Goal: Task Accomplishment & Management: Contribute content

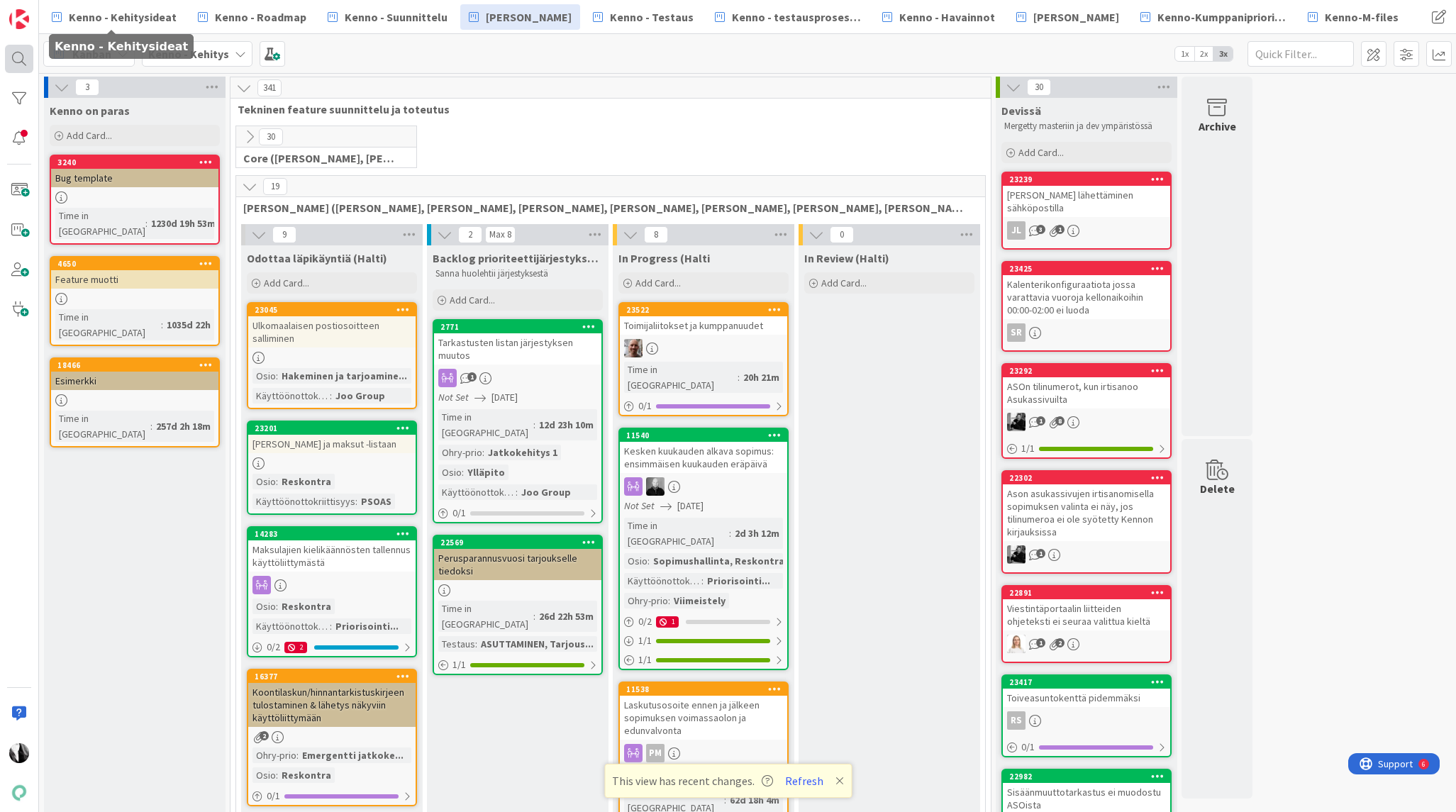
scroll to position [255, 0]
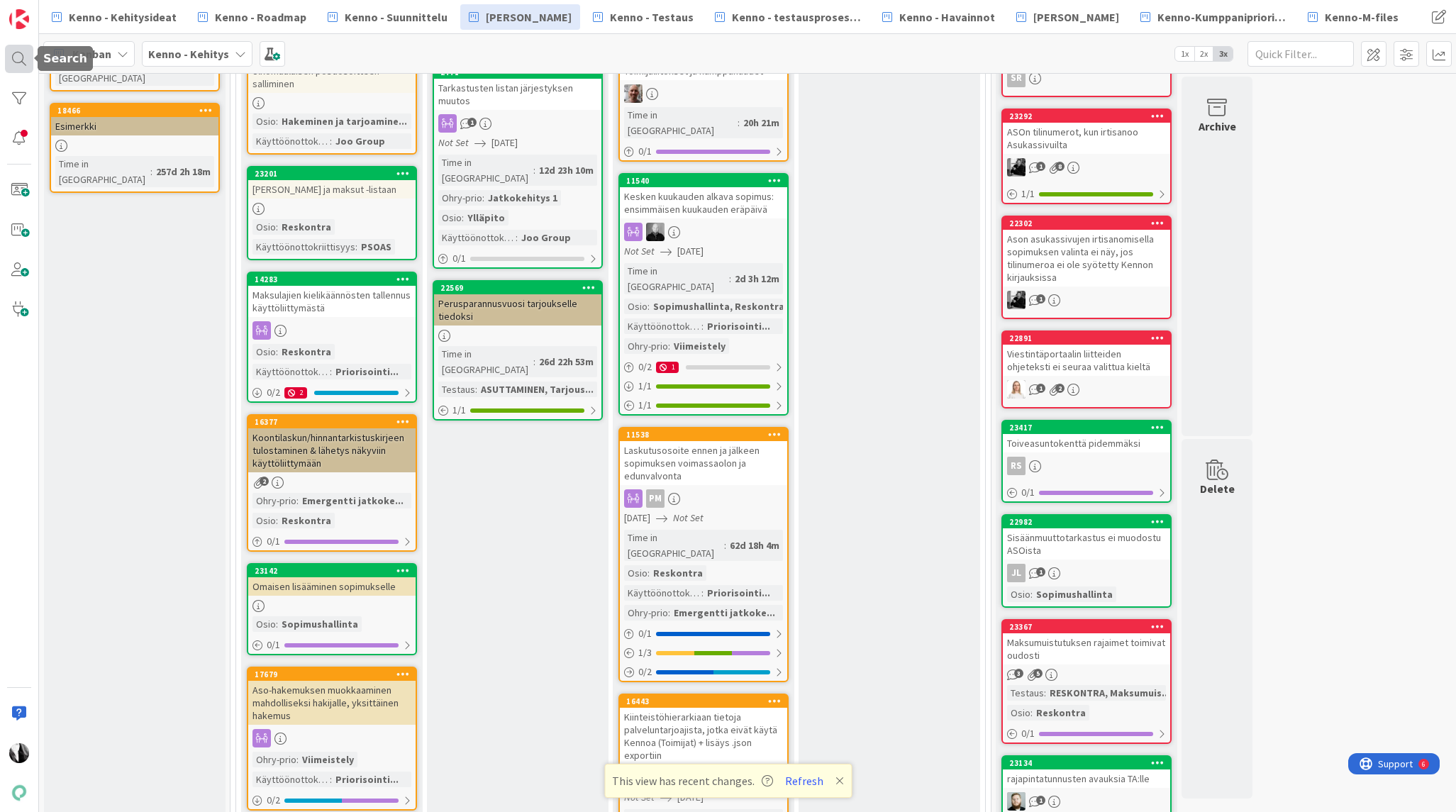
click at [20, 56] on div at bounding box center [18, 59] width 28 height 28
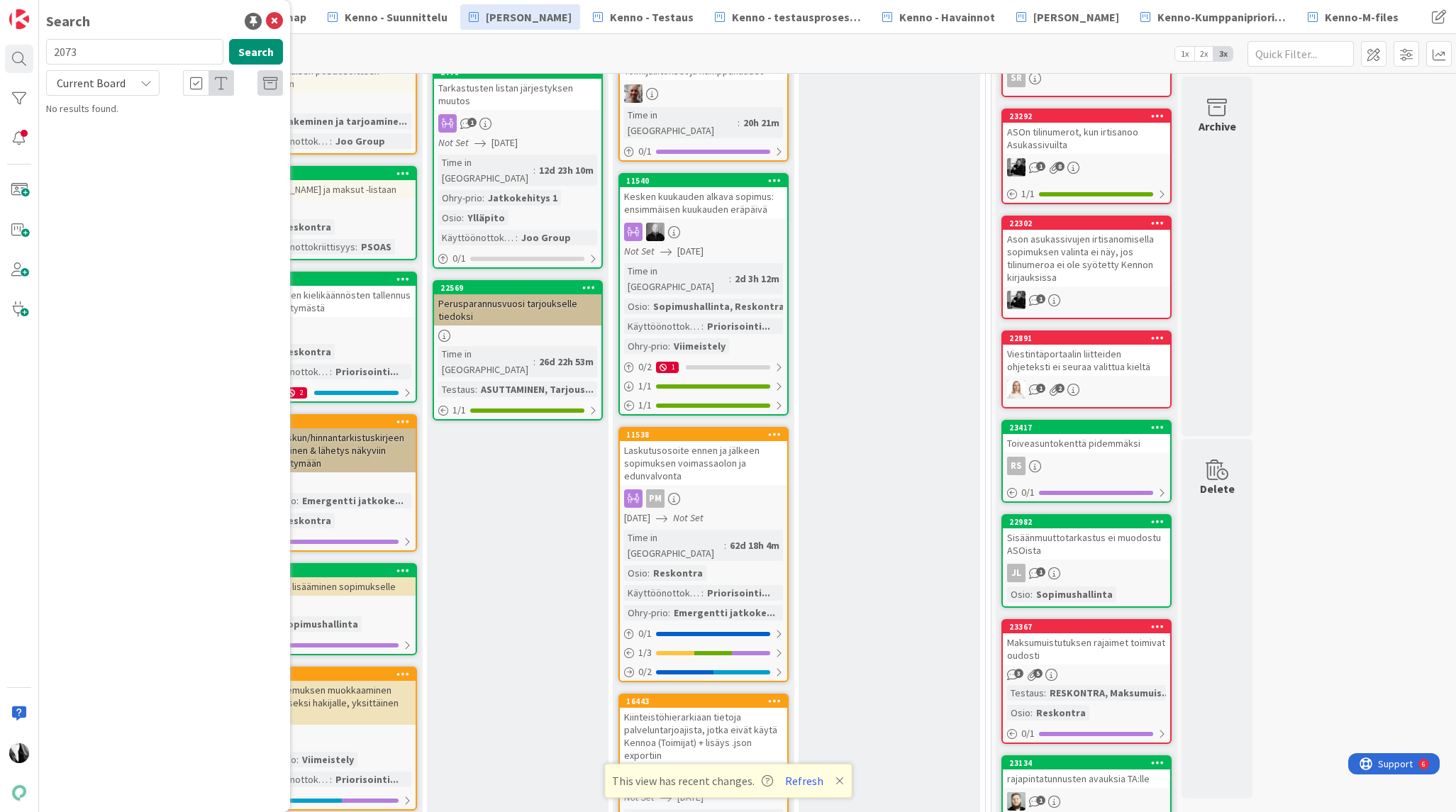
drag, startPoint x: 152, startPoint y: 51, endPoint x: 50, endPoint y: 51, distance: 102.0
click at [50, 51] on input "2073" at bounding box center [134, 52] width 177 height 26
click at [102, 85] on span "Current Board" at bounding box center [91, 82] width 69 height 14
click at [101, 142] on span "All Boards" at bounding box center [127, 141] width 148 height 21
drag, startPoint x: 104, startPoint y: 55, endPoint x: 35, endPoint y: 49, distance: 69.3
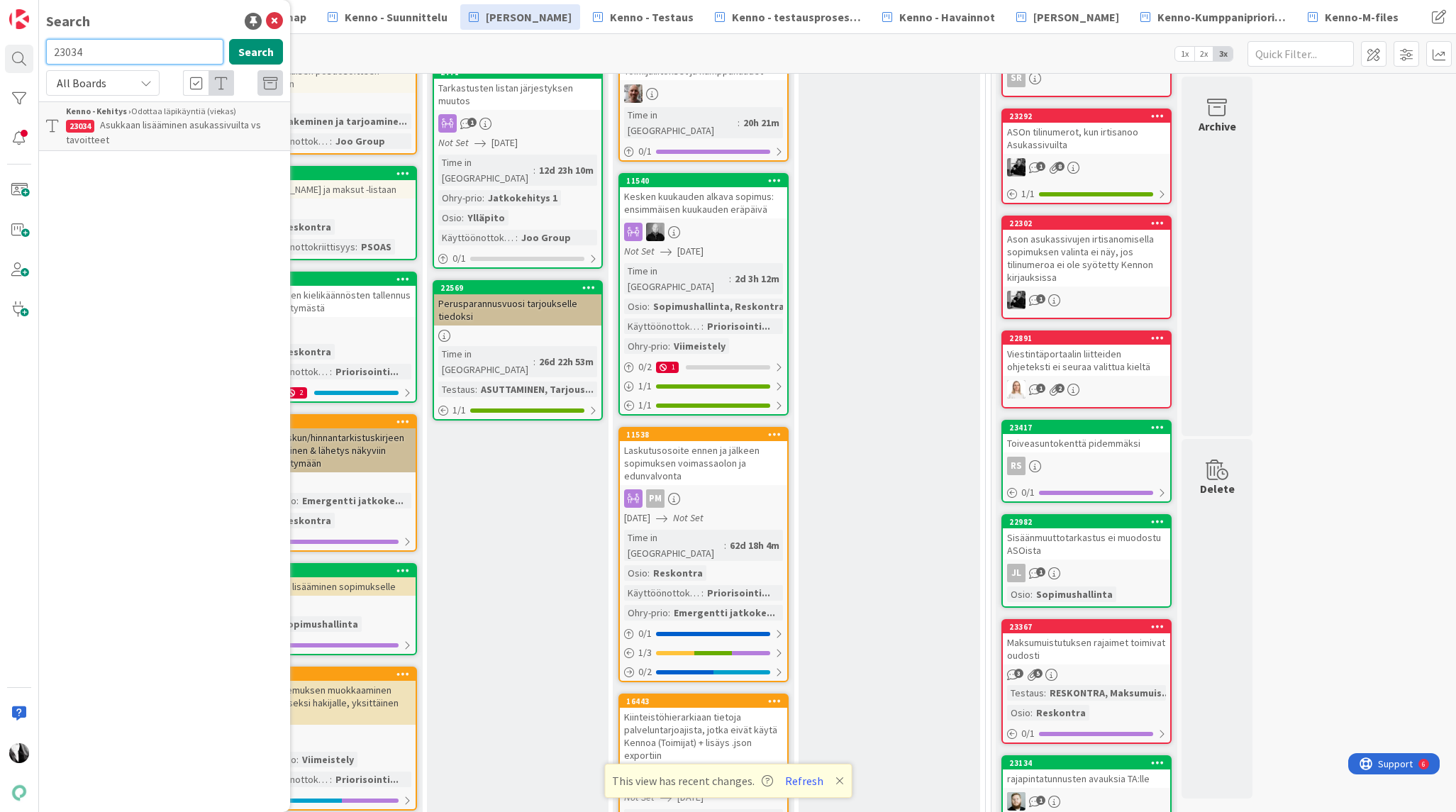
click at [33, 51] on div "Search 23034 Search All Boards Current Board All Boards Kenno - Kehitys › Odott…" at bounding box center [19, 406] width 39 height 812
click at [248, 58] on button "Search" at bounding box center [256, 52] width 54 height 26
drag, startPoint x: 106, startPoint y: 54, endPoint x: 46, endPoint y: 45, distance: 60.7
click at [45, 50] on div "23035 Search" at bounding box center [164, 55] width 254 height 31
type input "22690"
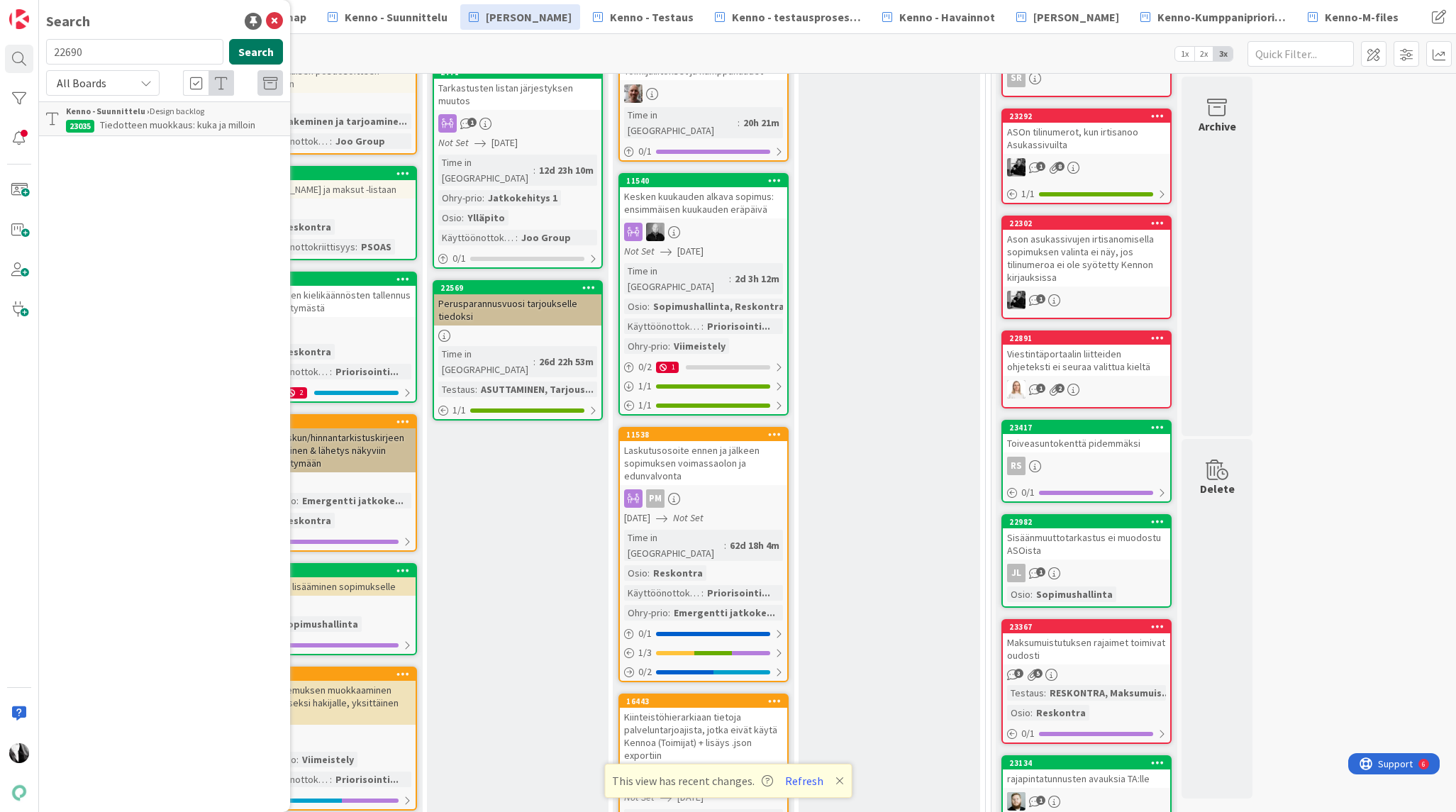
click at [277, 59] on button "Search" at bounding box center [256, 52] width 54 height 26
click at [152, 122] on span "Ainoa sopija muuttaa pois ja Asukas lisätään, rajaimet" at bounding box center [158, 132] width 184 height 27
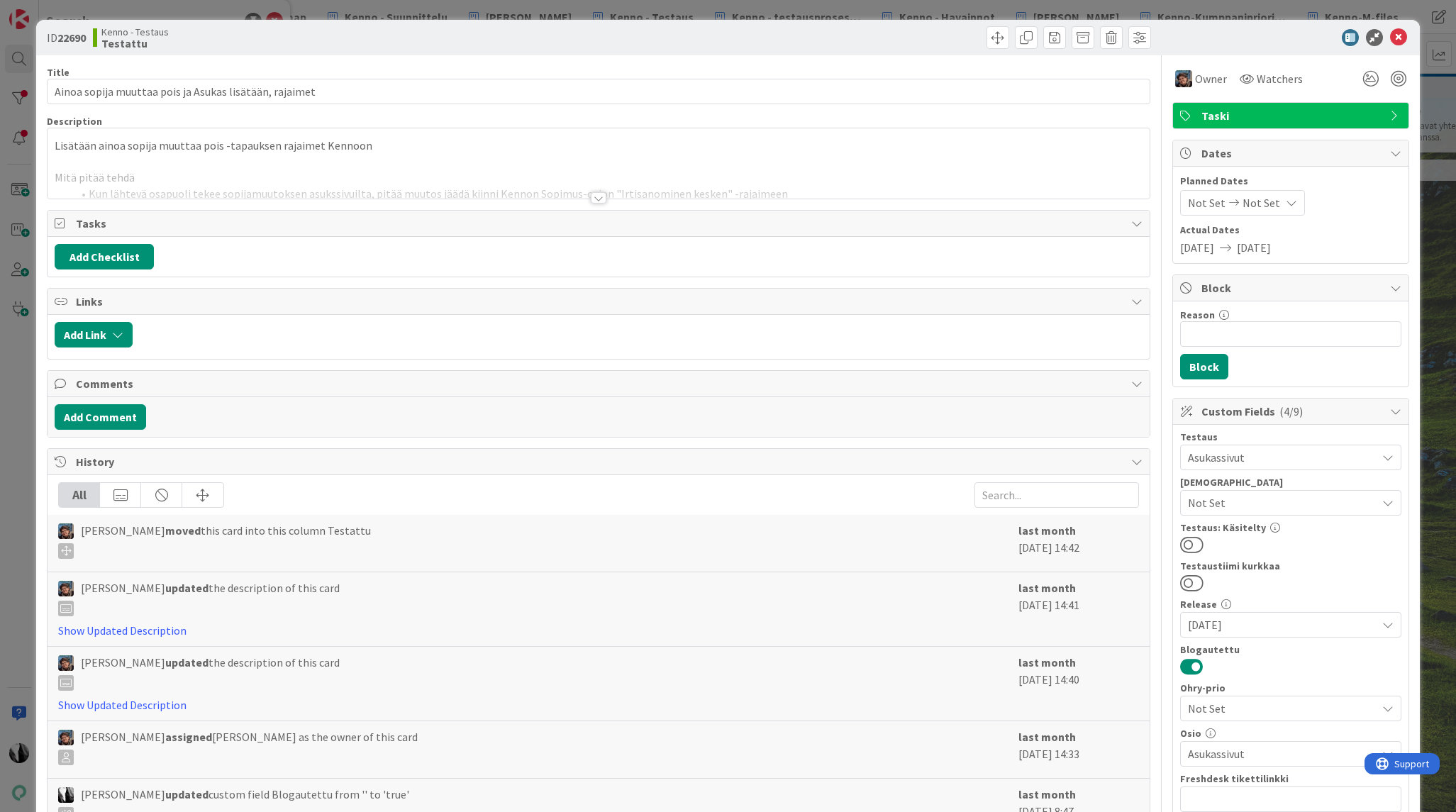
click at [597, 199] on div at bounding box center [598, 198] width 16 height 11
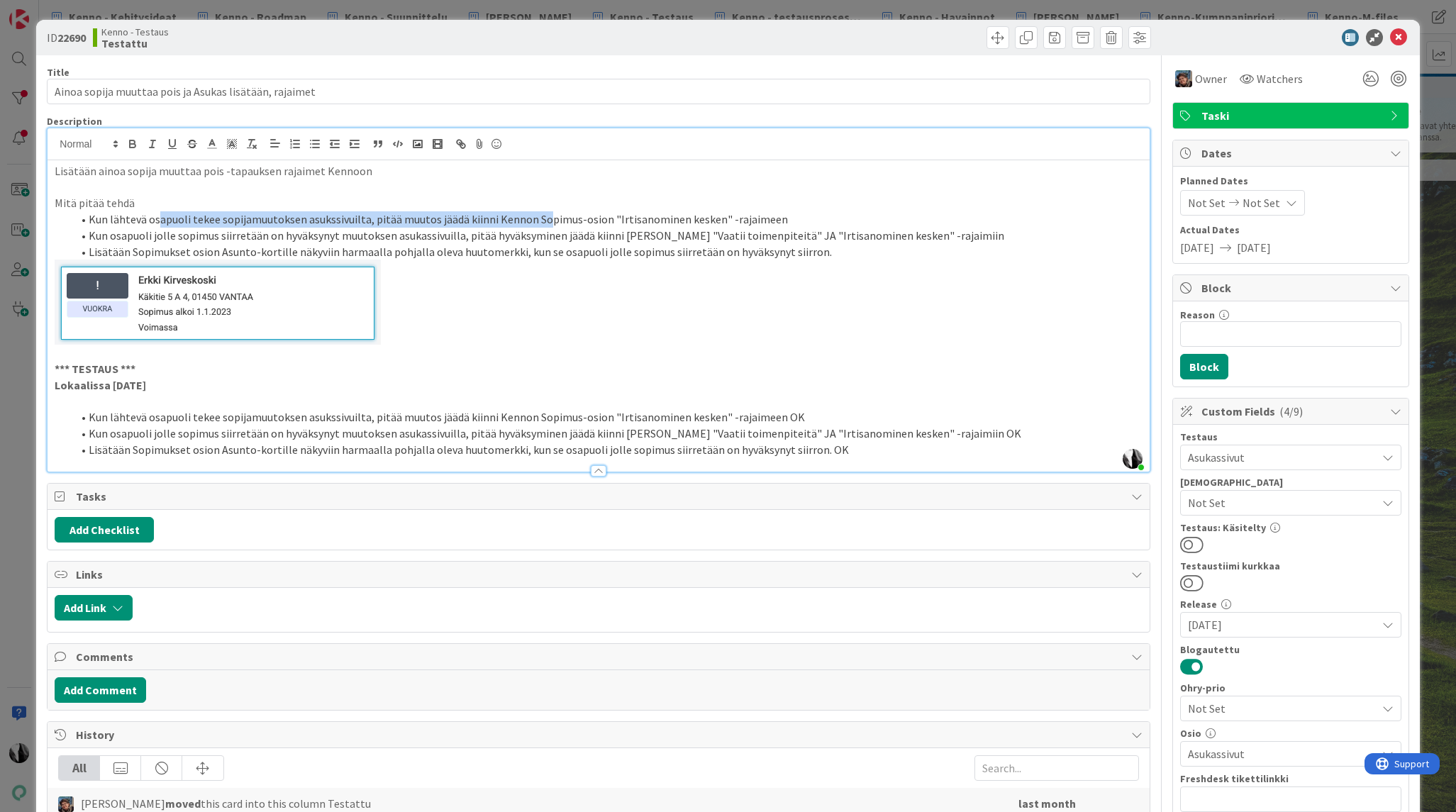
drag, startPoint x: 158, startPoint y: 223, endPoint x: 541, endPoint y: 221, distance: 383.0
click at [541, 221] on li "Kun lähtevä osapuoli tekee sopijamuutoksen asukssivuilta, pitää muutos jäädä ki…" at bounding box center [606, 219] width 1070 height 16
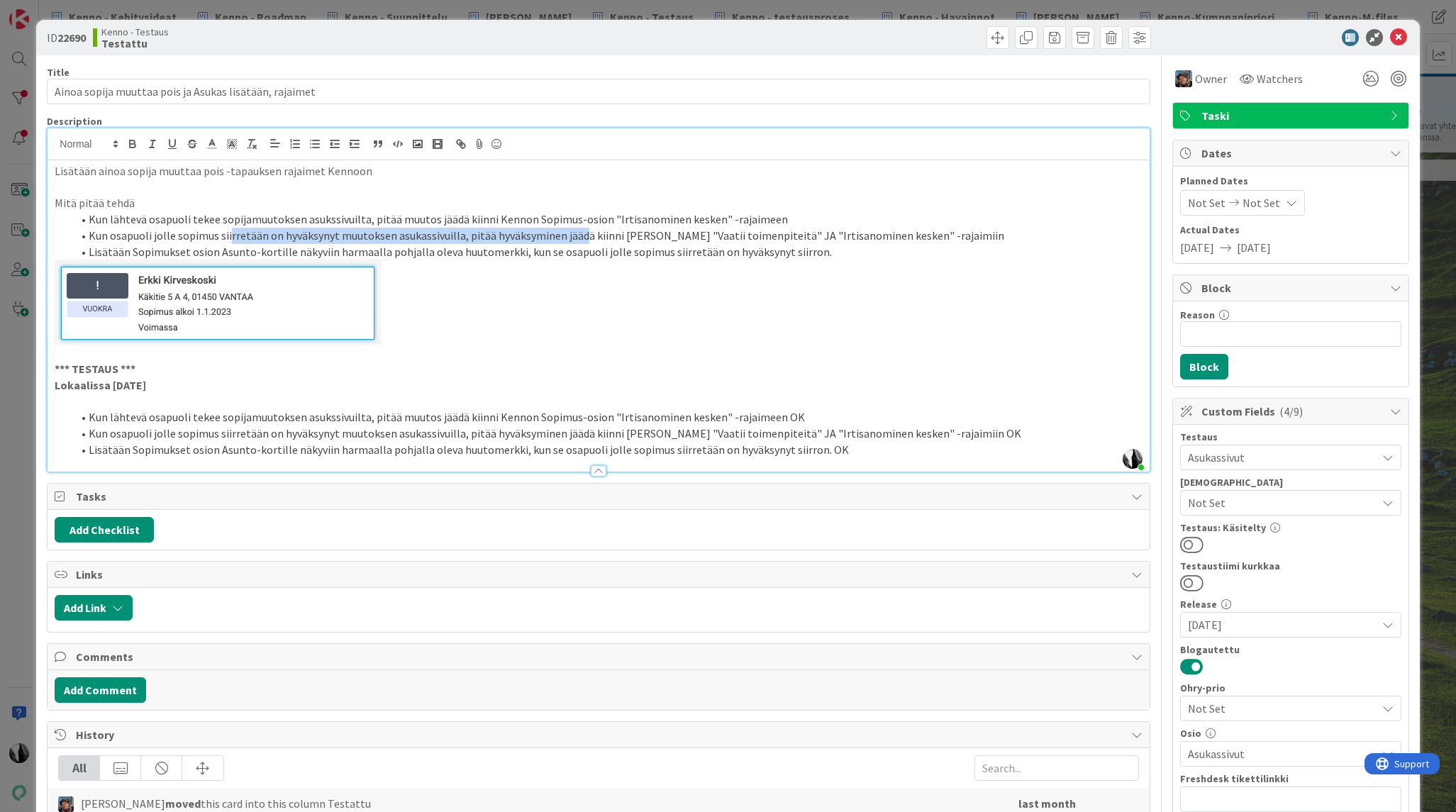
drag, startPoint x: 230, startPoint y: 237, endPoint x: 582, endPoint y: 238, distance: 352.0
click at [582, 238] on li "Kun osapuoli jolle sopimus siirretään on hyväksynyt muutoksen asukassivuilla, p…" at bounding box center [606, 236] width 1070 height 16
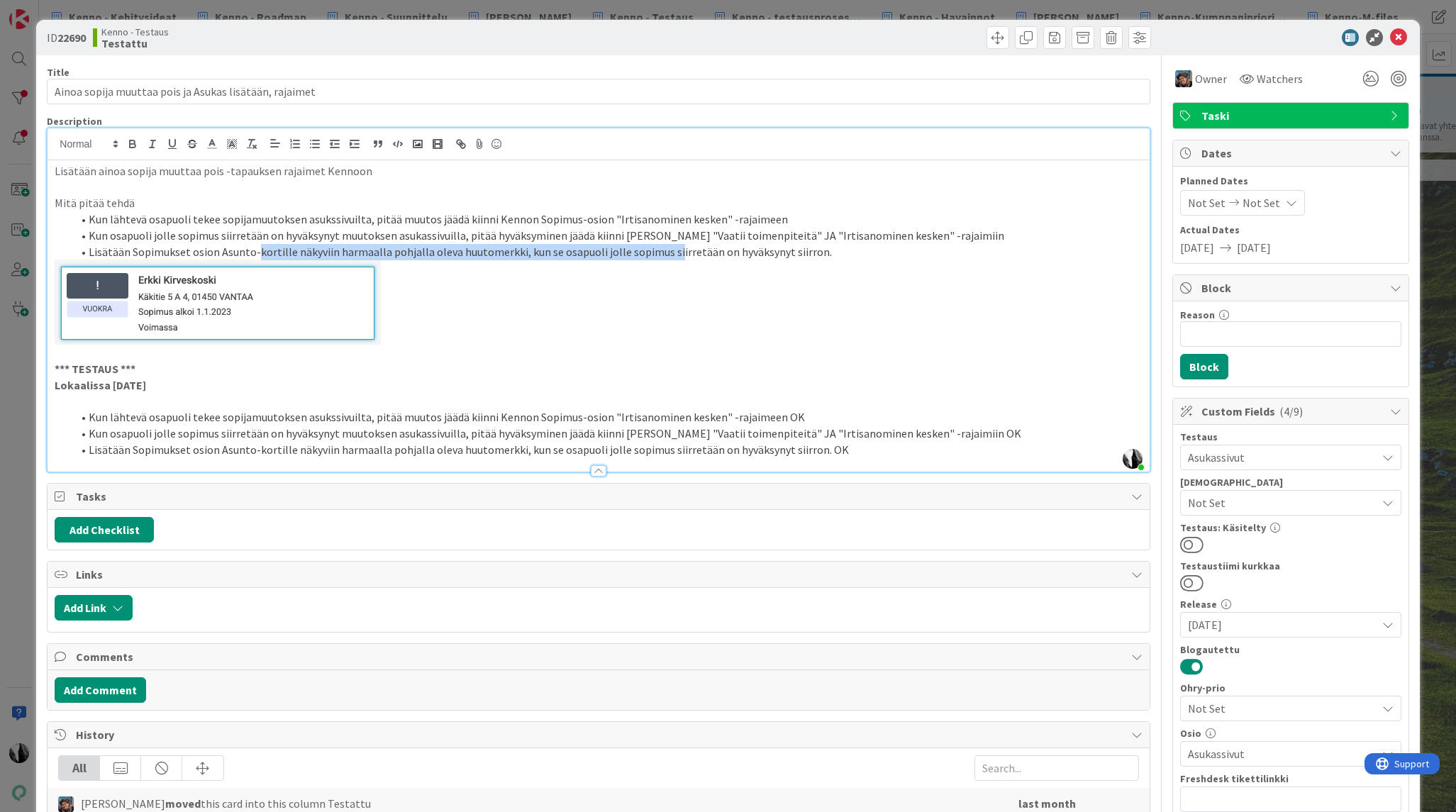
drag, startPoint x: 254, startPoint y: 252, endPoint x: 668, endPoint y: 258, distance: 414.0
click at [668, 258] on li "Lisätään Sopimukset osion Asunto-kortille näkyviin harmaalla pohjalla oleva huu…" at bounding box center [606, 252] width 1070 height 16
drag, startPoint x: 1262, startPoint y: 38, endPoint x: 1277, endPoint y: 38, distance: 15.0
click at [1263, 38] on div at bounding box center [1284, 38] width 251 height 17
drag, startPoint x: 1401, startPoint y: 34, endPoint x: 1451, endPoint y: 37, distance: 50.1
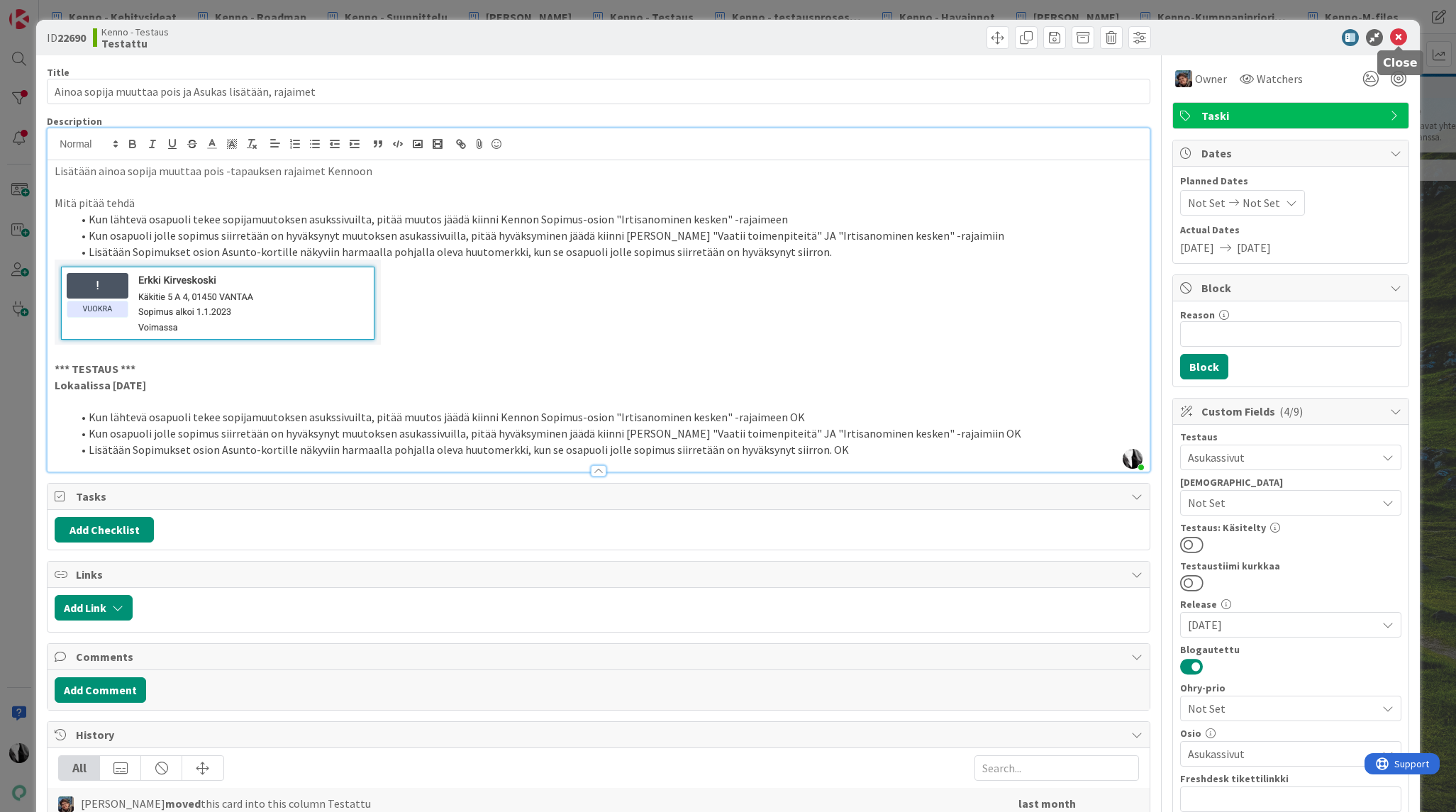
click at [1401, 35] on icon at bounding box center [1398, 38] width 17 height 17
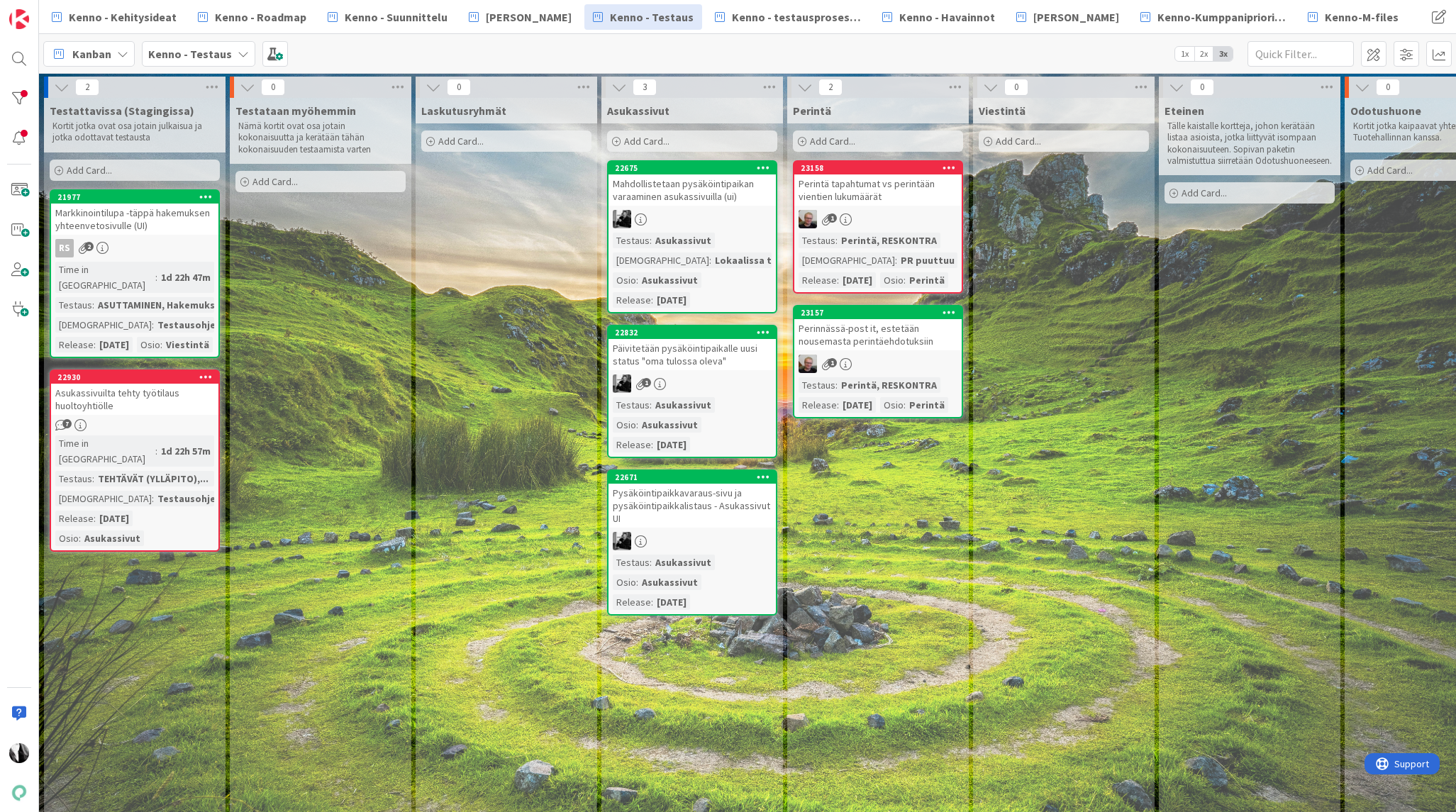
click at [237, 51] on icon at bounding box center [243, 54] width 11 height 11
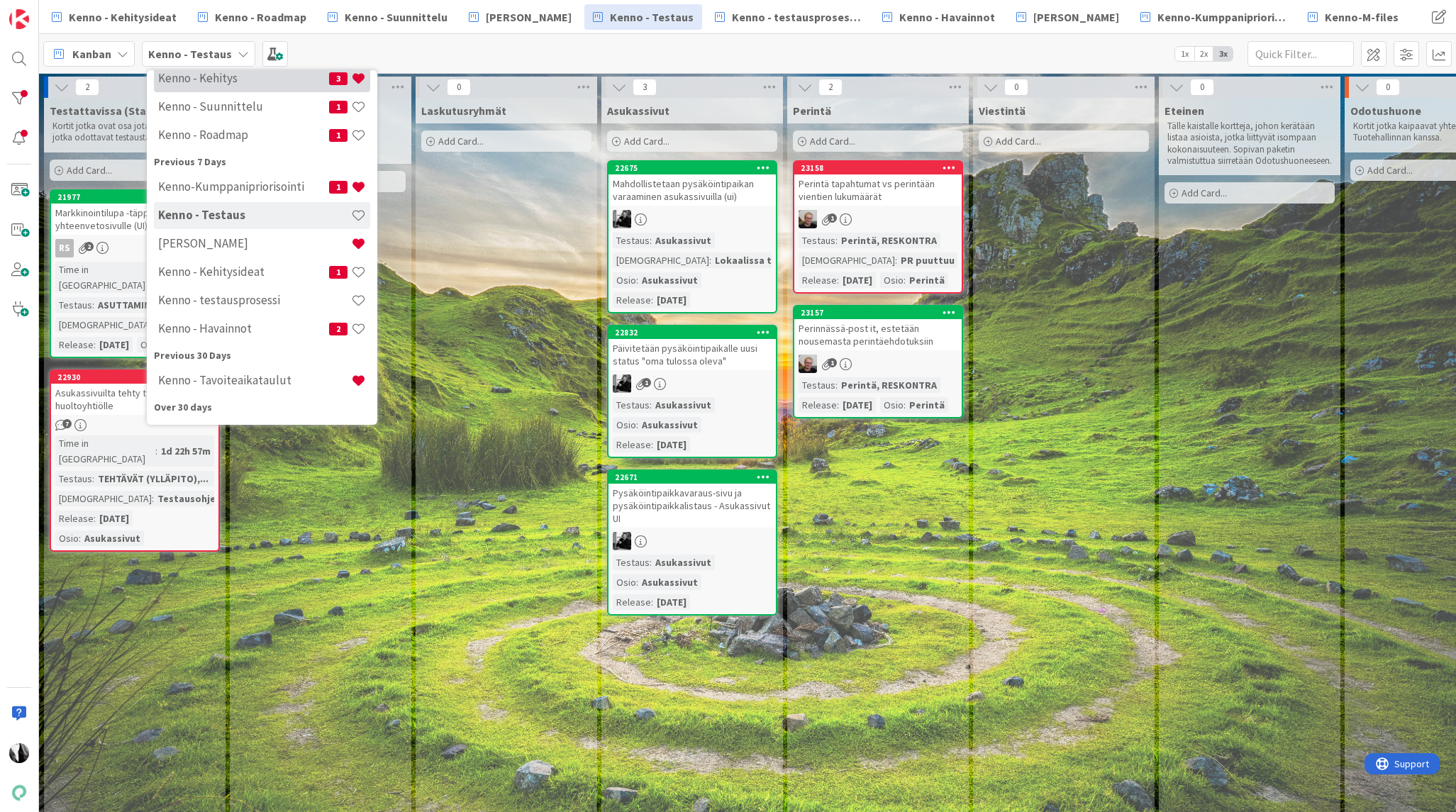
scroll to position [98, 0]
click at [229, 83] on h4 "Kenno - Kehitys" at bounding box center [243, 76] width 171 height 14
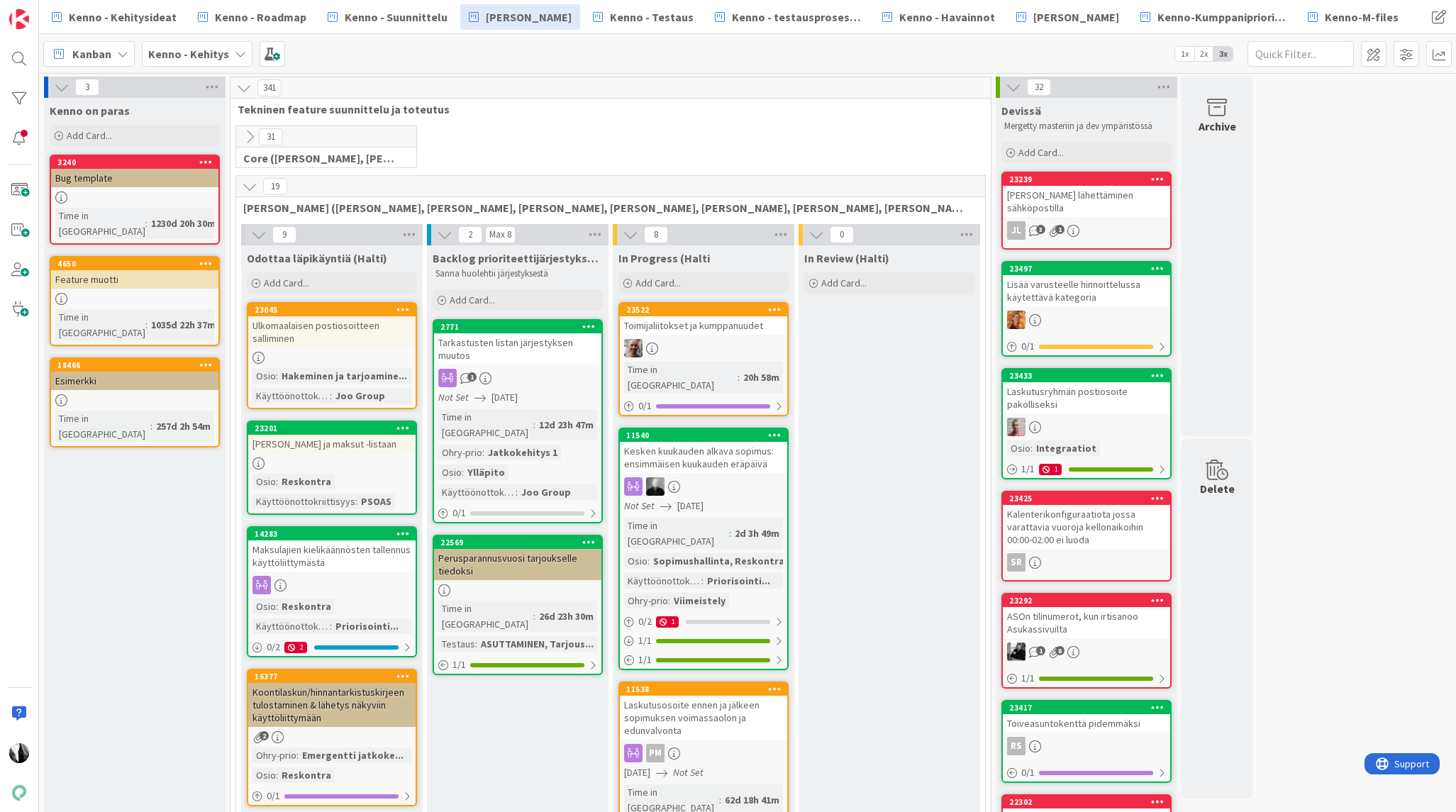
click at [257, 233] on icon at bounding box center [259, 235] width 16 height 16
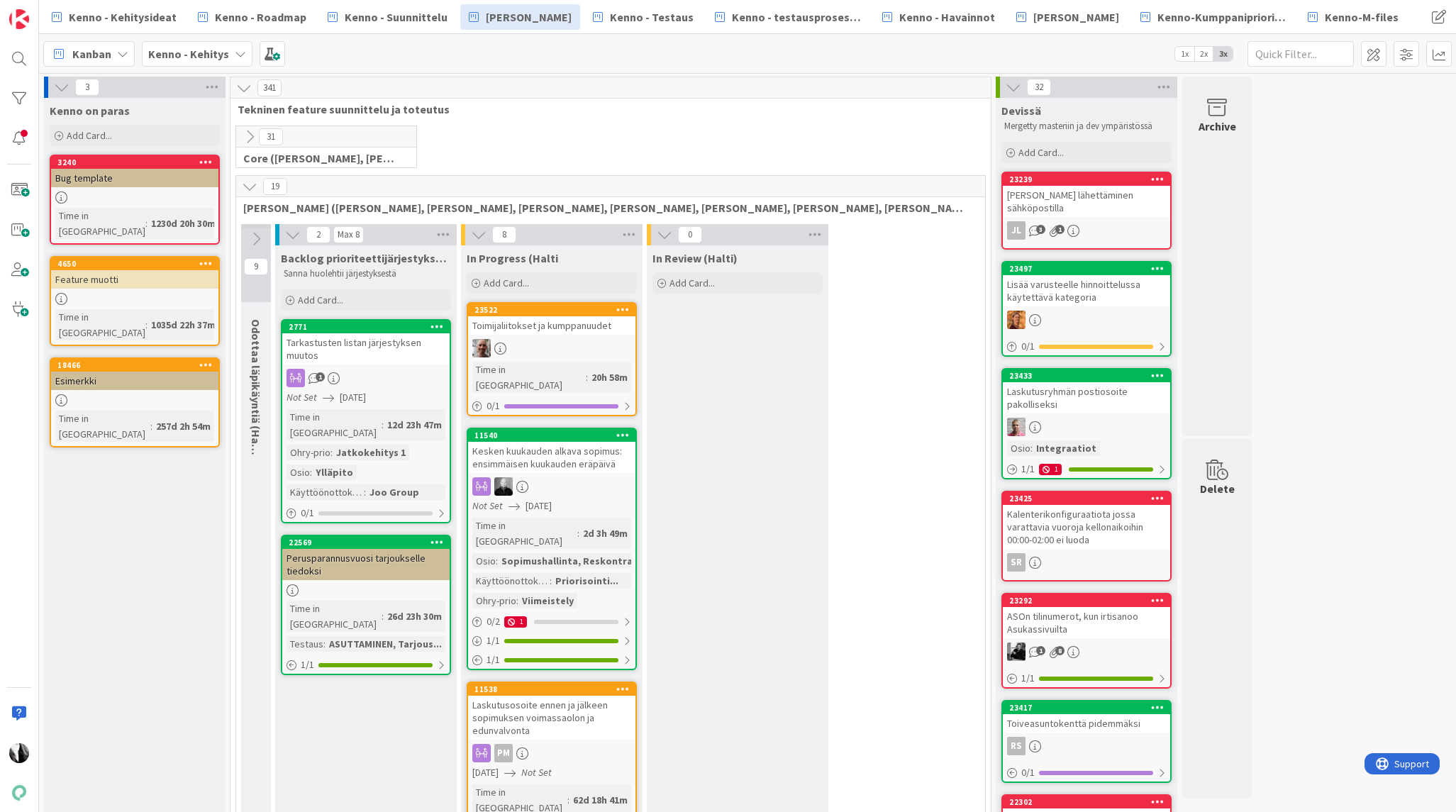
click at [250, 188] on icon at bounding box center [249, 186] width 16 height 16
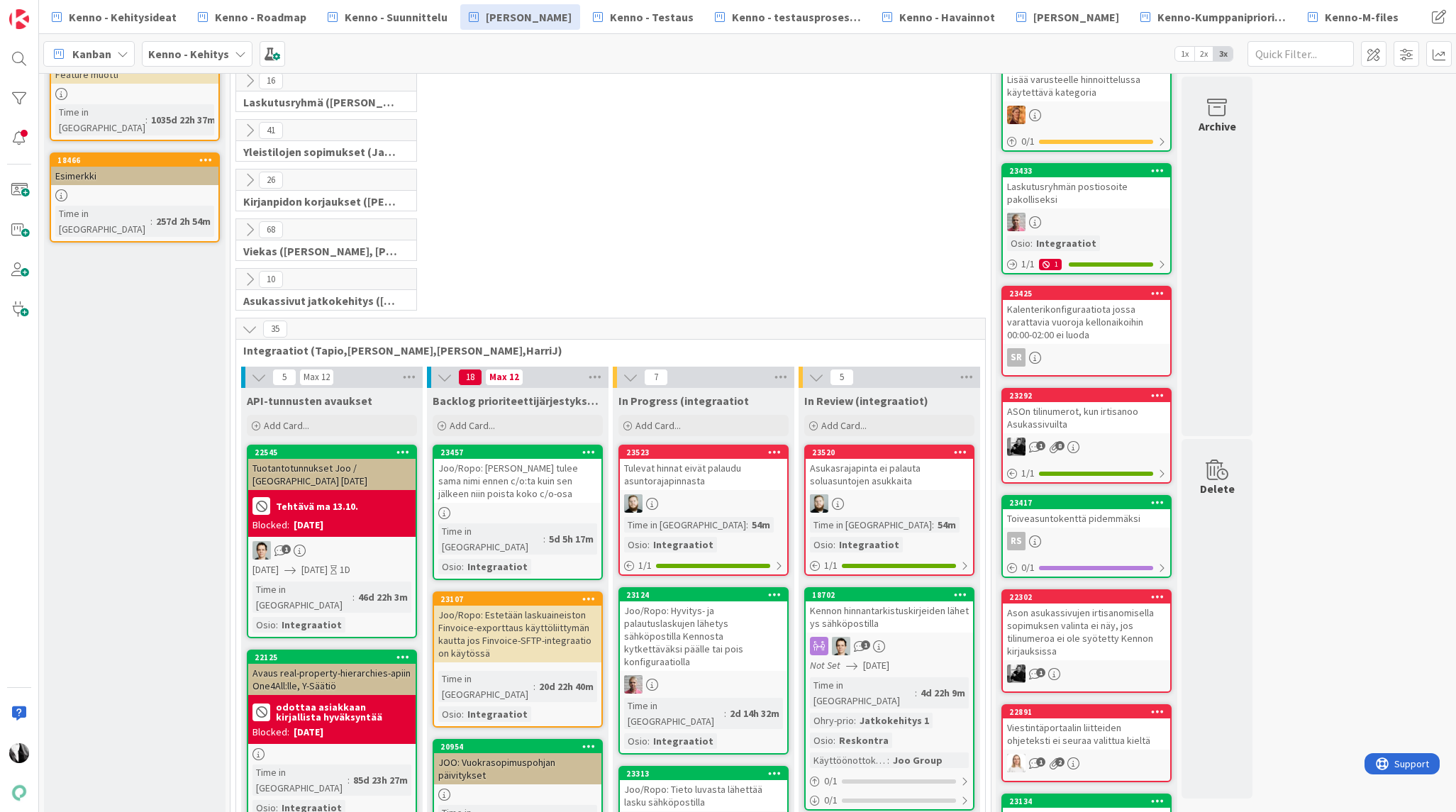
scroll to position [221, 0]
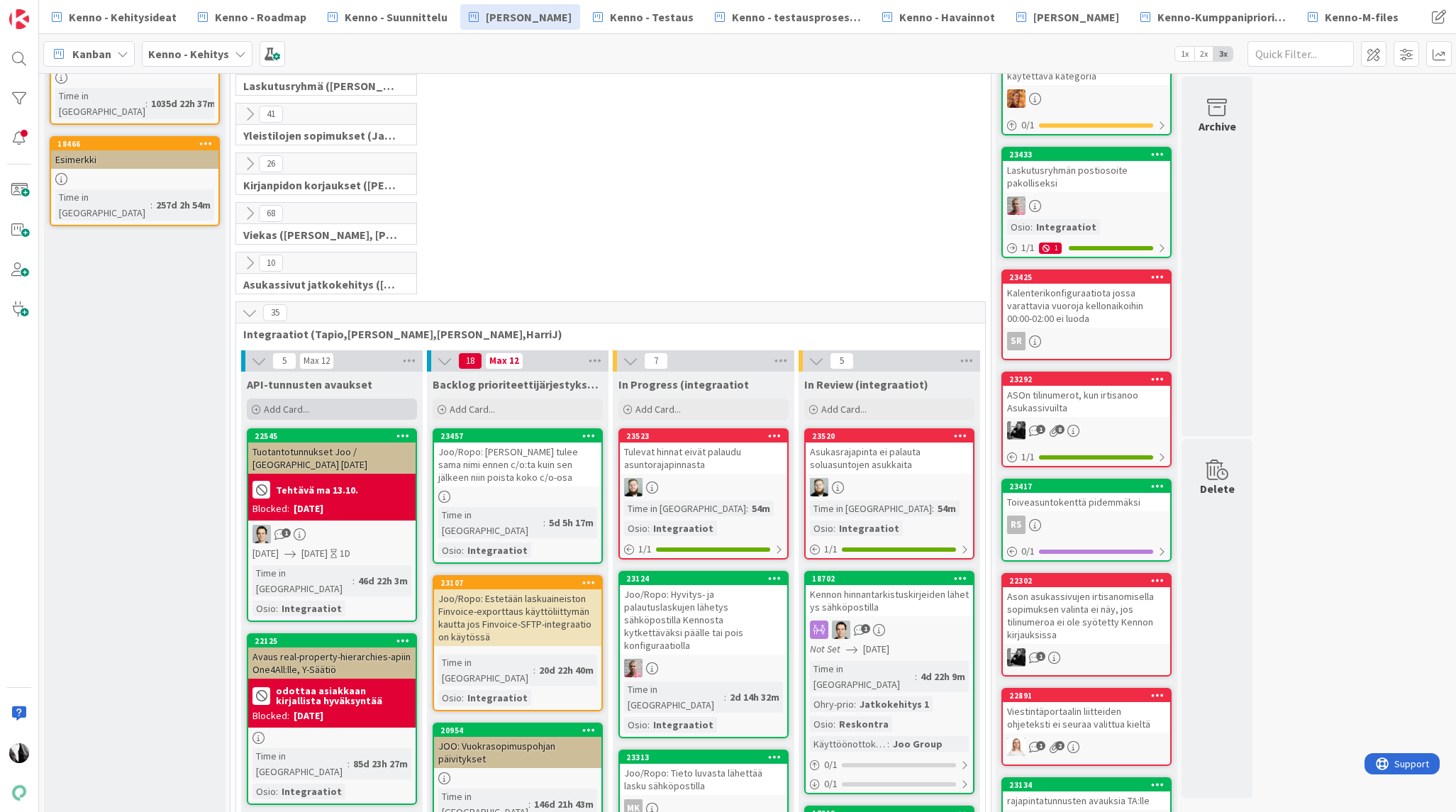
click at [312, 402] on div "Add Card..." at bounding box center [332, 409] width 171 height 21
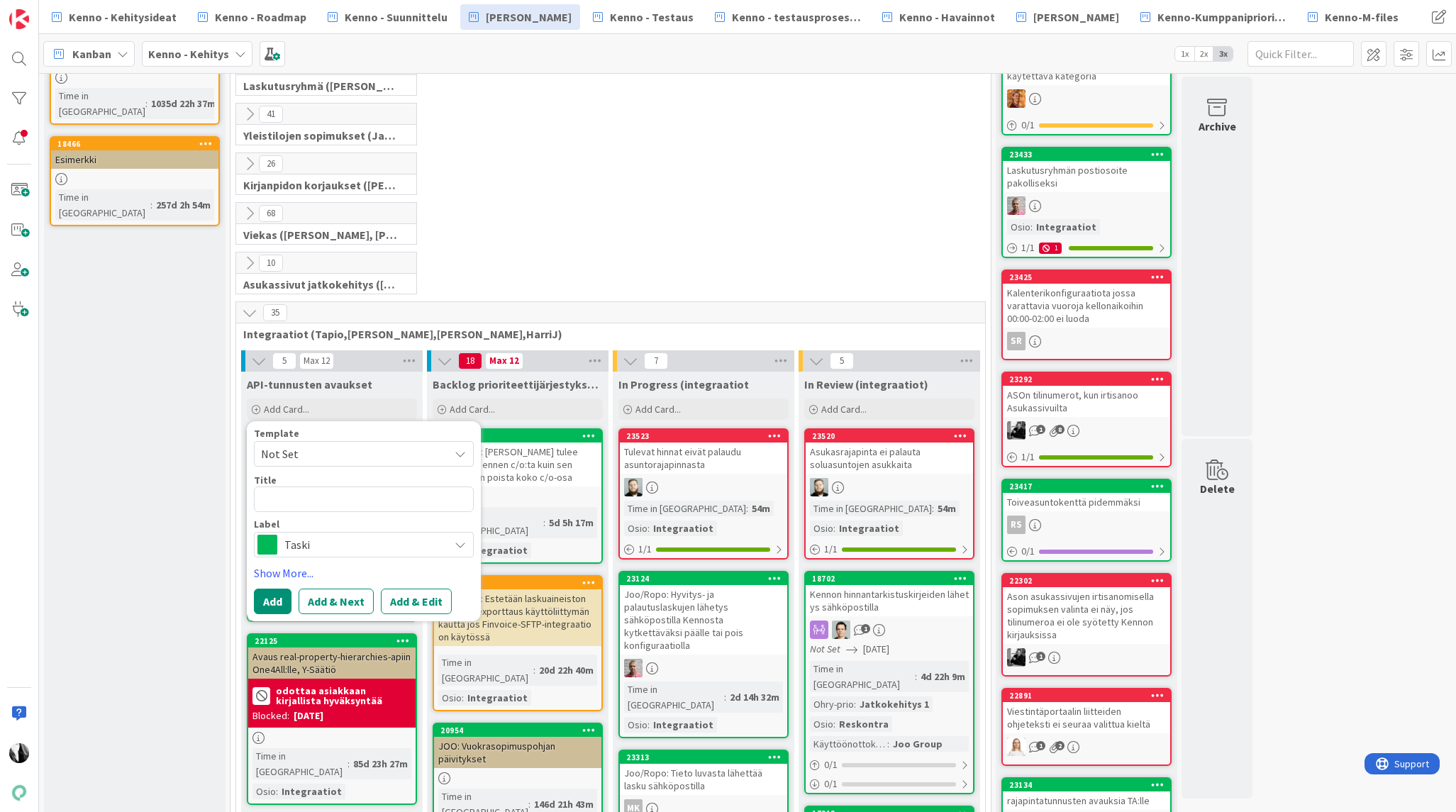
click at [355, 505] on textarea at bounding box center [364, 499] width 220 height 26
type textarea "x"
type textarea "S"
type textarea "x"
type textarea "Se"
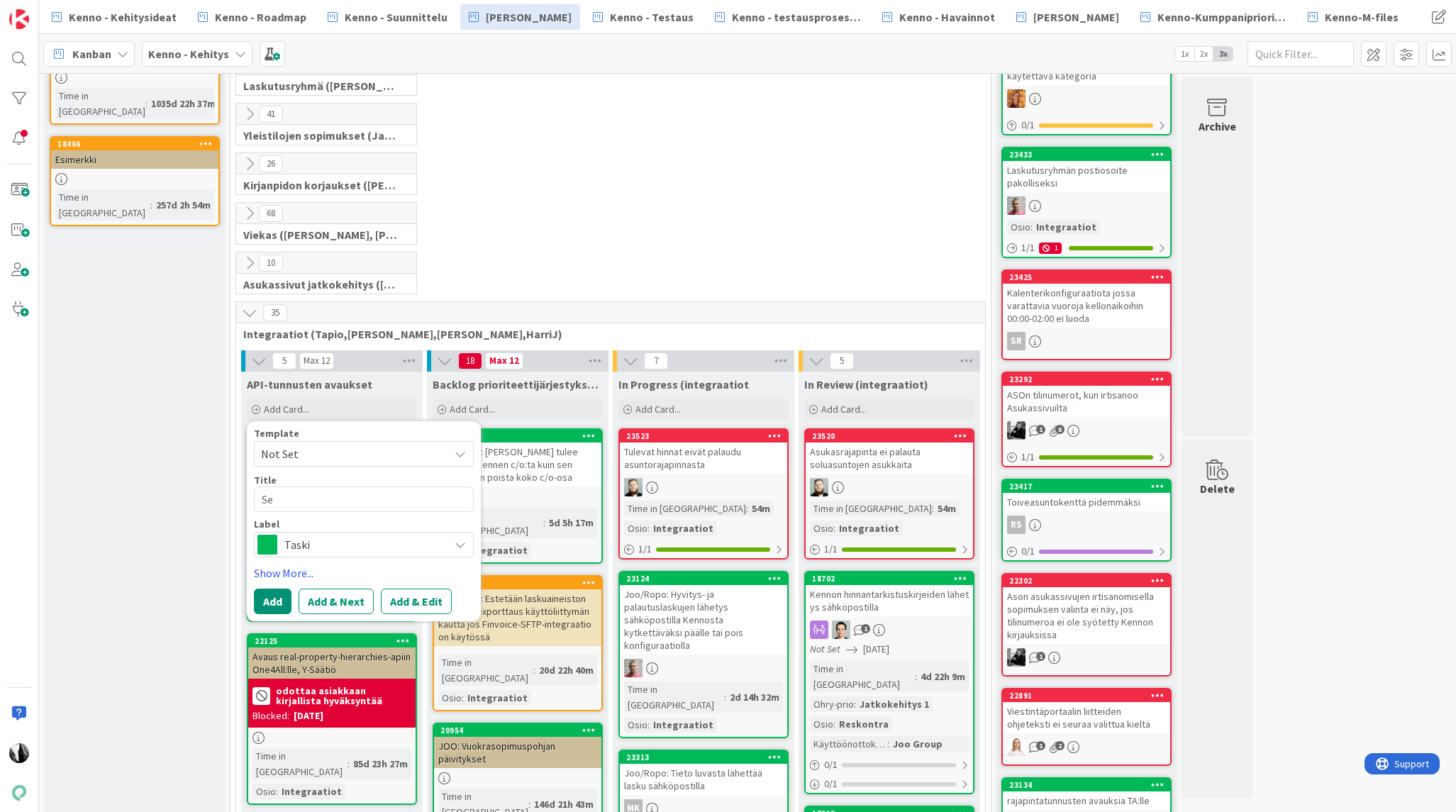
type textarea "x"
type textarea "Ser"
type textarea "x"
type textarea "Serv"
type textarea "x"
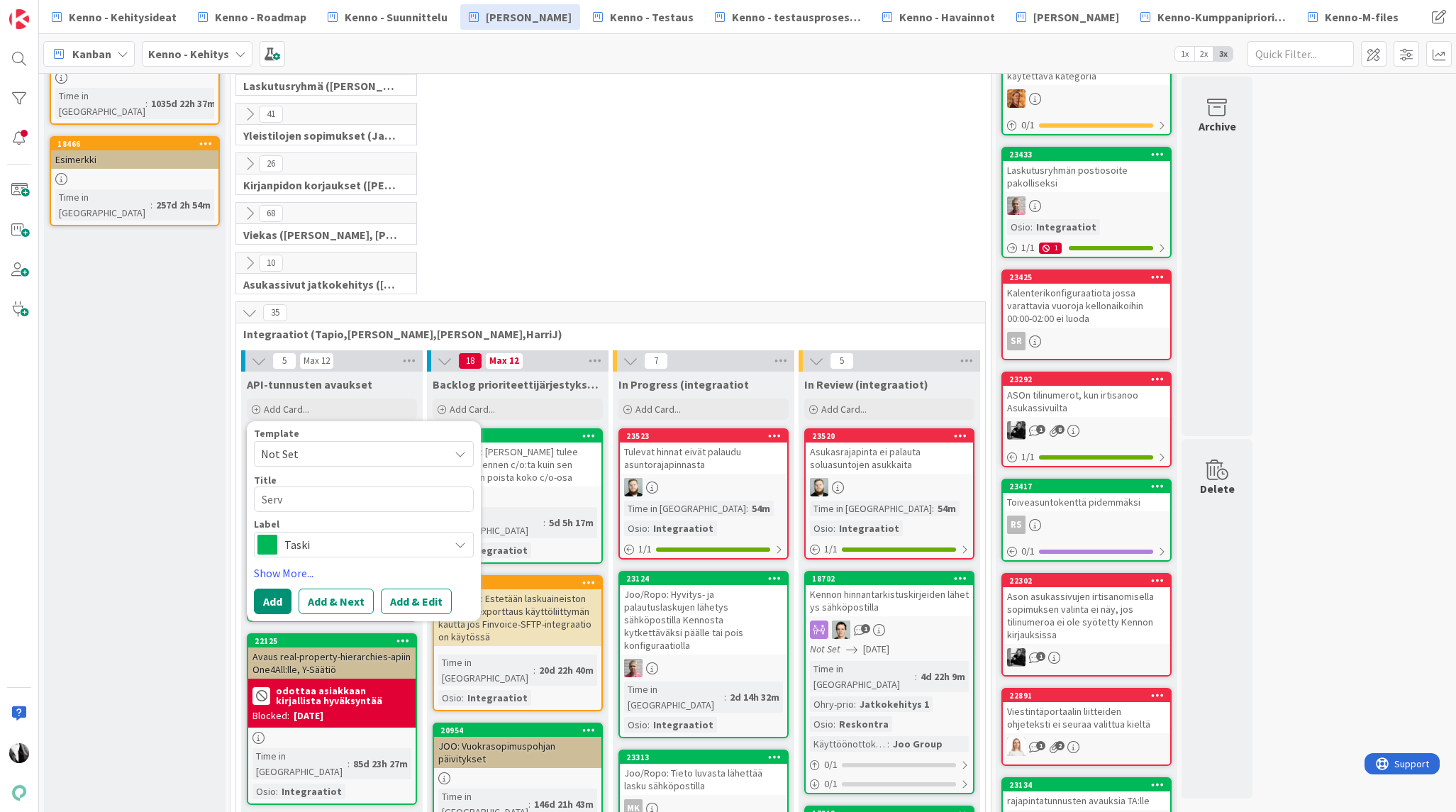
type textarea "Servi"
type textarea "x"
type textarea "Servic"
type textarea "x"
type textarea "Service"
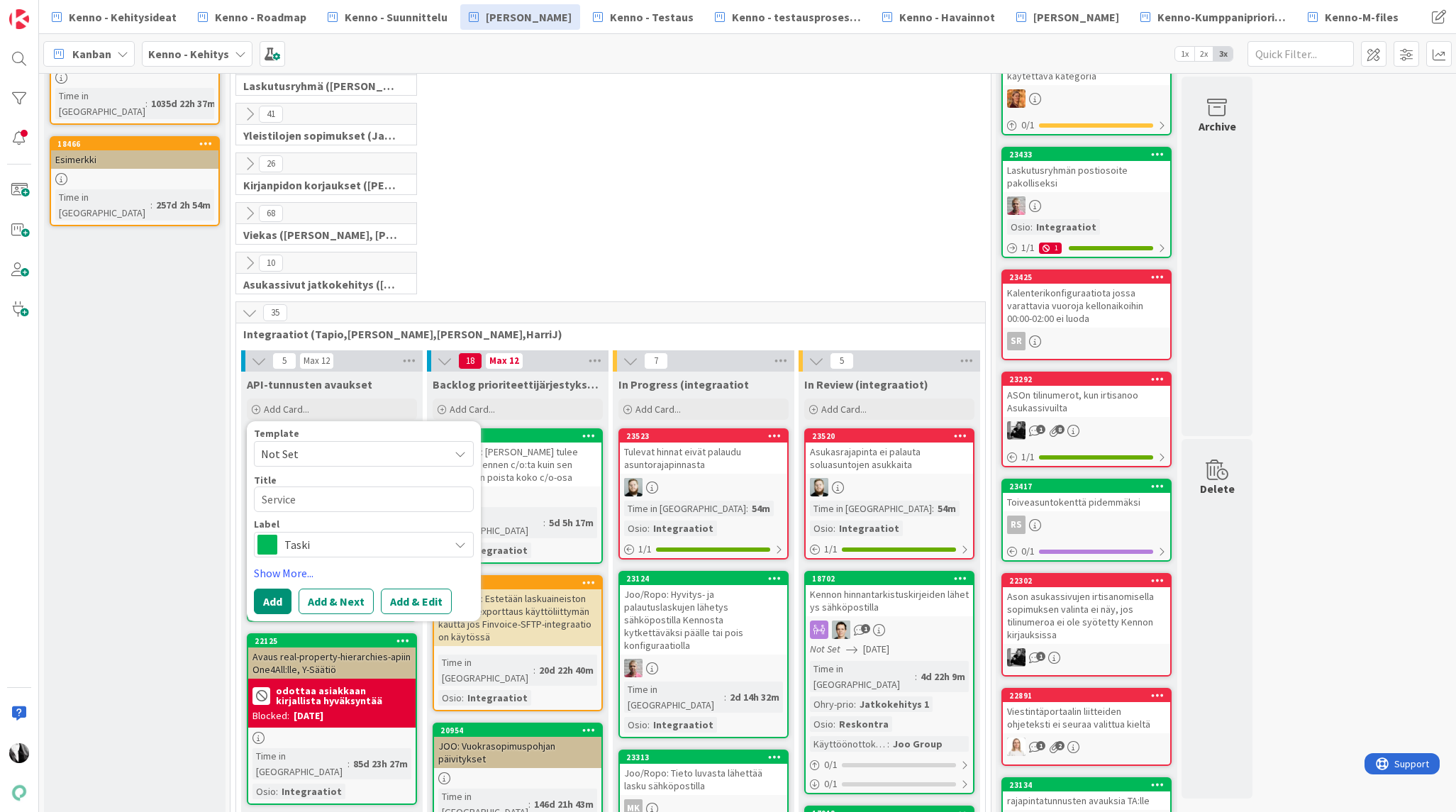
type textarea "x"
type textarea "Service-"
type textarea "x"
type textarea "Service-A"
type textarea "x"
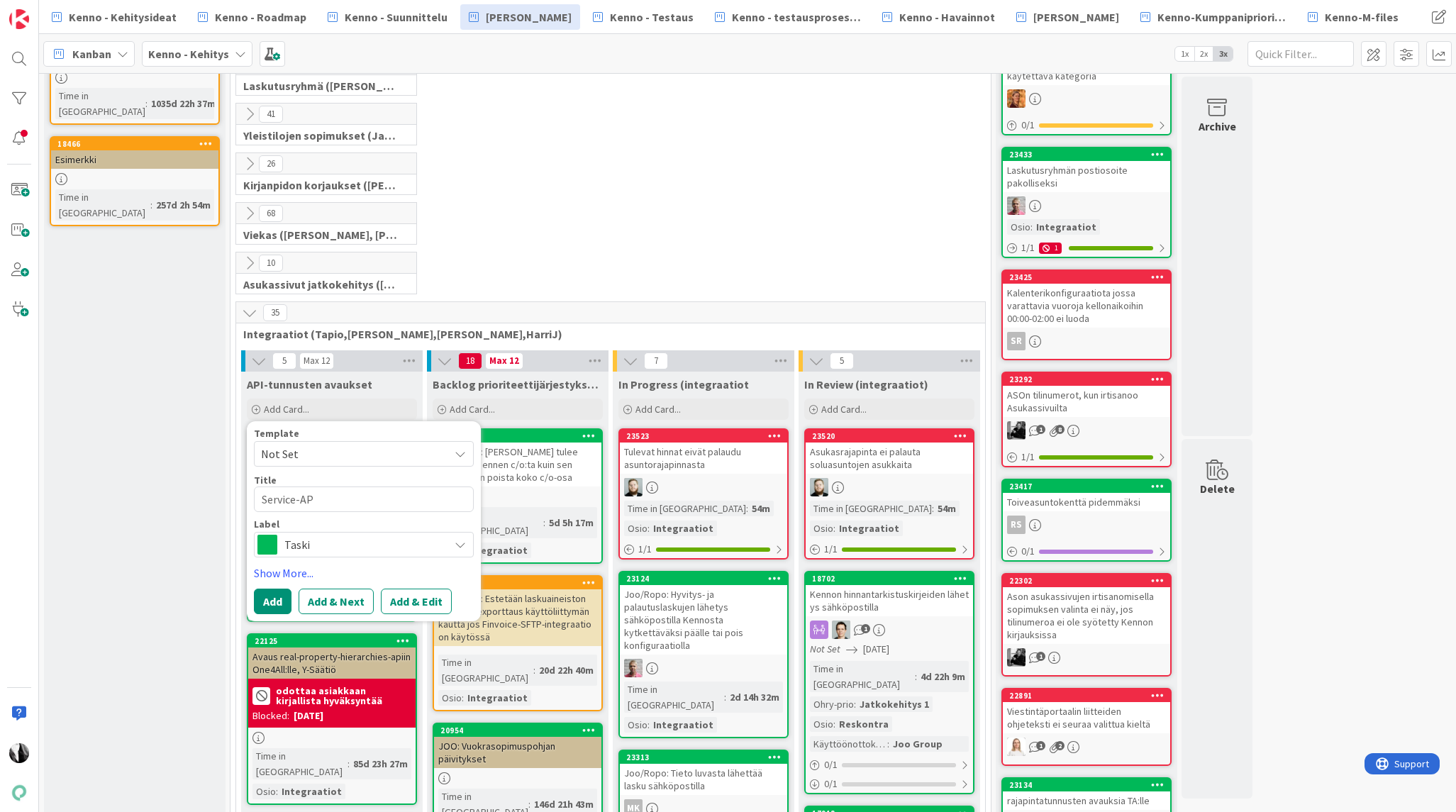
type textarea "Service-APi"
type textarea "x"
type textarea "Service-AP"
type textarea "x"
type textarea "Service-APi"
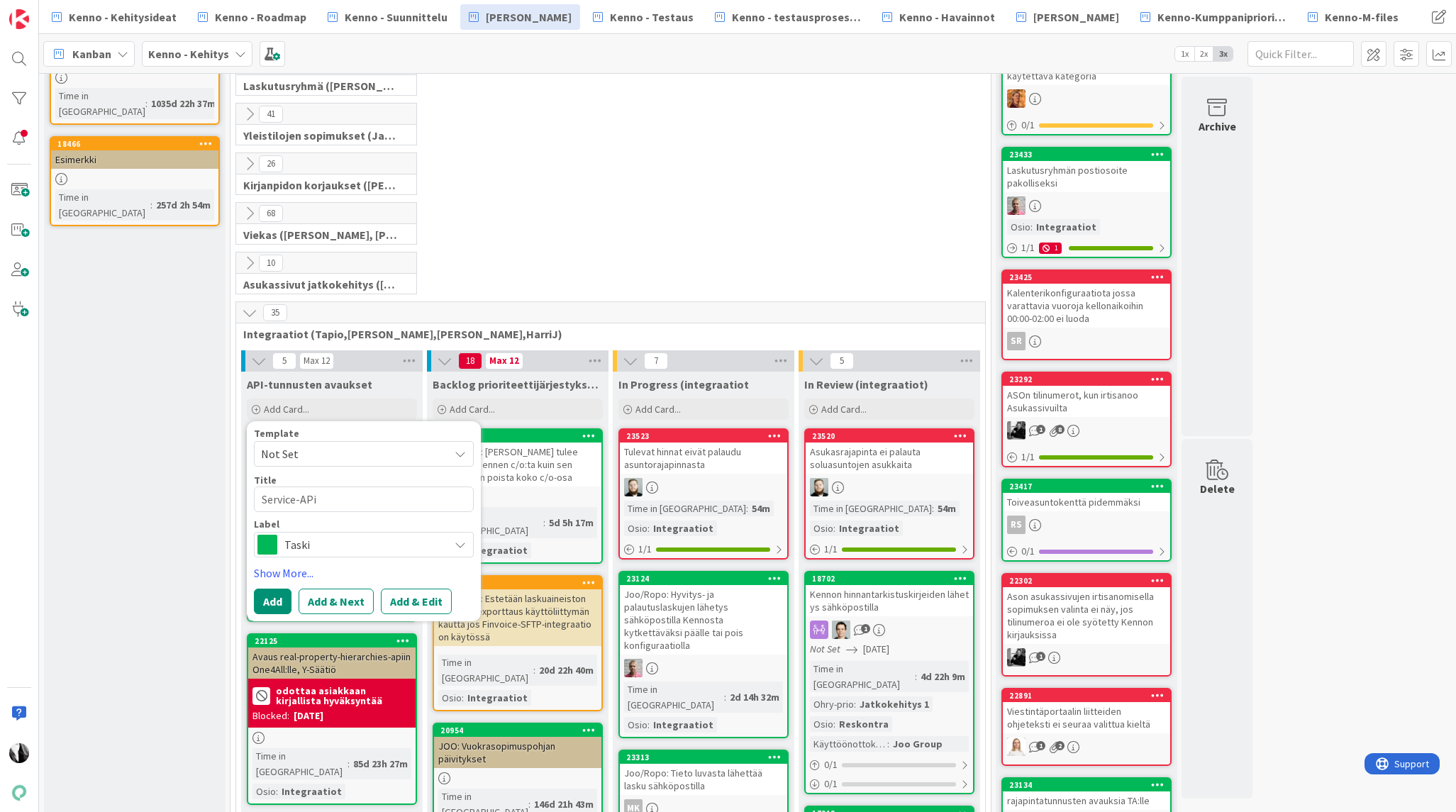
type textarea "x"
type textarea "Service-AP"
type textarea "x"
type textarea "Service-API"
type textarea "x"
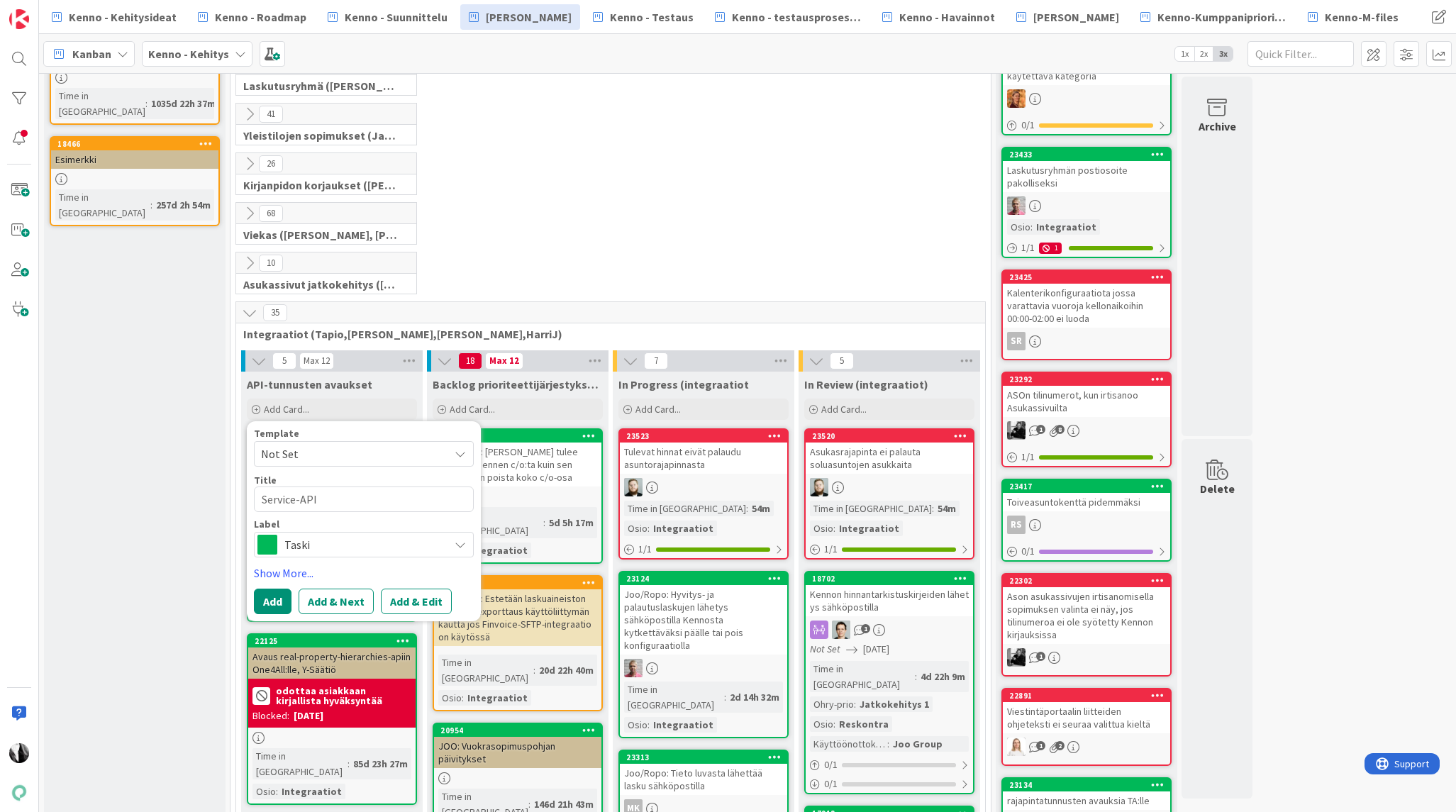
type textarea "Service-API,"
type textarea "x"
type textarea "Service-API,"
type textarea "x"
type textarea "Service-API, V"
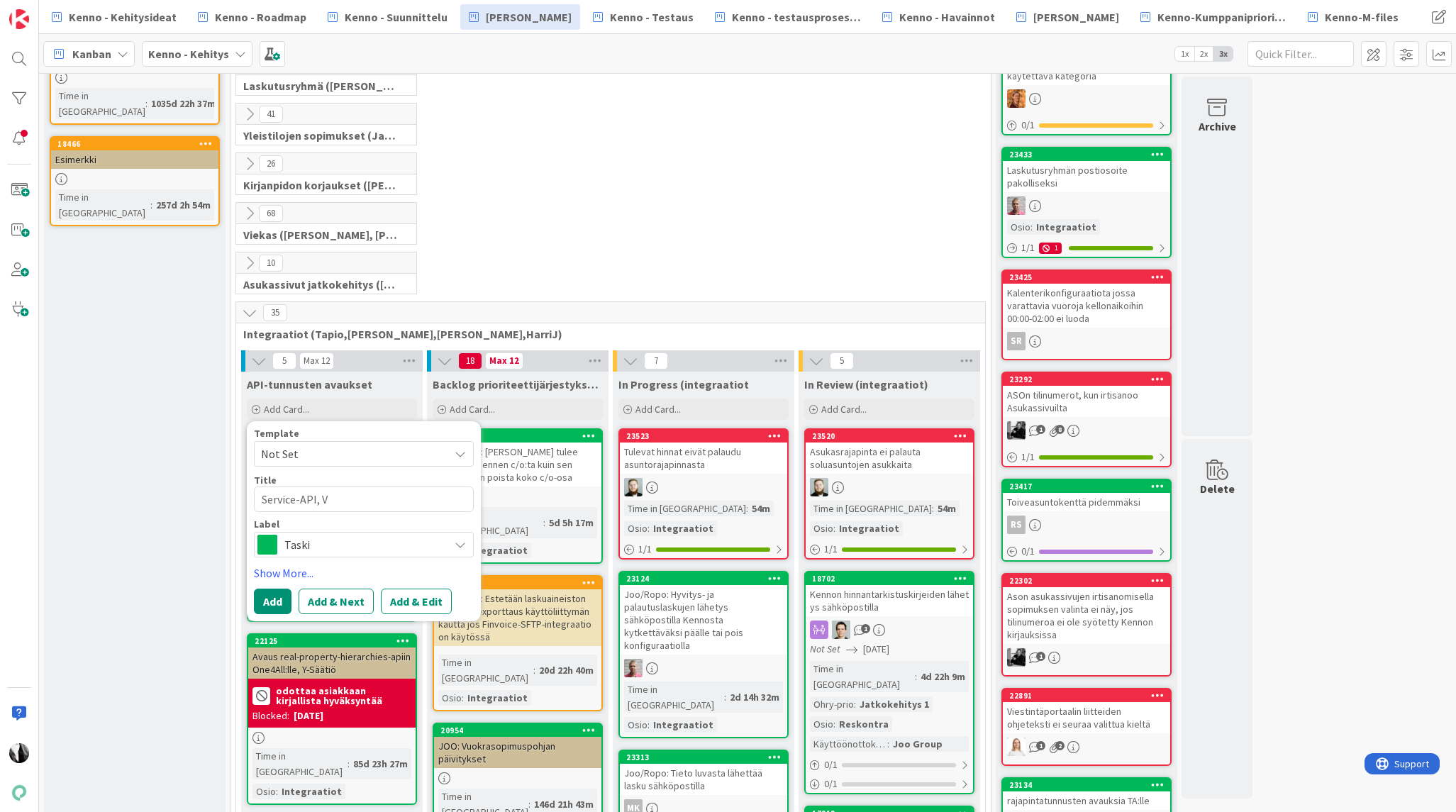
type textarea "x"
type textarea "Service-API, Vo"
type textarea "x"
type textarea "Service-API, V"
type textarea "x"
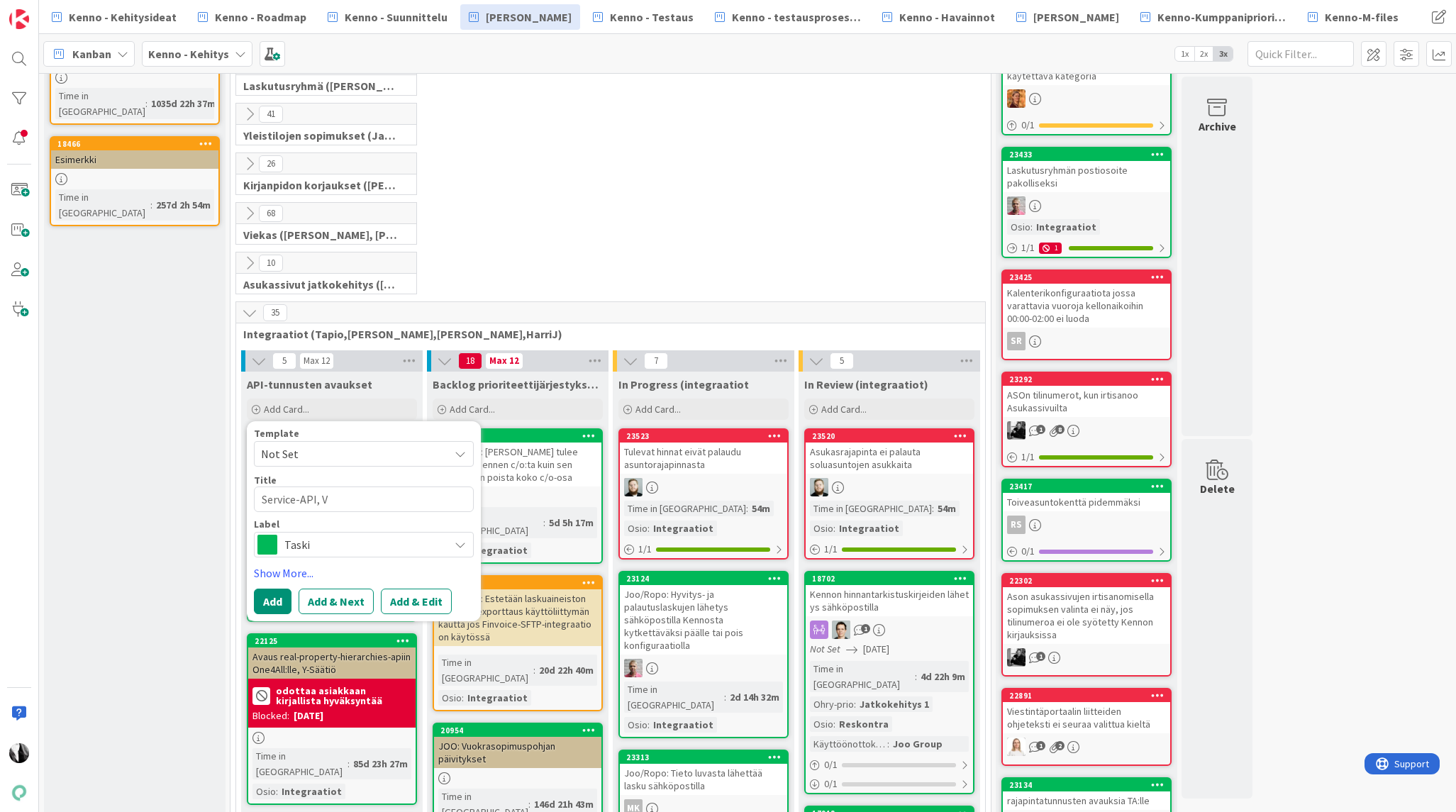
type textarea "Service-API,"
type textarea "x"
type textarea "Service-API, Wo"
type textarea "x"
type textarea "Service-API, Wor"
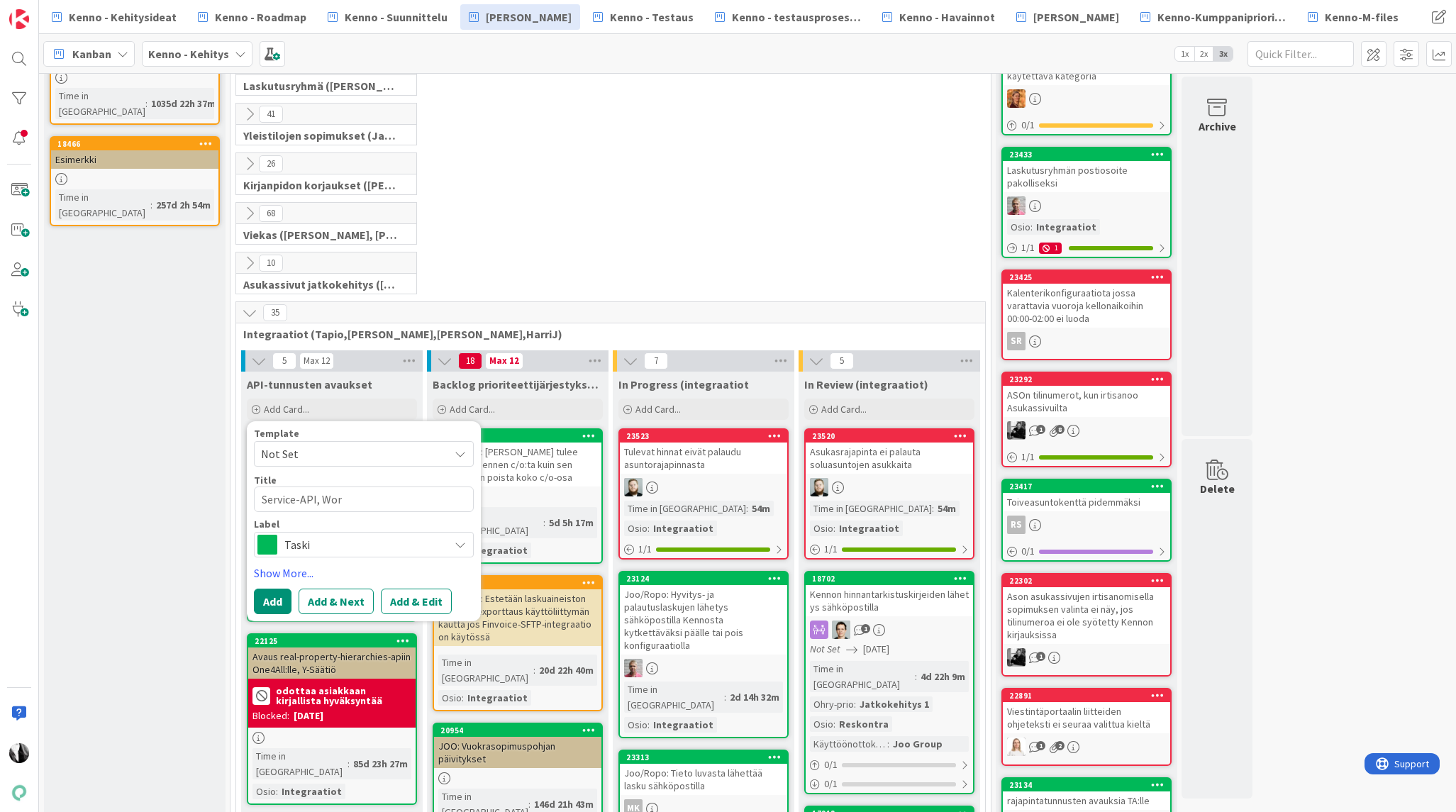
type textarea "x"
type textarea "Service-API, Work"
type textarea "x"
type textarea "Service-API, Worki"
type textarea "x"
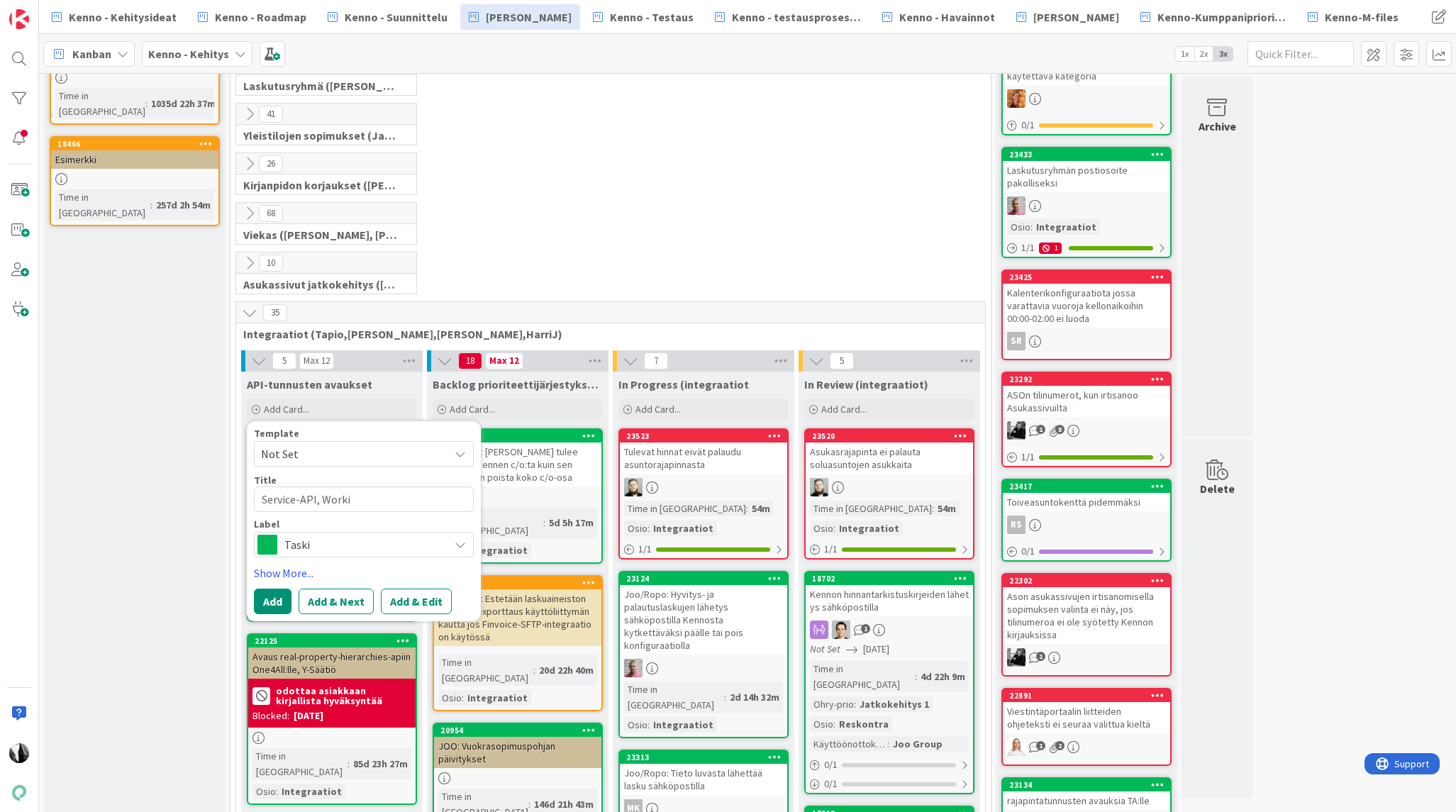
type textarea "Service-API, Work"
type textarea "x"
type textarea "Service-API, Worki"
type textarea "x"
type textarea "Service-API, Workin"
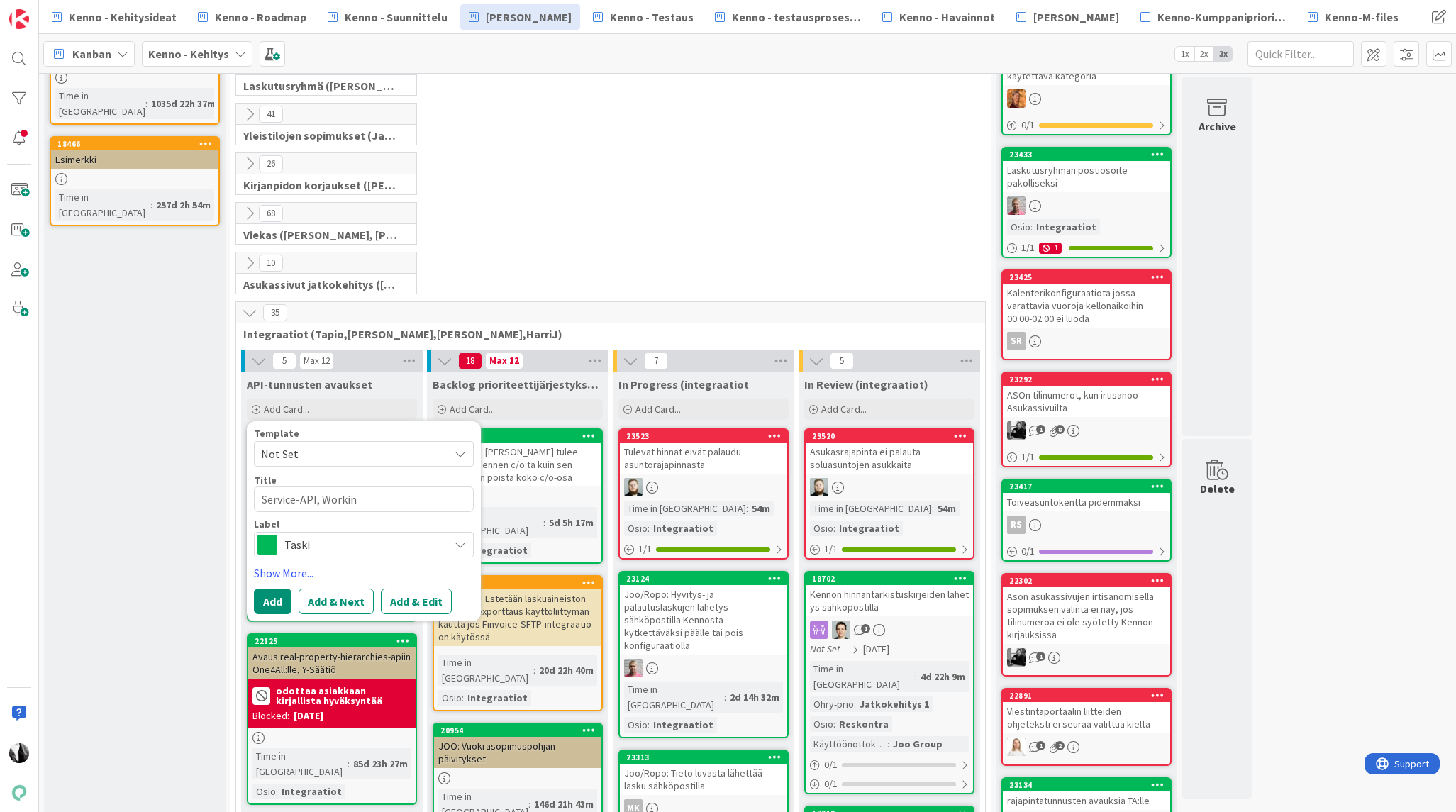
type textarea "x"
type textarea "Service-API, Workinf"
type textarea "x"
type textarea "Service-API, Workinfo"
click at [286, 574] on link "Show More..." at bounding box center [364, 573] width 220 height 17
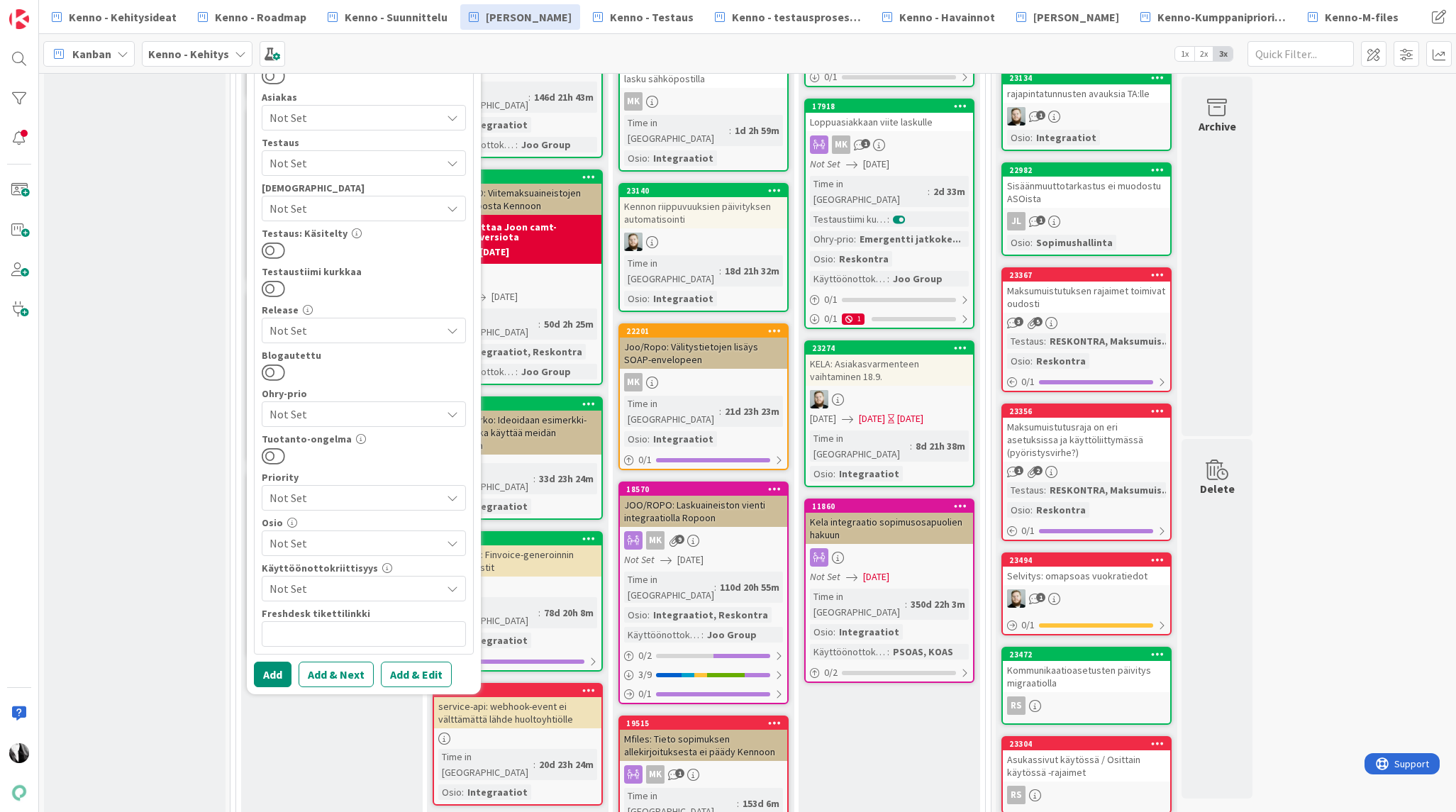
scroll to position [929, 0]
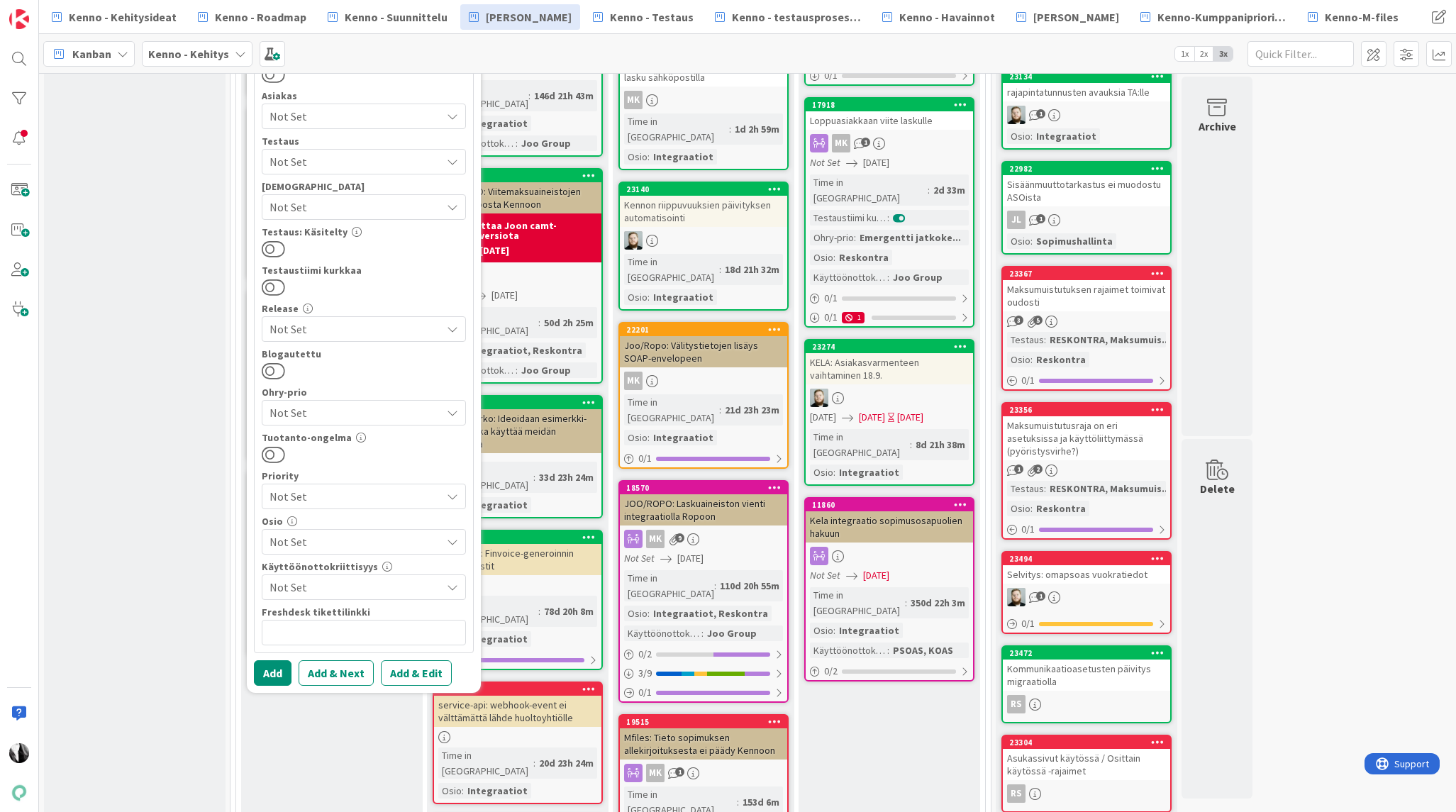
click at [374, 543] on span "Not Set" at bounding box center [355, 542] width 171 height 17
click at [306, 230] on span "Integraatiot" at bounding box center [289, 227] width 61 height 21
type textarea "x"
click at [425, 677] on button "Add & Edit" at bounding box center [415, 673] width 71 height 26
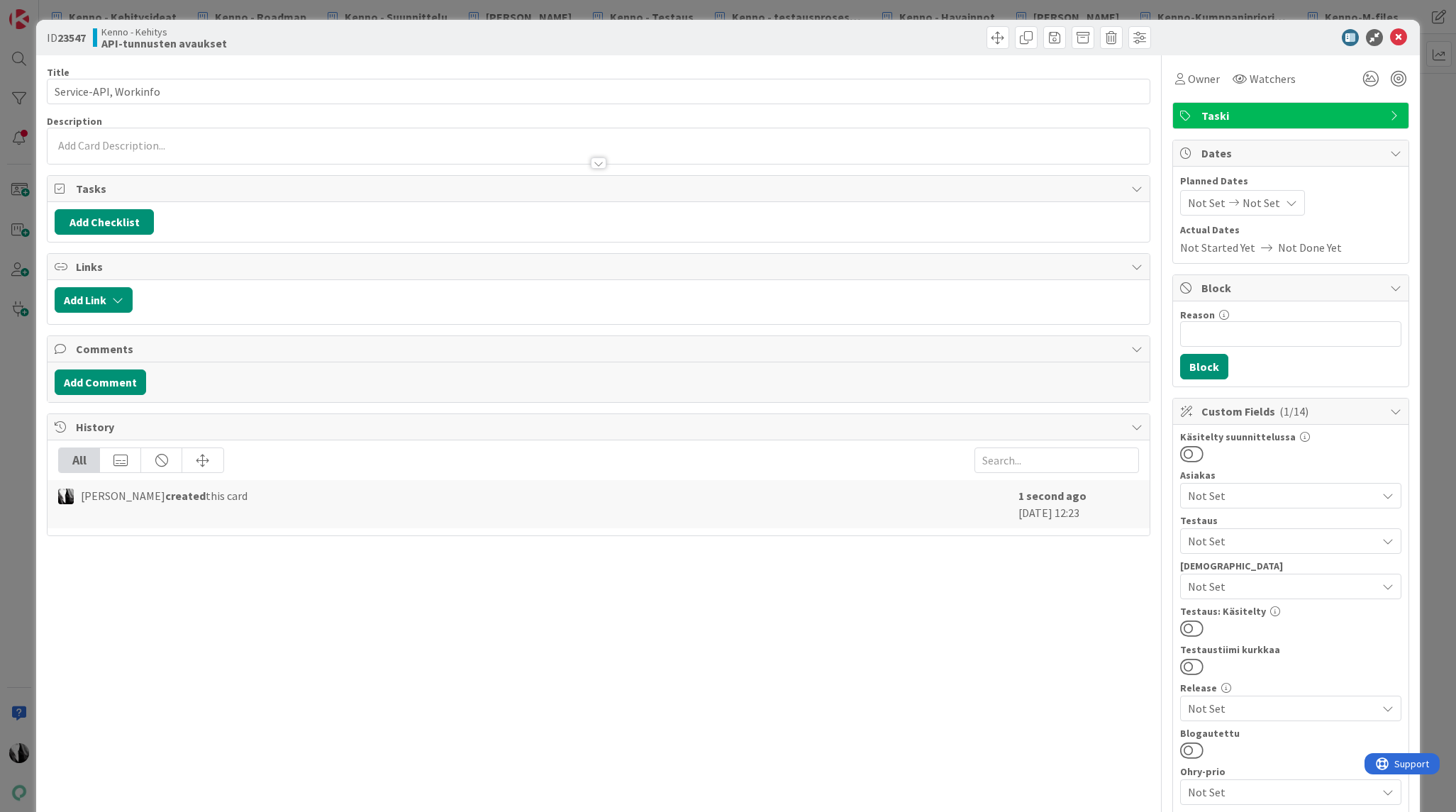
click at [224, 140] on div at bounding box center [598, 146] width 1101 height 36
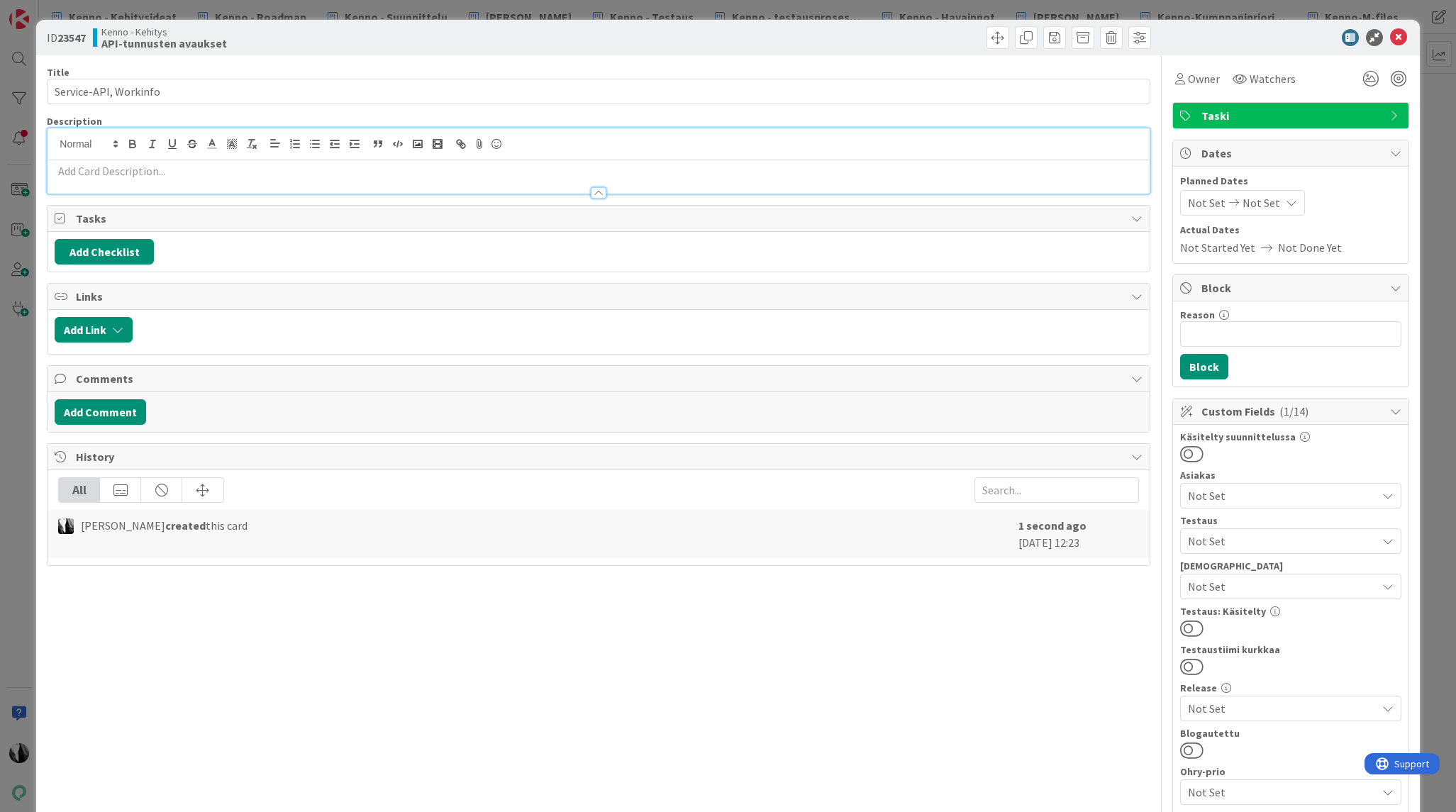
click at [275, 173] on p at bounding box center [599, 171] width 1087 height 16
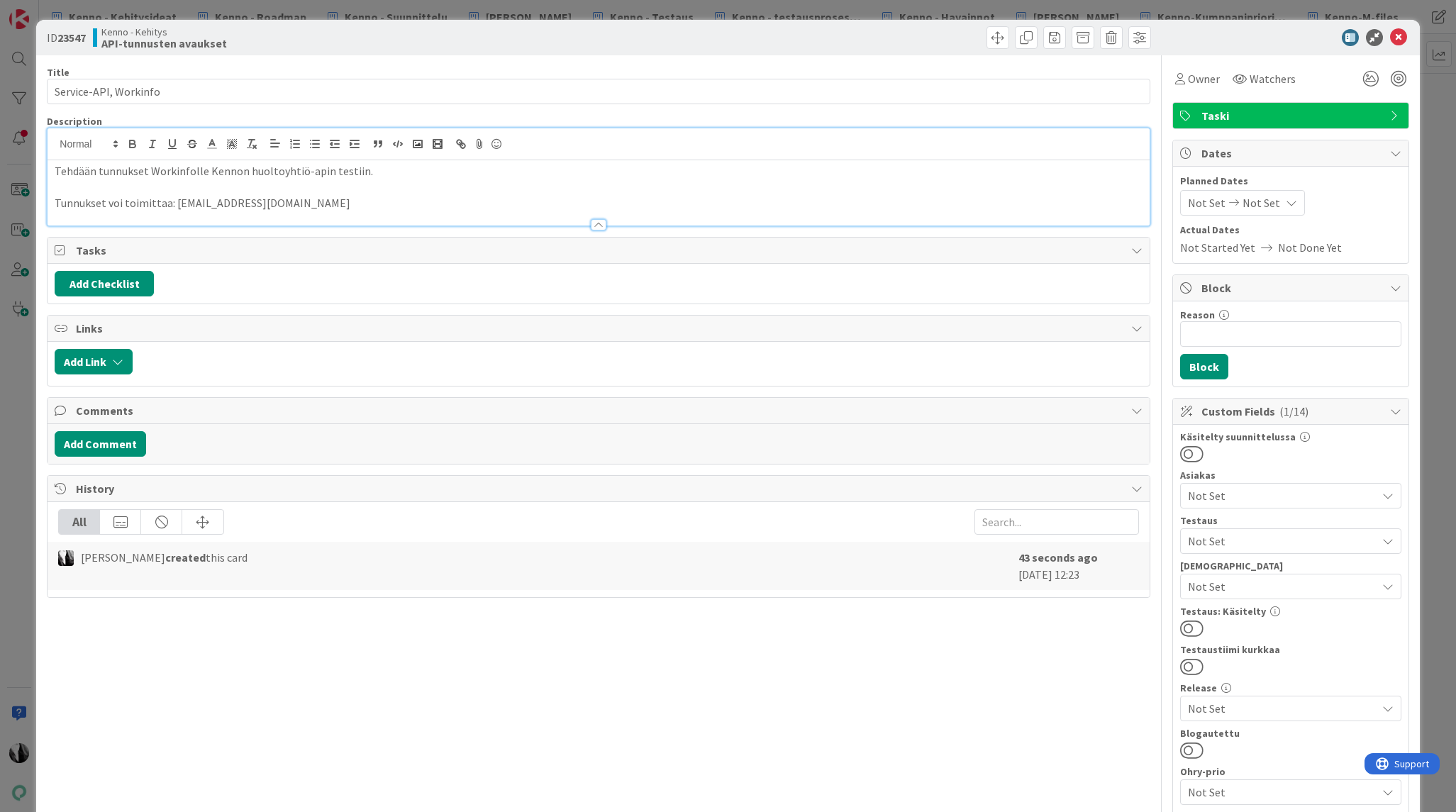
click at [366, 205] on p "Tunnukset voi toimittaa: mikko.aaltonen@leasedealgroup.fi" at bounding box center [599, 203] width 1087 height 16
click at [1200, 73] on span "Owner" at bounding box center [1204, 79] width 32 height 17
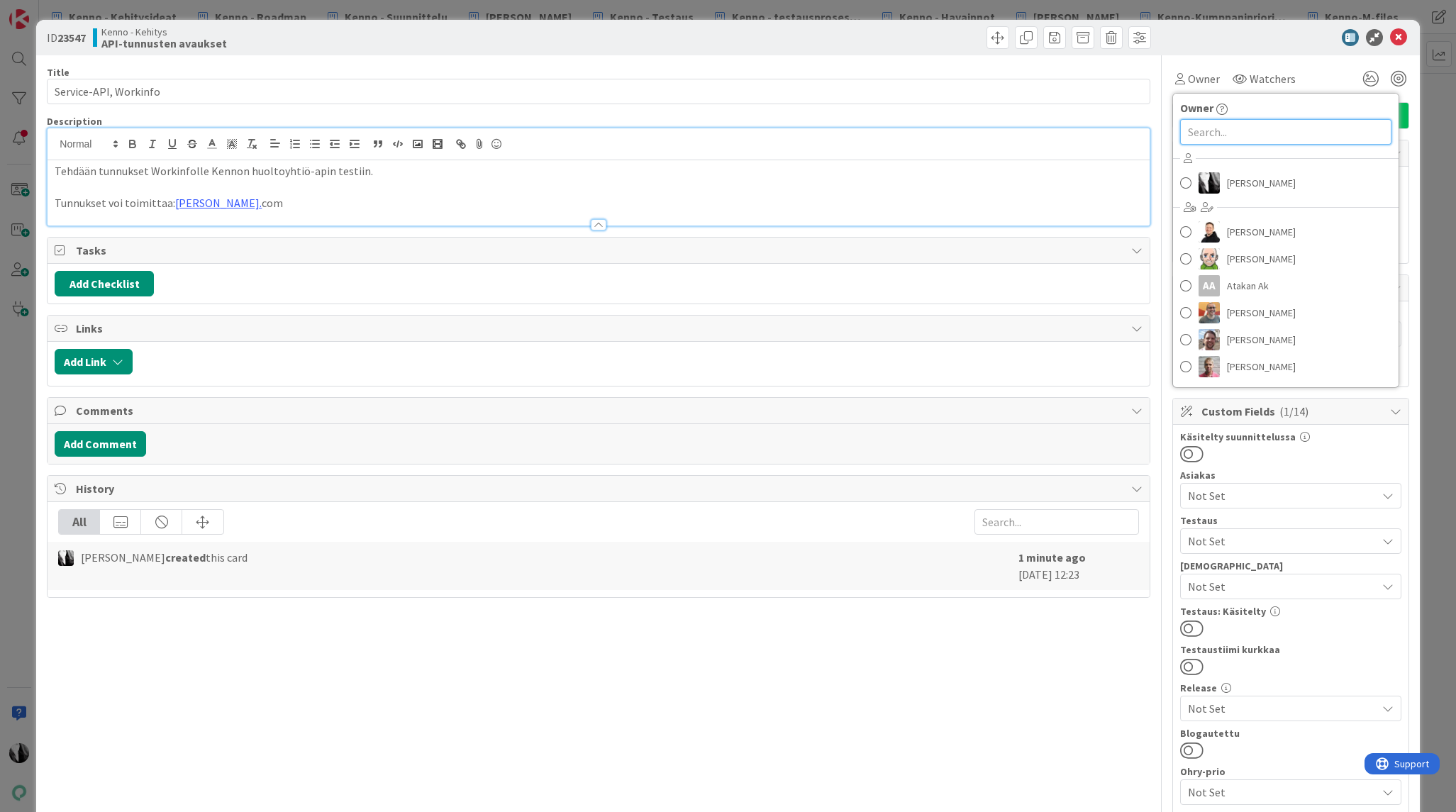
click at [1293, 128] on input "text" at bounding box center [1285, 132] width 211 height 26
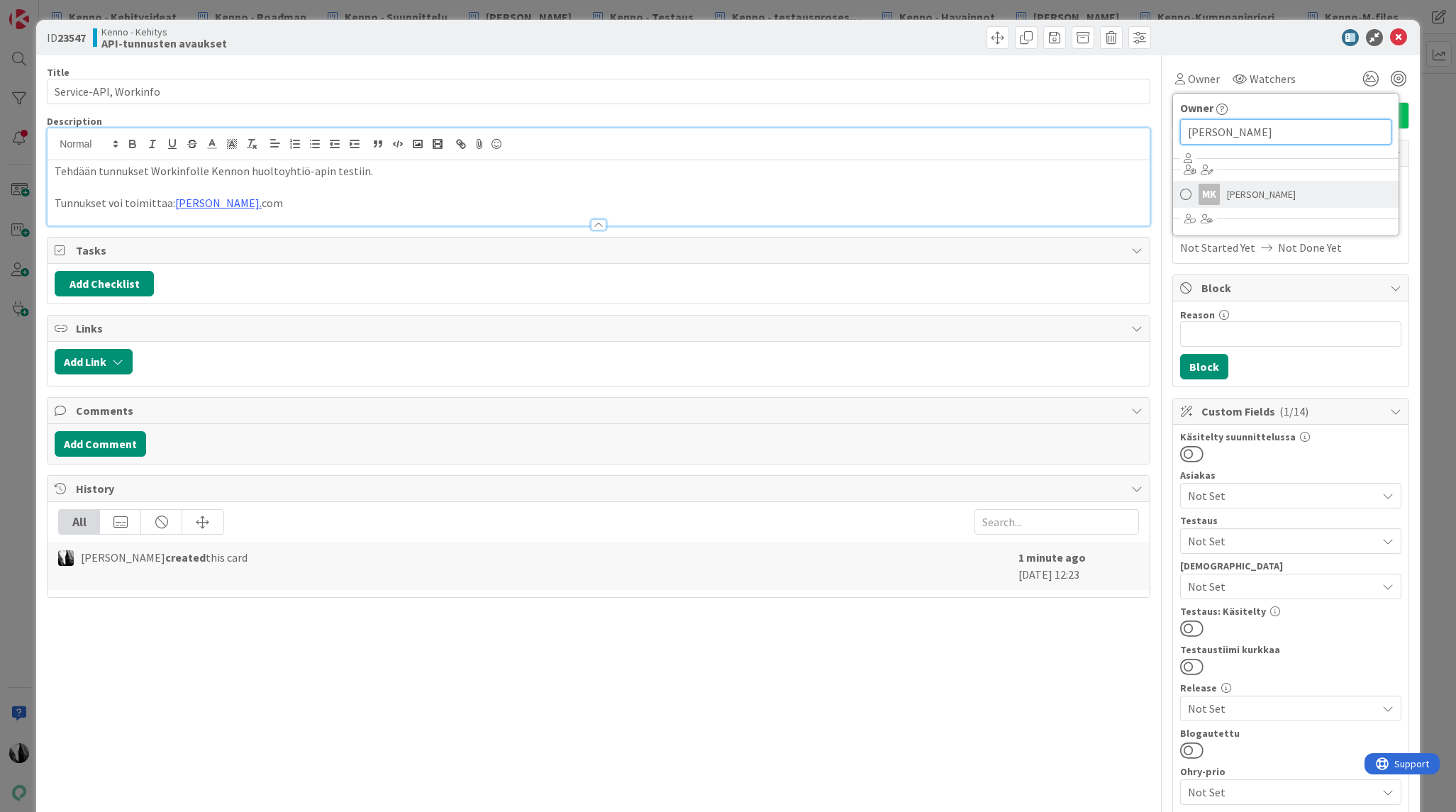
type input "marko"
click at [1280, 188] on span "Marko Kankaanniemi" at bounding box center [1261, 193] width 69 height 21
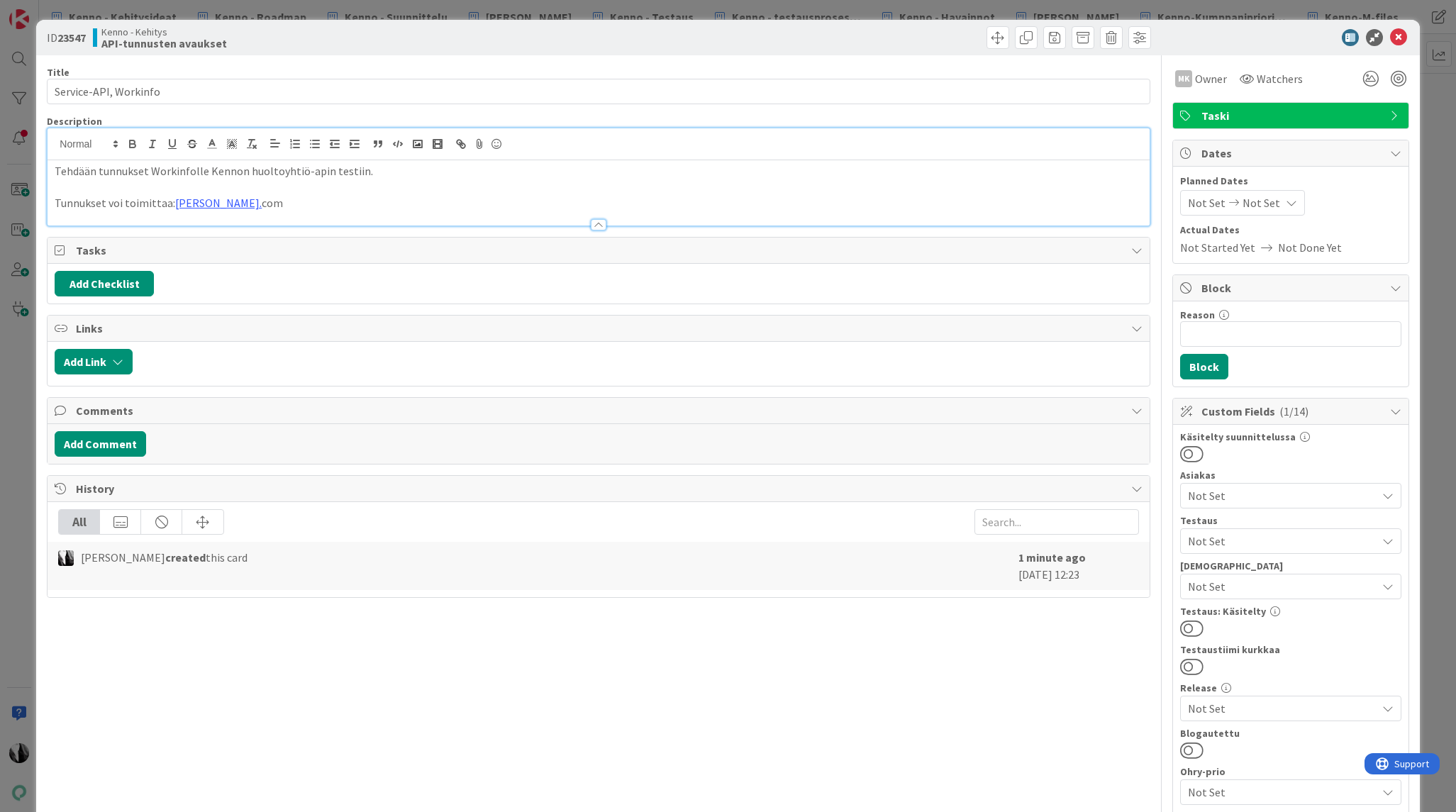
click at [1239, 40] on div at bounding box center [1284, 38] width 251 height 17
click at [1396, 36] on icon at bounding box center [1398, 38] width 17 height 17
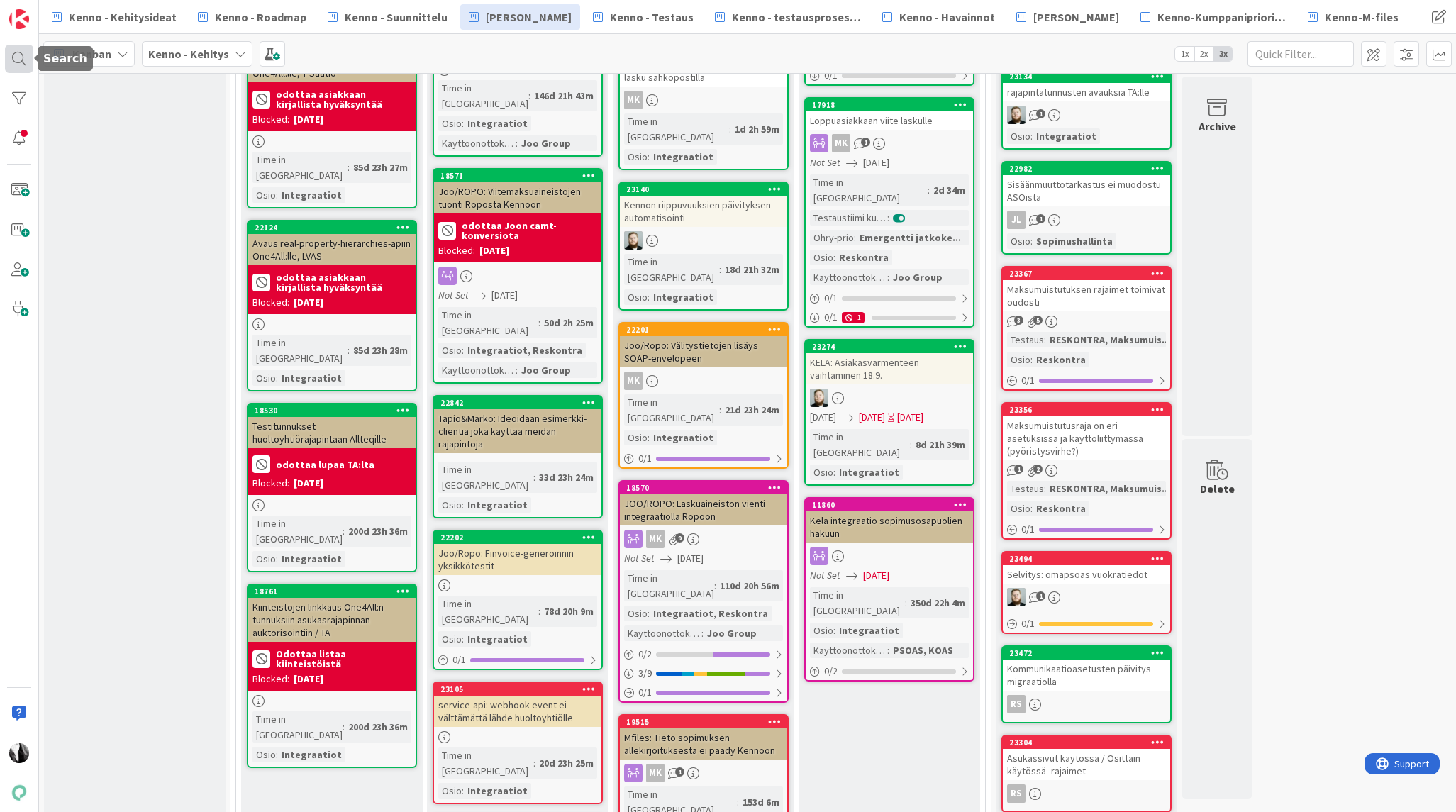
click at [16, 51] on div at bounding box center [18, 59] width 28 height 28
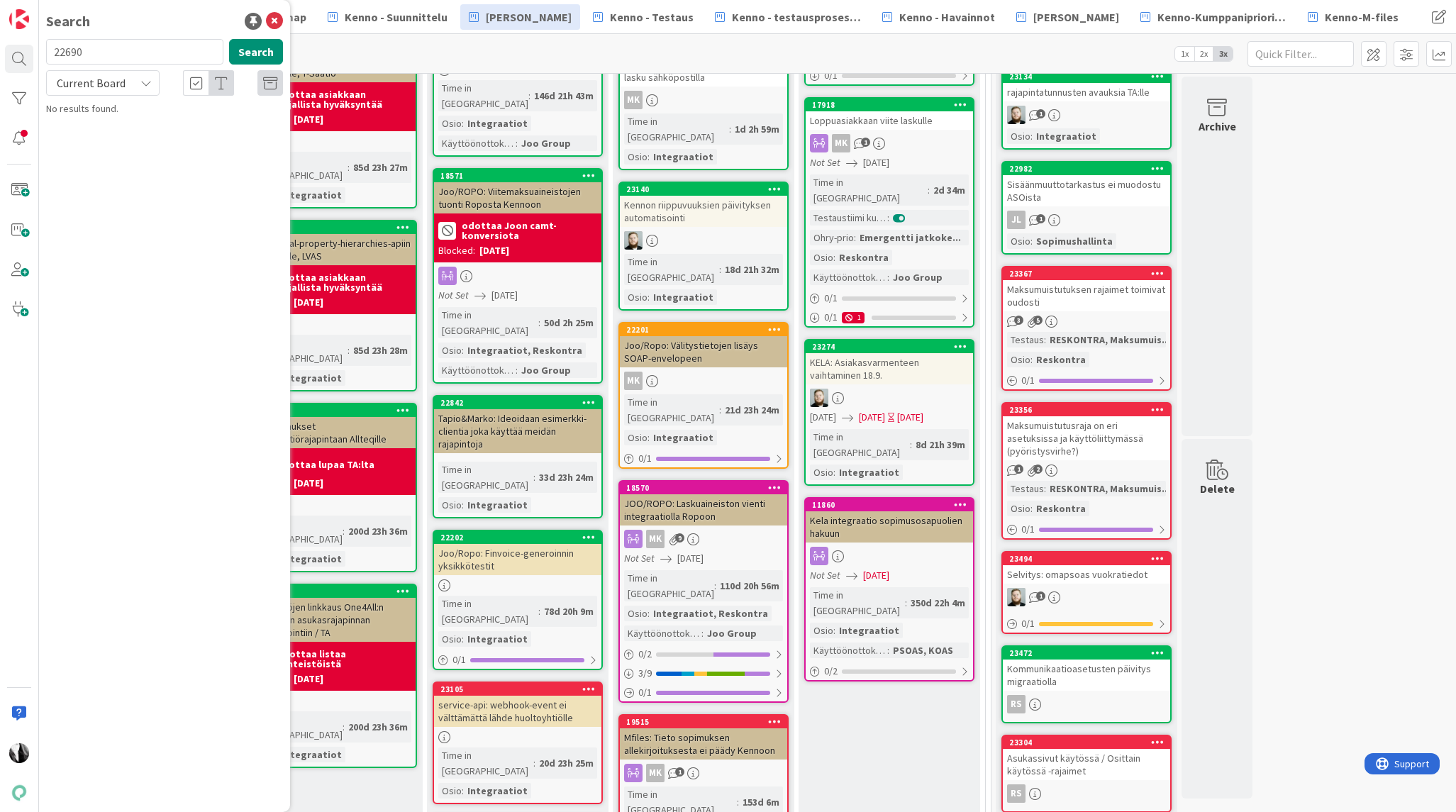
drag, startPoint x: 107, startPoint y: 55, endPoint x: 51, endPoint y: 56, distance: 56.0
click at [51, 56] on input "22690" at bounding box center [134, 52] width 177 height 26
click at [248, 52] on button "Search" at bounding box center [256, 52] width 54 height 26
drag, startPoint x: 141, startPoint y: 84, endPoint x: 132, endPoint y: 94, distance: 13.5
click at [140, 84] on icon at bounding box center [146, 82] width 11 height 11
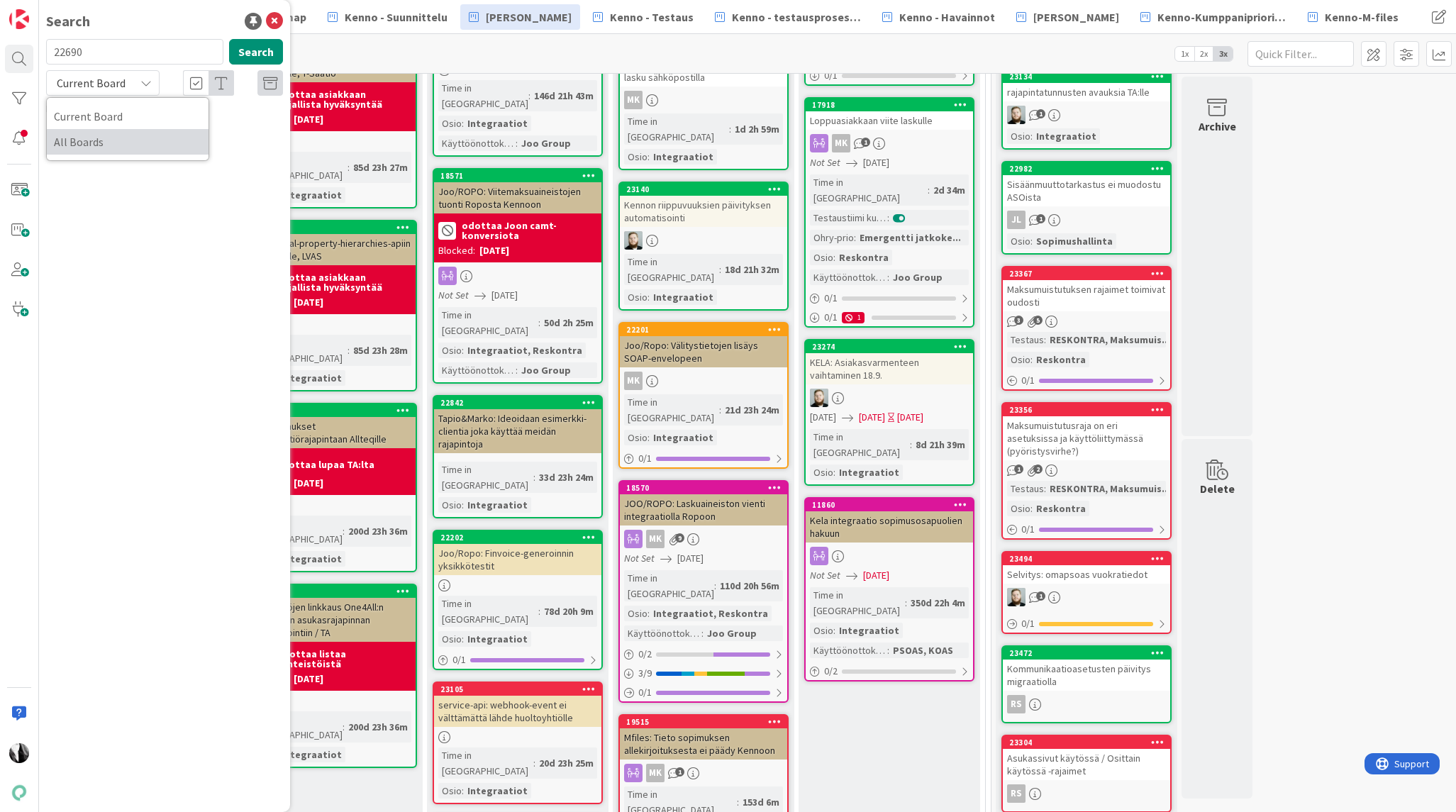
click at [118, 140] on span "All Boards" at bounding box center [127, 141] width 148 height 21
click at [163, 126] on span "Ainoa sopija muuttaa pois ja Asukas lisätään, rajaimet" at bounding box center [158, 132] width 184 height 27
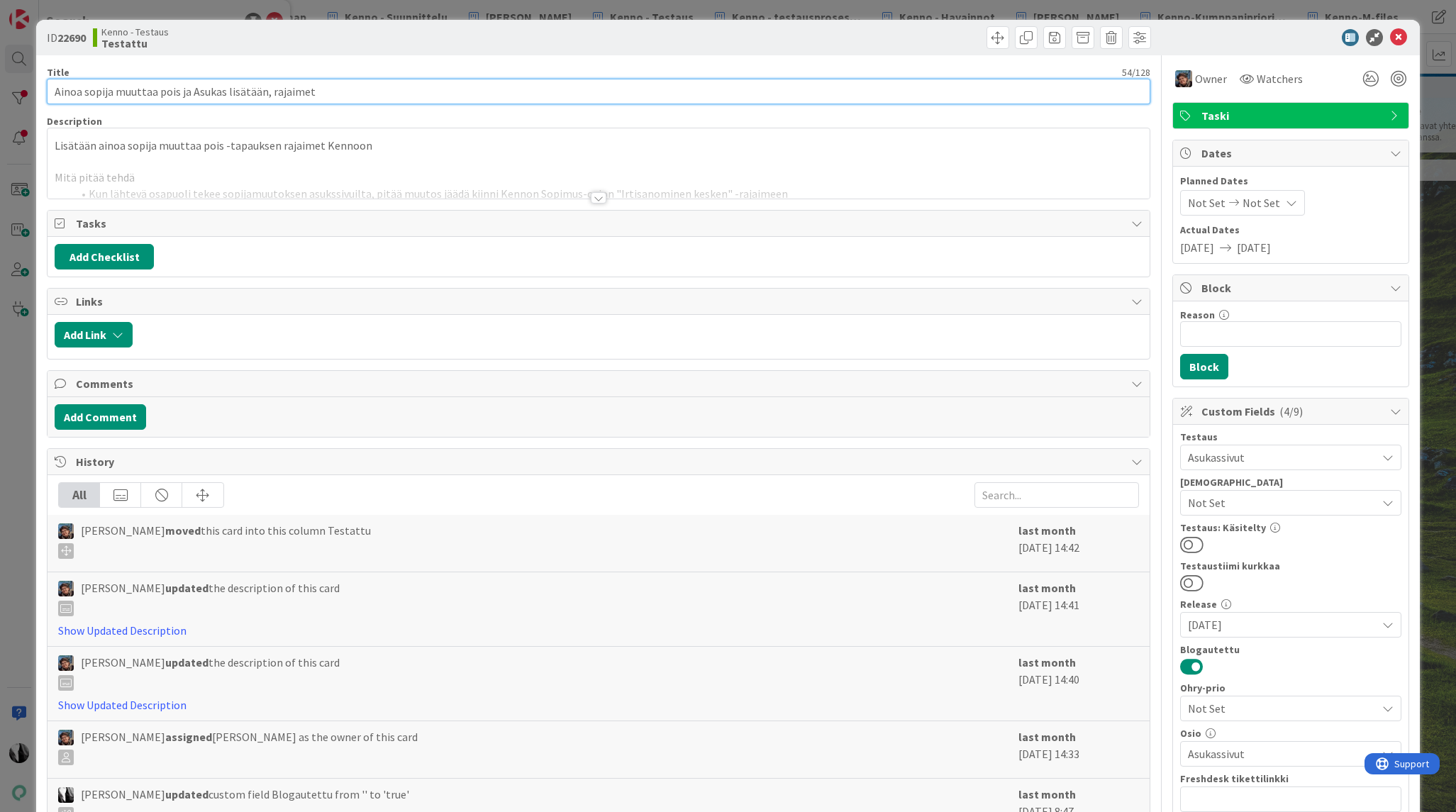
drag, startPoint x: 55, startPoint y: 92, endPoint x: 314, endPoint y: 92, distance: 259.0
click at [314, 92] on input "Ainoa sopija muuttaa pois ja Asukas lisätään, rajaimet" at bounding box center [598, 92] width 1103 height 26
click at [600, 198] on div at bounding box center [598, 198] width 16 height 11
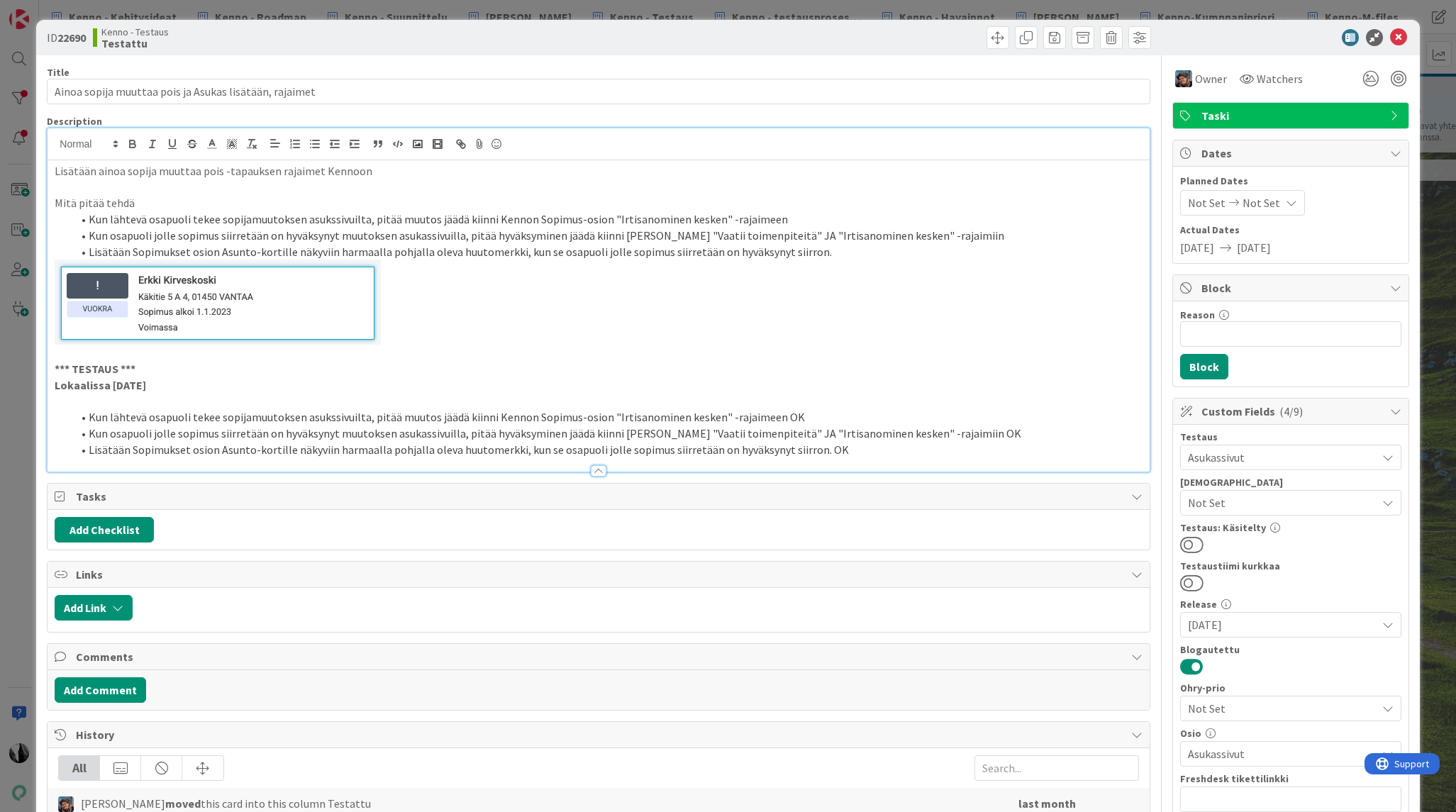
scroll to position [1, 0]
click at [1398, 36] on icon at bounding box center [1398, 37] width 17 height 17
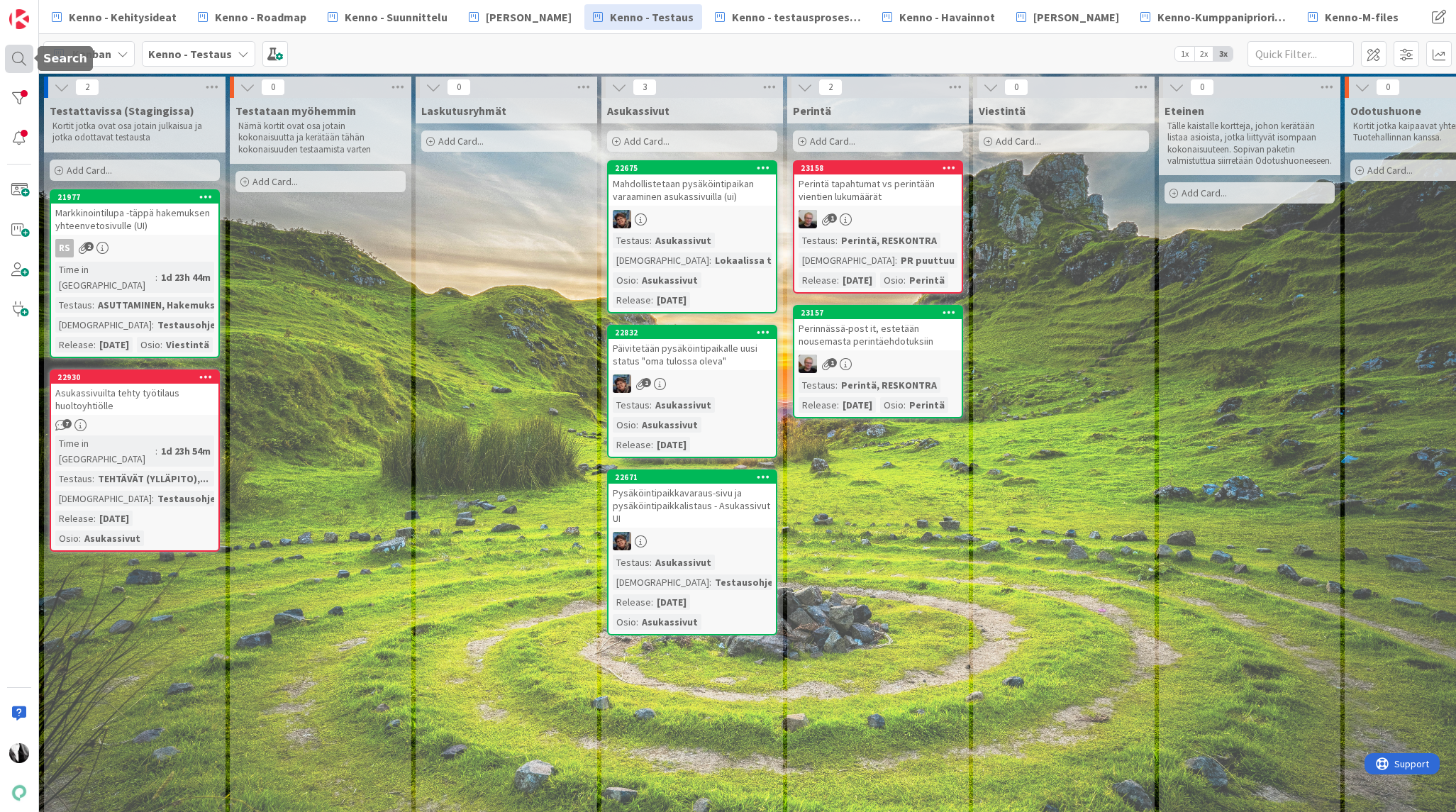
click at [20, 58] on div at bounding box center [18, 59] width 28 height 28
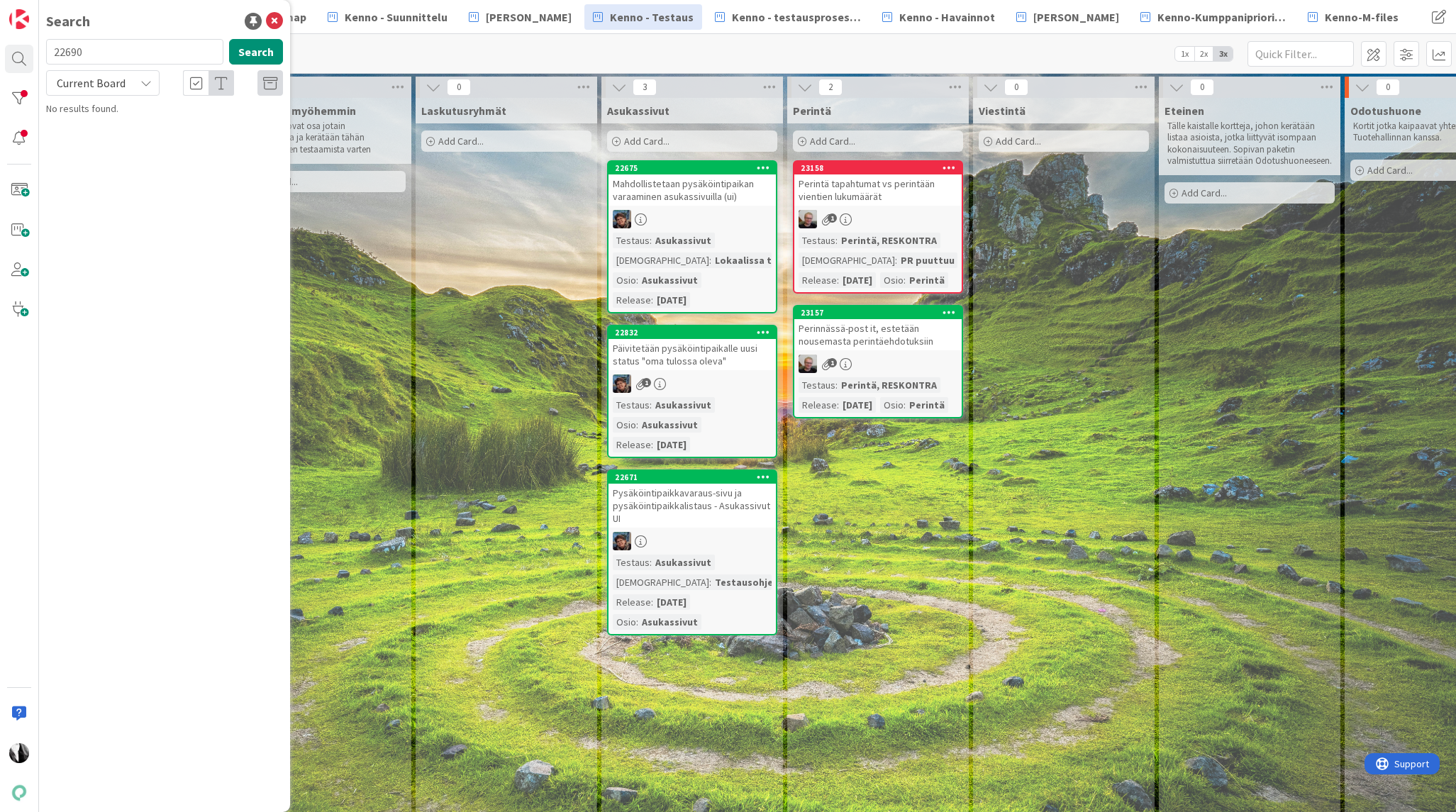
click at [80, 51] on input "22690" at bounding box center [134, 52] width 177 height 26
click at [155, 83] on div "Current Board" at bounding box center [103, 83] width 114 height 26
drag, startPoint x: 110, startPoint y: 138, endPoint x: 159, endPoint y: 124, distance: 51.0
click at [110, 138] on span "All Boards" at bounding box center [127, 141] width 148 height 21
click at [199, 136] on p "Ainoa sopija muuttaa pois ja Asukas lisätään, rajaimet" at bounding box center [174, 132] width 217 height 29
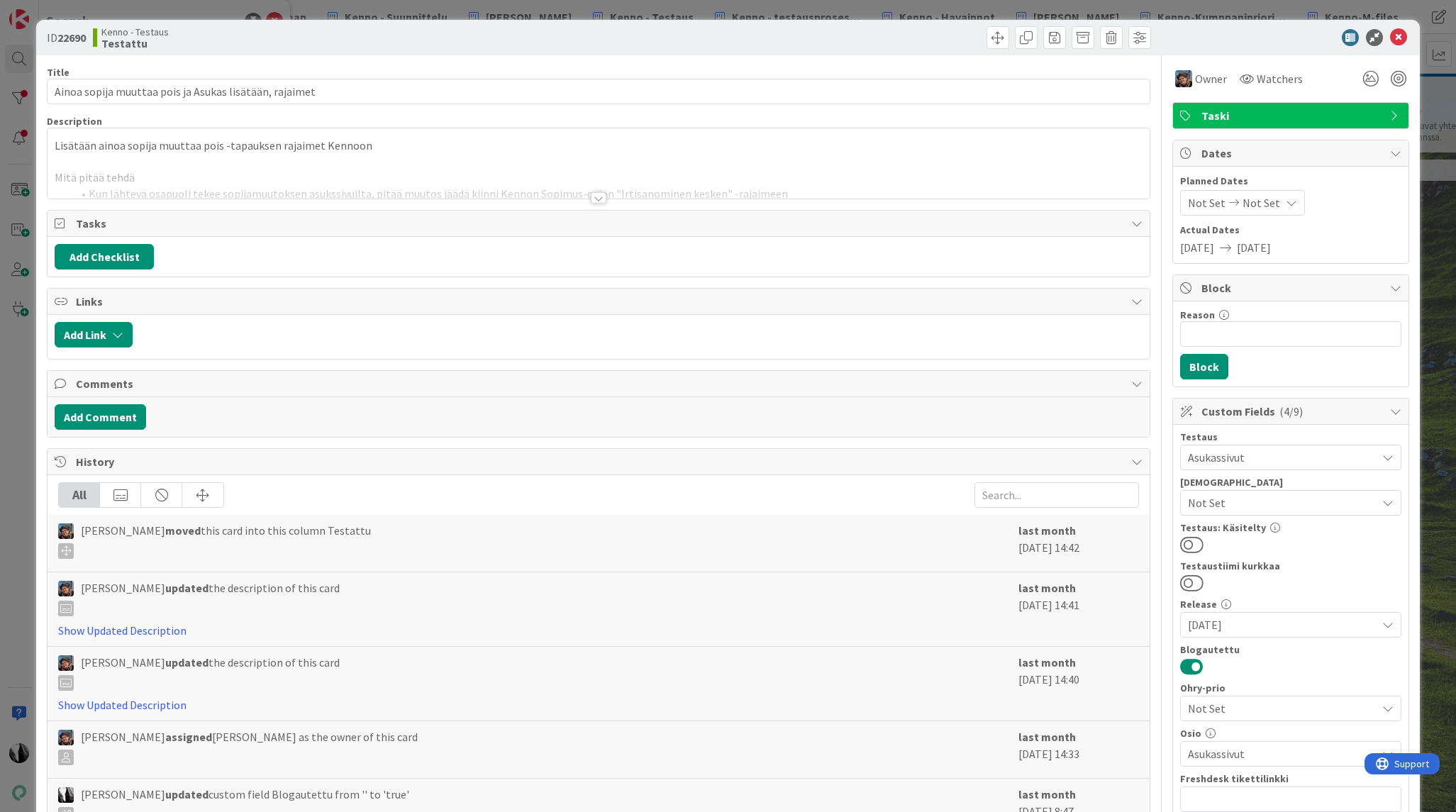
click at [601, 197] on div at bounding box center [598, 198] width 16 height 11
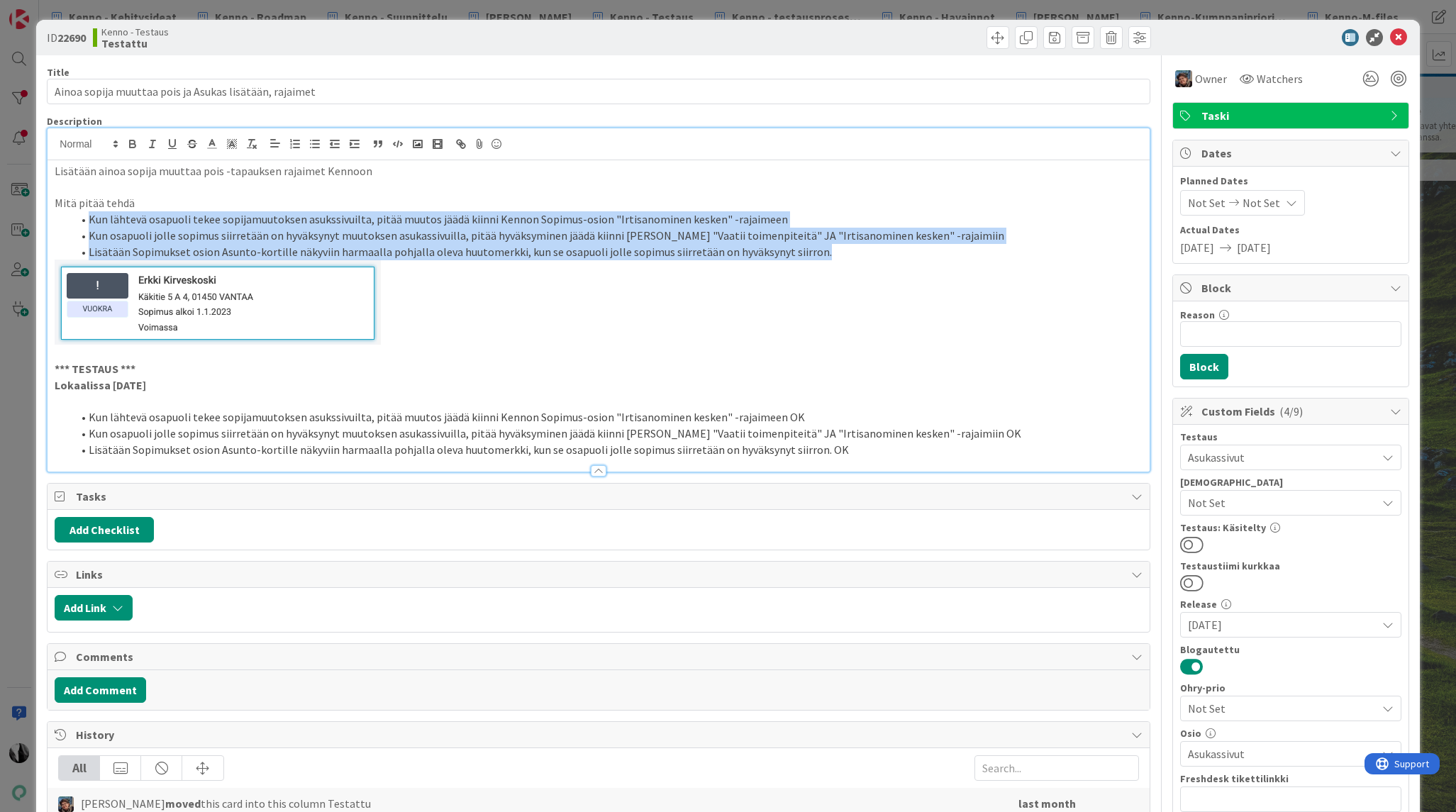
drag, startPoint x: 89, startPoint y: 219, endPoint x: 822, endPoint y: 245, distance: 733.5
click at [822, 245] on ol "Kun lähtevä osapuoli tekee sopijamuutoksen asukssivuilta, pitää muutos jäädä ki…" at bounding box center [599, 235] width 1087 height 49
copy ol "Kun lähtevä osapuoli tekee sopijamuutoksen asukssivuilta, pitää muutos jäädä ki…"
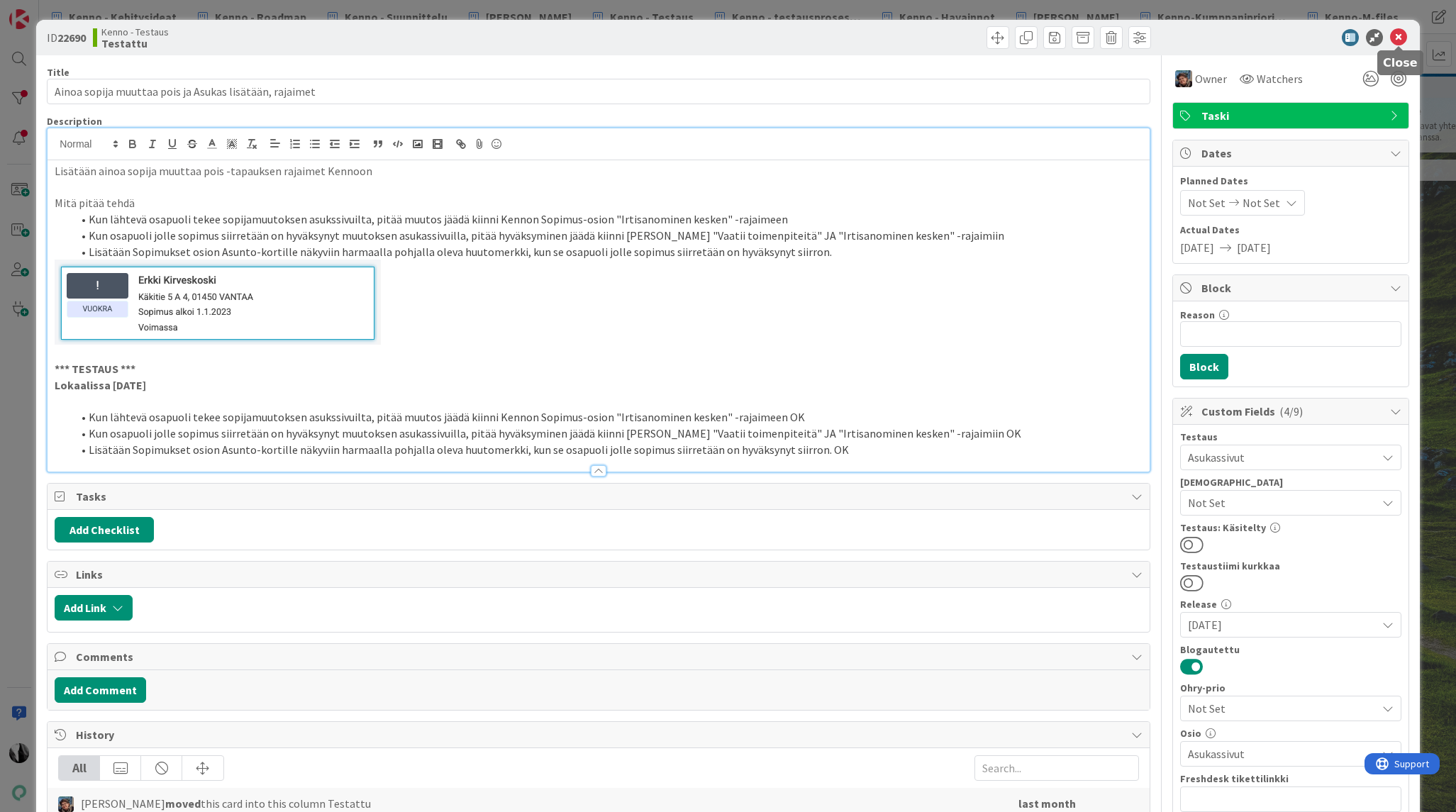
click at [1401, 35] on icon at bounding box center [1398, 38] width 17 height 17
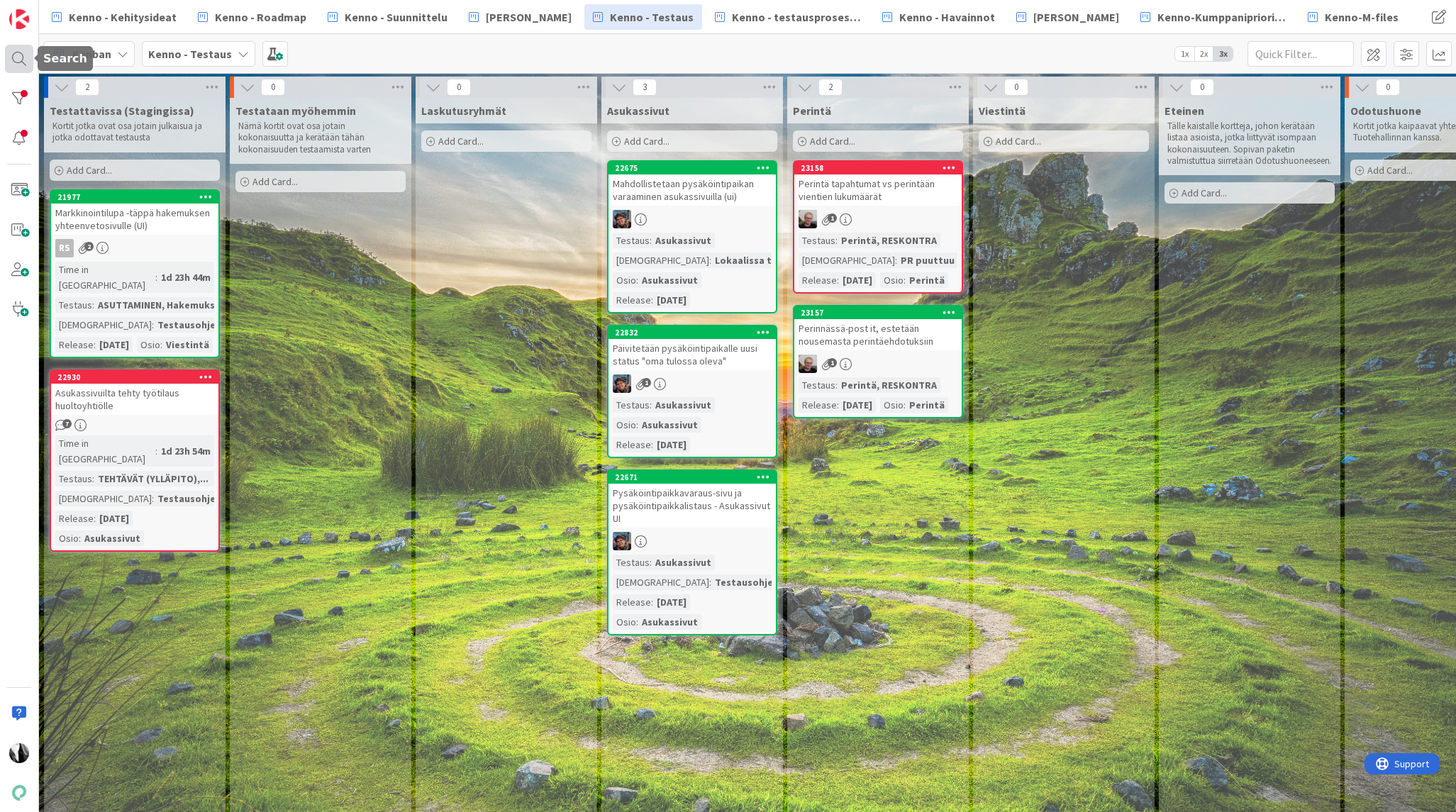
drag, startPoint x: 13, startPoint y: 58, endPoint x: 24, endPoint y: 58, distance: 11.0
click at [13, 58] on div at bounding box center [18, 59] width 28 height 28
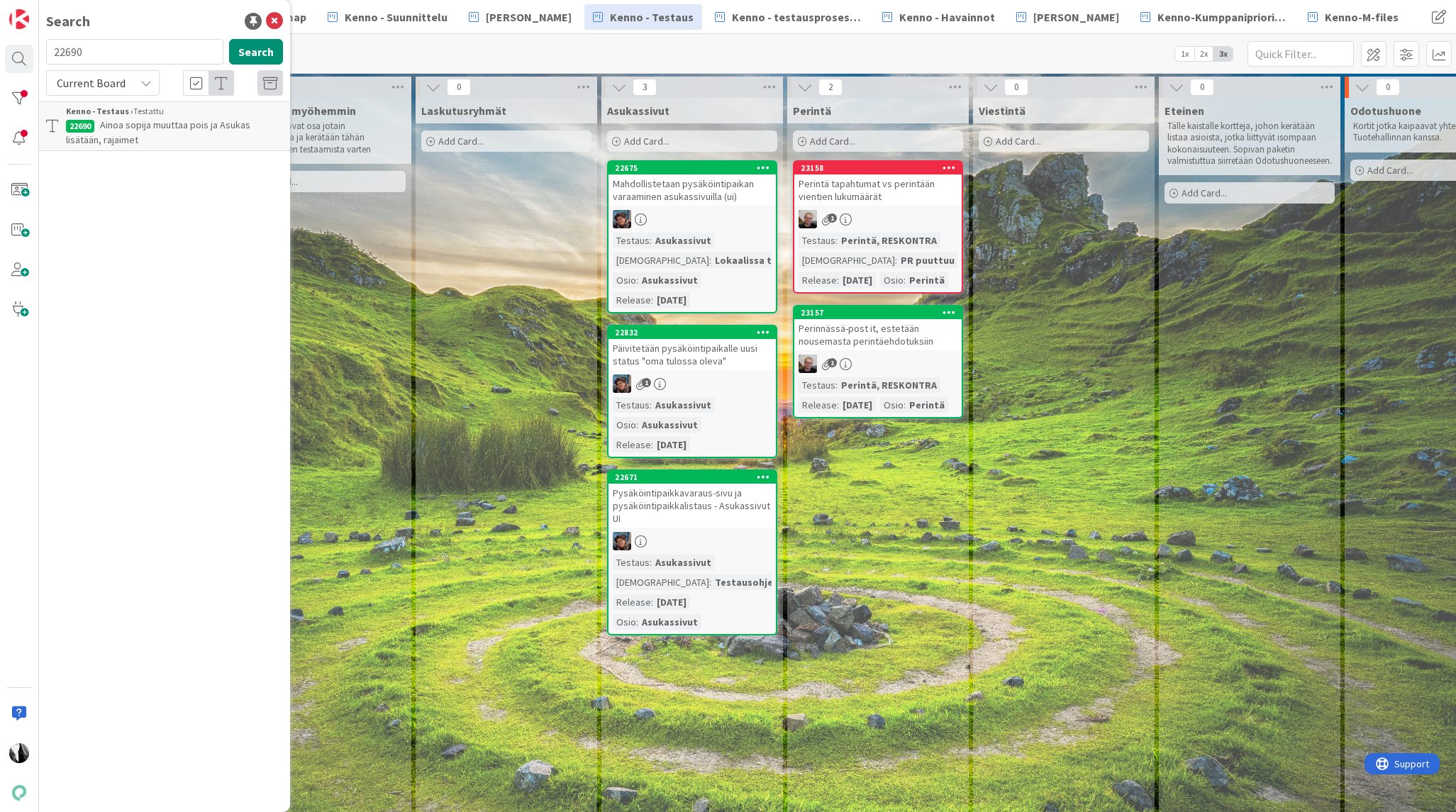
drag, startPoint x: 67, startPoint y: 54, endPoint x: 51, endPoint y: 54, distance: 16.0
click at [33, 54] on div "Search 22690 Search Current Board Kenno - Testaus › Testattu 22690 Ainoa sopija…" at bounding box center [19, 406] width 39 height 812
type input "23046"
click at [99, 83] on span "Current Board" at bounding box center [91, 82] width 69 height 14
drag, startPoint x: 110, startPoint y: 142, endPoint x: 163, endPoint y: 126, distance: 55.4
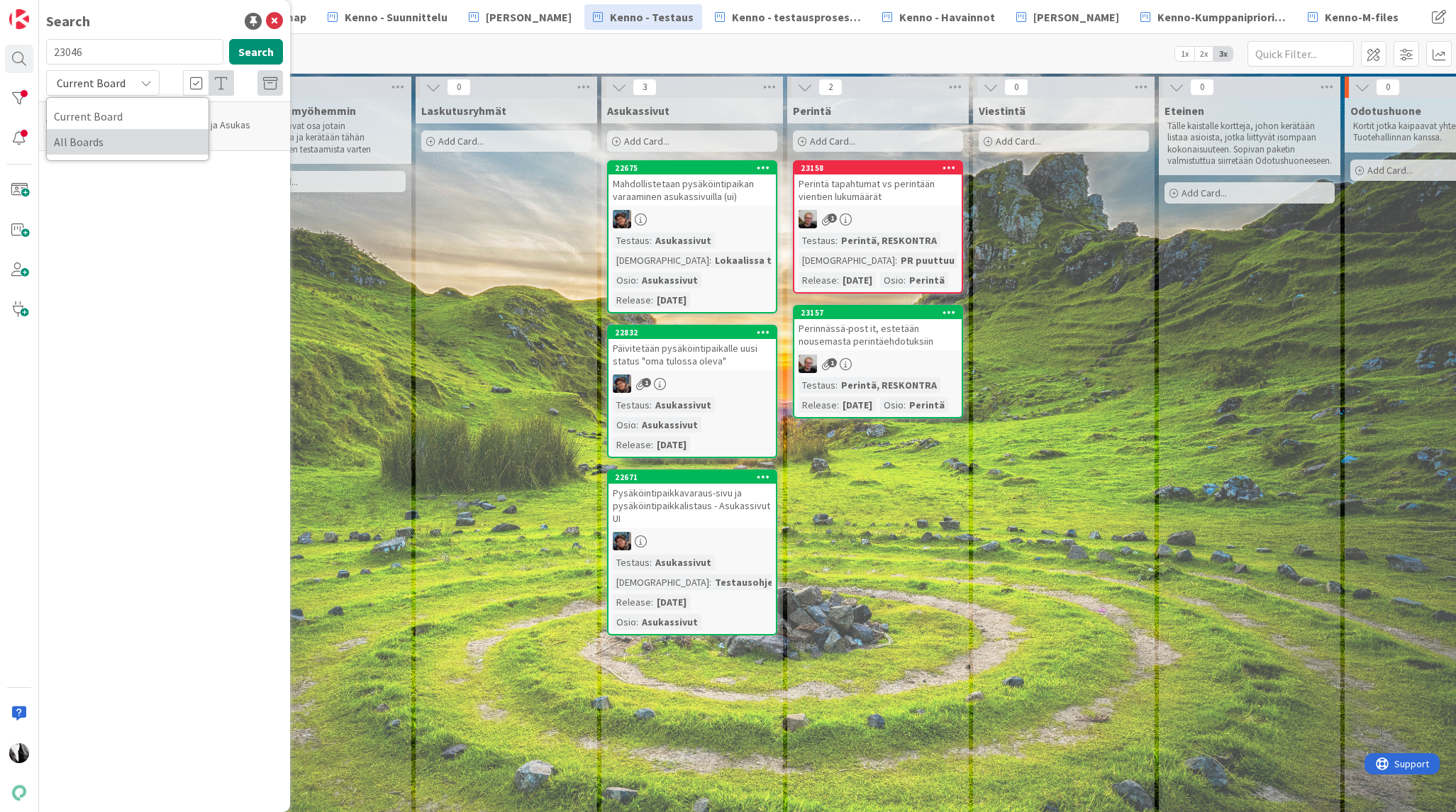
click at [111, 142] on span "All Boards" at bounding box center [127, 141] width 148 height 21
click at [261, 51] on button "Search" at bounding box center [256, 52] width 54 height 26
click at [168, 124] on span "Asukassivujen Viestit-osion ohjeteksti" at bounding box center [181, 125] width 161 height 13
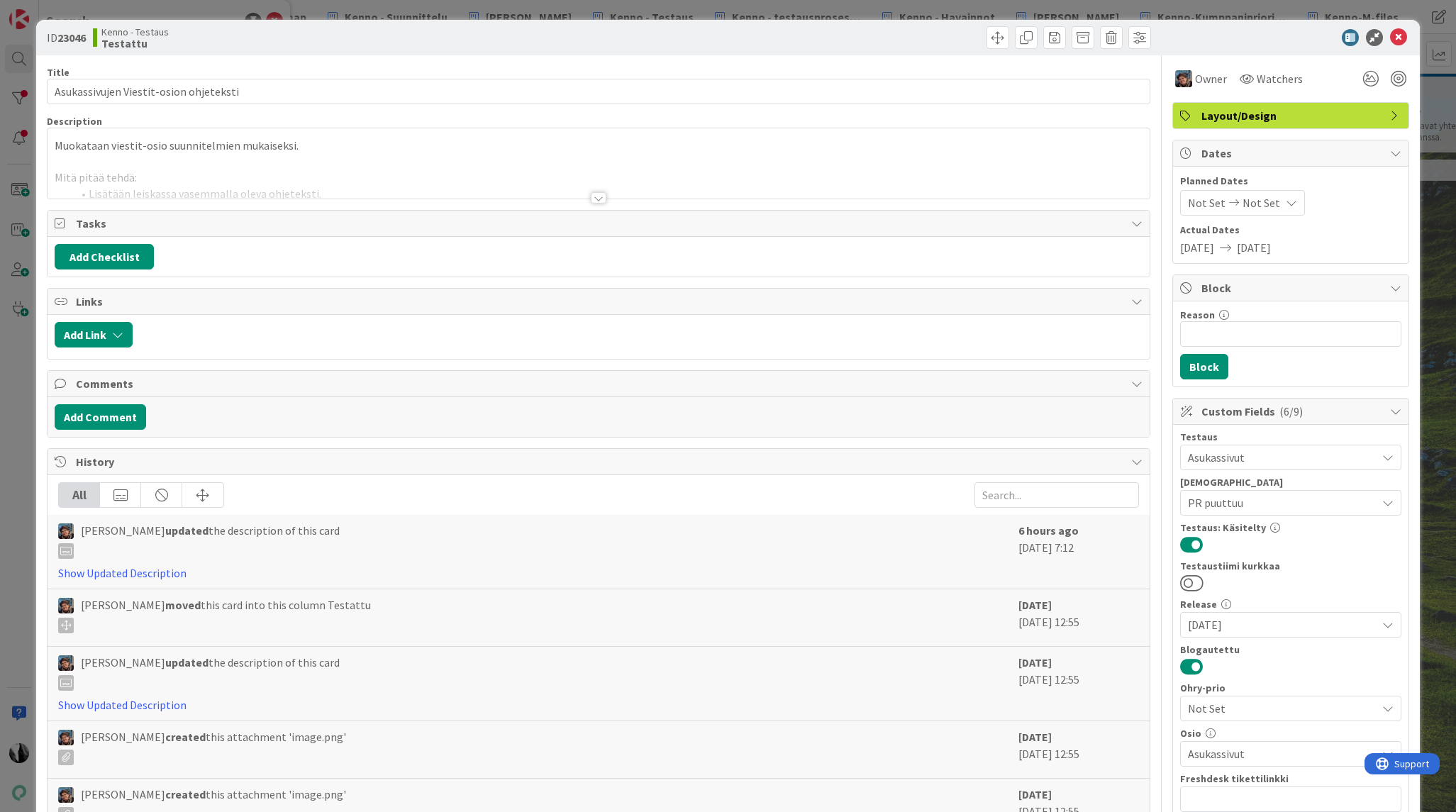
click at [599, 199] on div at bounding box center [598, 198] width 16 height 11
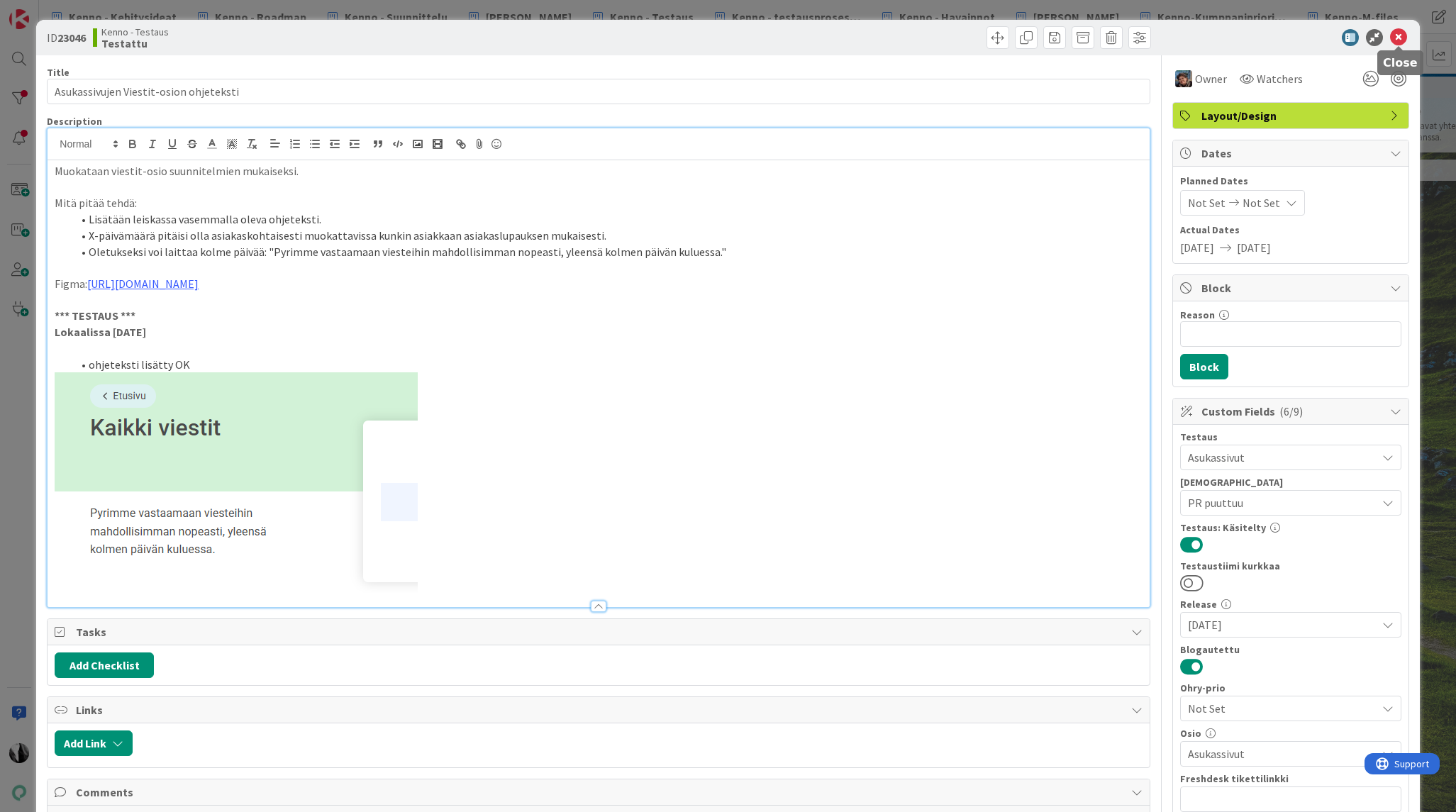
click at [1398, 37] on icon at bounding box center [1398, 38] width 17 height 17
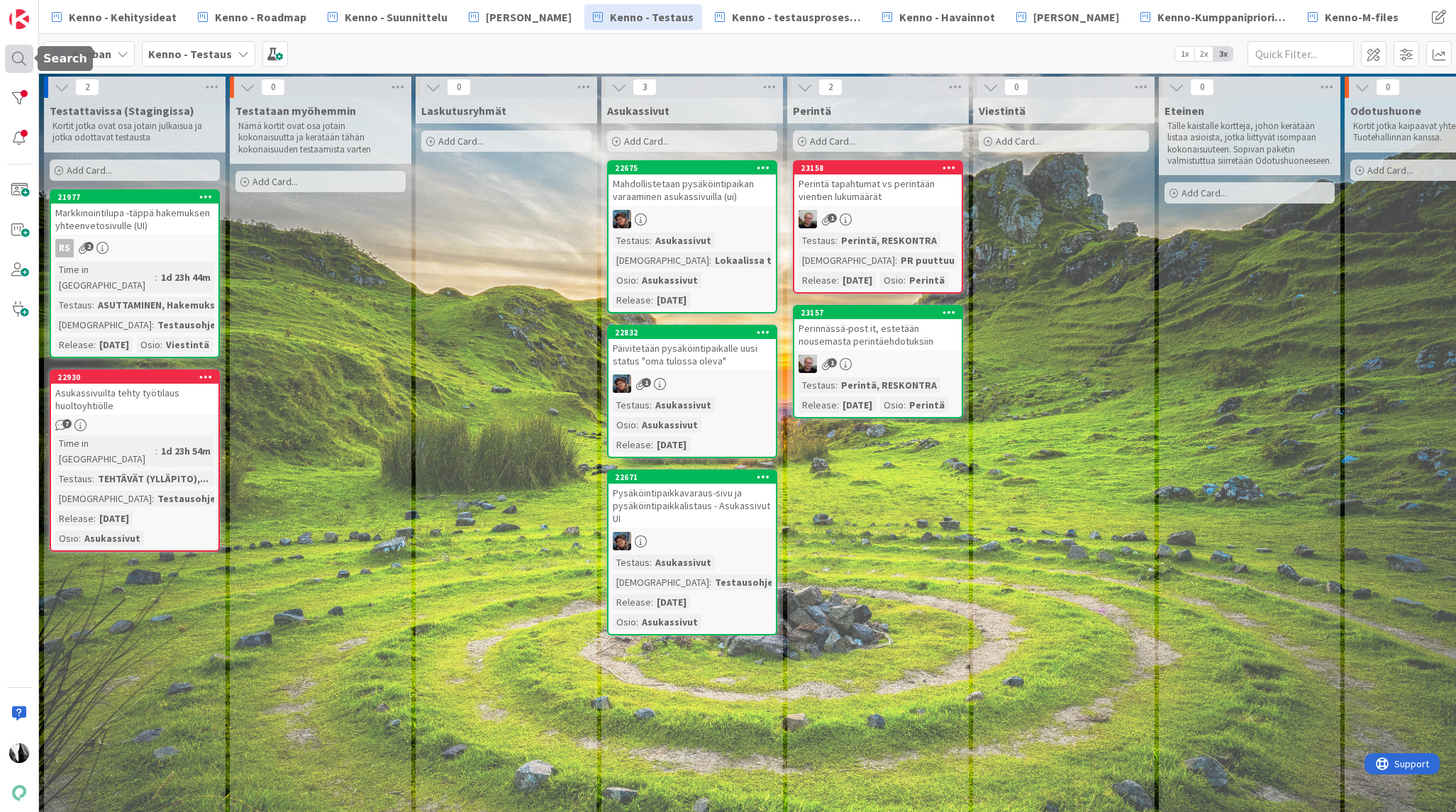
click at [22, 61] on div at bounding box center [18, 59] width 28 height 28
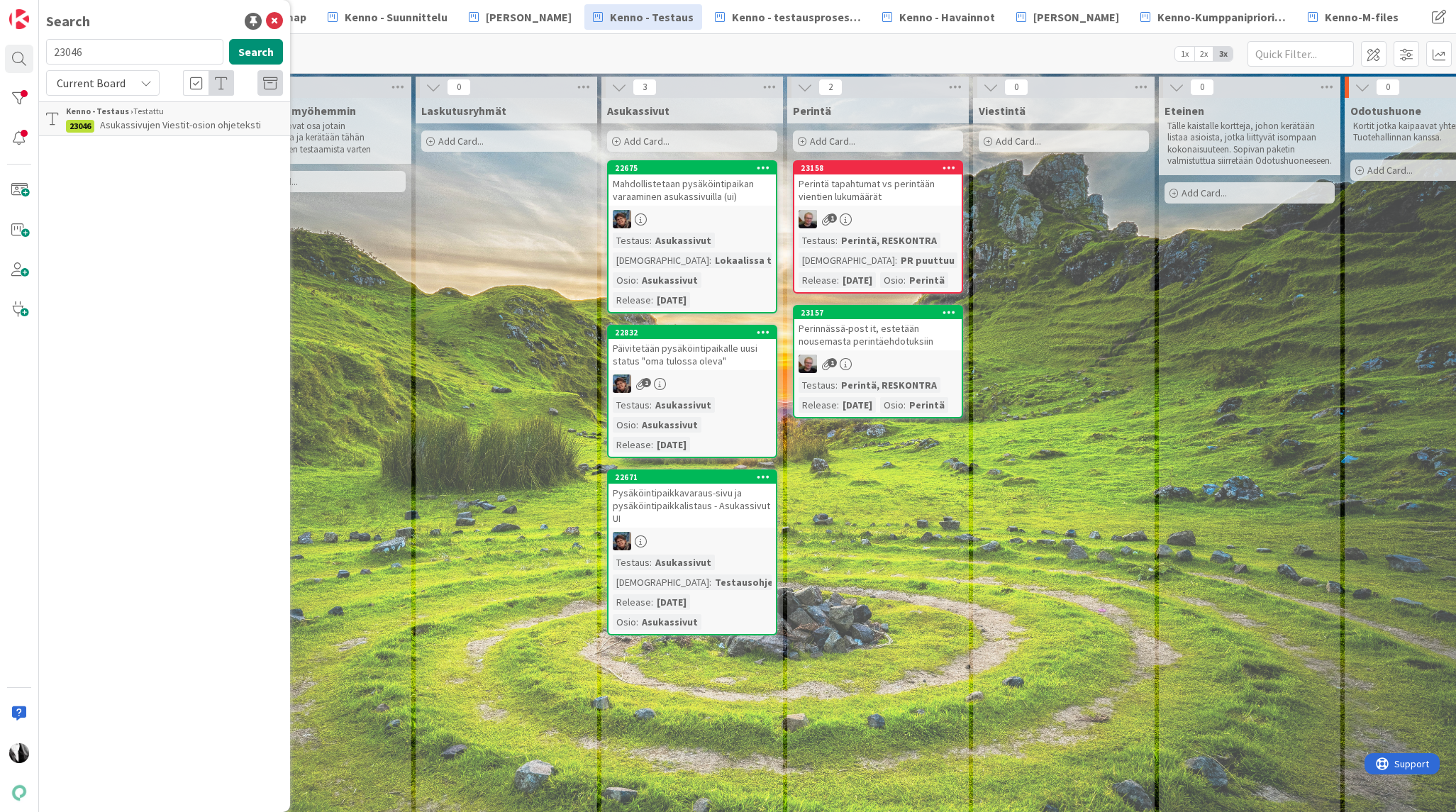
drag, startPoint x: 154, startPoint y: 55, endPoint x: 42, endPoint y: 52, distance: 112.0
click at [42, 52] on div "23046 Search" at bounding box center [164, 55] width 254 height 31
click at [252, 45] on button "Search" at bounding box center [256, 52] width 54 height 26
drag, startPoint x: 132, startPoint y: 78, endPoint x: 128, endPoint y: 93, distance: 15.5
click at [132, 80] on div "Current Board" at bounding box center [103, 83] width 114 height 26
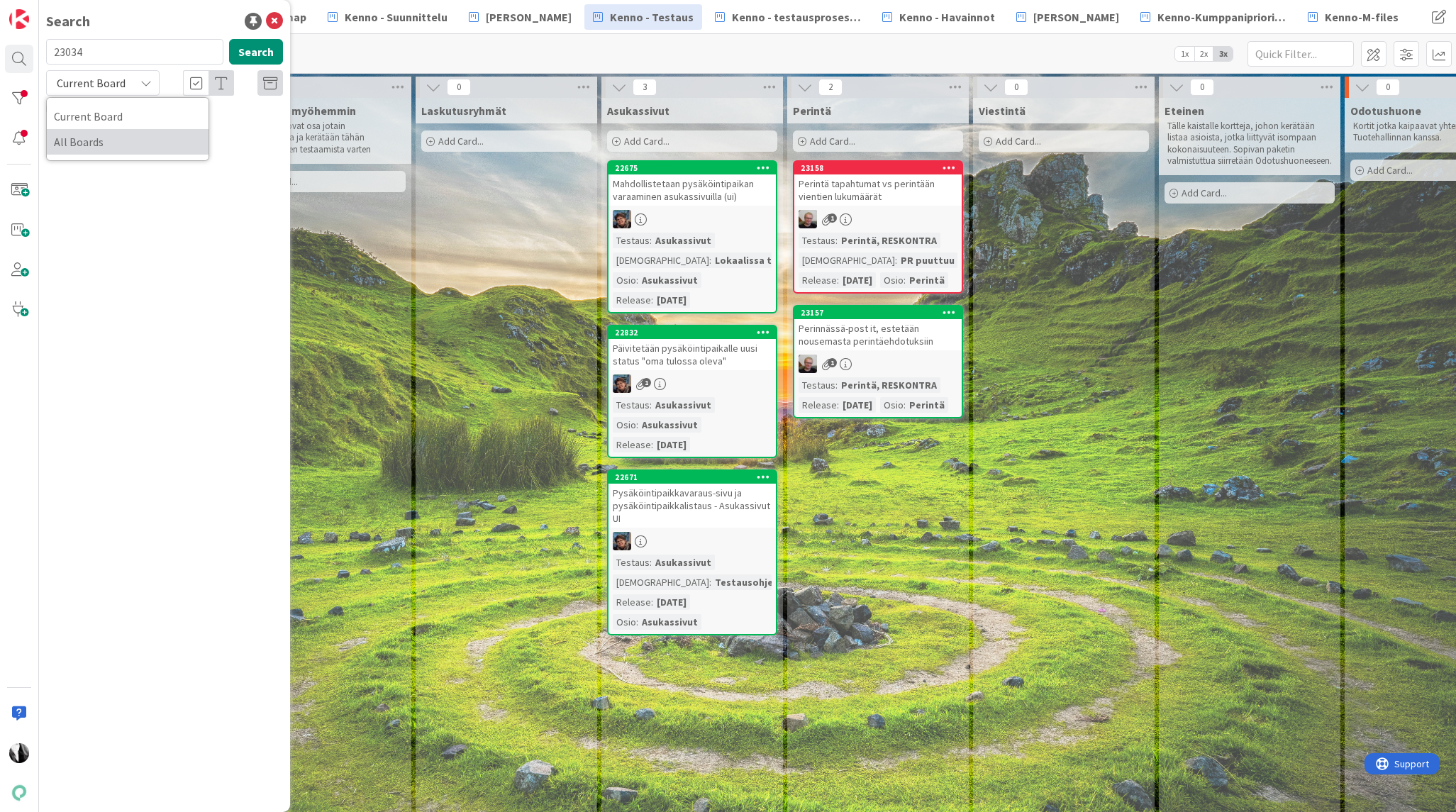
drag, startPoint x: 127, startPoint y: 156, endPoint x: 131, endPoint y: 146, distance: 10.8
click at [128, 155] on div "Current Board All Boards" at bounding box center [127, 129] width 163 height 64
click at [131, 146] on span "All Boards" at bounding box center [127, 141] width 148 height 21
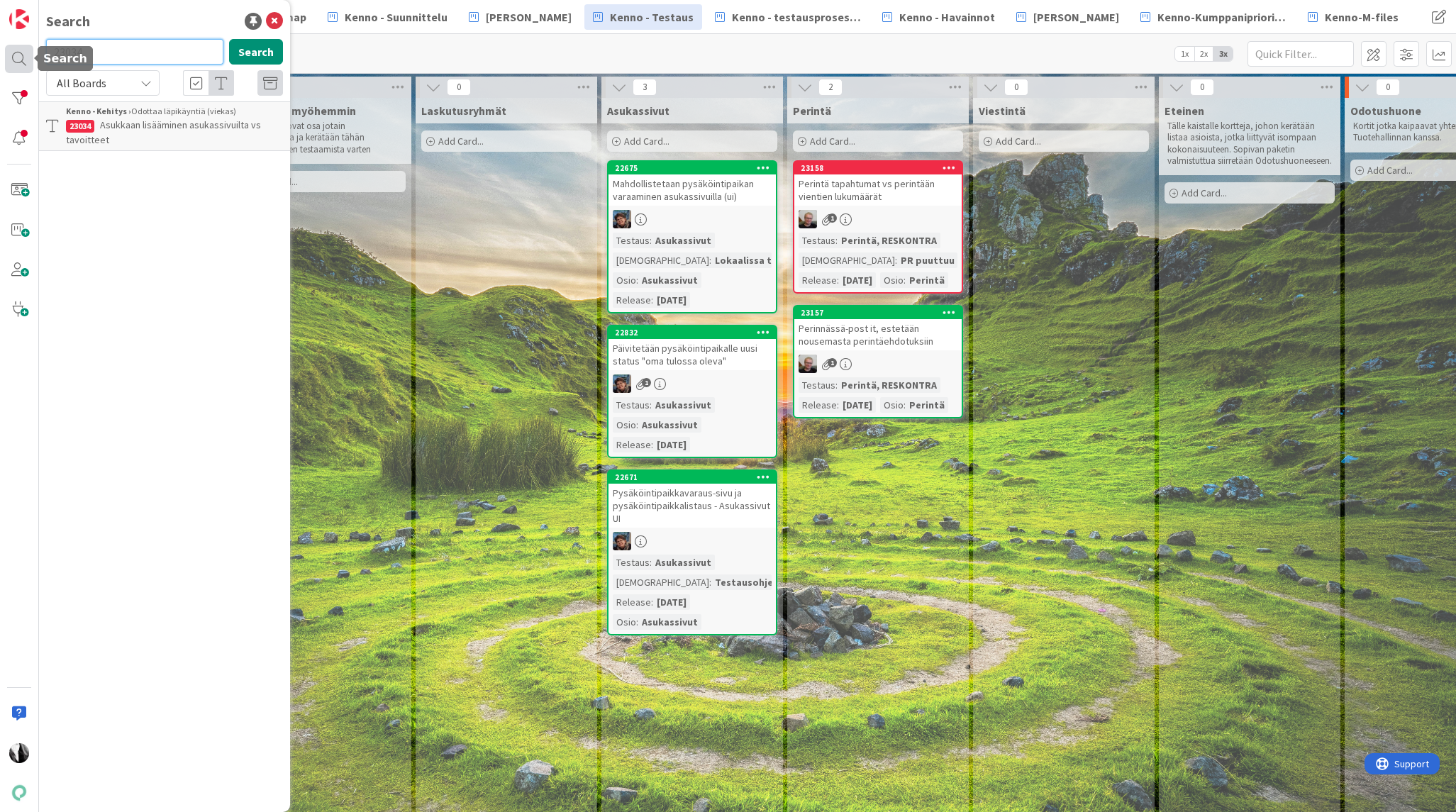
drag, startPoint x: 108, startPoint y: 50, endPoint x: 29, endPoint y: 51, distance: 79.0
click at [29, 51] on div "Search 23034 Search All Boards Current Board All Boards Kenno - Kehitys › Odott…" at bounding box center [19, 406] width 39 height 812
type input "23048"
click at [260, 51] on button "Search" at bounding box center [256, 52] width 54 height 26
click at [186, 126] on span "Asukkaan lisääminen, ohjetekstit ja muuttopäivämäärä" at bounding box center [157, 132] width 182 height 27
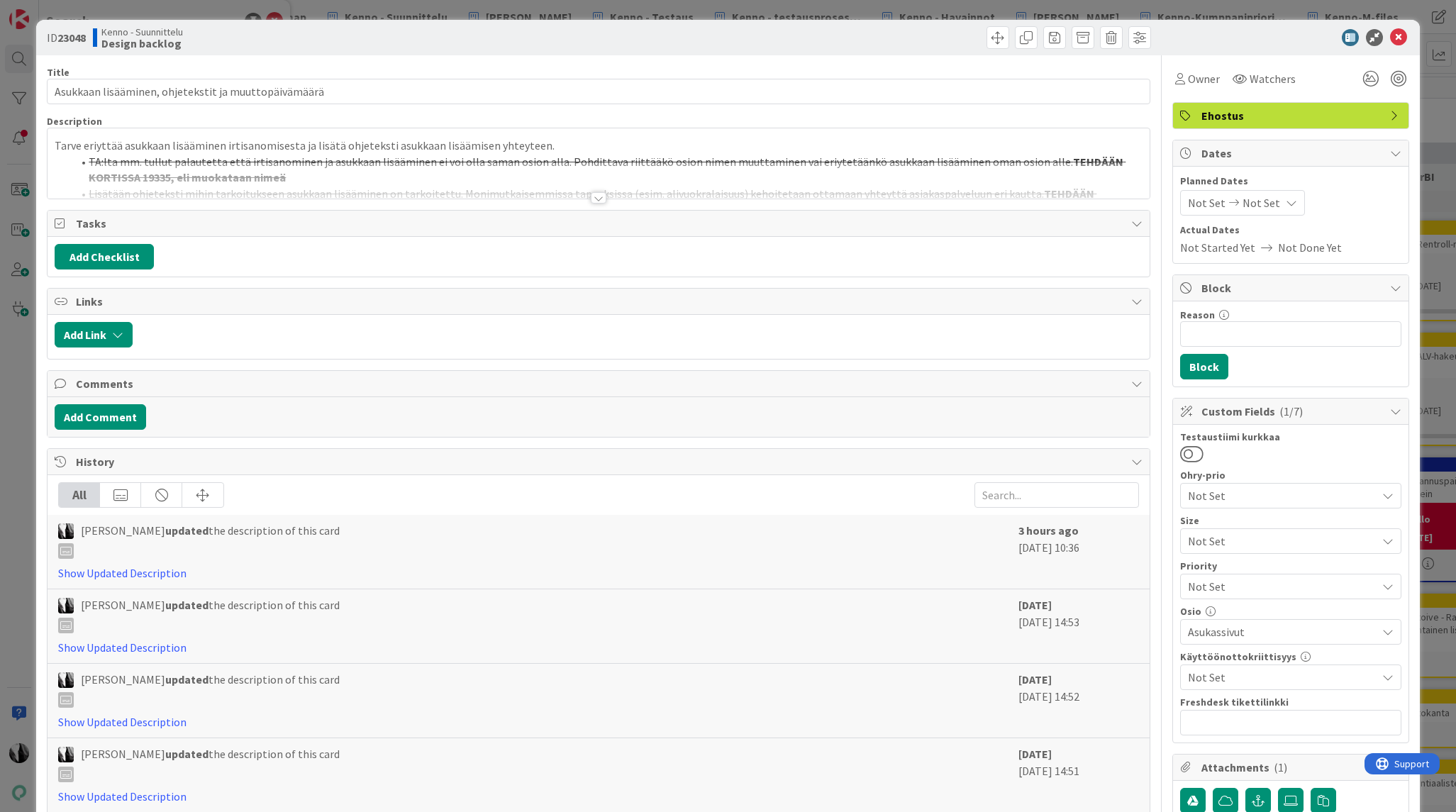
click at [74, 39] on b "23048" at bounding box center [72, 37] width 28 height 14
copy b "23048"
drag, startPoint x: 55, startPoint y: 93, endPoint x: 314, endPoint y: 101, distance: 259.1
click at [314, 101] on input "Asukkaan lisääminen, ohjetekstit ja muuttopäivämäärä" at bounding box center [598, 92] width 1103 height 26
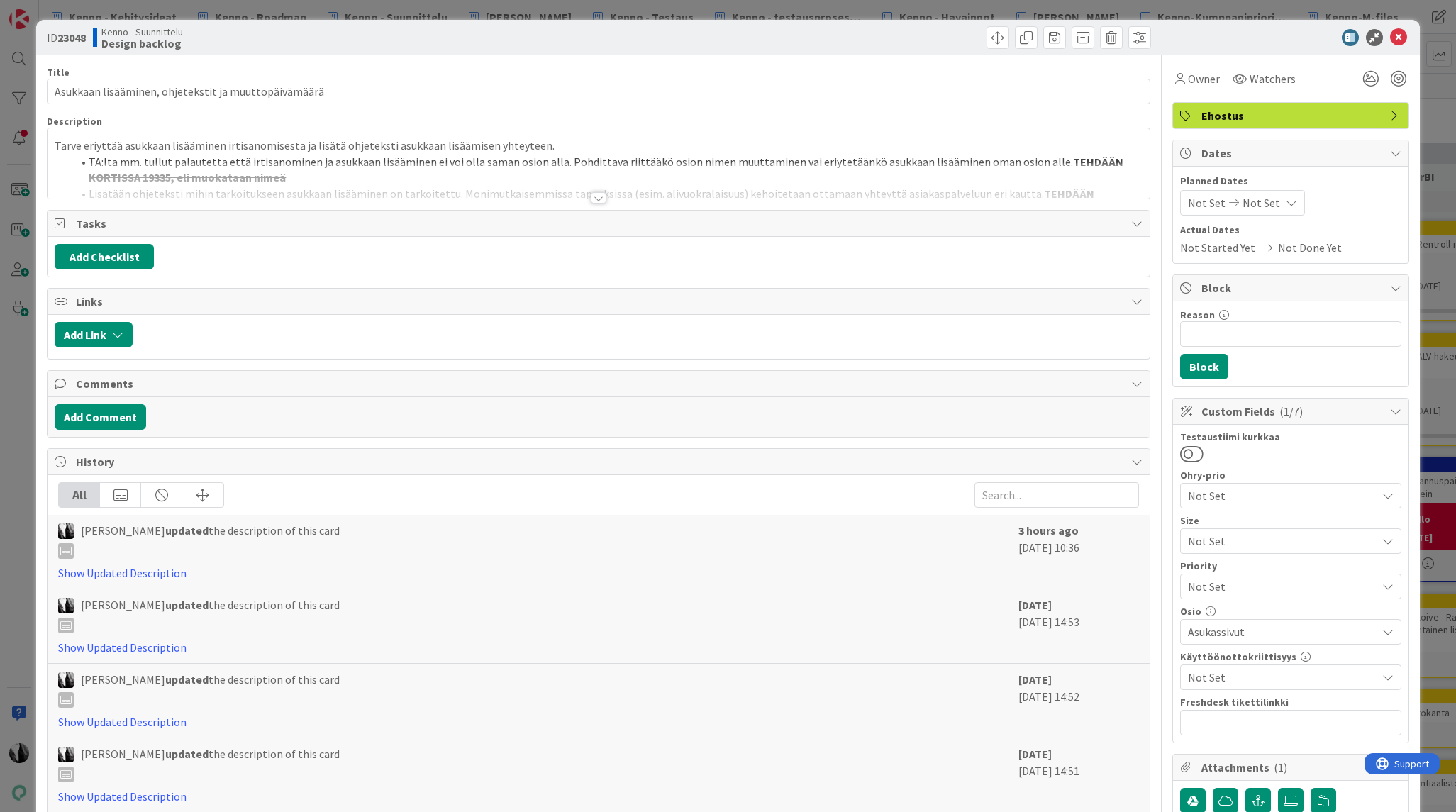
scroll to position [2, 0]
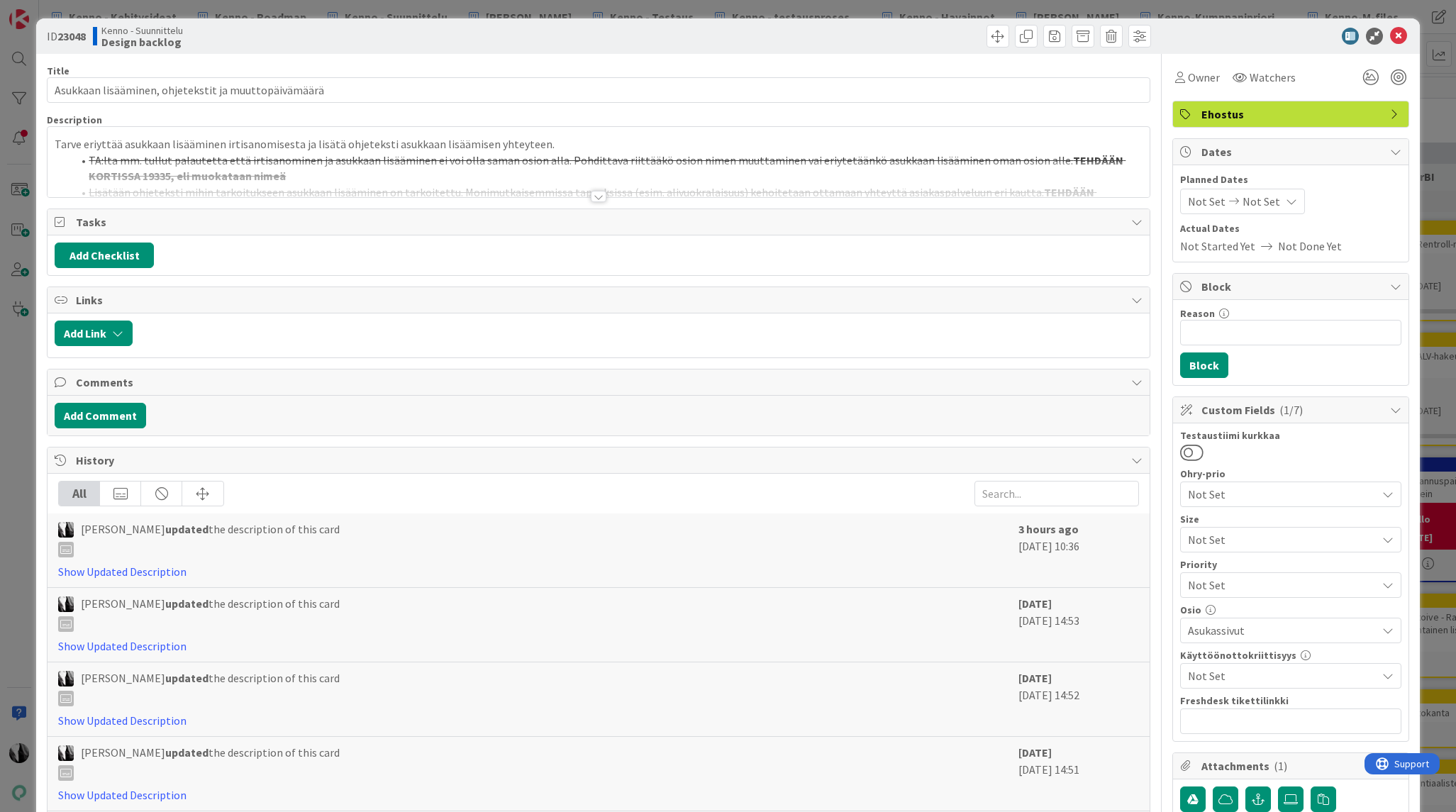
click at [601, 198] on div at bounding box center [598, 196] width 16 height 11
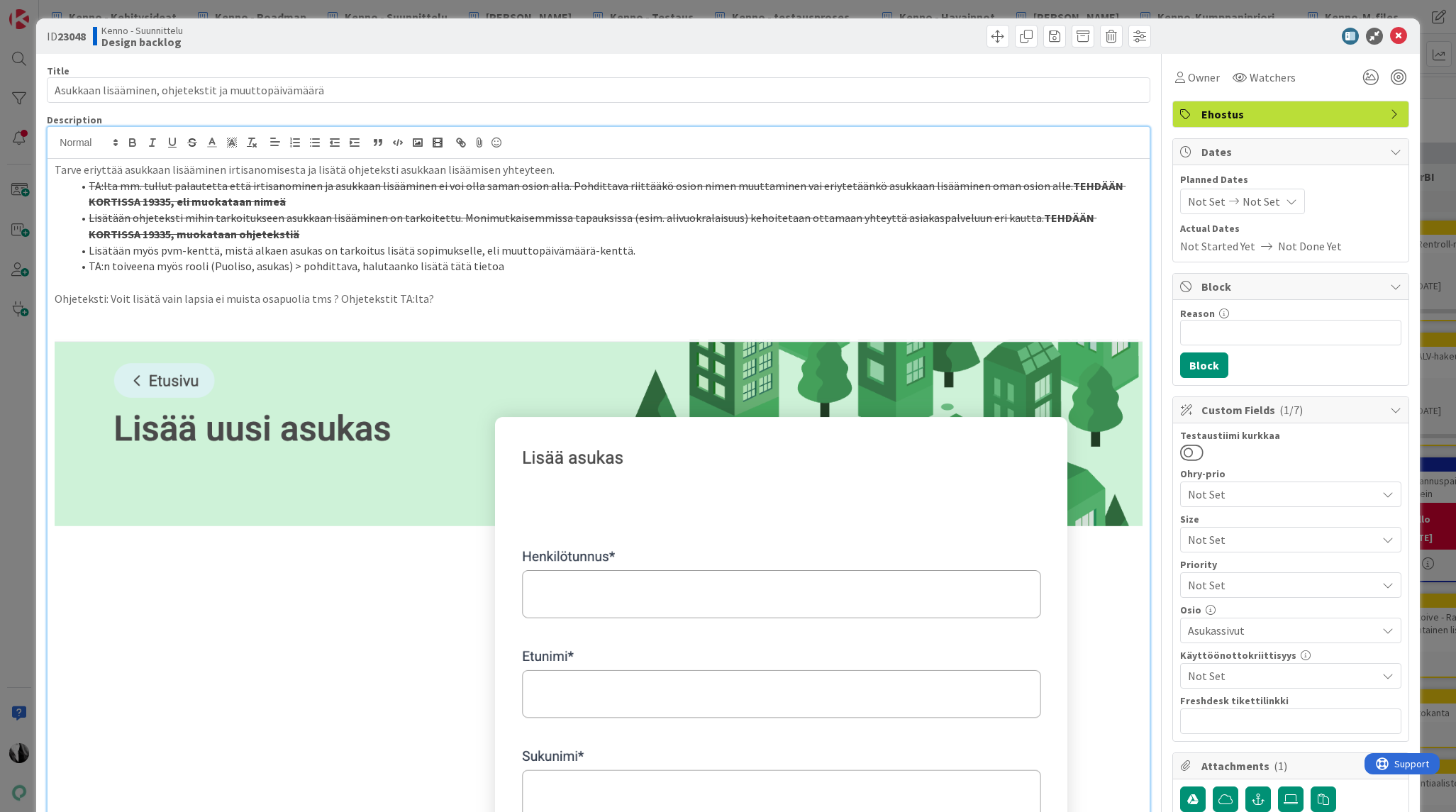
click at [105, 203] on s "TEHDÄÄN KORTISSA 19335, eli muokataan nimeä" at bounding box center [607, 193] width 1037 height 30
copy s "19335"
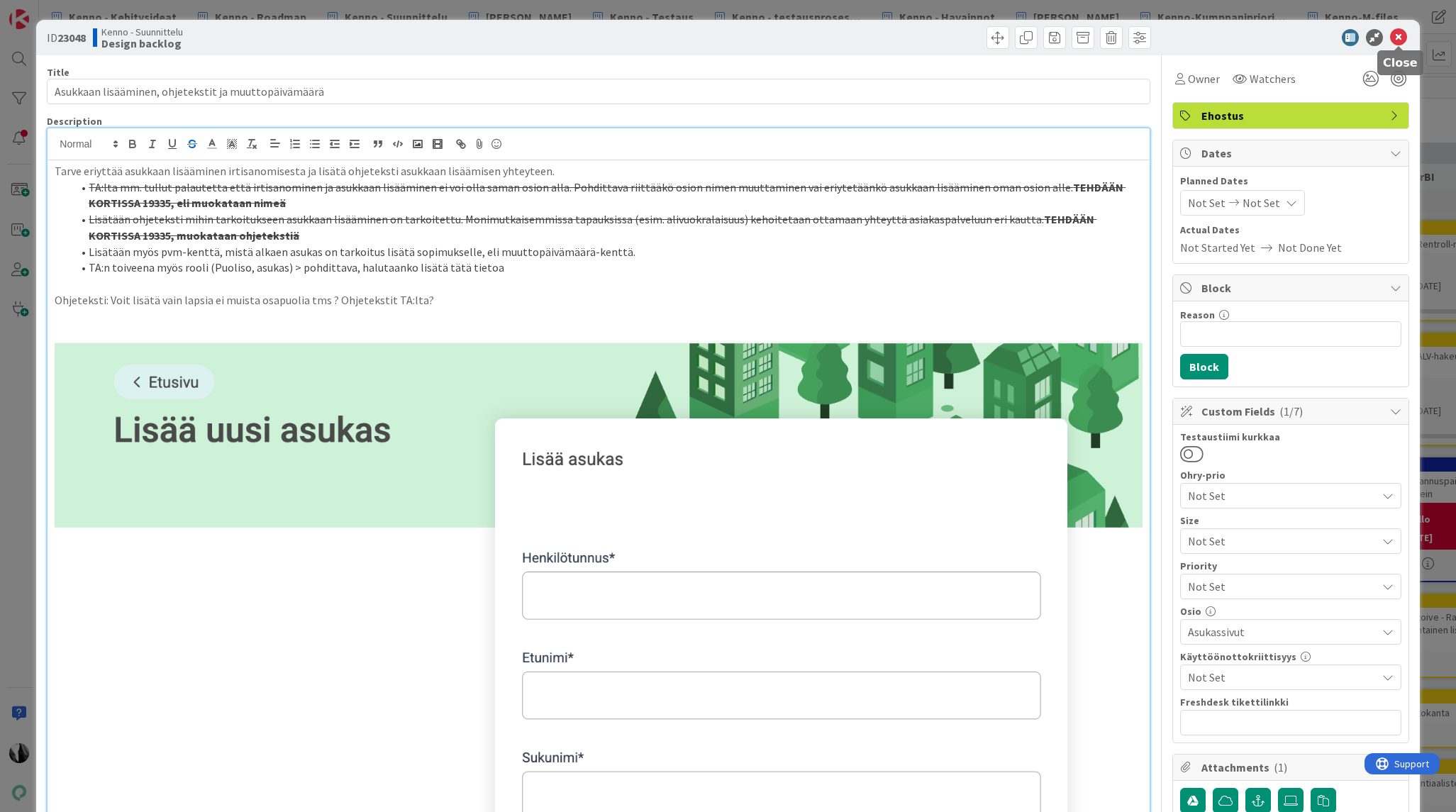
click at [1399, 36] on icon at bounding box center [1398, 38] width 17 height 17
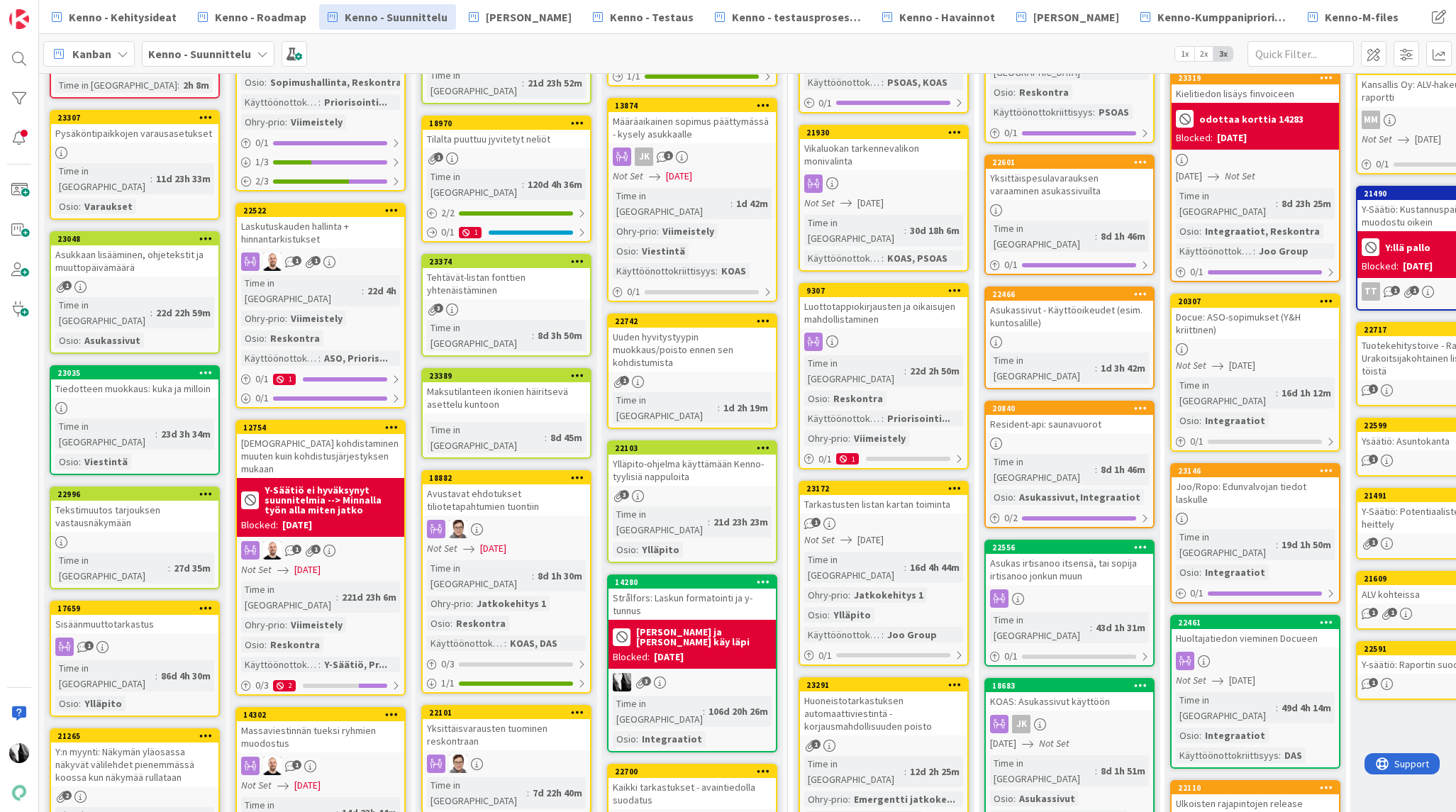
scroll to position [278, 0]
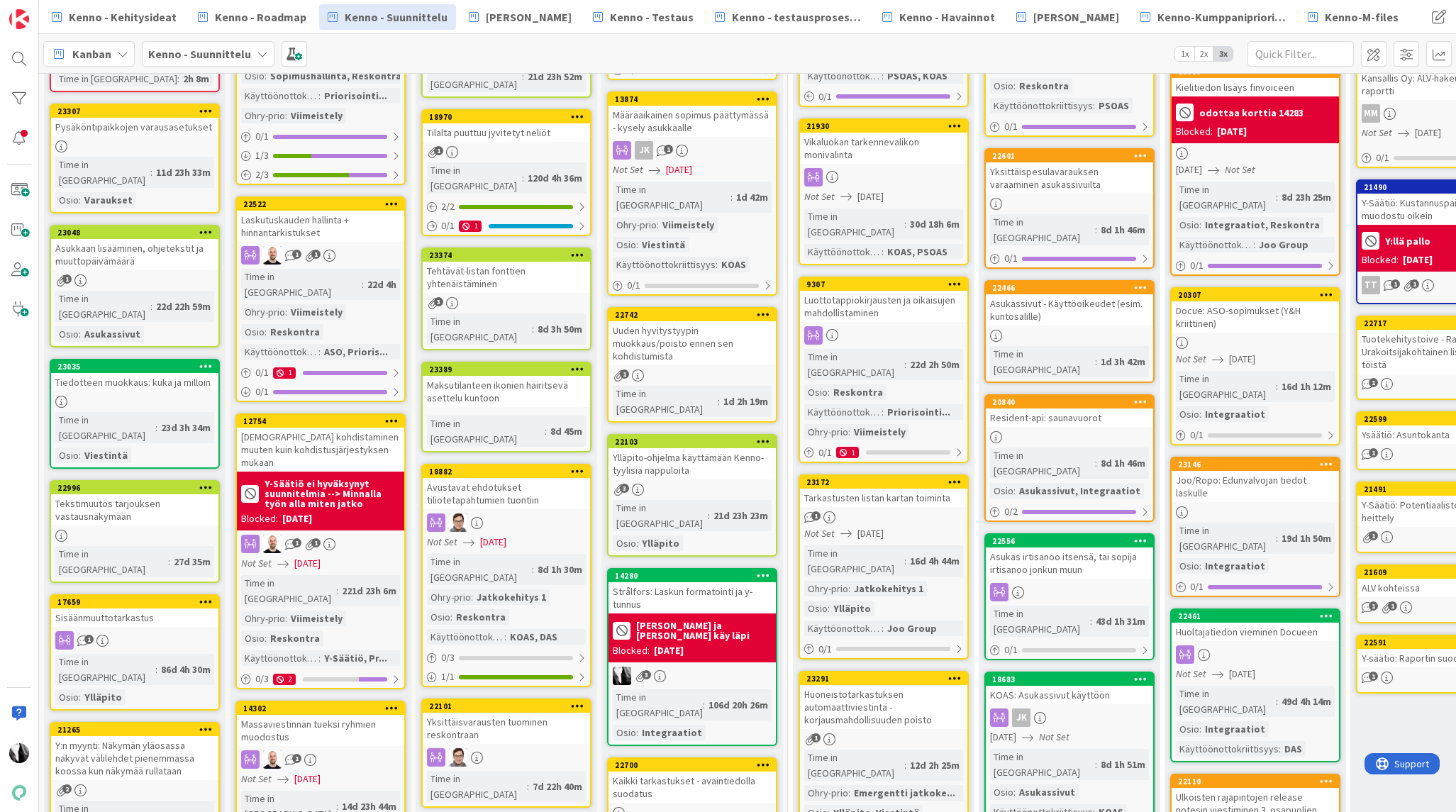
click at [164, 373] on div "Tiedotteen muokkaus: kuka ja milloin" at bounding box center [135, 382] width 168 height 18
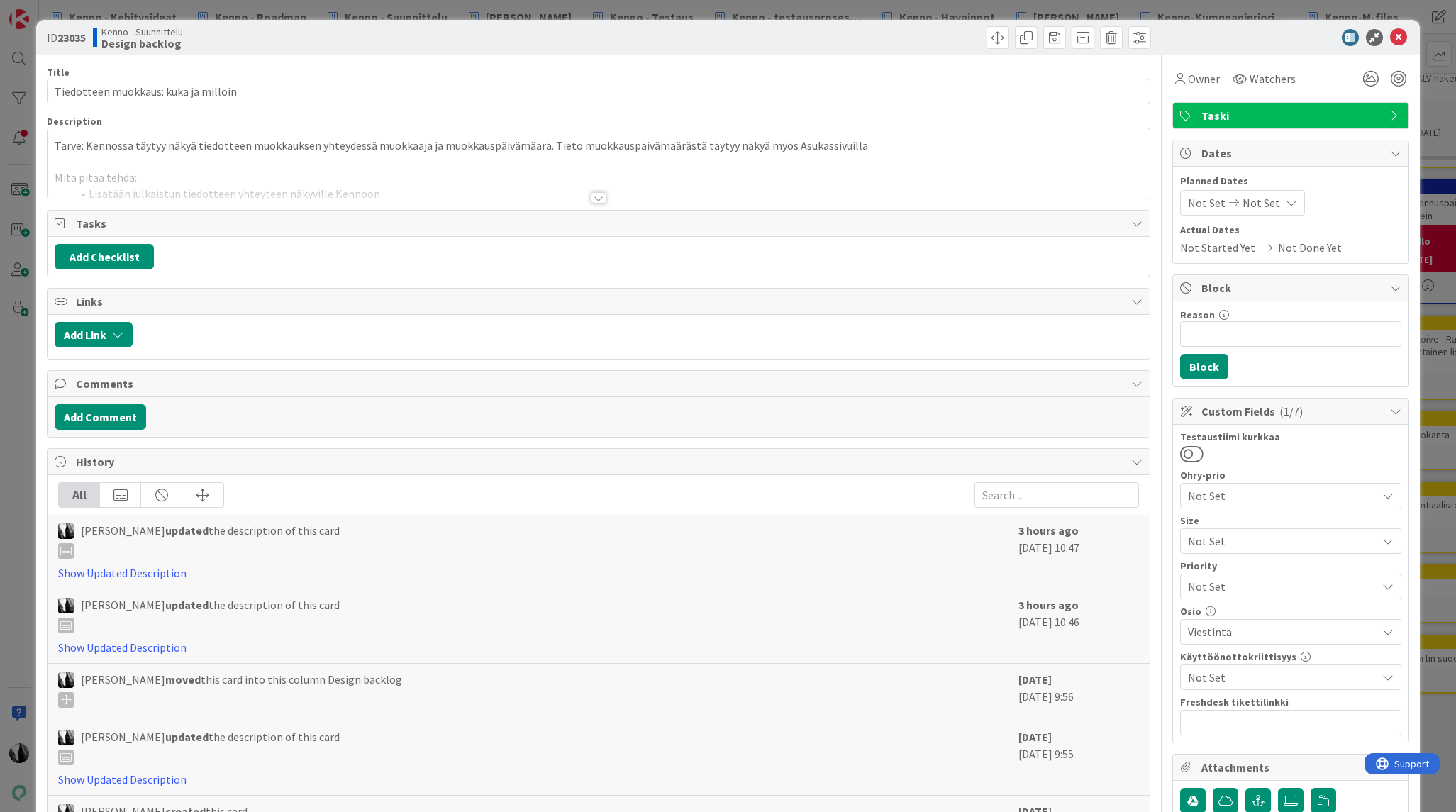
drag, startPoint x: 597, startPoint y: 199, endPoint x: 609, endPoint y: 199, distance: 12.0
click at [597, 199] on div at bounding box center [598, 198] width 16 height 11
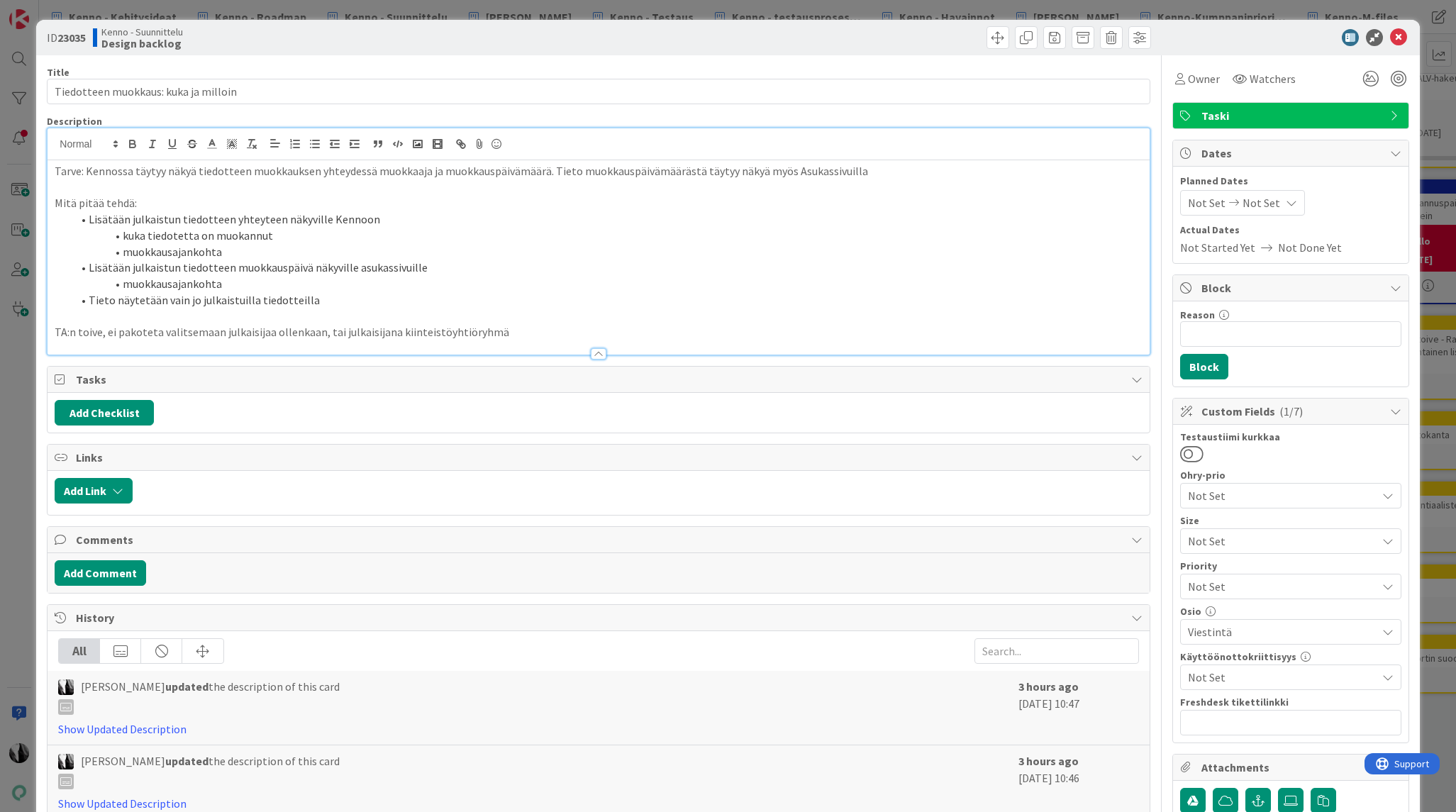
click at [75, 39] on b "23035" at bounding box center [72, 37] width 28 height 14
copy b "23035"
drag, startPoint x: 1402, startPoint y: 39, endPoint x: 1370, endPoint y: 33, distance: 32.6
click at [1402, 39] on icon at bounding box center [1398, 38] width 17 height 17
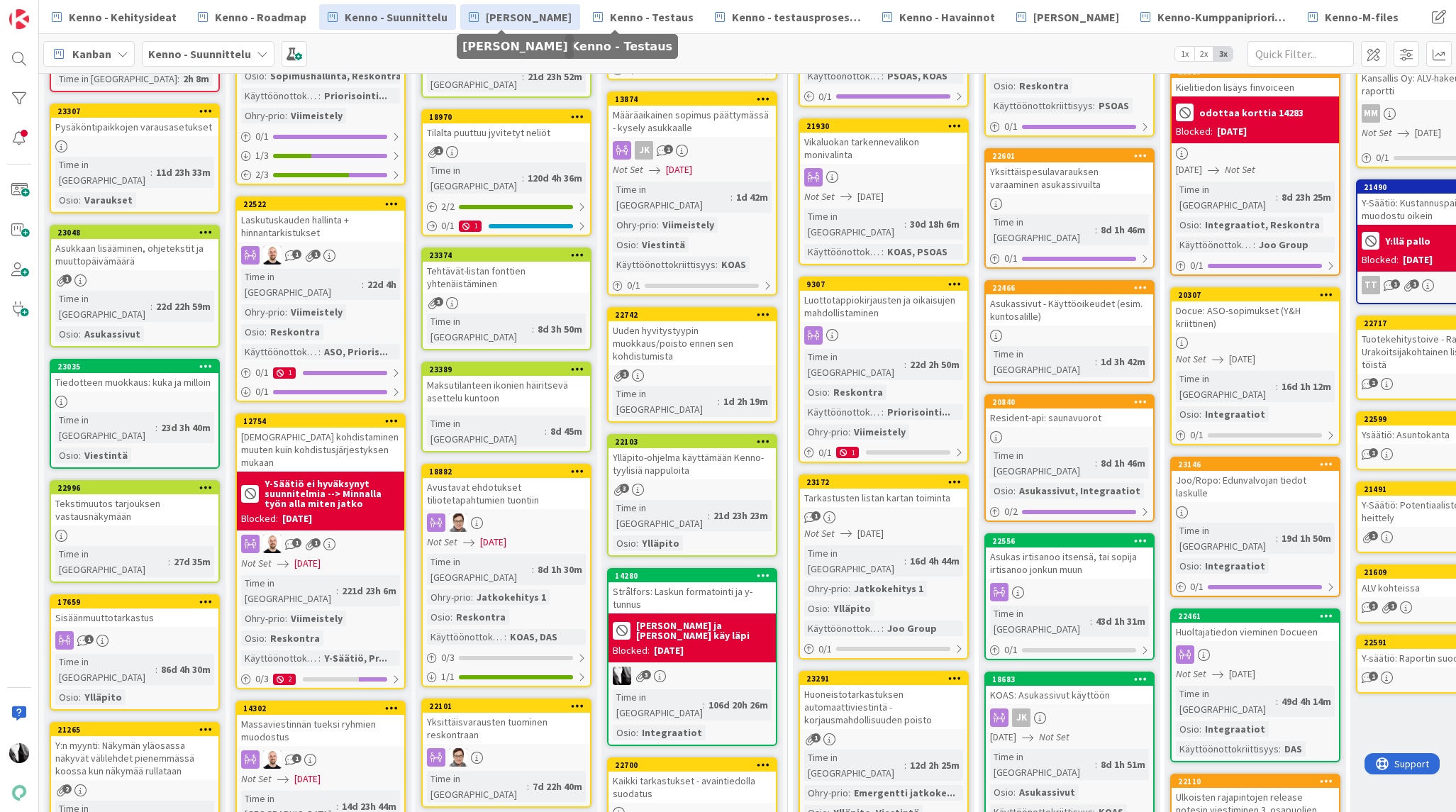
click at [530, 14] on span "[PERSON_NAME]" at bounding box center [529, 16] width 86 height 17
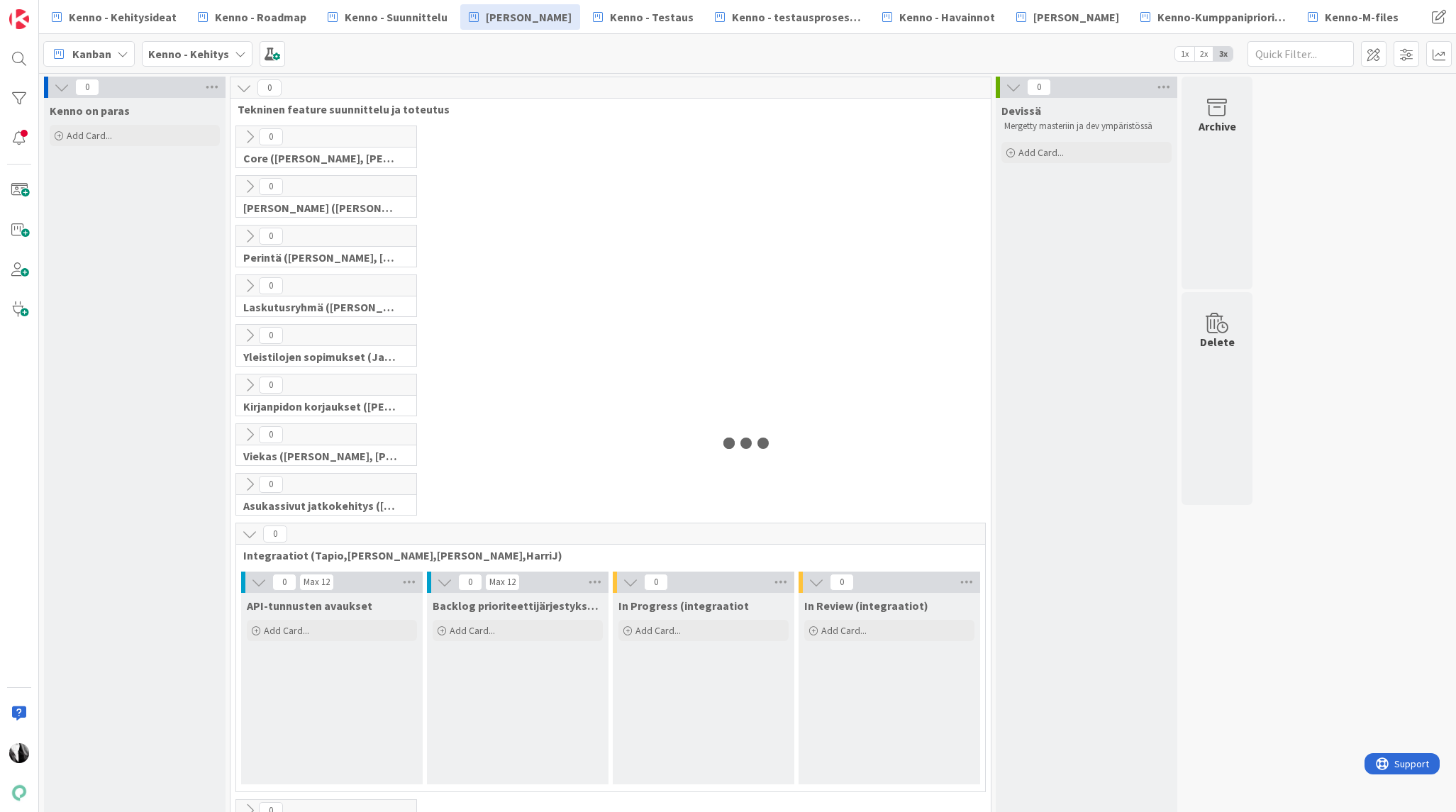
scroll to position [7, 0]
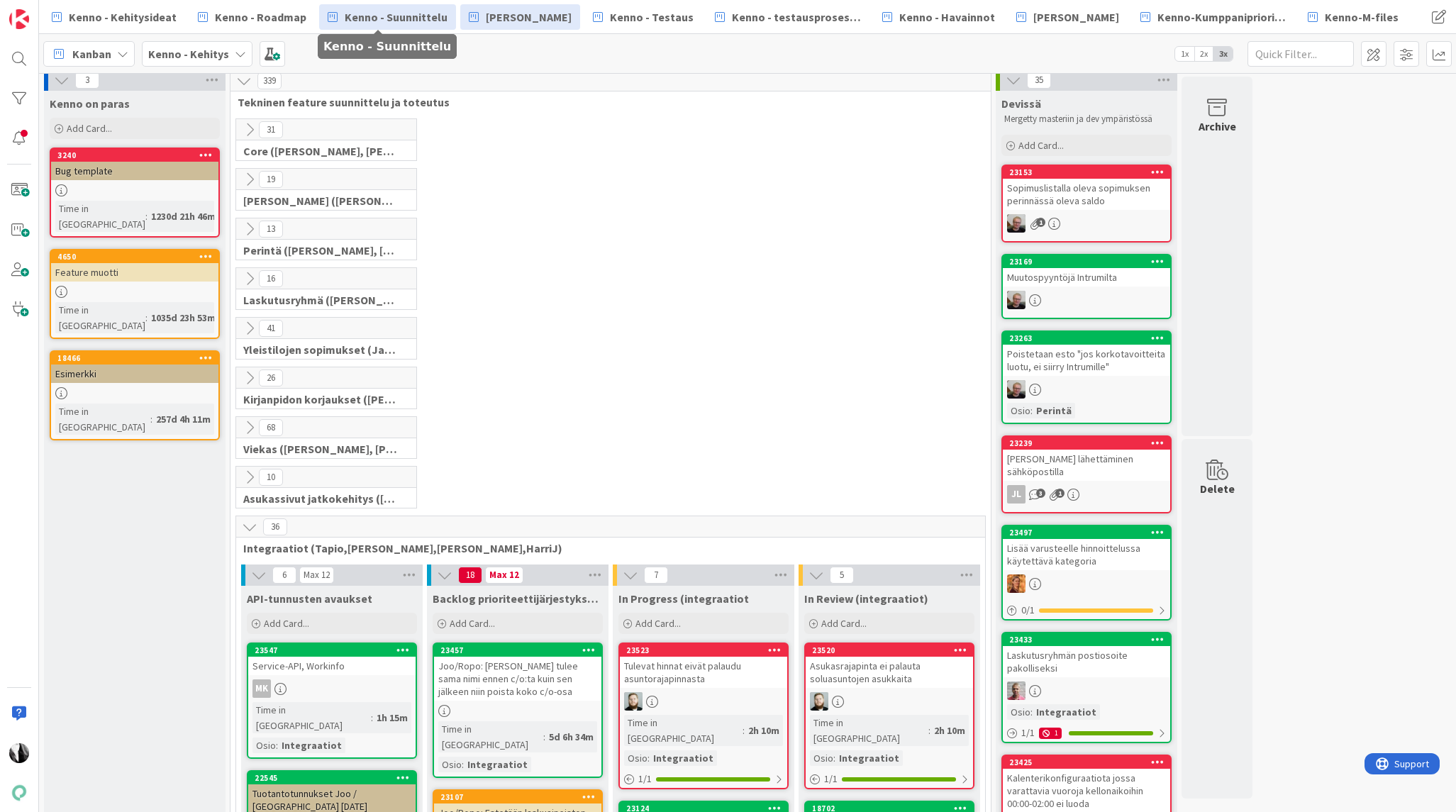
click at [385, 16] on span "Kenno - Suunnittelu" at bounding box center [396, 16] width 103 height 17
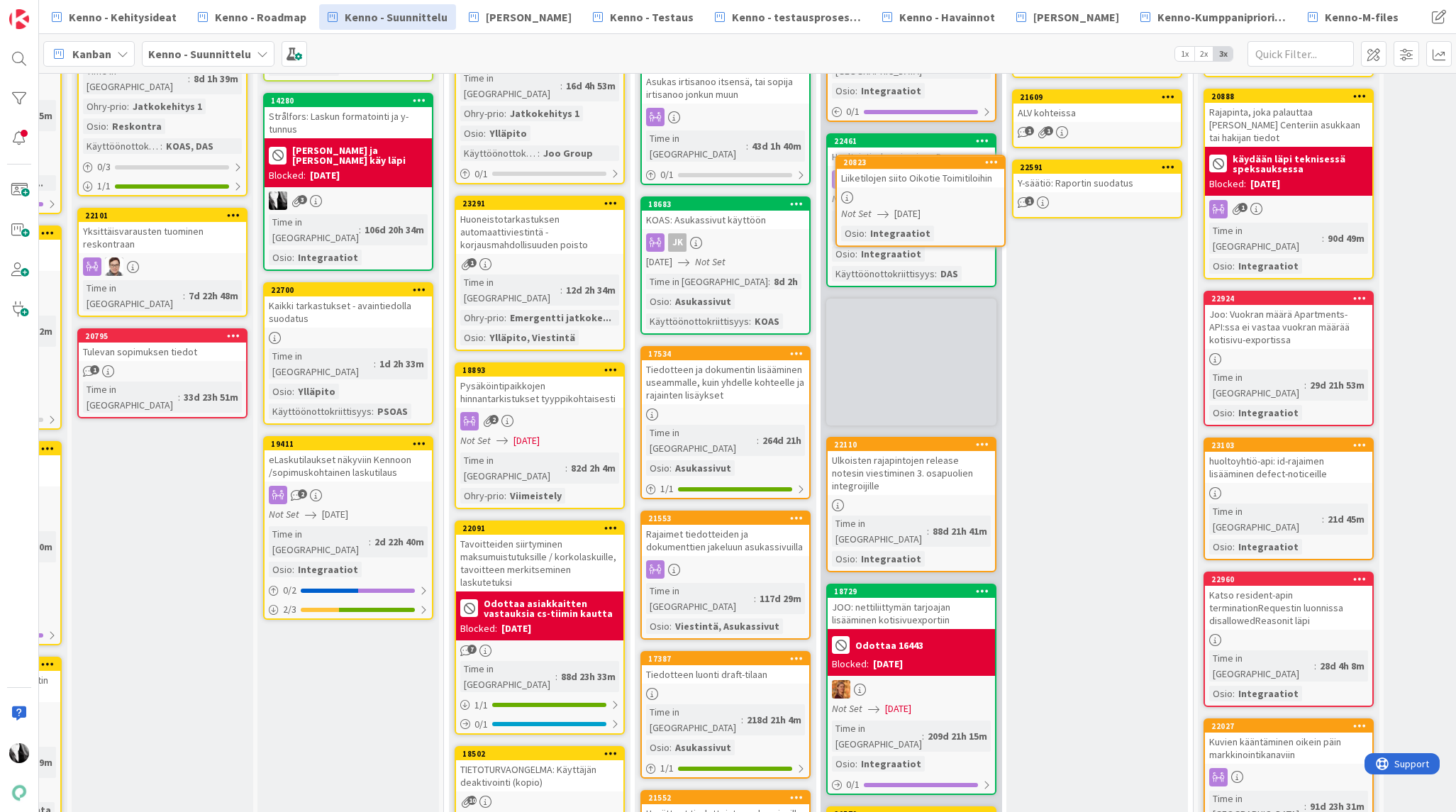
scroll to position [706, 344]
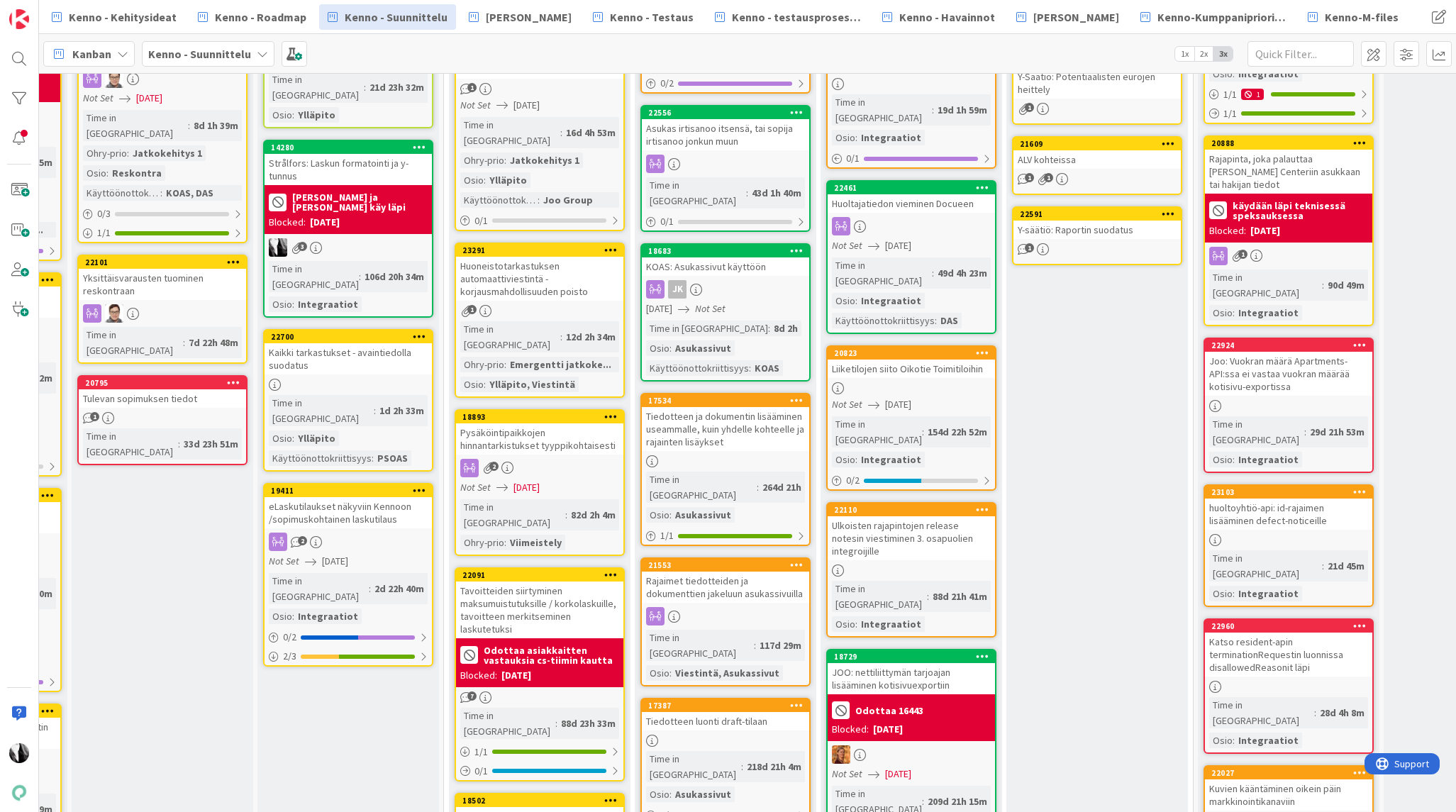
click at [924, 359] on div "Liiketilojen siito Oikotie Toimitiloihin" at bounding box center [911, 368] width 168 height 18
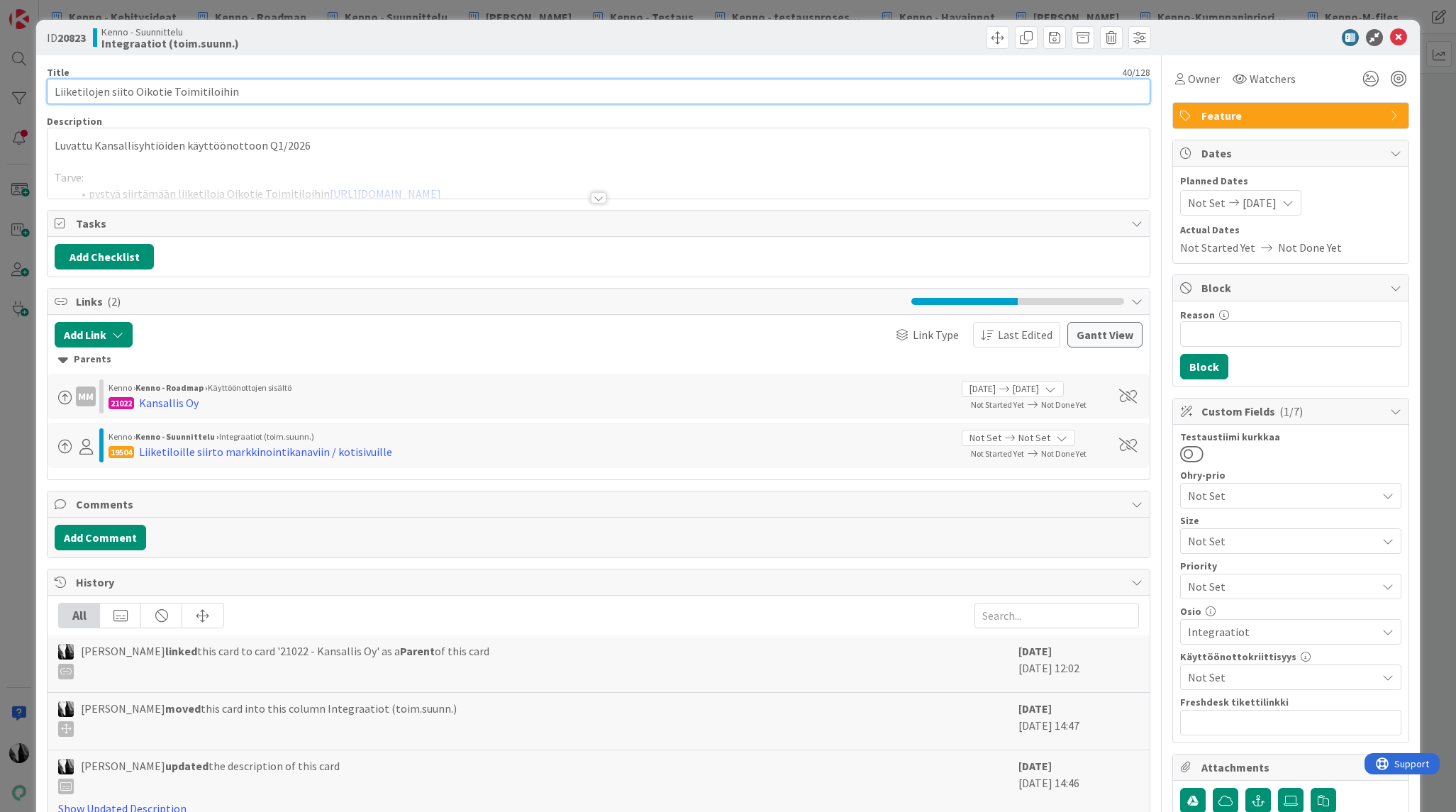
click at [334, 89] on input "Liiketilojen siito Oikotie Toimitiloihin" at bounding box center [598, 92] width 1103 height 26
type input "Liiketilojen siito Oikotie Toimitiloihin (TÄMÄ PRIO 1)"
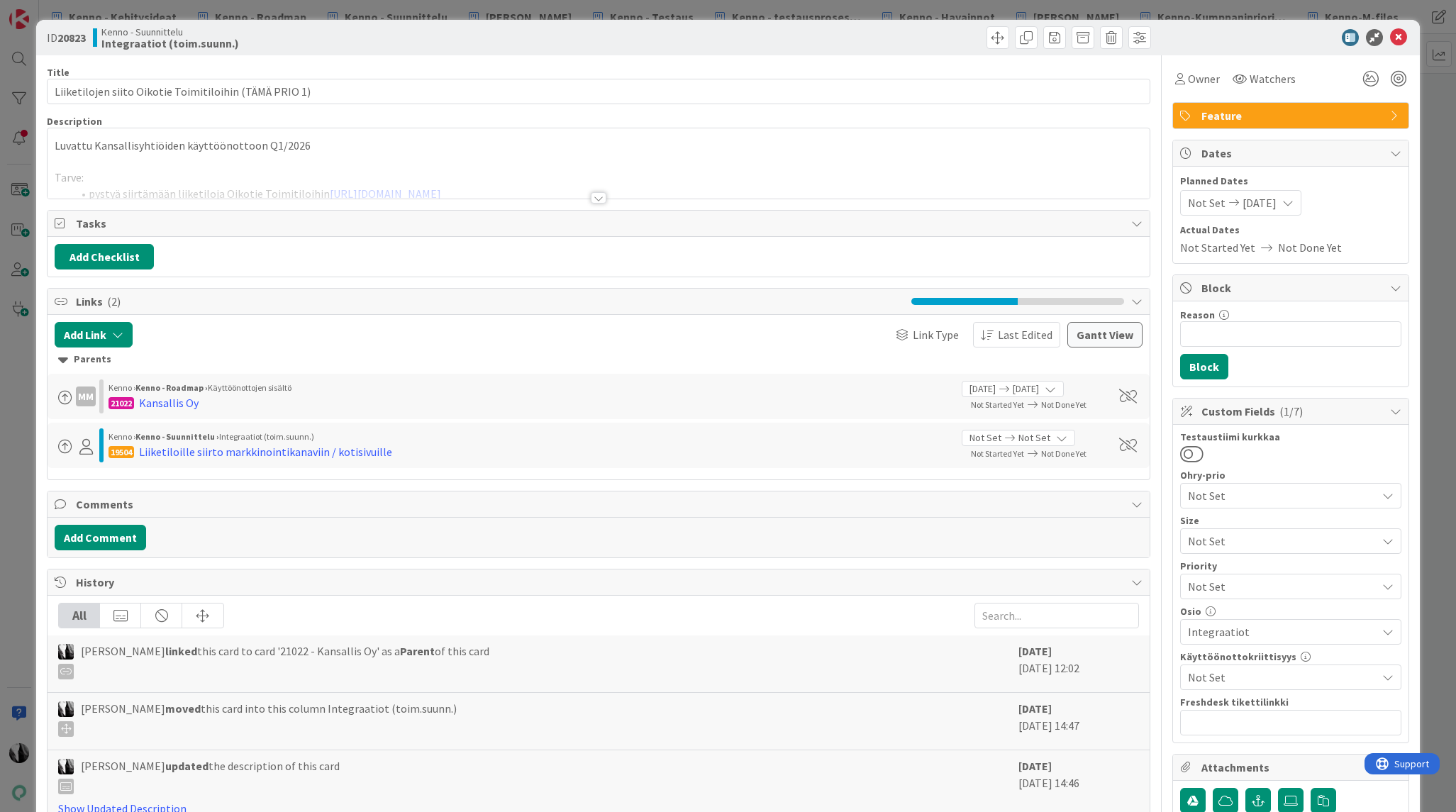
click at [601, 199] on div at bounding box center [598, 198] width 16 height 11
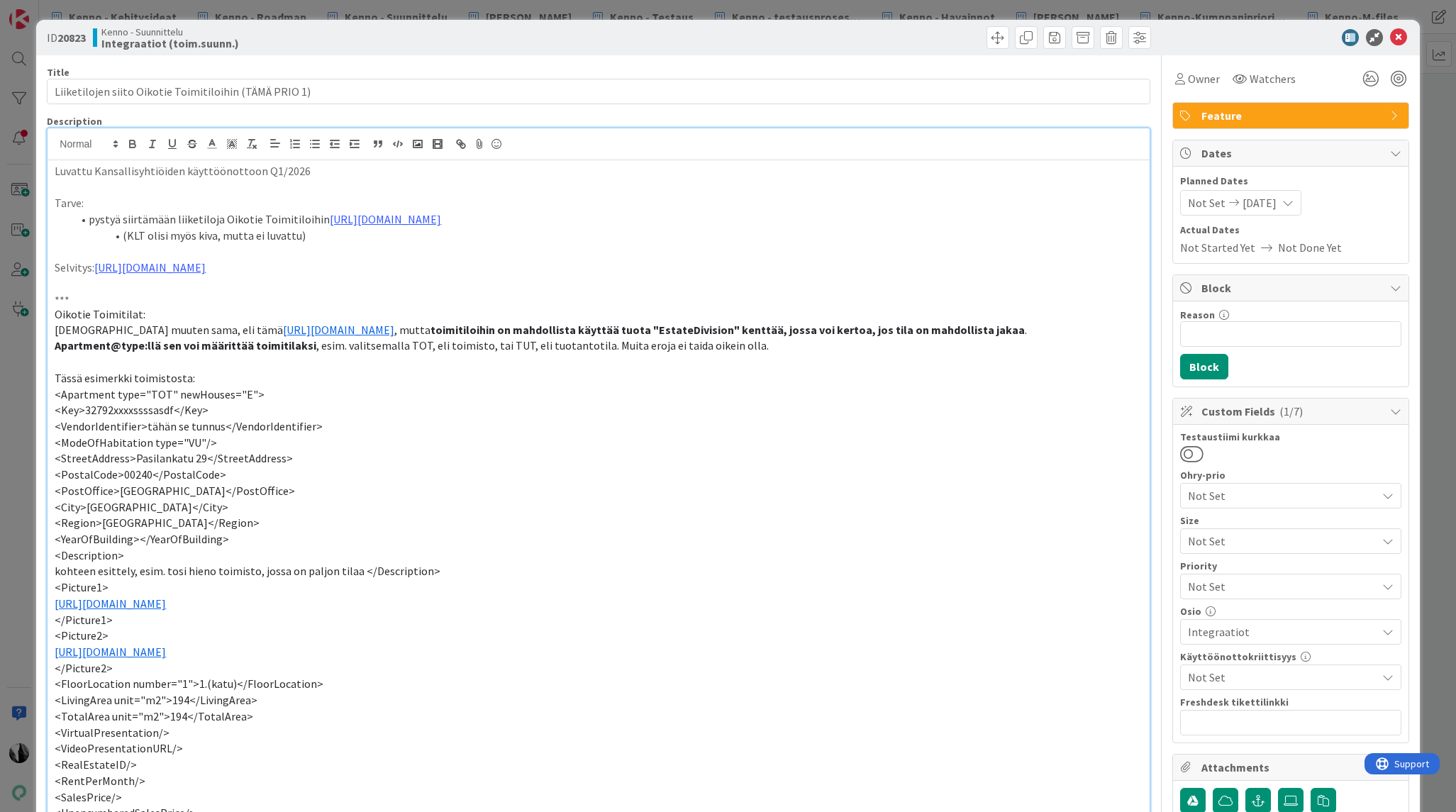
click at [1229, 33] on div at bounding box center [1284, 38] width 251 height 17
click at [1311, 581] on span "Not Set" at bounding box center [1279, 587] width 182 height 20
click at [1311, 581] on span "Not Set" at bounding box center [1278, 587] width 180 height 20
click at [1388, 675] on icon at bounding box center [1388, 676] width 11 height 11
click at [956, 564] on p "<Description>" at bounding box center [599, 555] width 1087 height 16
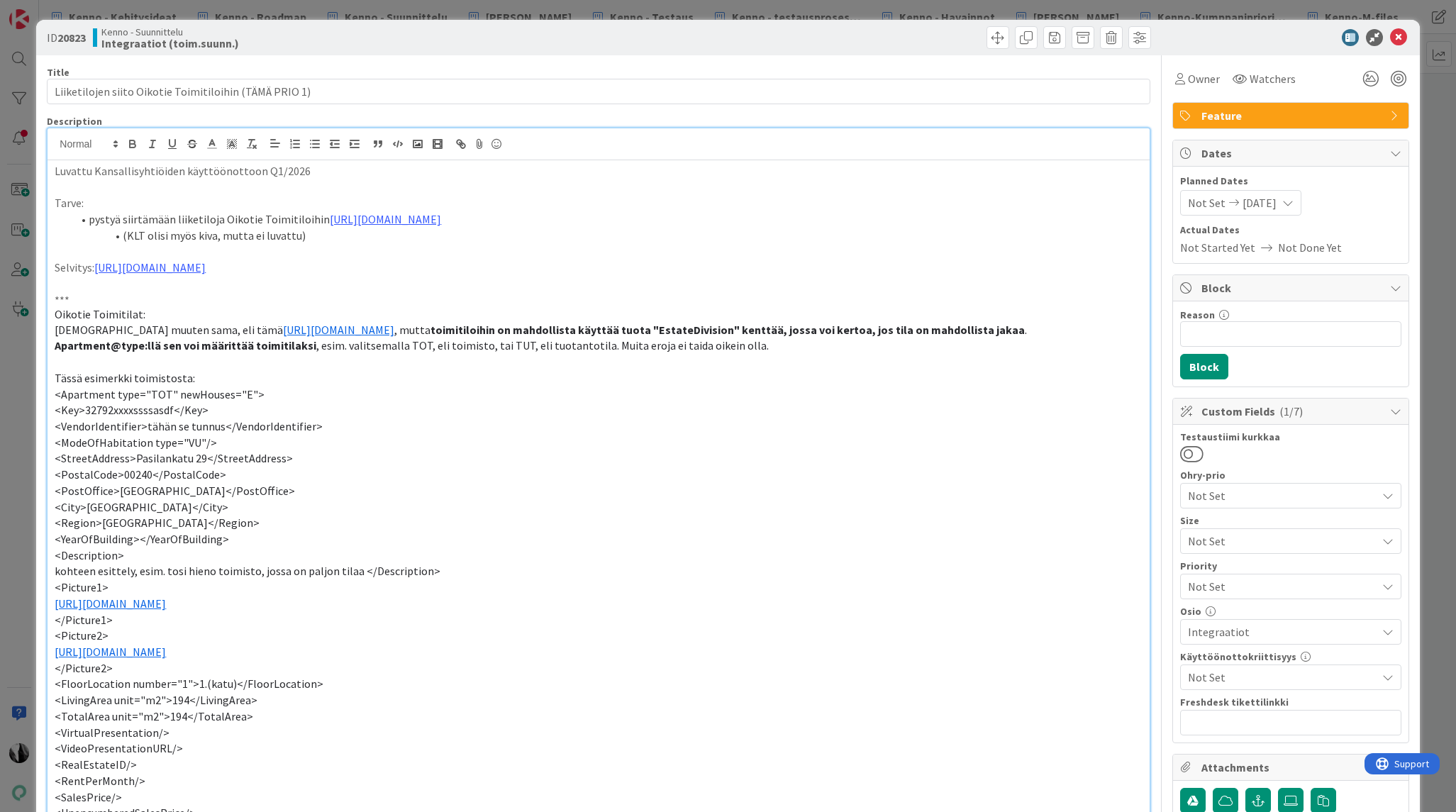
click at [1242, 30] on div at bounding box center [1284, 38] width 251 height 17
click at [1396, 39] on icon at bounding box center [1398, 38] width 17 height 17
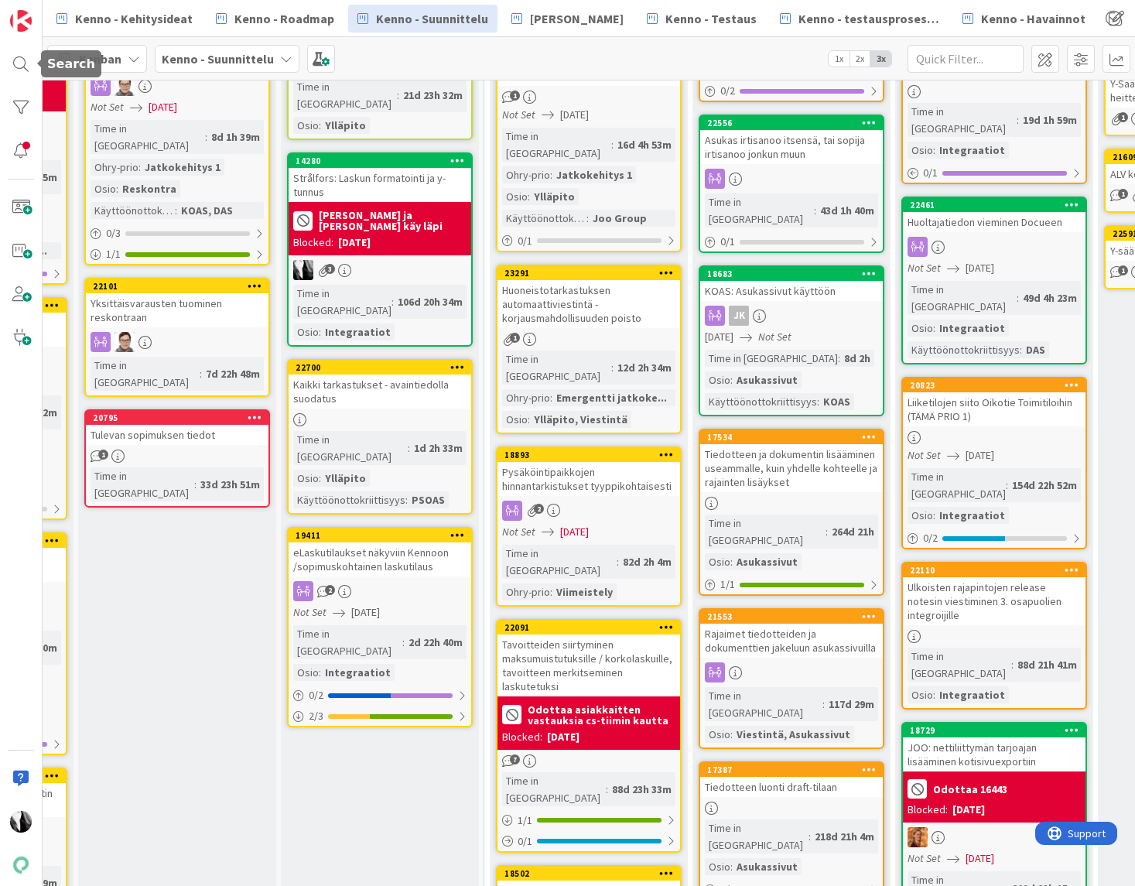
drag, startPoint x: 19, startPoint y: 60, endPoint x: 38, endPoint y: 63, distance: 19.7
click at [19, 60] on div at bounding box center [20, 64] width 31 height 31
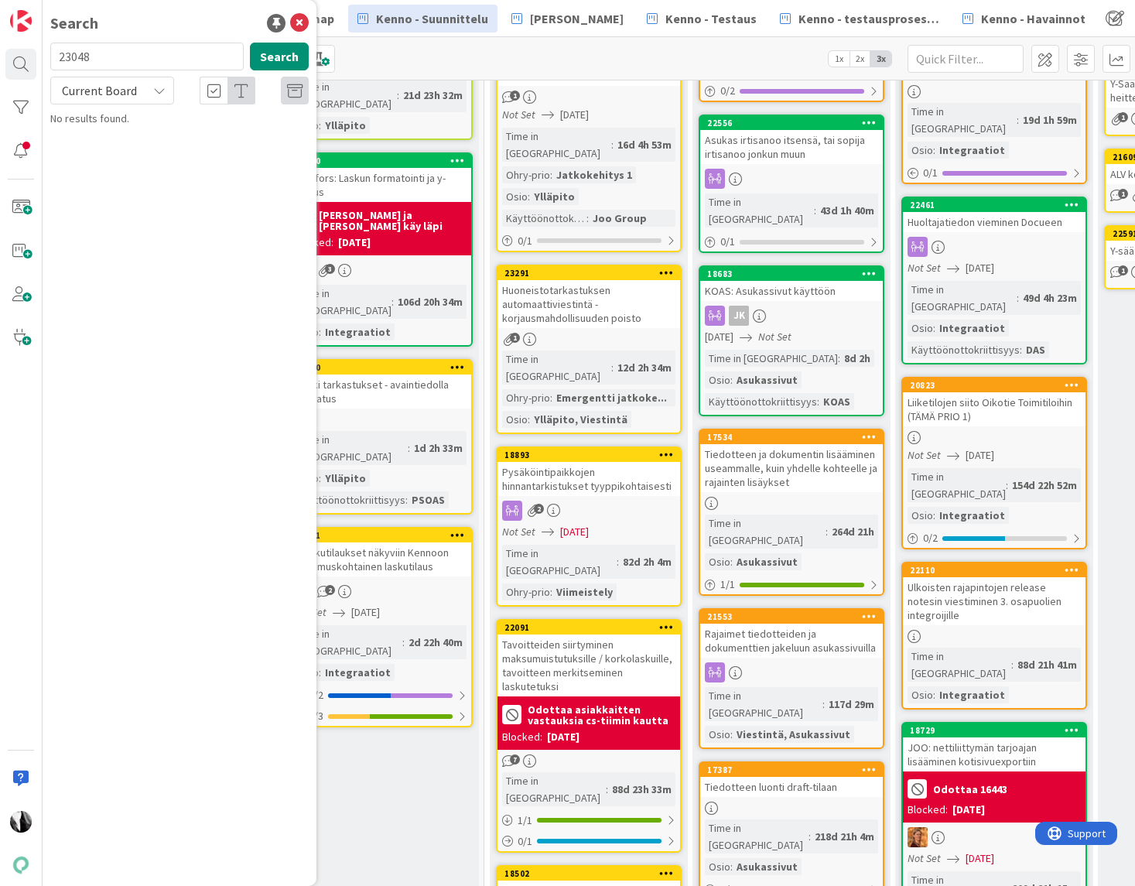
drag, startPoint x: 145, startPoint y: 53, endPoint x: 77, endPoint y: 38, distance: 69.8
click at [53, 54] on input "23048" at bounding box center [146, 57] width 193 height 28
type input "poistetaan kysymys"
click at [98, 93] on span "Current Board" at bounding box center [99, 90] width 75 height 15
click at [96, 149] on span "All Boards" at bounding box center [139, 154] width 161 height 23
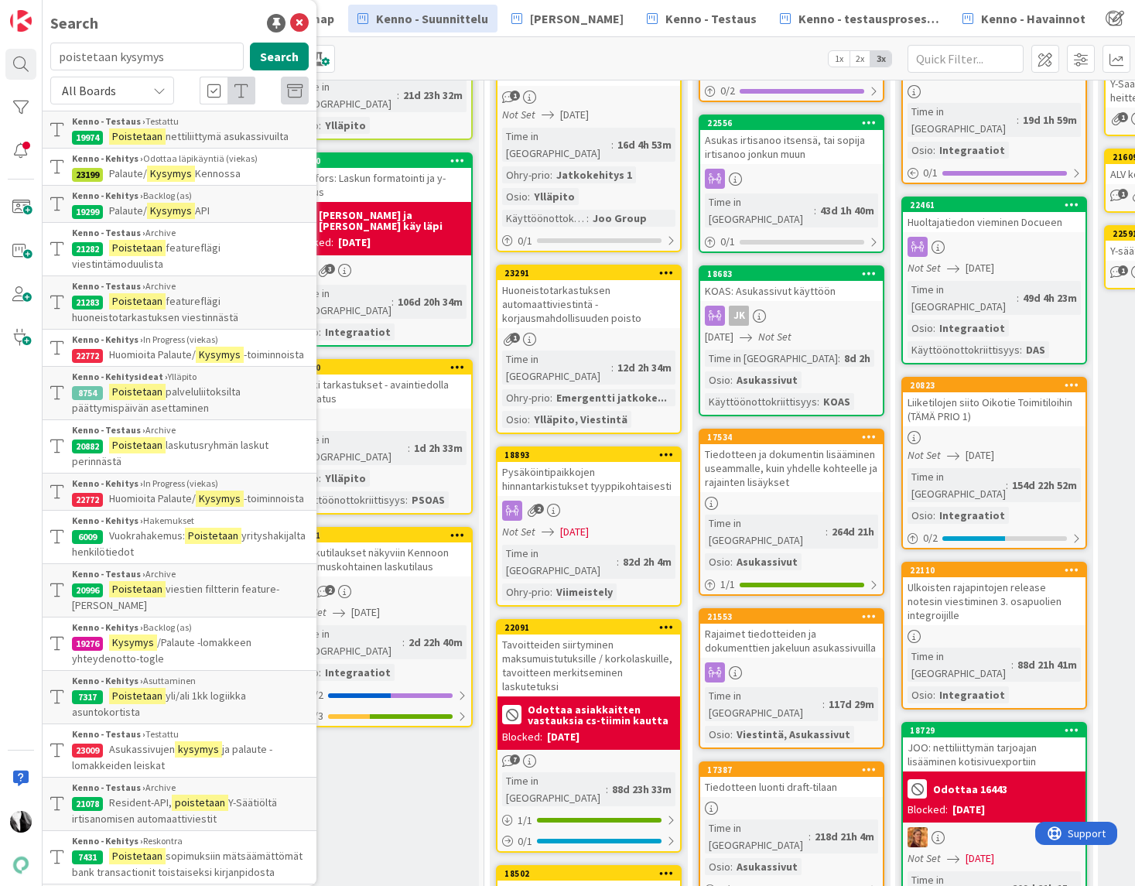
click at [194, 164] on div "Kenno - Kehitys › Odottaa läpikäyntiä (viekas)" at bounding box center [190, 159] width 237 height 14
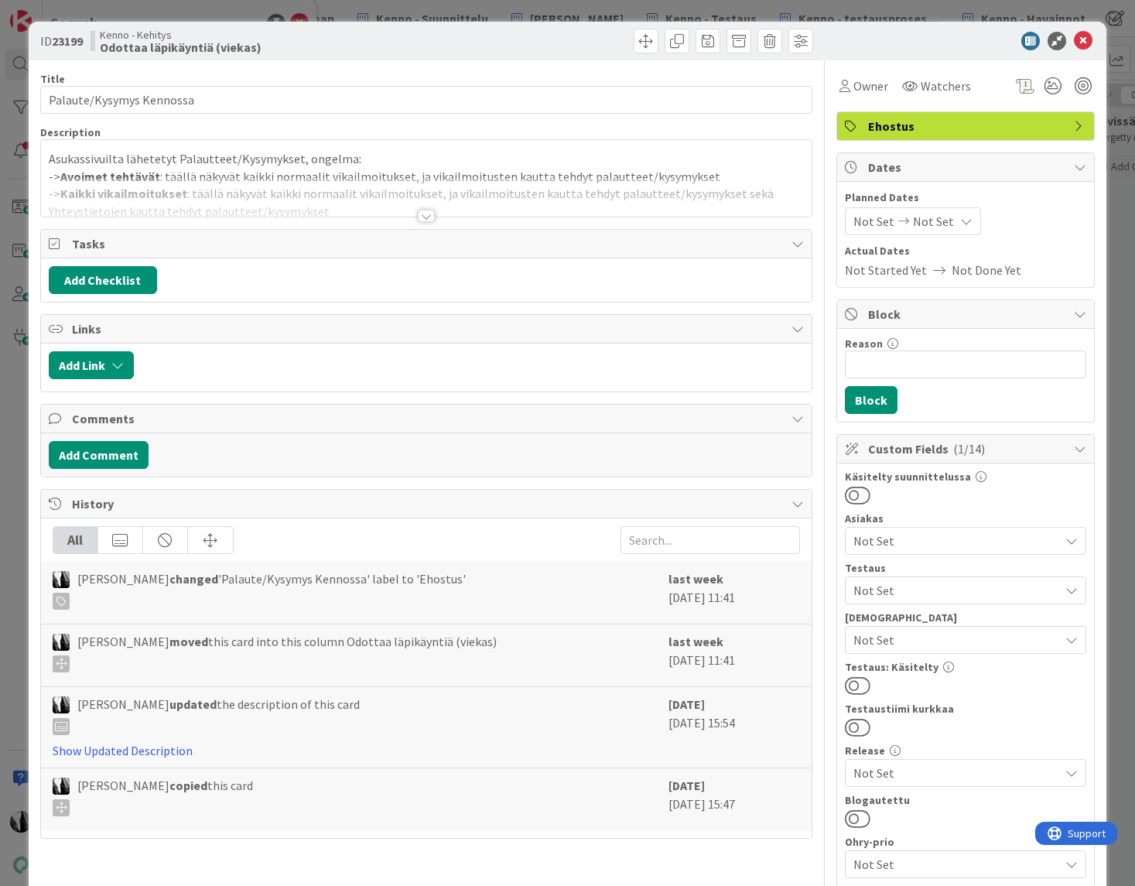
click at [427, 218] on div at bounding box center [426, 216] width 17 height 12
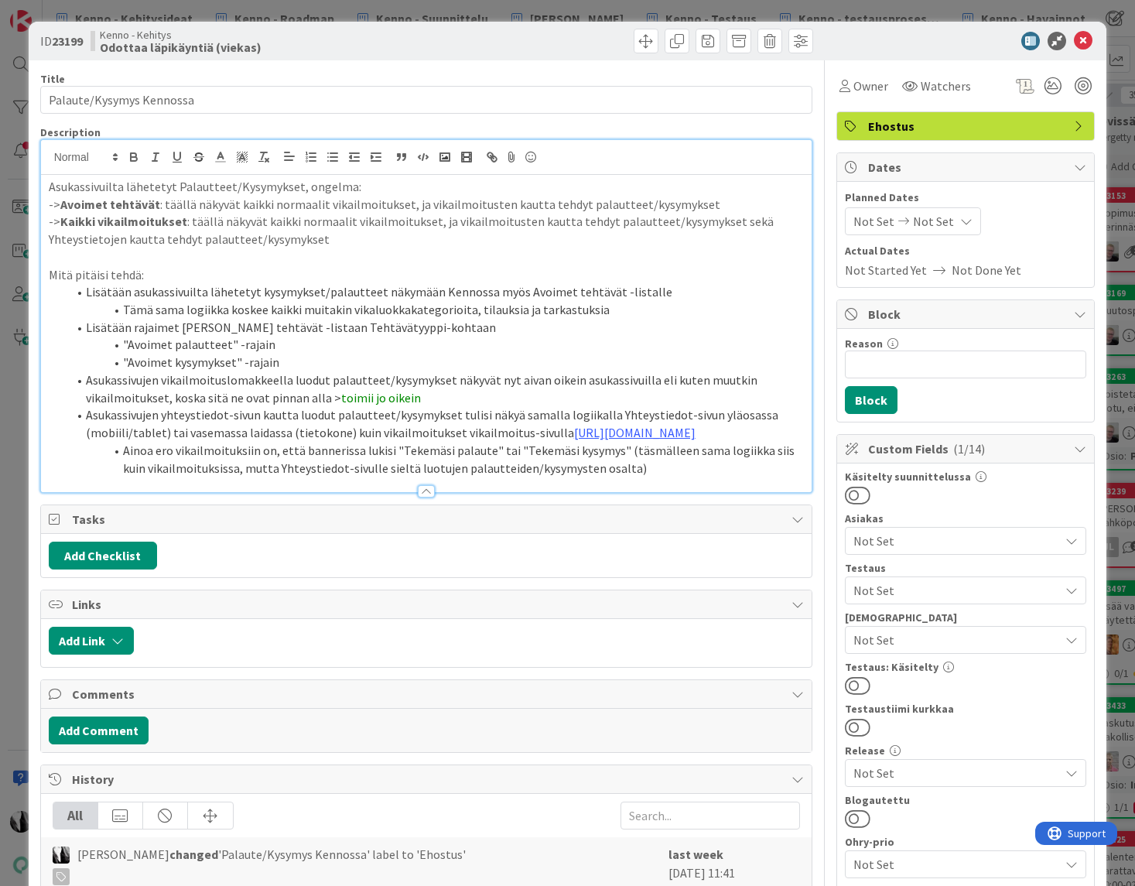
click at [68, 43] on b "23199" at bounding box center [67, 40] width 31 height 15
copy b "23199"
click at [897, 37] on div at bounding box center [958, 41] width 274 height 19
click at [1084, 39] on icon at bounding box center [1083, 41] width 19 height 19
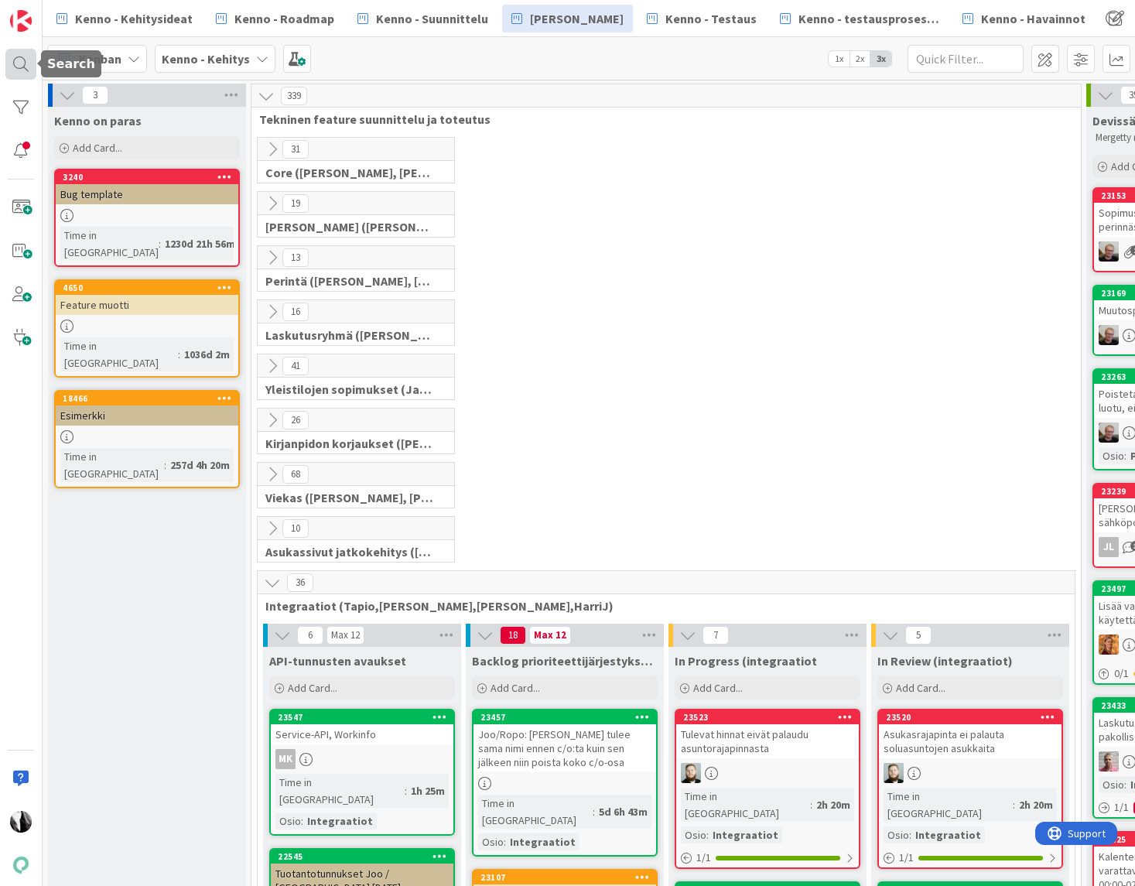
click at [25, 65] on div at bounding box center [20, 64] width 31 height 31
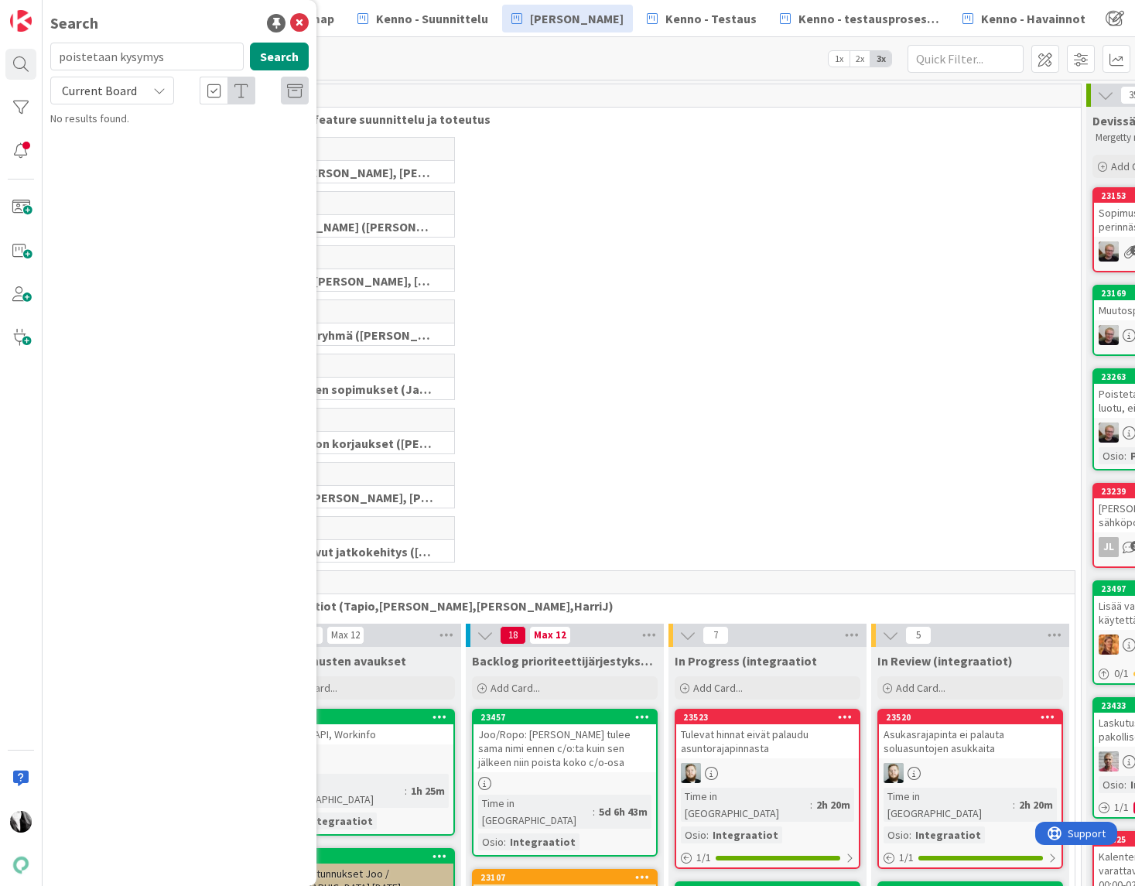
click at [142, 90] on div "Current Board" at bounding box center [112, 91] width 124 height 28
click at [118, 163] on span "All Boards" at bounding box center [139, 154] width 161 height 23
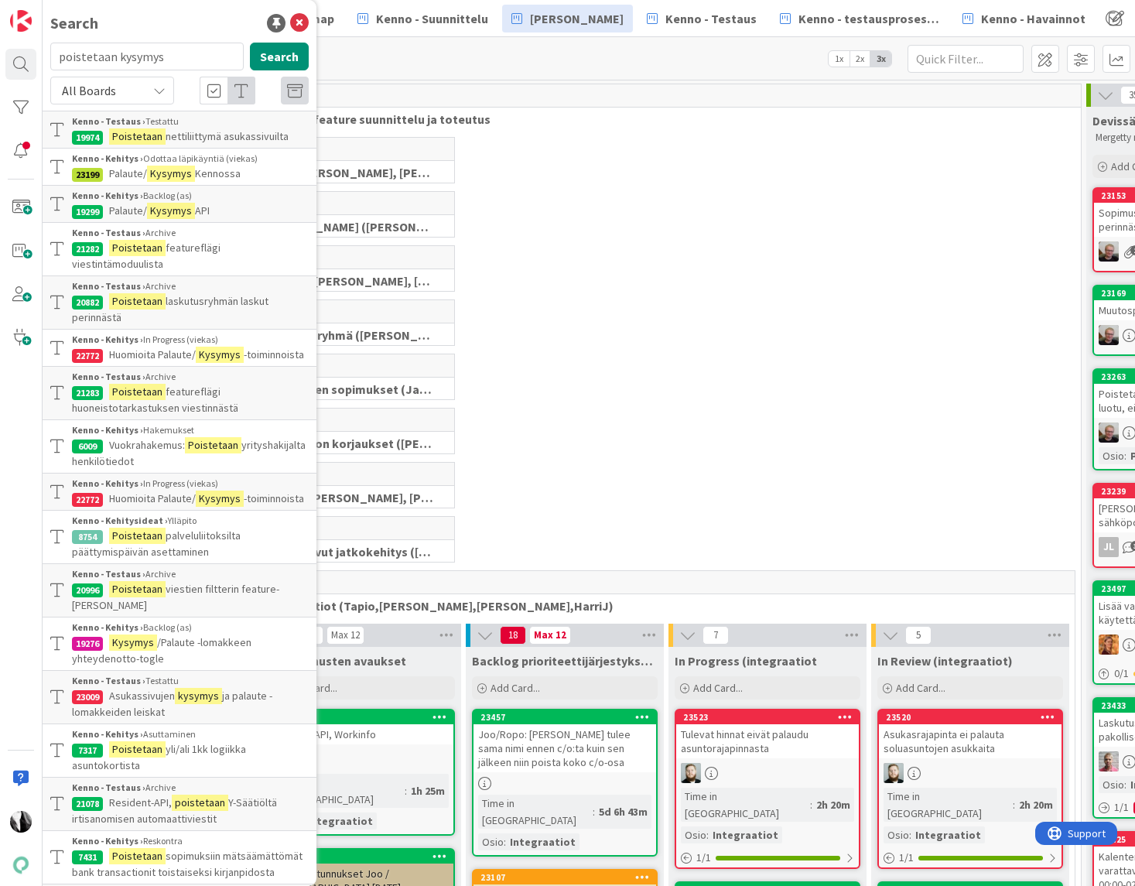
click at [152, 347] on p "Huomioita Palaute/ Kysymys -toiminnoista" at bounding box center [190, 355] width 237 height 16
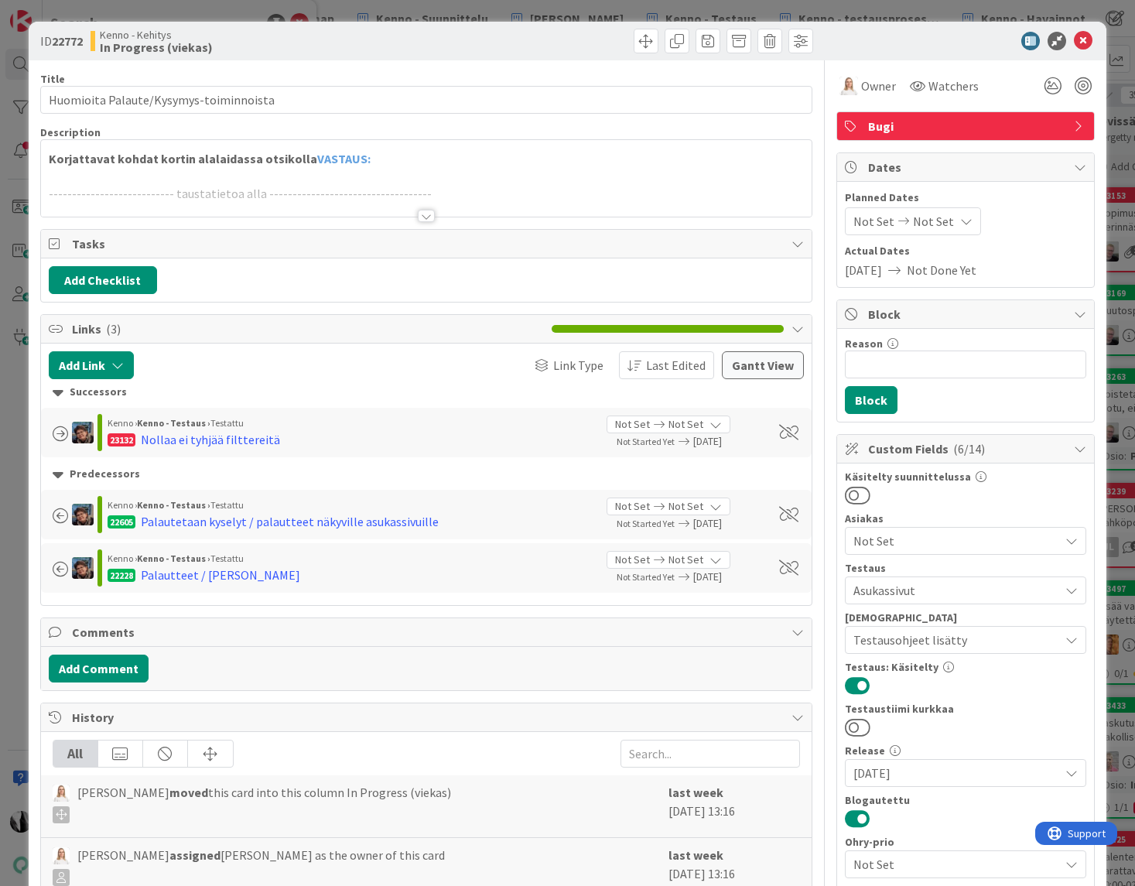
click at [421, 215] on div at bounding box center [426, 216] width 17 height 12
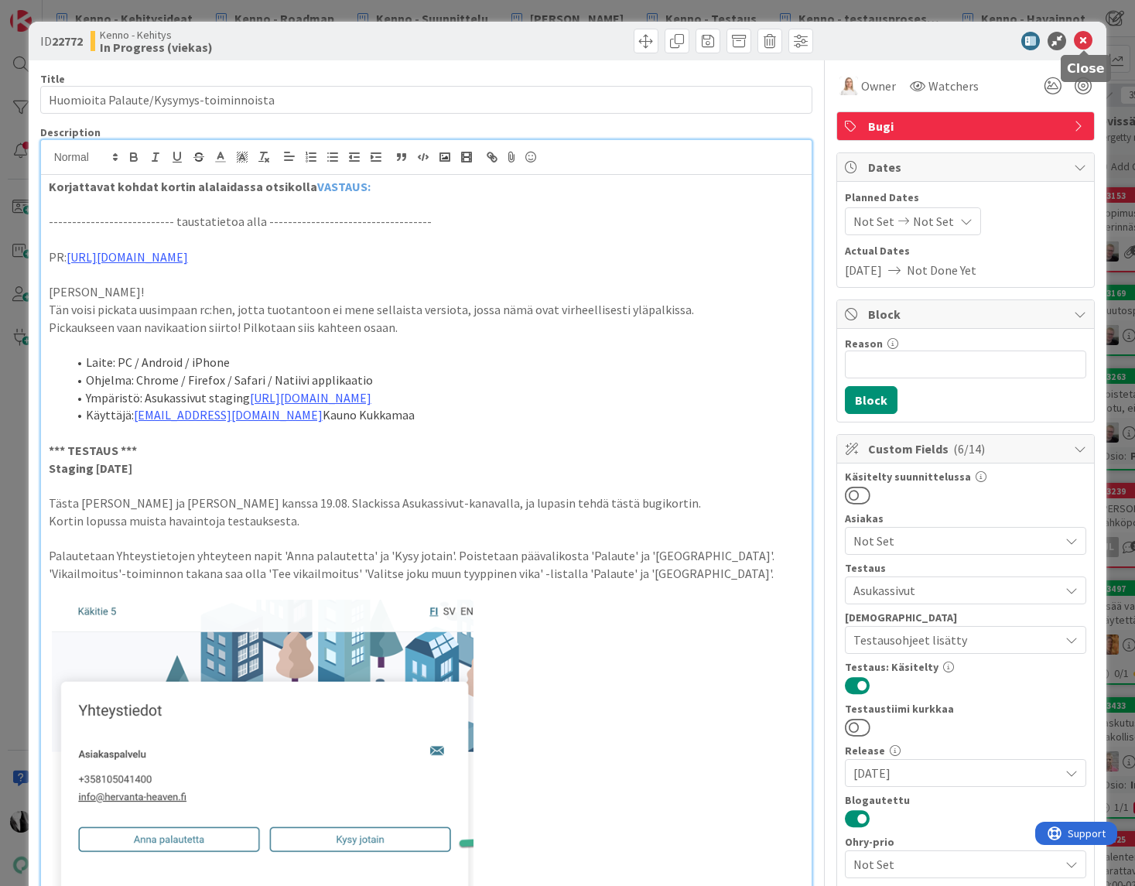
click at [1084, 42] on icon at bounding box center [1083, 41] width 19 height 19
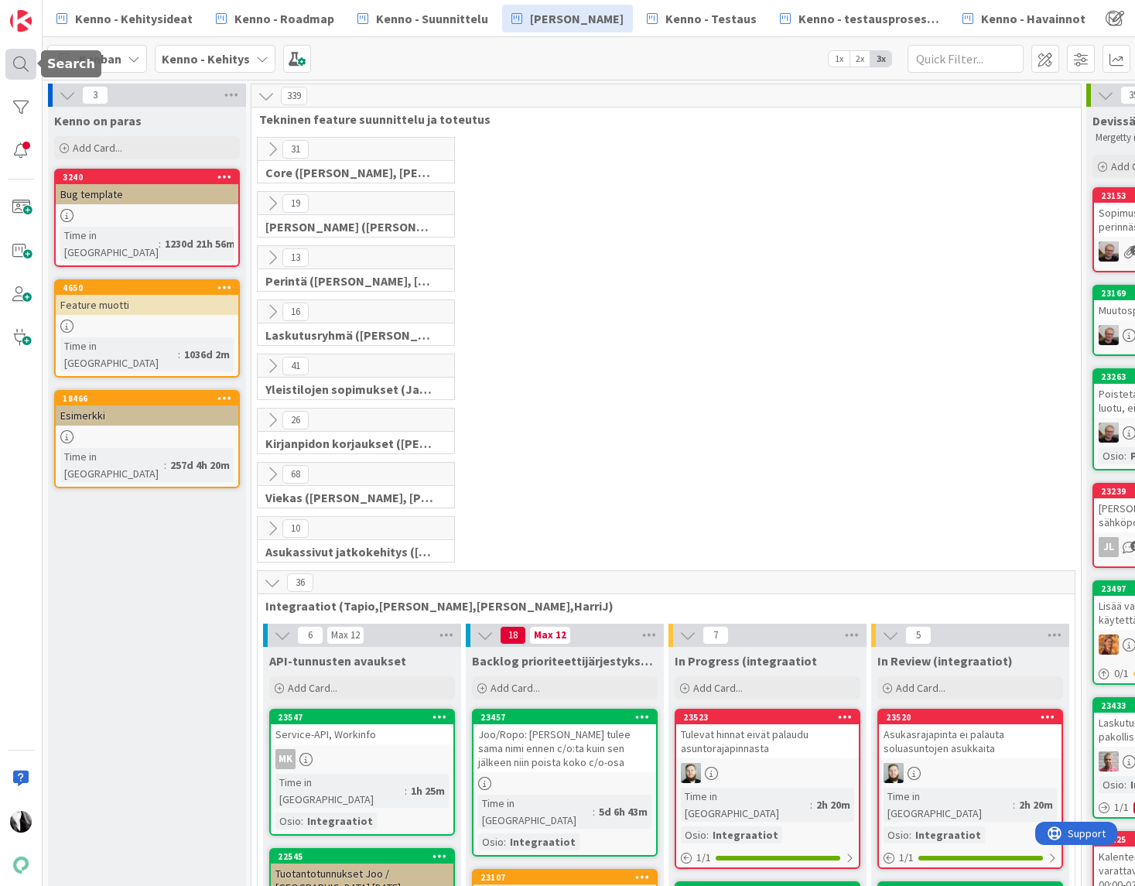
click at [18, 60] on div at bounding box center [20, 64] width 31 height 31
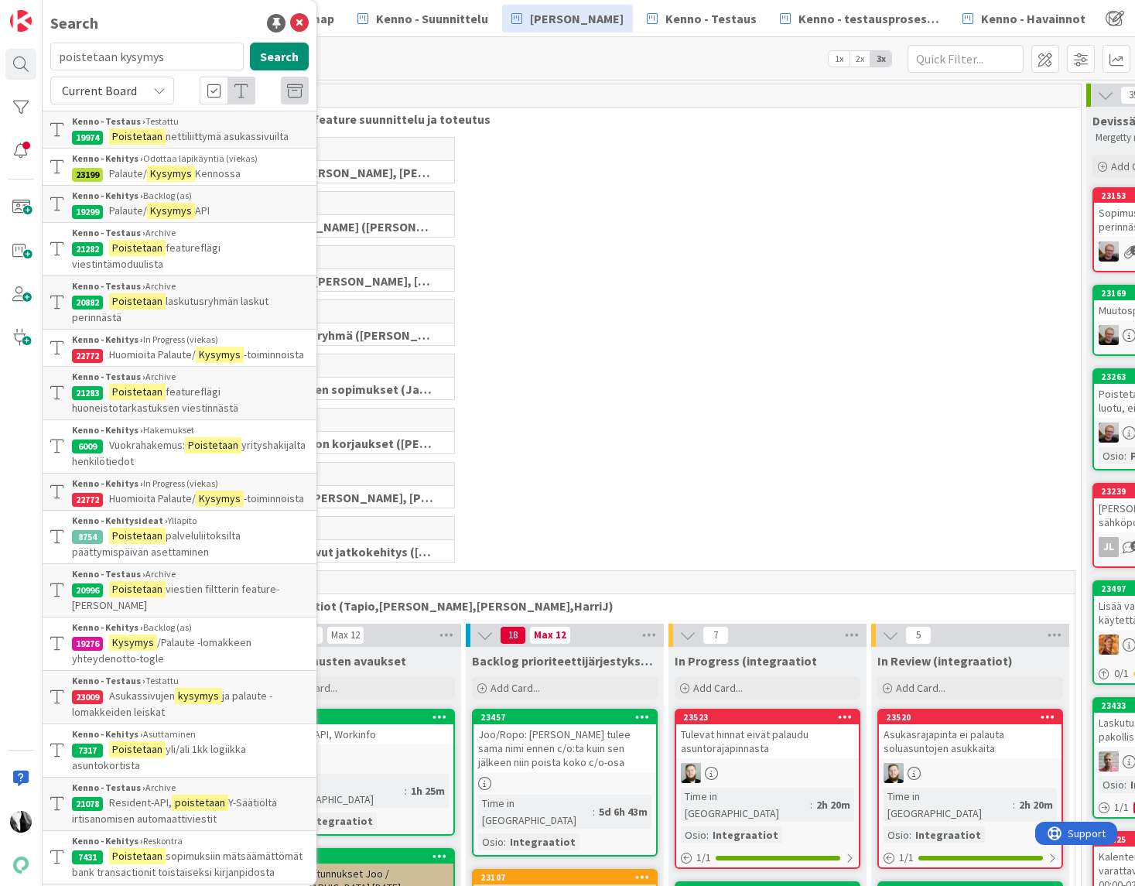
drag, startPoint x: 170, startPoint y: 60, endPoint x: 66, endPoint y: 60, distance: 104.4
click at [66, 60] on input "poistetaan kysymys" at bounding box center [146, 57] width 193 height 28
click at [264, 349] on span "-toiminnoista" at bounding box center [274, 354] width 60 height 14
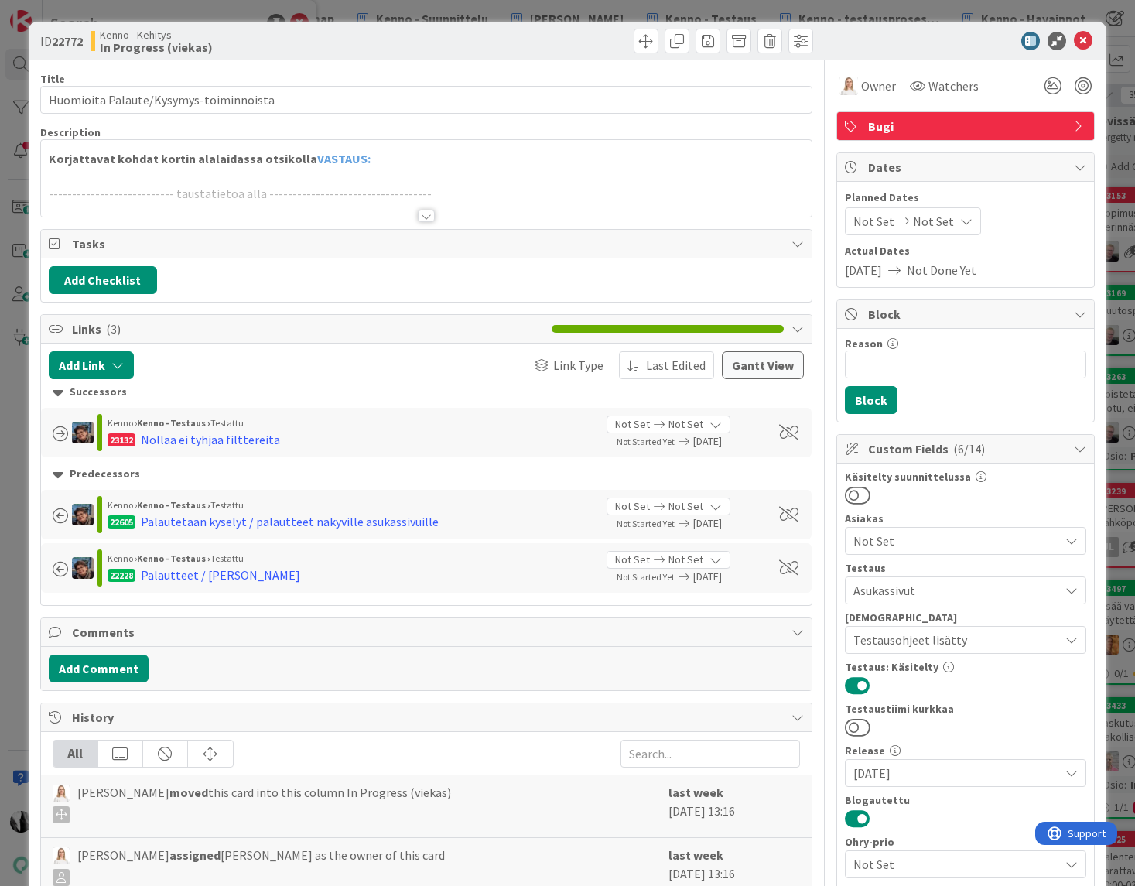
click at [422, 214] on div at bounding box center [426, 216] width 17 height 12
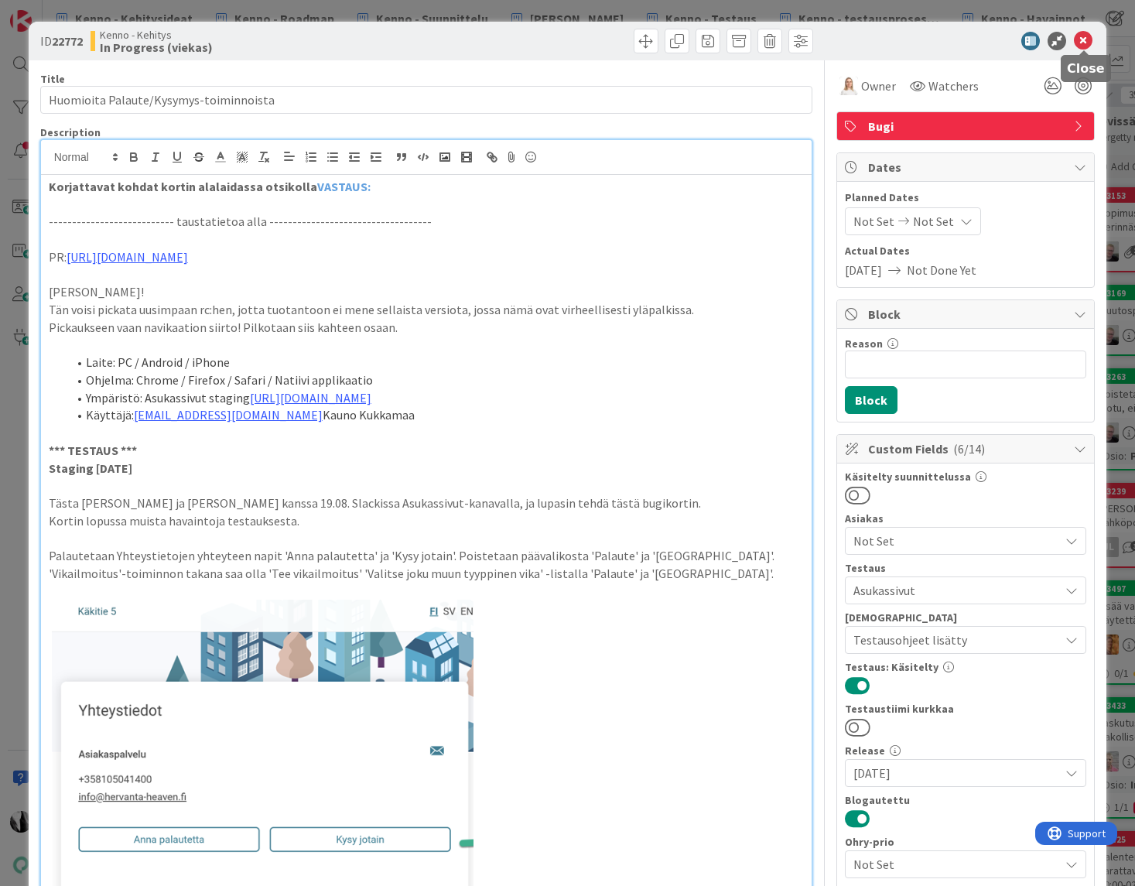
click at [1088, 36] on icon at bounding box center [1083, 41] width 19 height 19
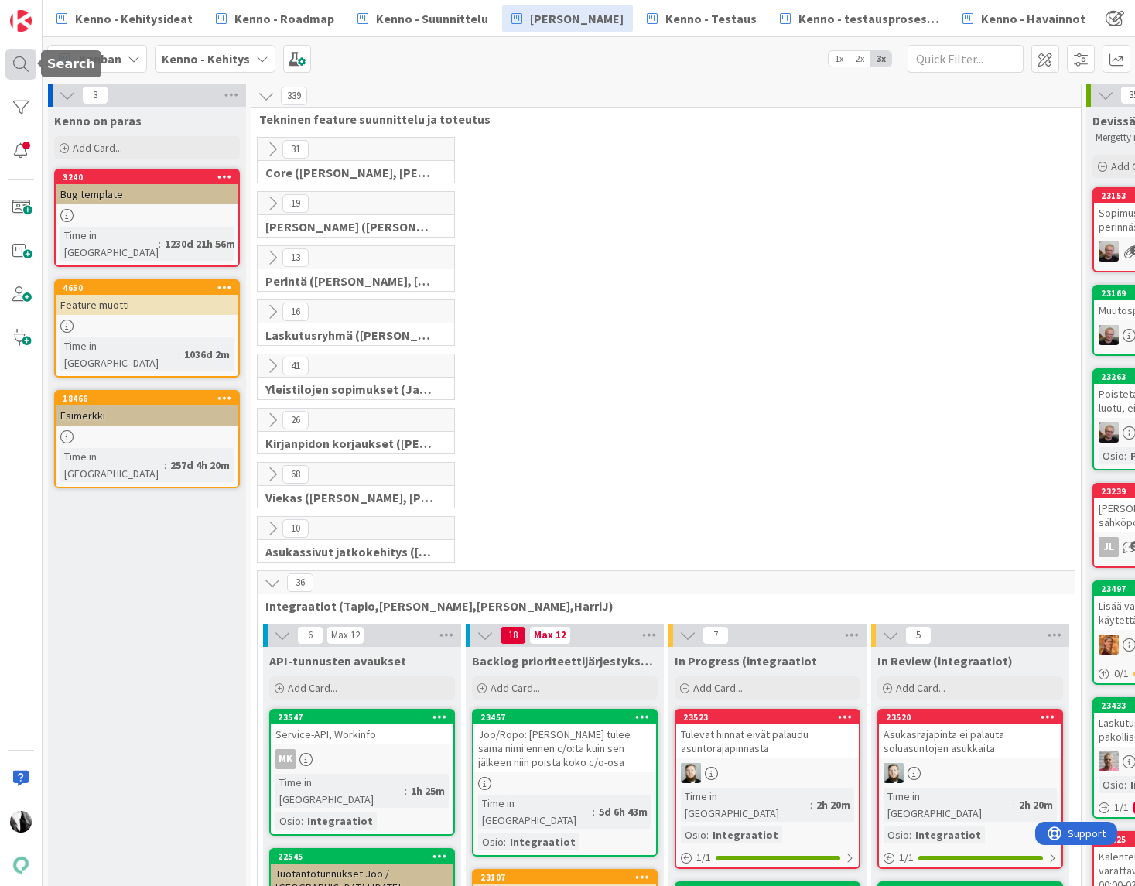
click at [21, 63] on div at bounding box center [20, 64] width 31 height 31
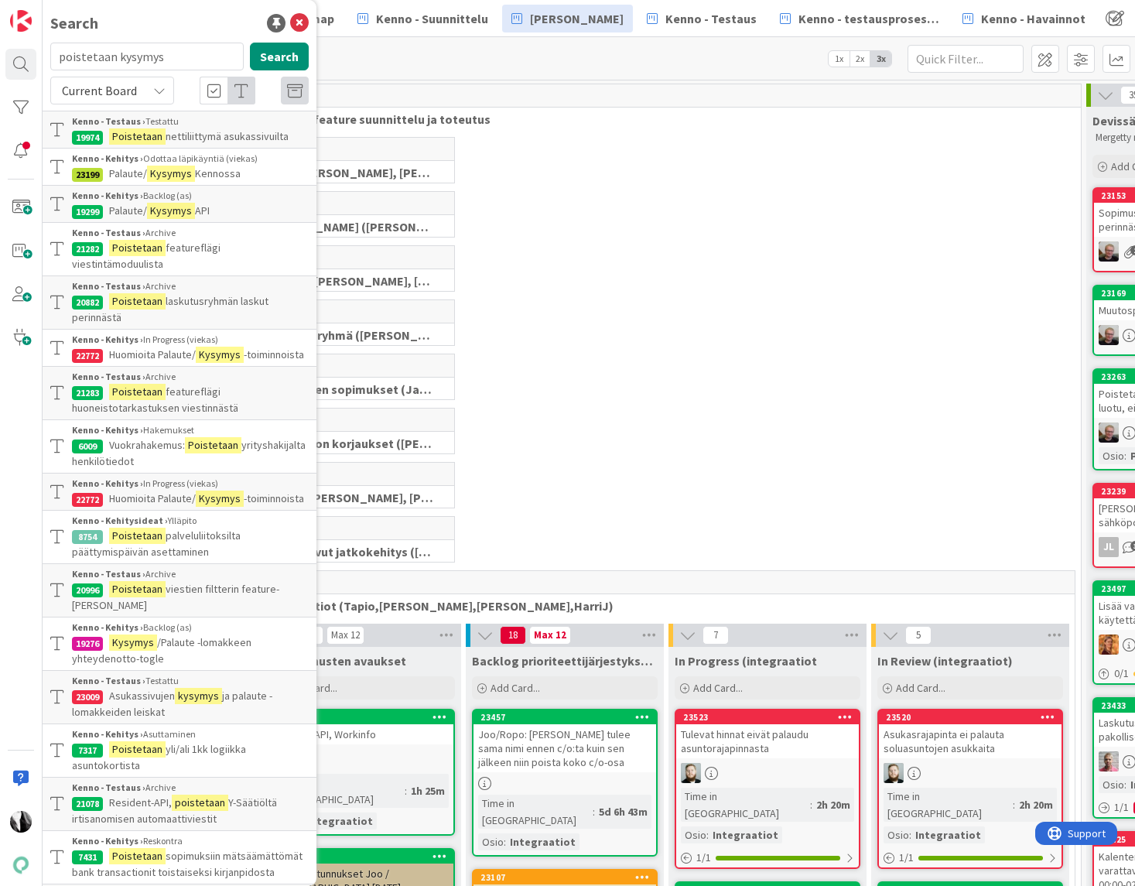
drag, startPoint x: 182, startPoint y: 60, endPoint x: 39, endPoint y: 60, distance: 142.3
click at [39, 60] on div "Search poistetaan kysymys Search Current Board Kenno - Testaus › Testattu 19974…" at bounding box center [21, 443] width 43 height 886
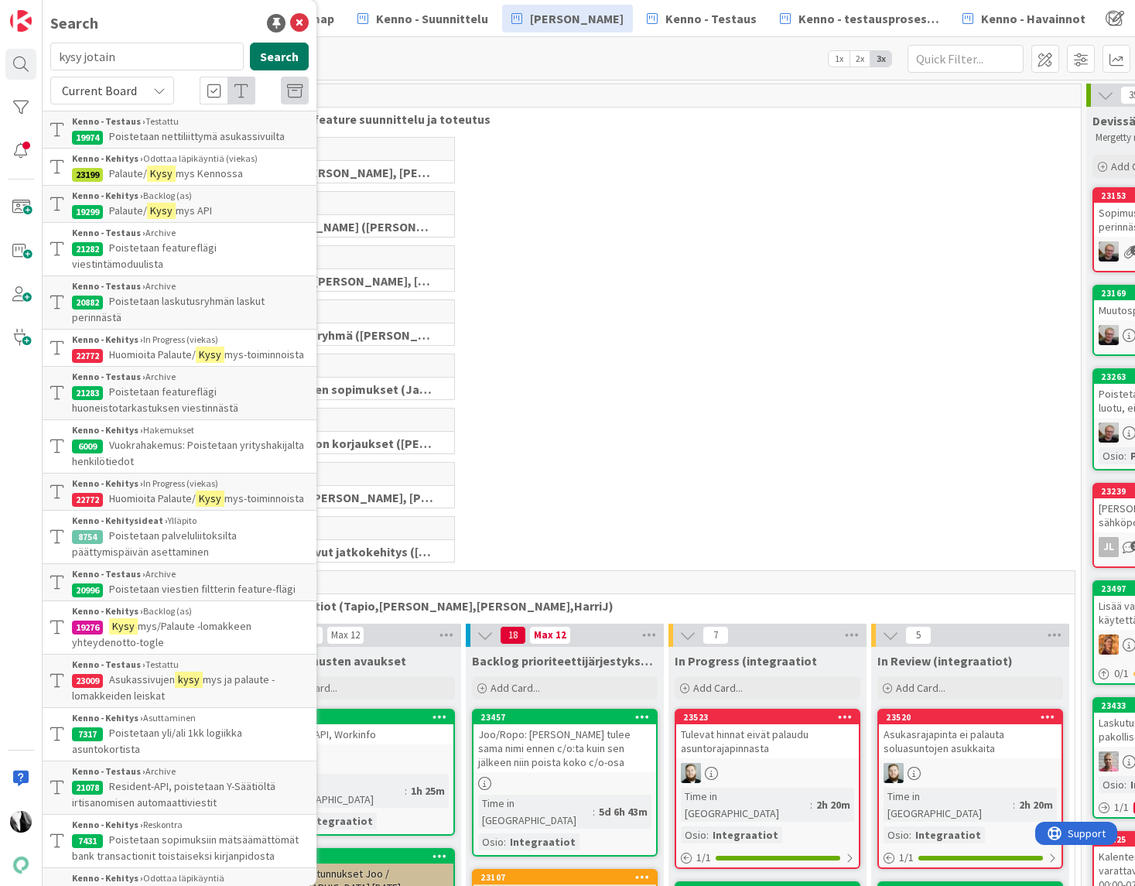
type input "kysy jotain"
click at [290, 56] on button "Search" at bounding box center [279, 57] width 59 height 28
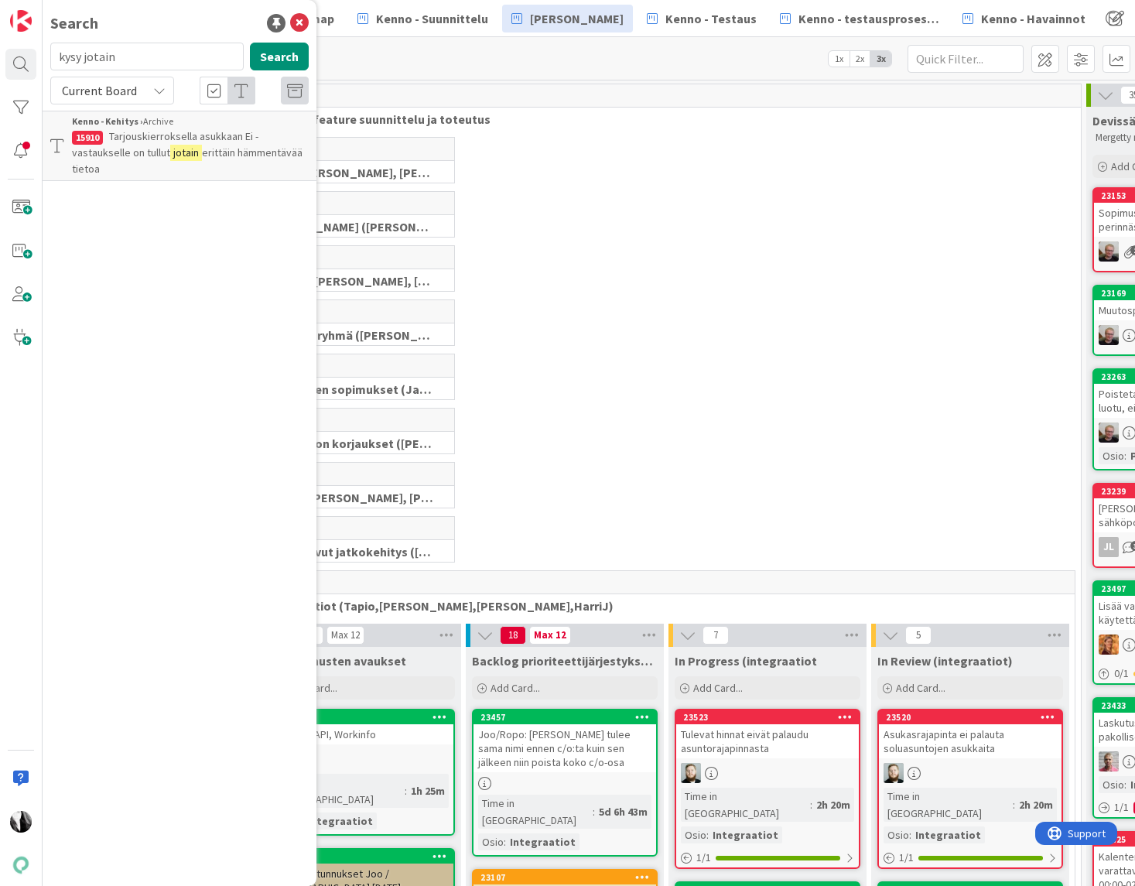
click at [157, 90] on icon at bounding box center [159, 90] width 12 height 12
click at [108, 153] on span "All Boards" at bounding box center [139, 154] width 161 height 23
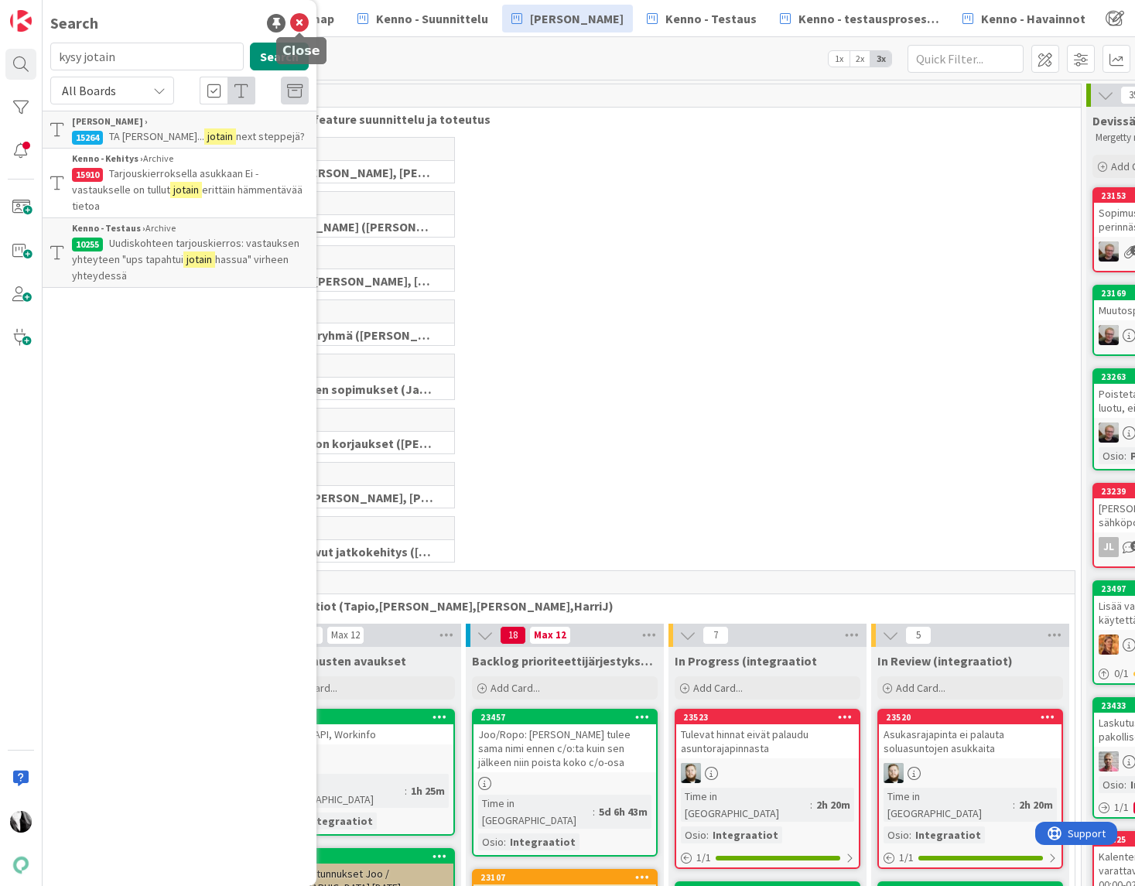
click at [300, 21] on icon at bounding box center [299, 23] width 19 height 19
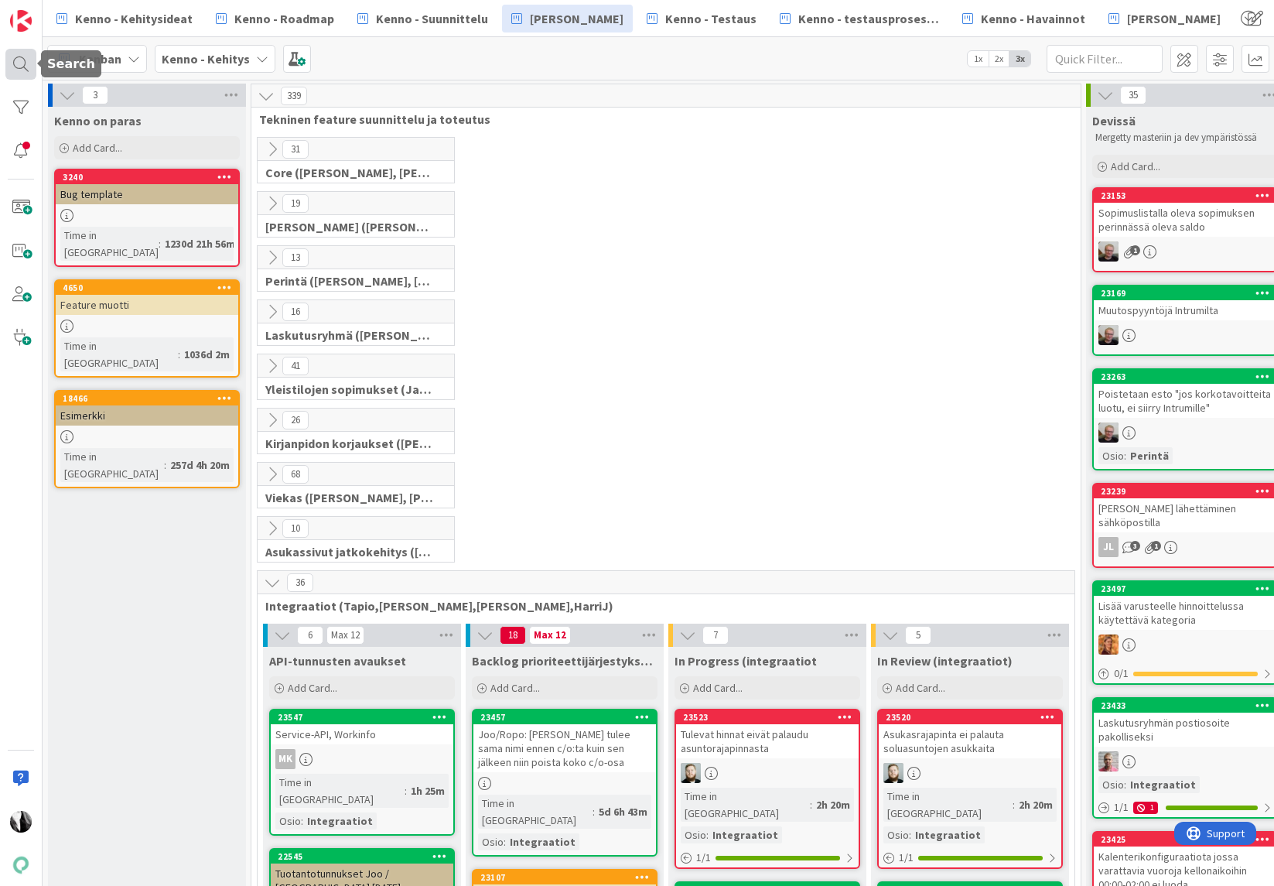
click at [15, 63] on div at bounding box center [20, 64] width 31 height 31
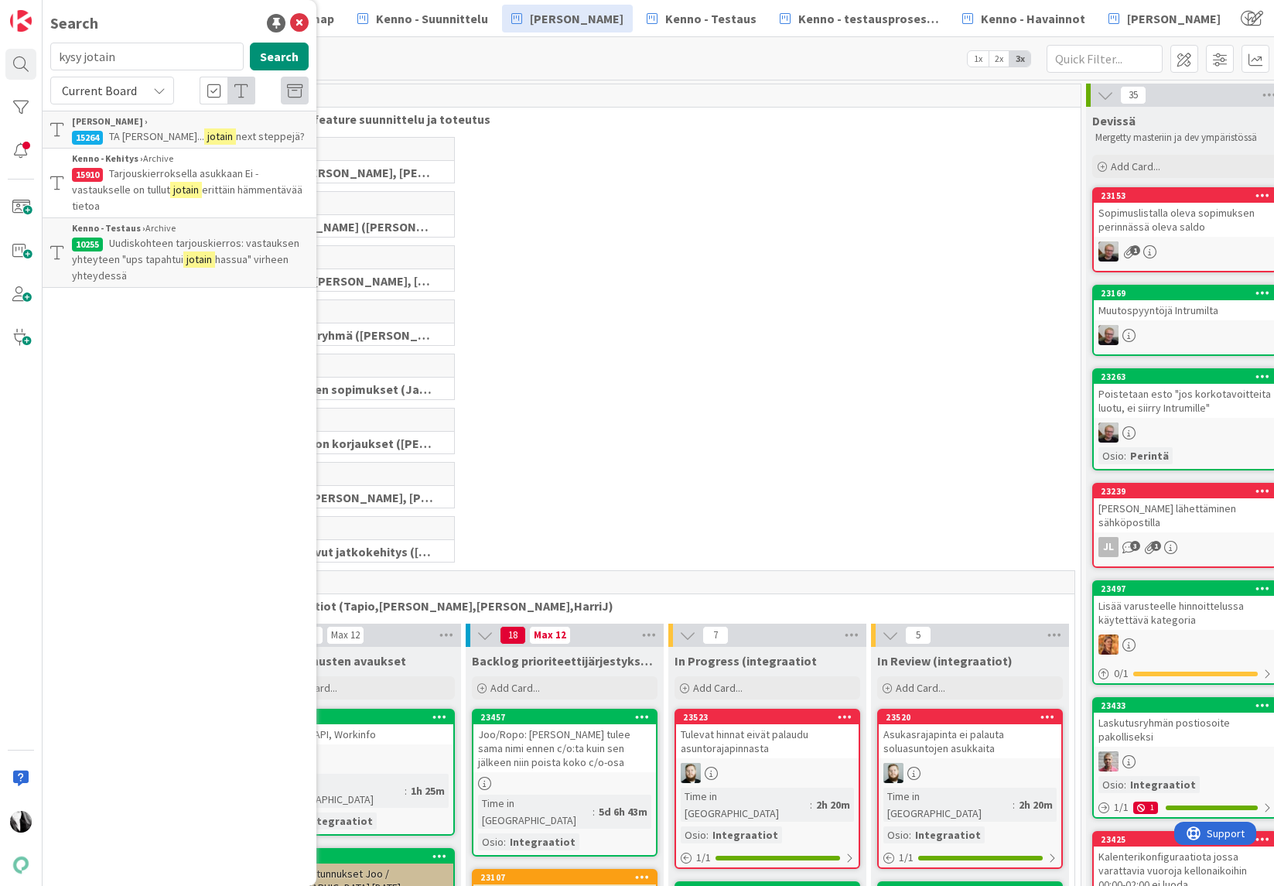
drag, startPoint x: 150, startPoint y: 54, endPoint x: 64, endPoint y: 51, distance: 85.9
click at [56, 59] on input "kysy jotain" at bounding box center [146, 57] width 193 height 28
type input "poistetaan kysymys ja palaute"
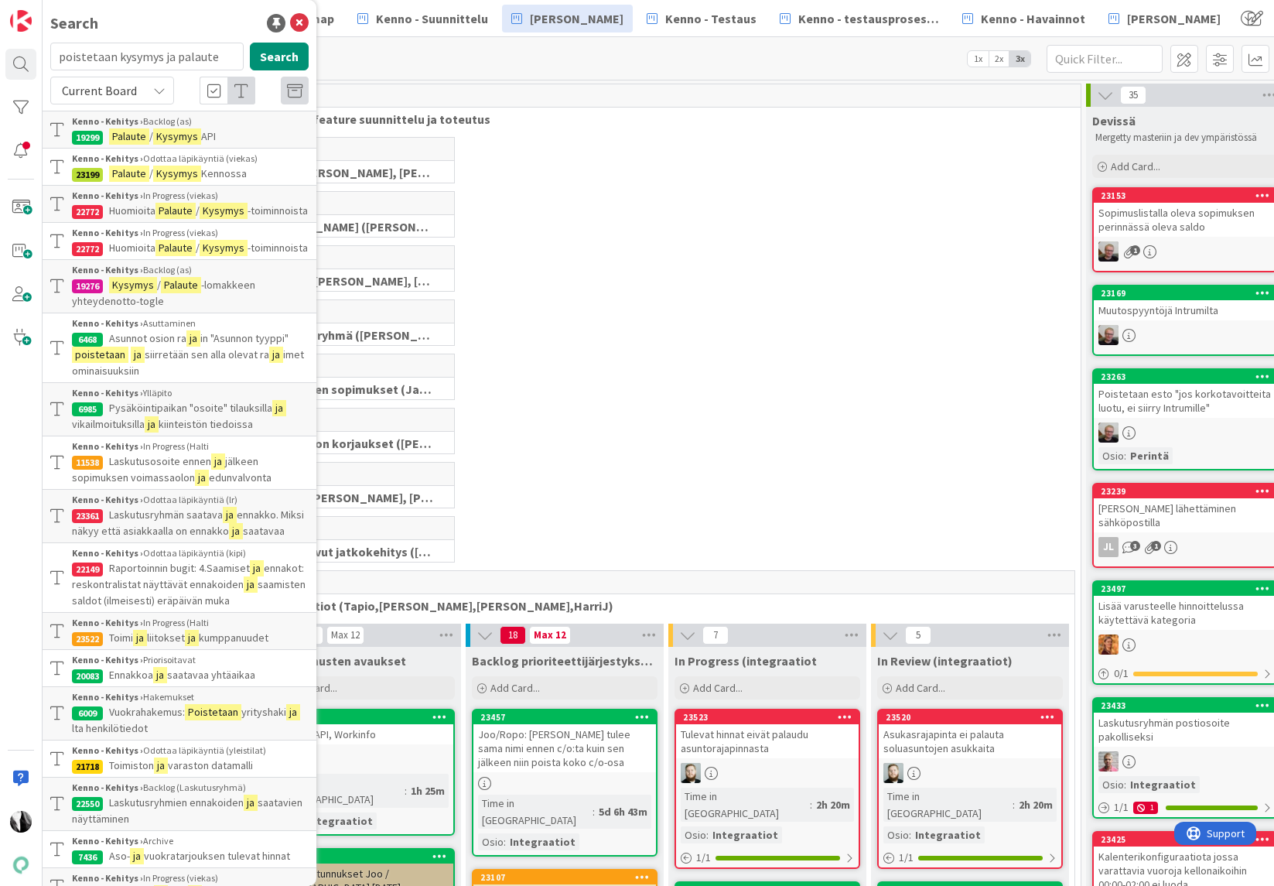
drag, startPoint x: 158, startPoint y: 87, endPoint x: 143, endPoint y: 102, distance: 20.8
click at [158, 87] on icon at bounding box center [159, 90] width 12 height 12
click at [115, 147] on span "All Boards" at bounding box center [139, 154] width 161 height 23
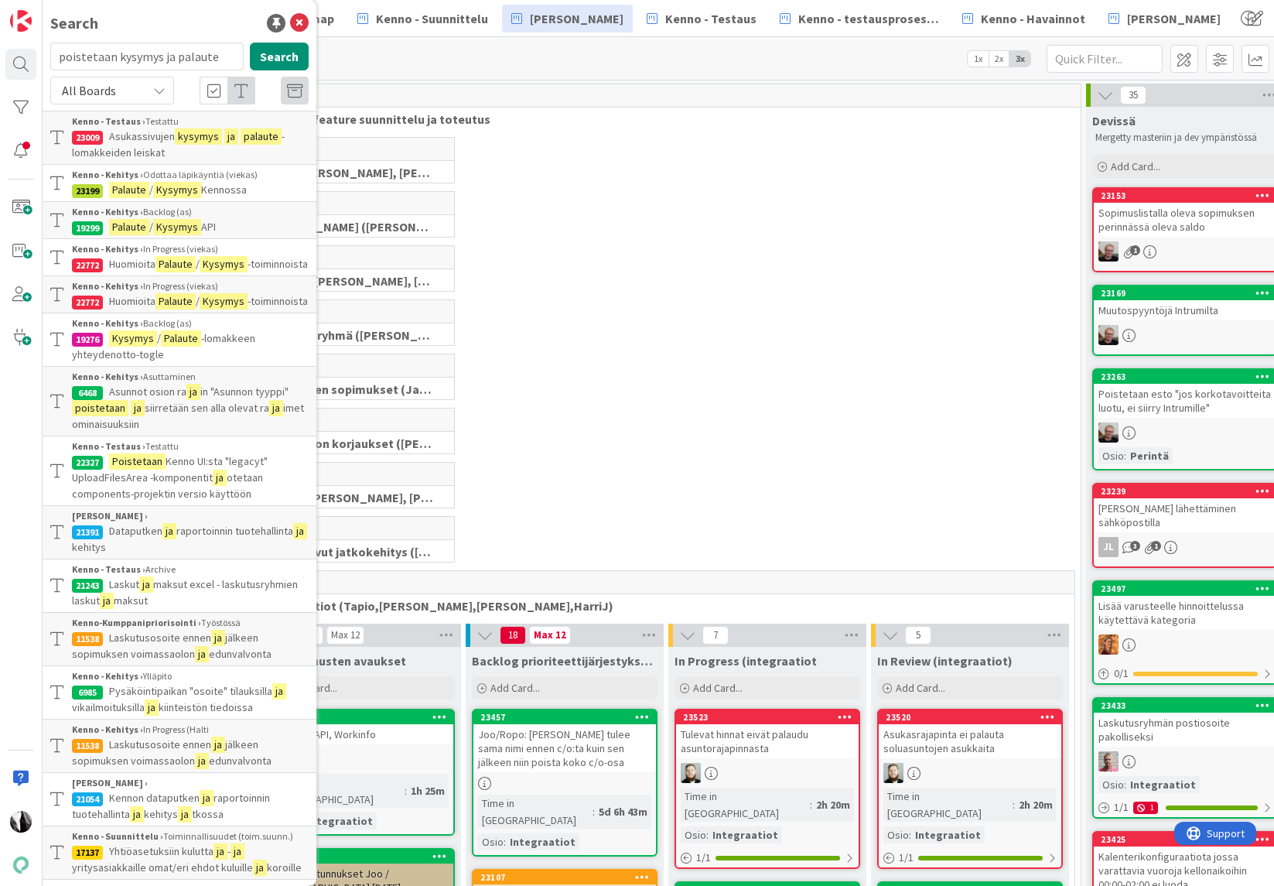
click at [187, 179] on div "Kenno - Kehitys › Odottaa läpikäyntiä (viekas)" at bounding box center [190, 175] width 237 height 14
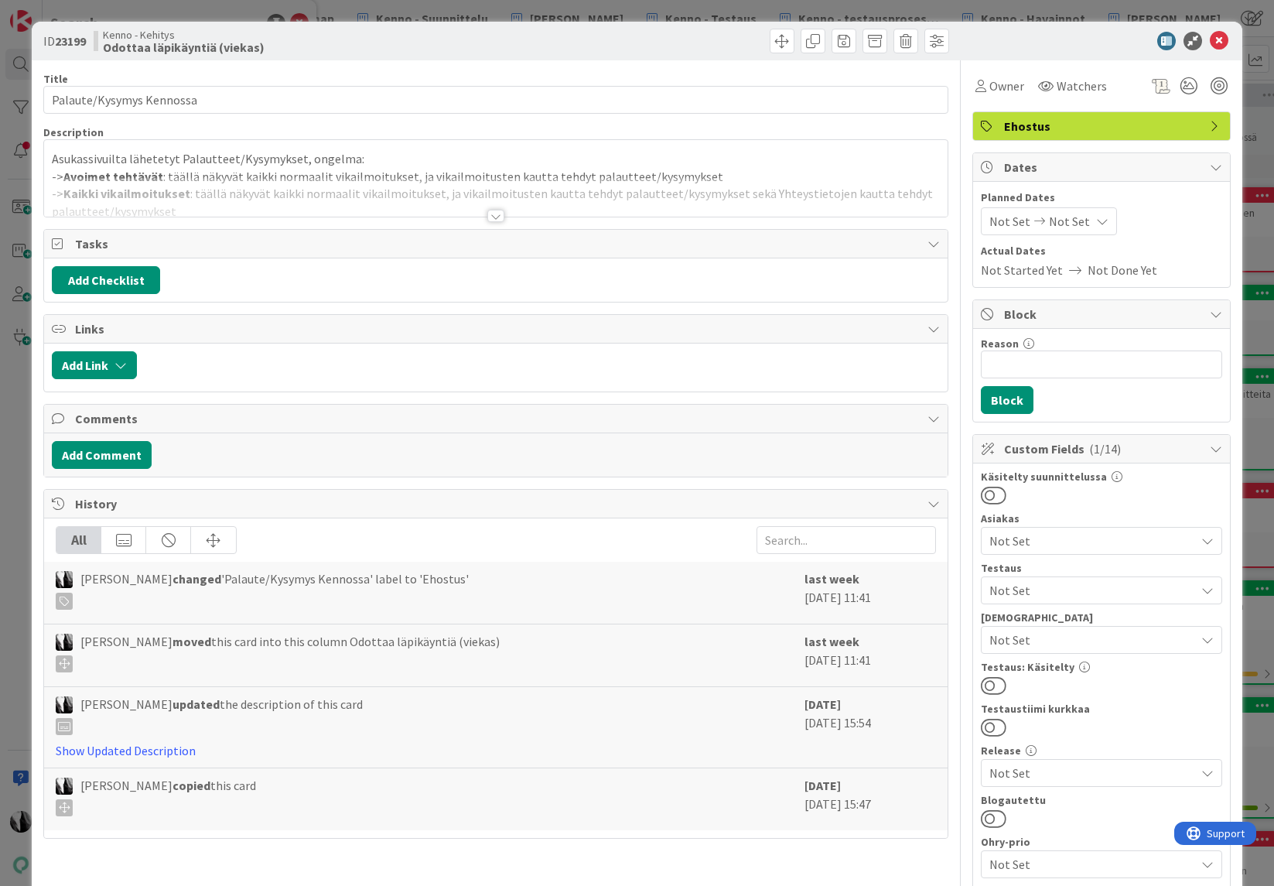
click at [497, 216] on div at bounding box center [495, 216] width 17 height 12
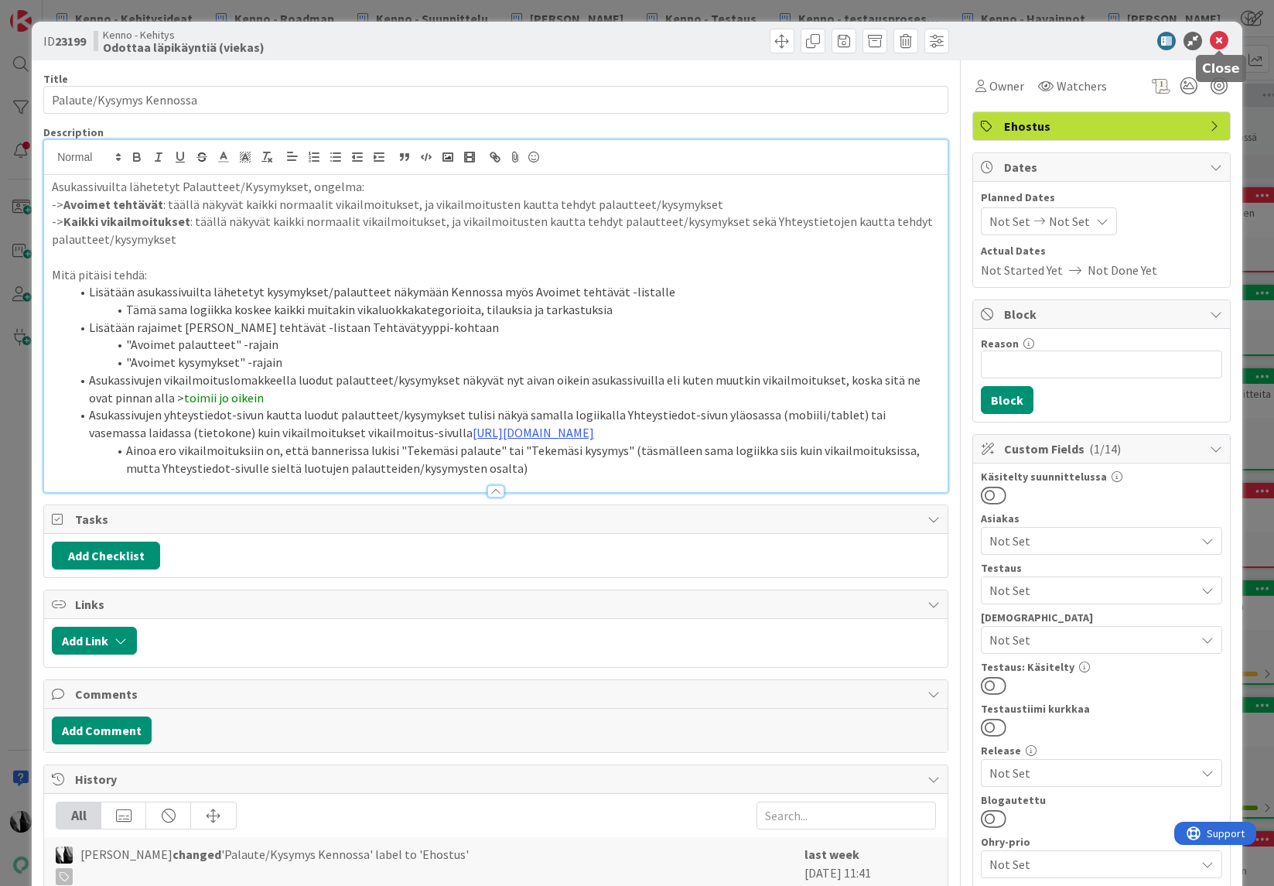
click at [1214, 39] on icon at bounding box center [1219, 41] width 19 height 19
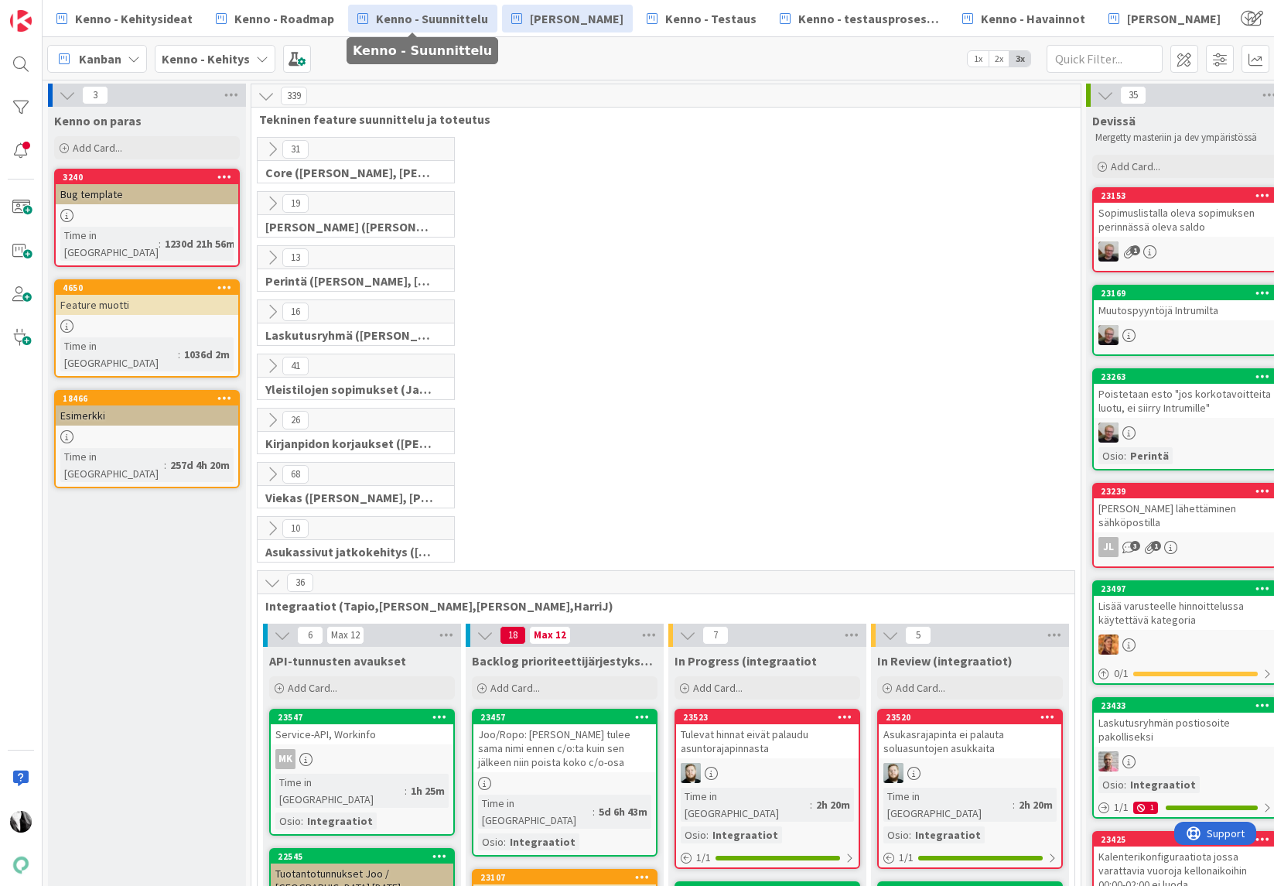
click at [425, 16] on span "Kenno - Suunnittelu" at bounding box center [432, 18] width 112 height 19
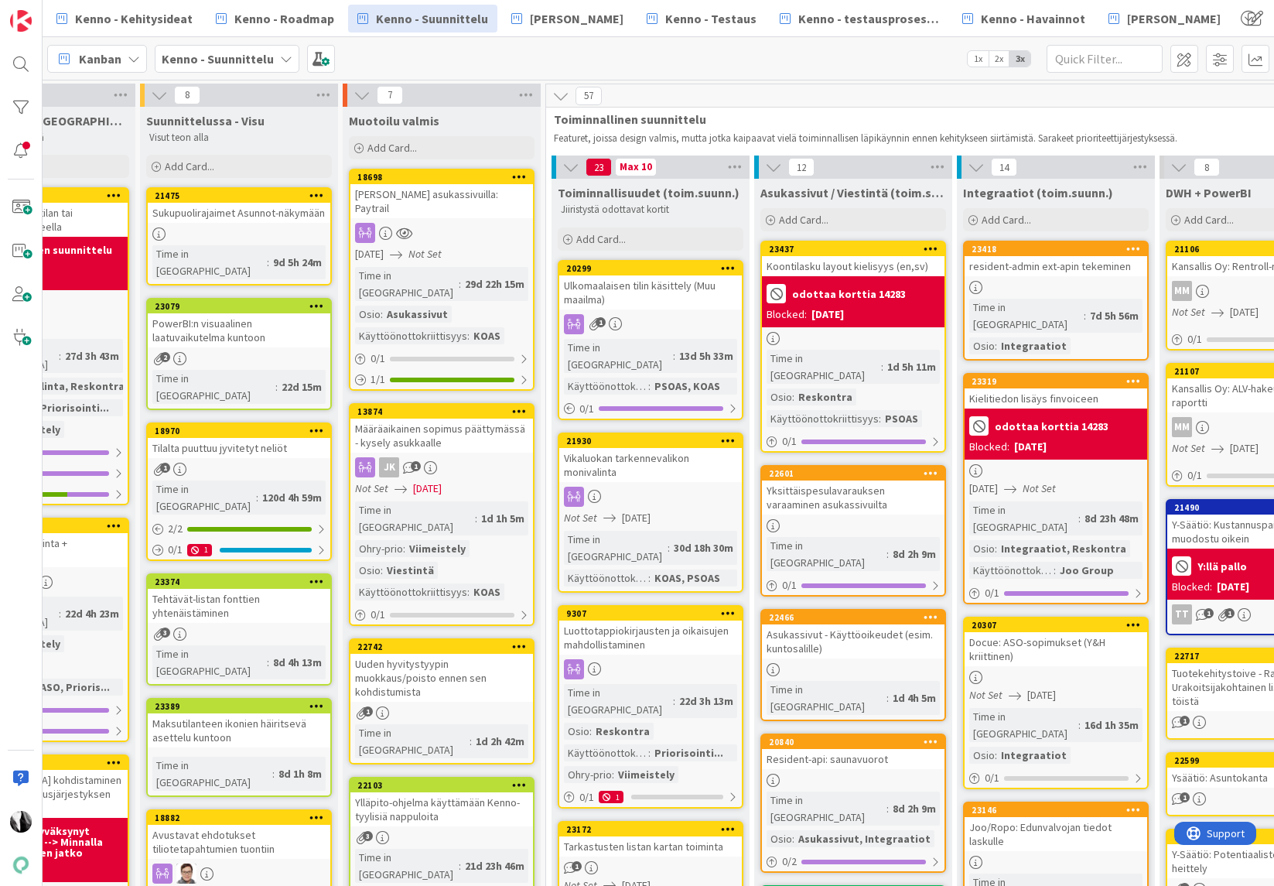
scroll to position [0, 333]
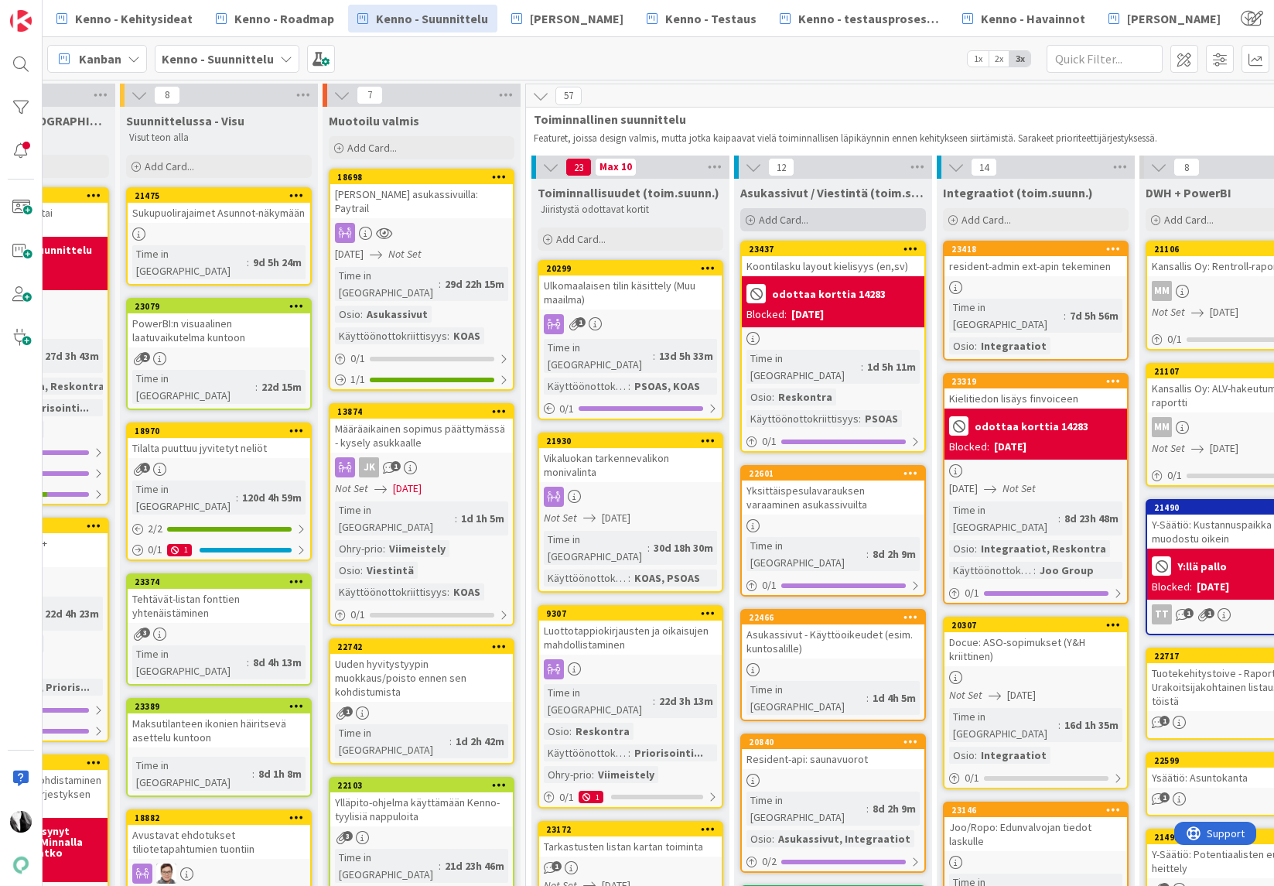
click at [805, 217] on span "Add Card..." at bounding box center [784, 220] width 50 height 14
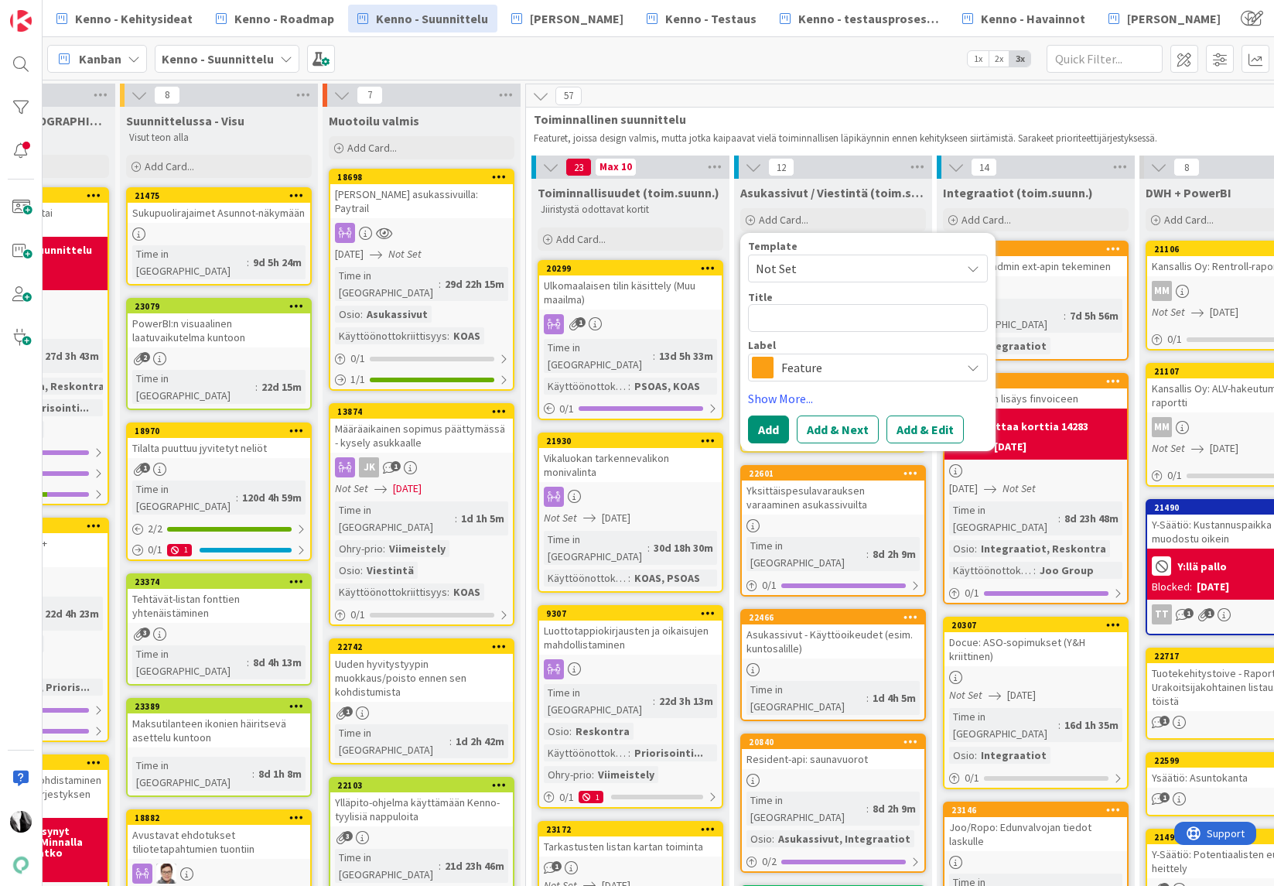
click at [842, 323] on textarea at bounding box center [868, 318] width 240 height 28
type textarea "x"
type textarea "P"
type textarea "x"
type textarea "Po"
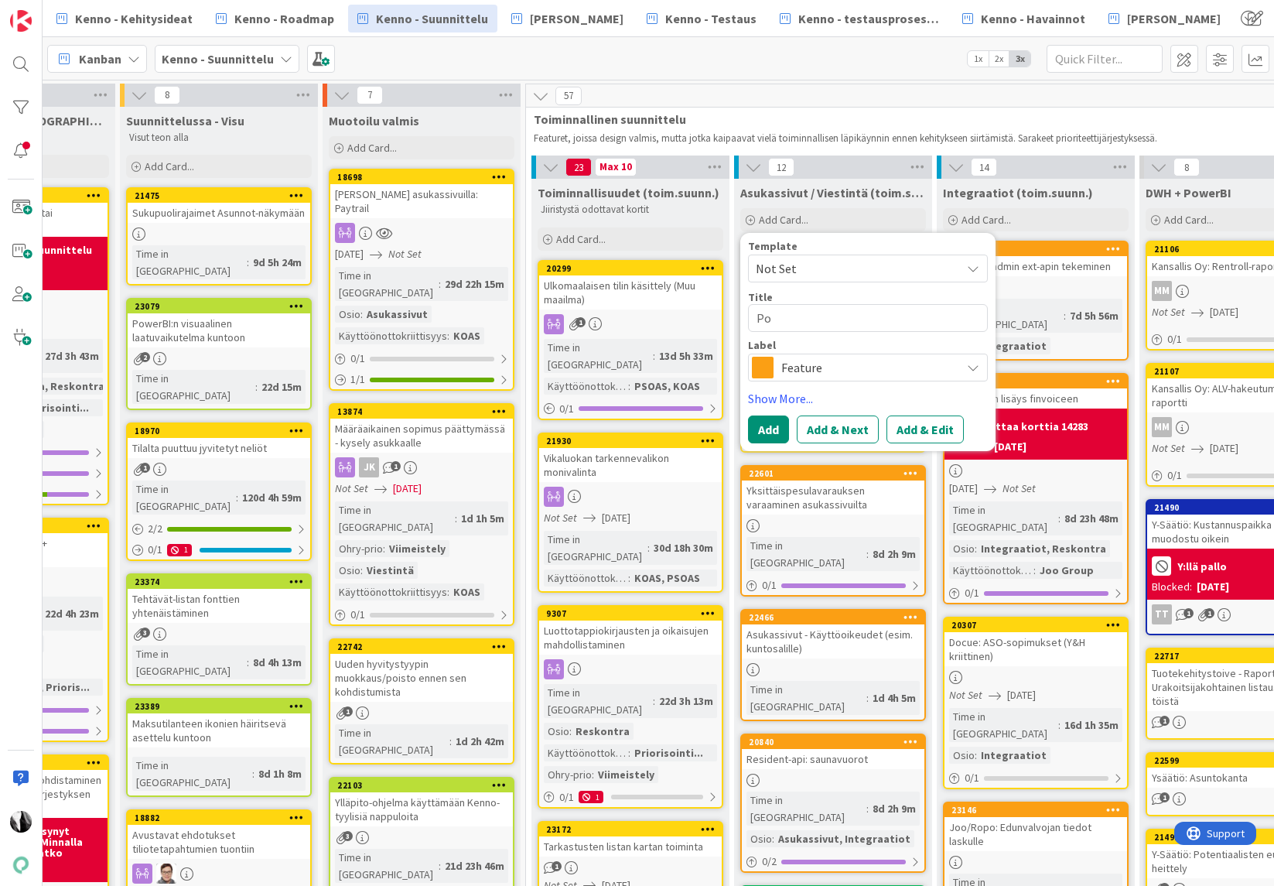
type textarea "x"
type textarea "Poi"
type textarea "x"
type textarea "Pois"
type textarea "x"
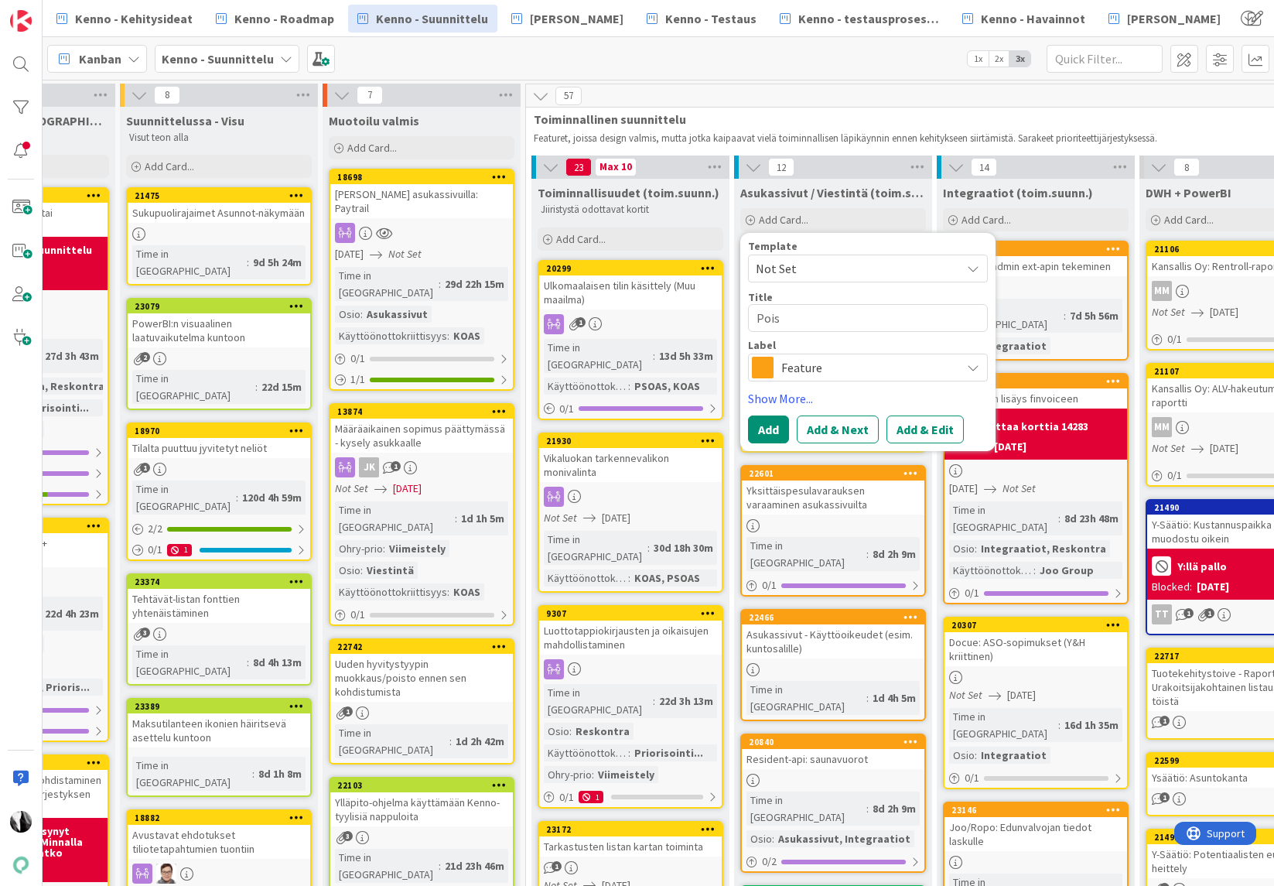
type textarea "Poist"
type textarea "x"
type textarea "Poiste"
type textarea "x"
type textarea "Poistet"
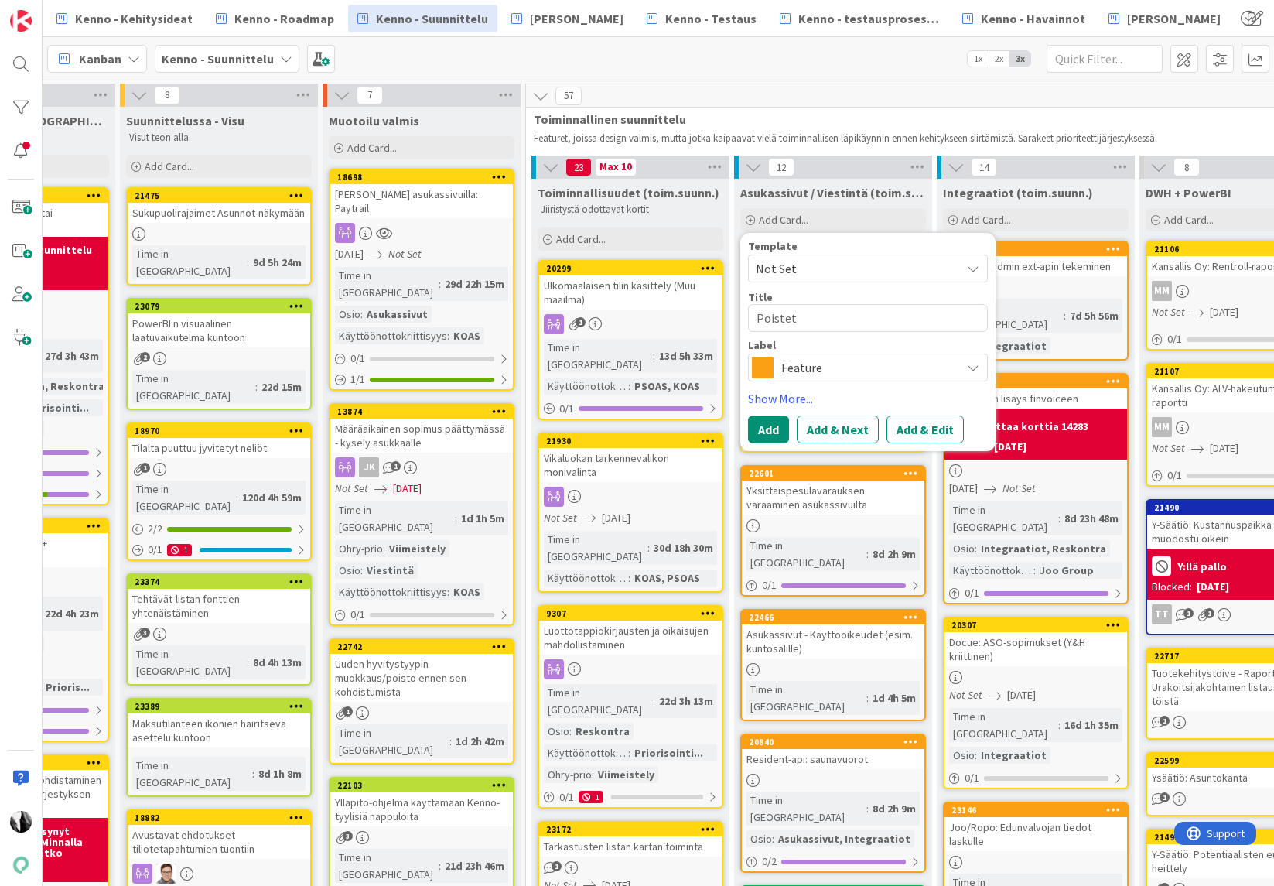
type textarea "x"
type textarea "Poisteta"
type textarea "x"
type textarea "Poistetaa"
type textarea "x"
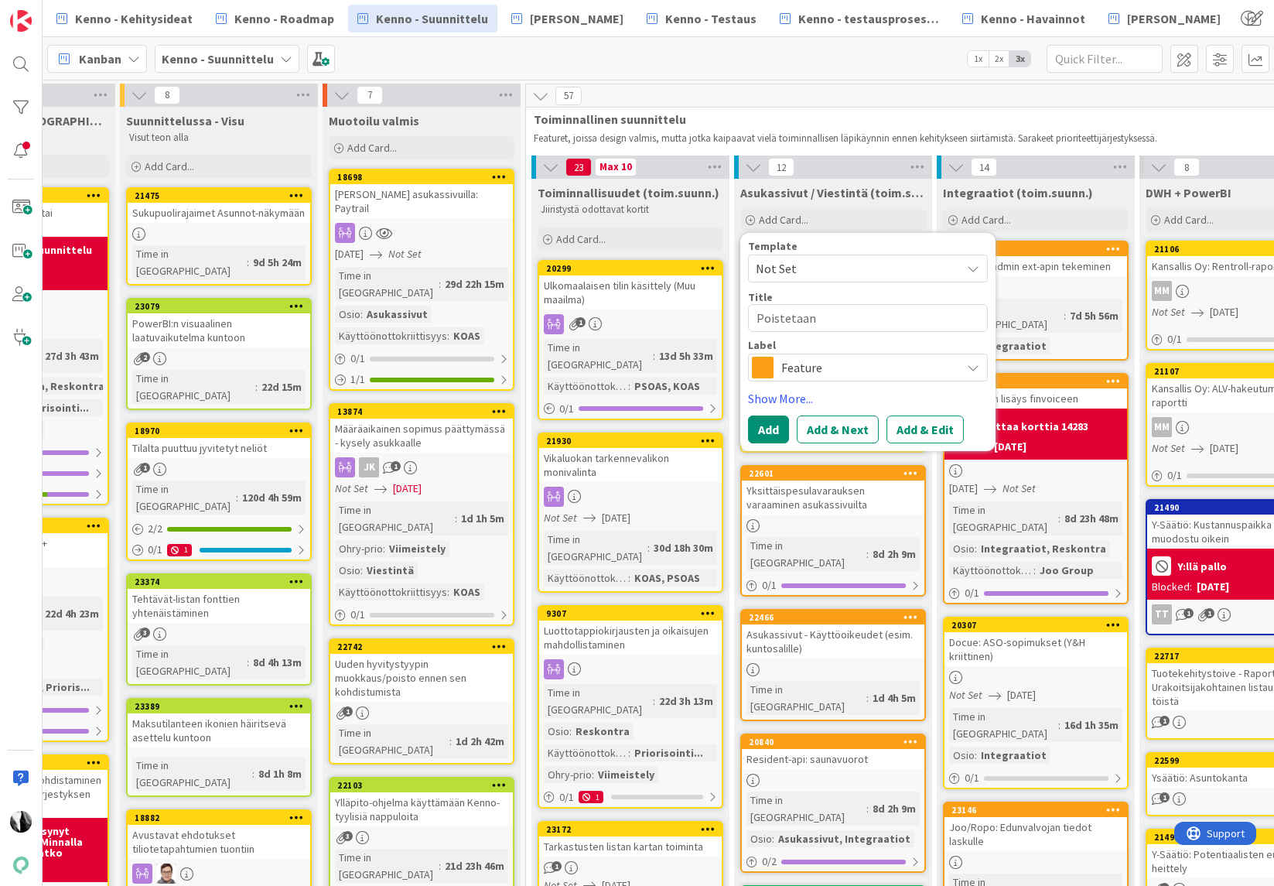
type textarea "Poistetaan"
type textarea "x"
type textarea "Poistetaan k"
type textarea "x"
type textarea "Poistetaan ky"
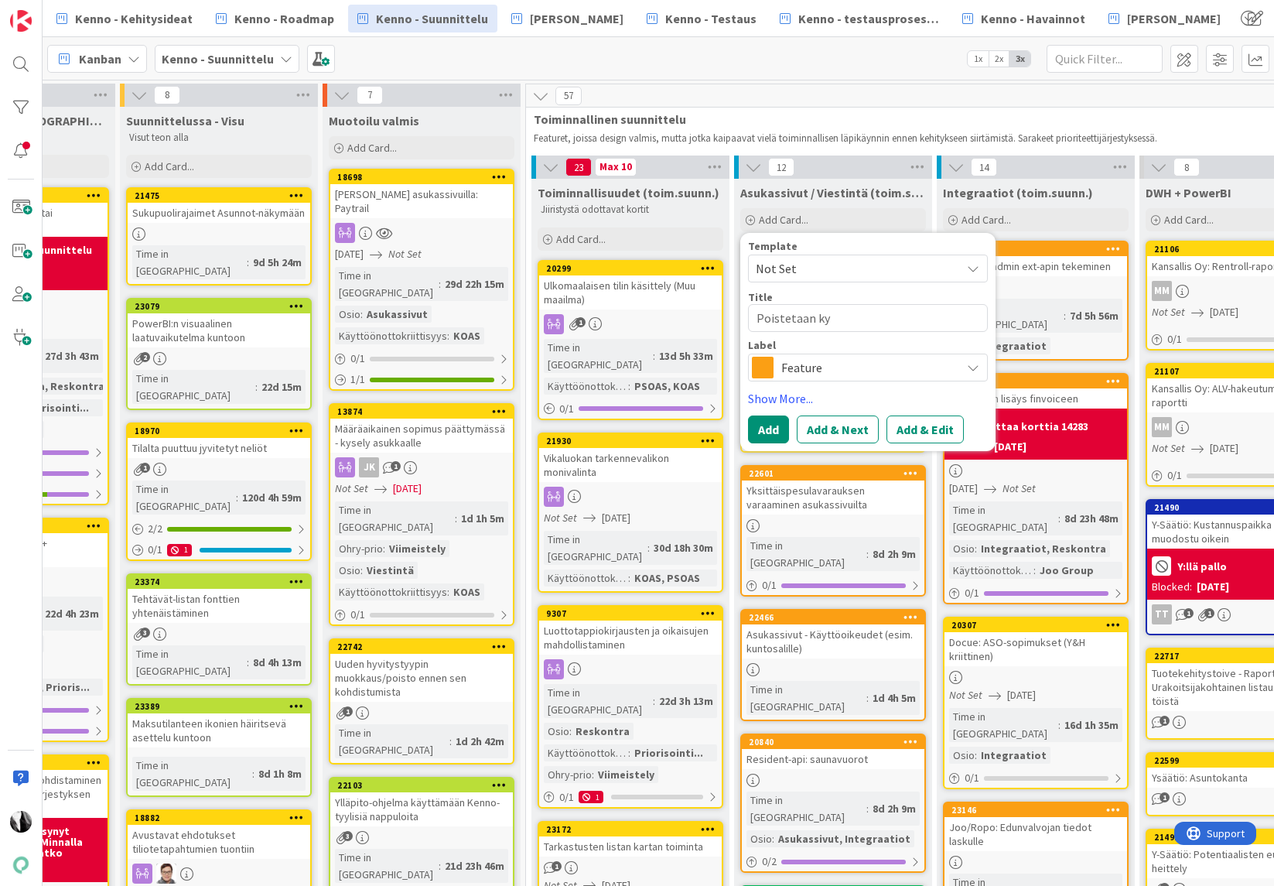
type textarea "x"
type textarea "Poistetaan kys"
type textarea "x"
type textarea "Poistetaan kysy"
type textarea "x"
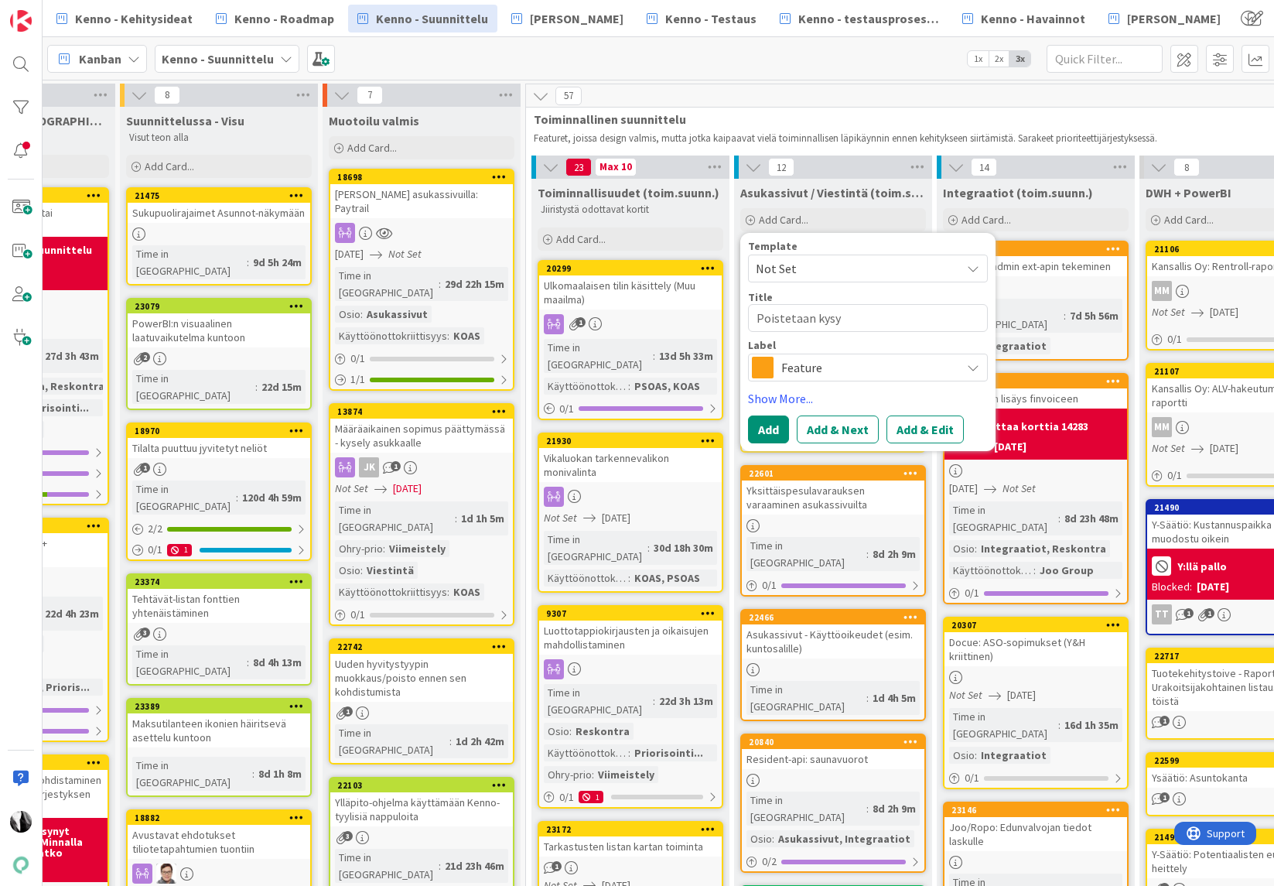
type textarea "Poistetaan kysym"
type textarea "x"
type textarea "Poistetaan kysymy"
type textarea "x"
type textarea "Poistetaan kysymys7"
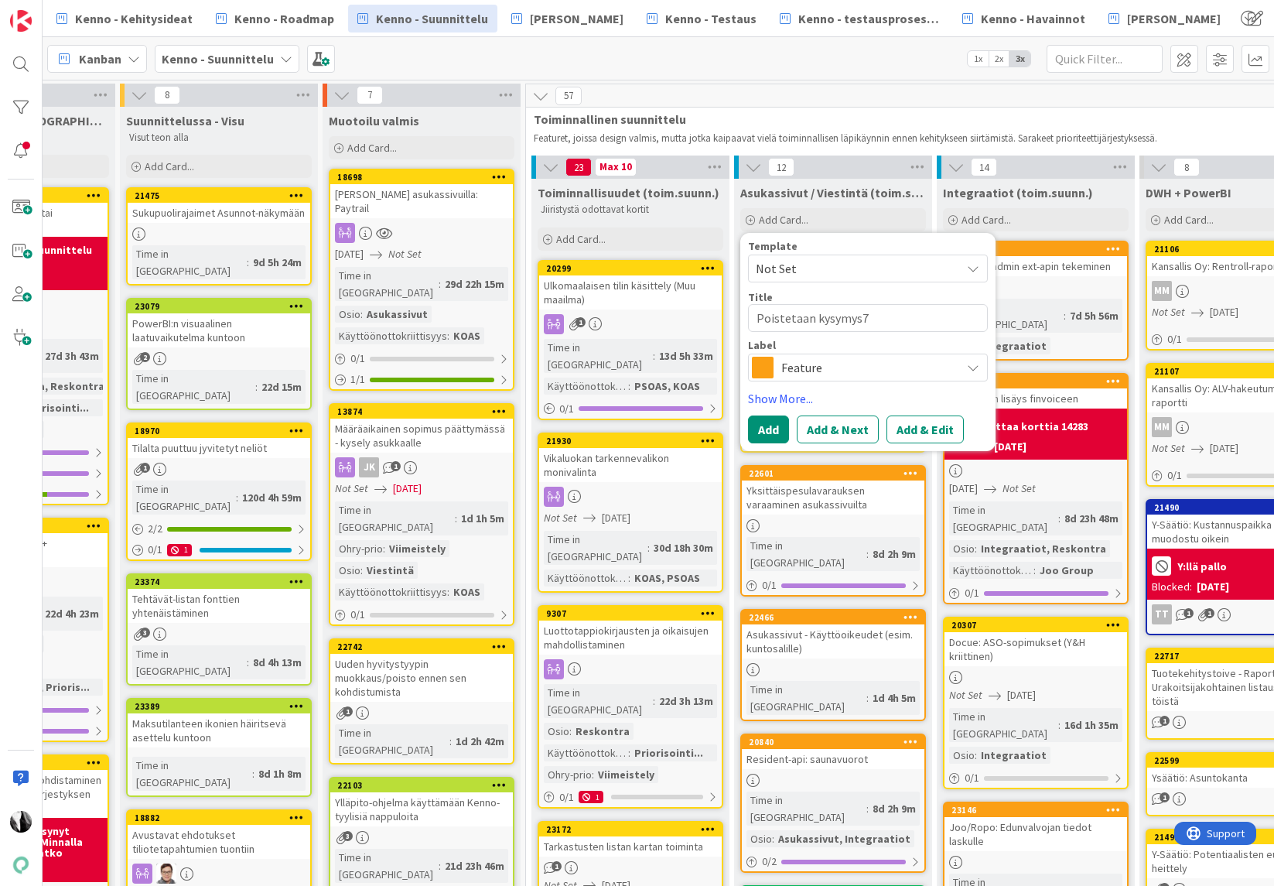
type textarea "x"
type textarea "Poistetaan kysymys7P"
type textarea "x"
type textarea "Poistetaan kysymys7"
type textarea "x"
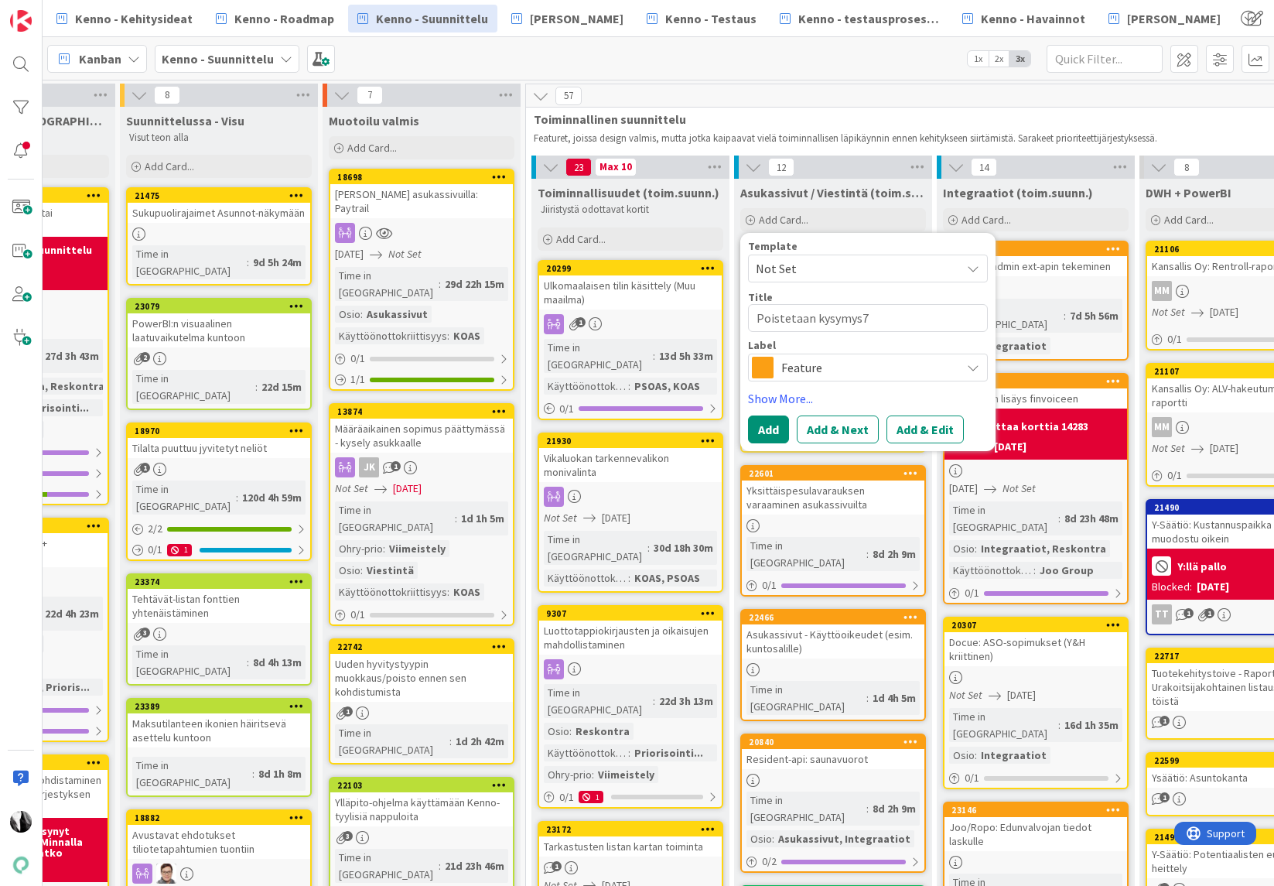
type textarea "Poistetaan kysymys"
type textarea "x"
type textarea "Poistetaan kysymys/"
type textarea "x"
type textarea "Poistetaan kysymys/P"
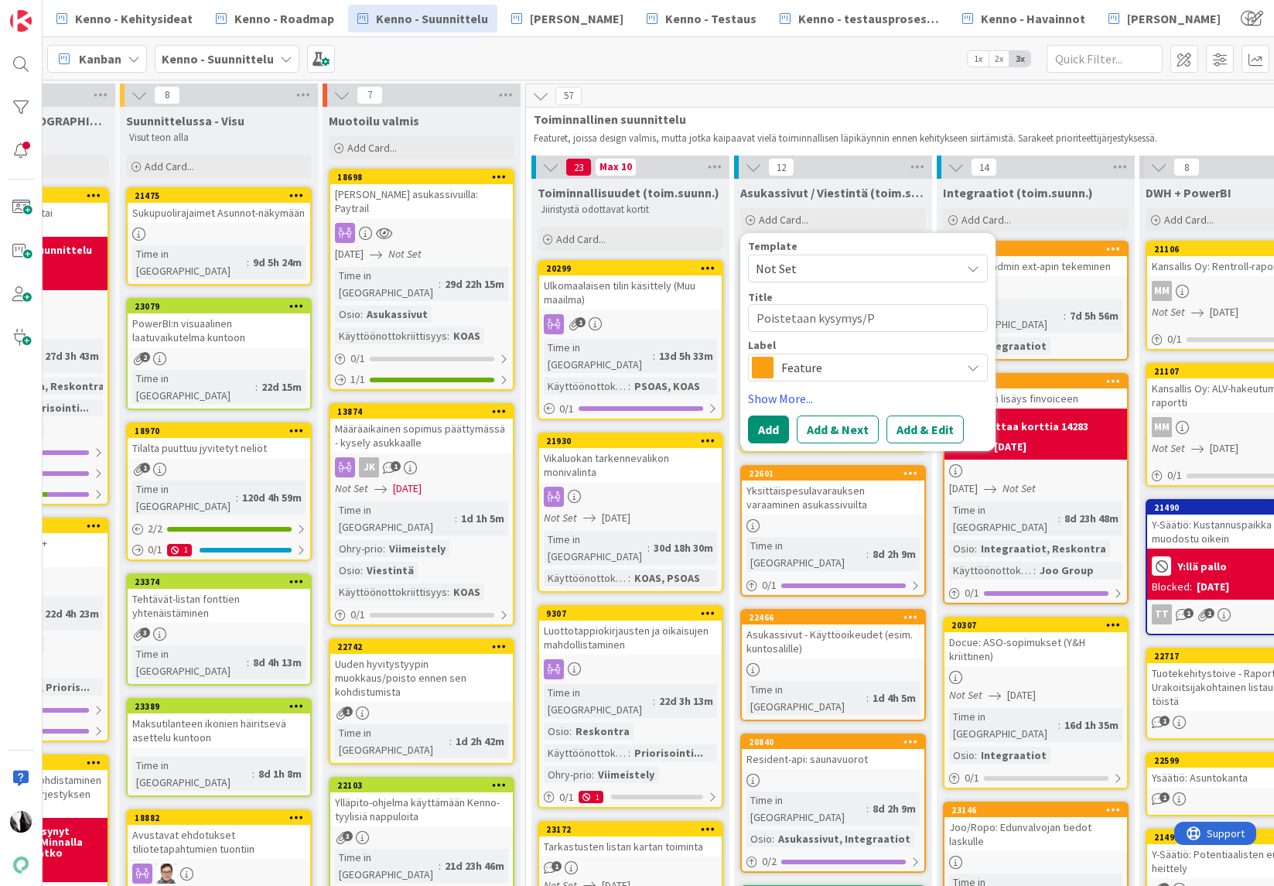
type textarea "x"
type textarea "Poistetaan kysymys/Pal"
type textarea "x"
type textarea "Poistetaan kysymys/Pa"
type textarea "x"
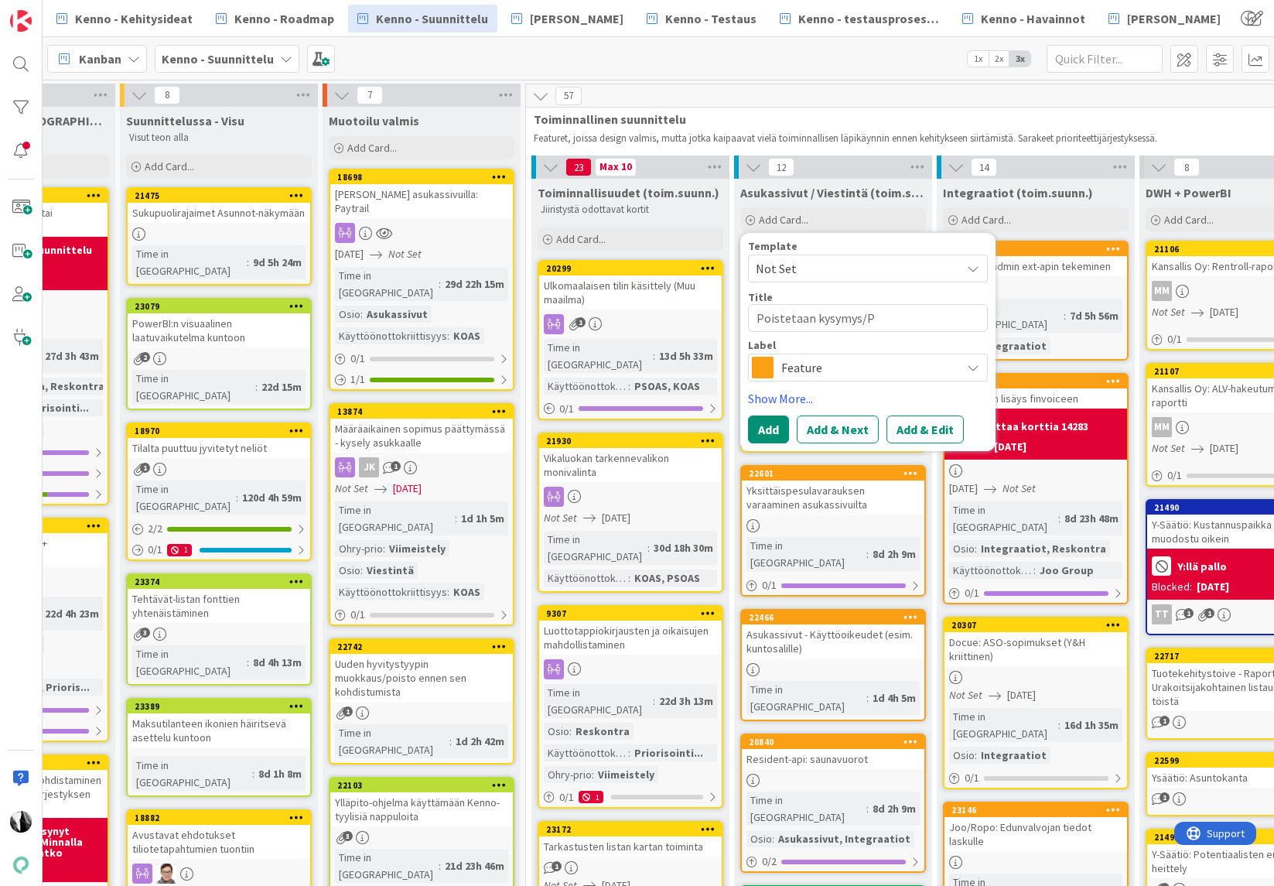
type textarea "Poistetaan kysymys/"
type textarea "x"
type textarea "Poistetaan kysymys/pa"
type textarea "x"
type textarea "Poistetaan kysymys/pal"
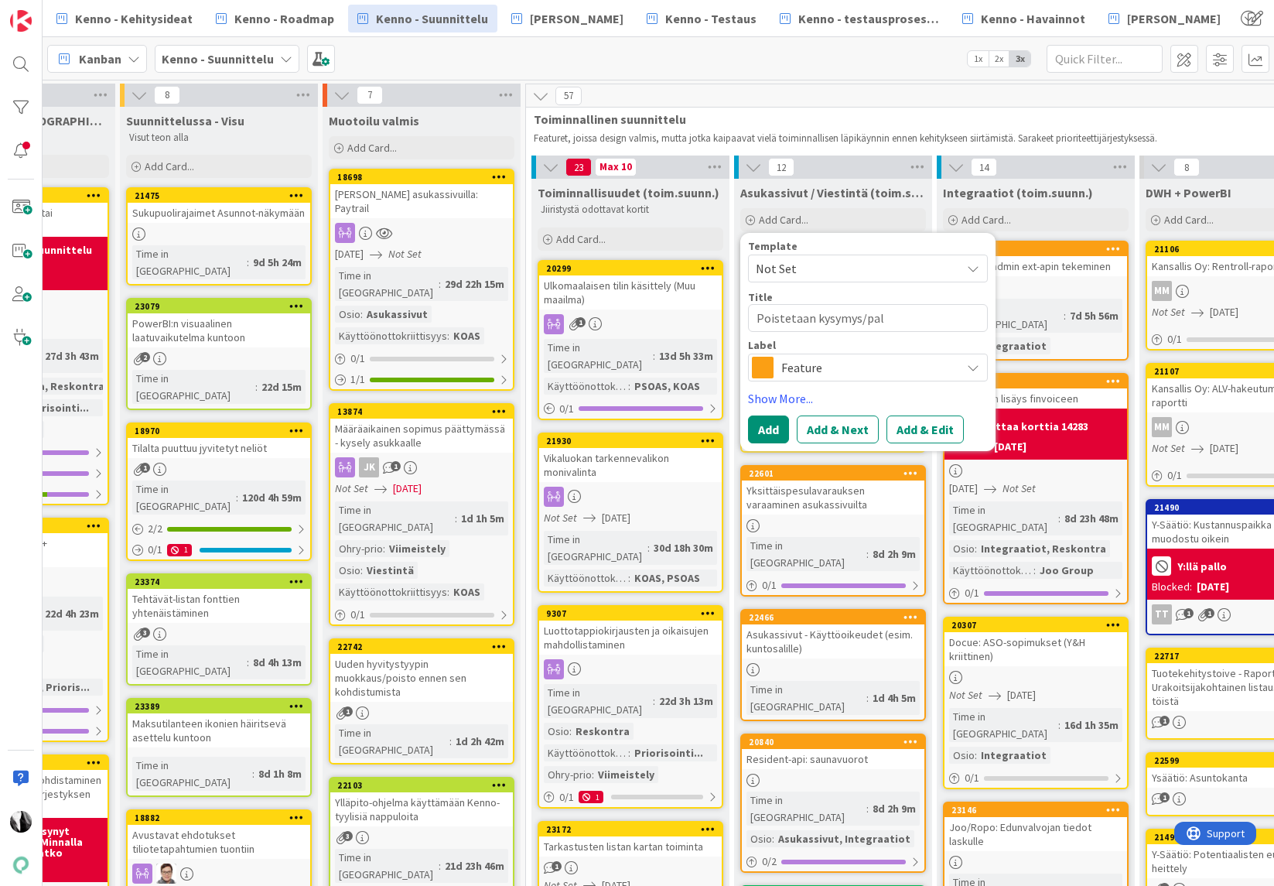
type textarea "x"
type textarea "Poistetaan kysymys/pala"
type textarea "x"
type textarea "Poistetaan kysymys/palau"
type textarea "x"
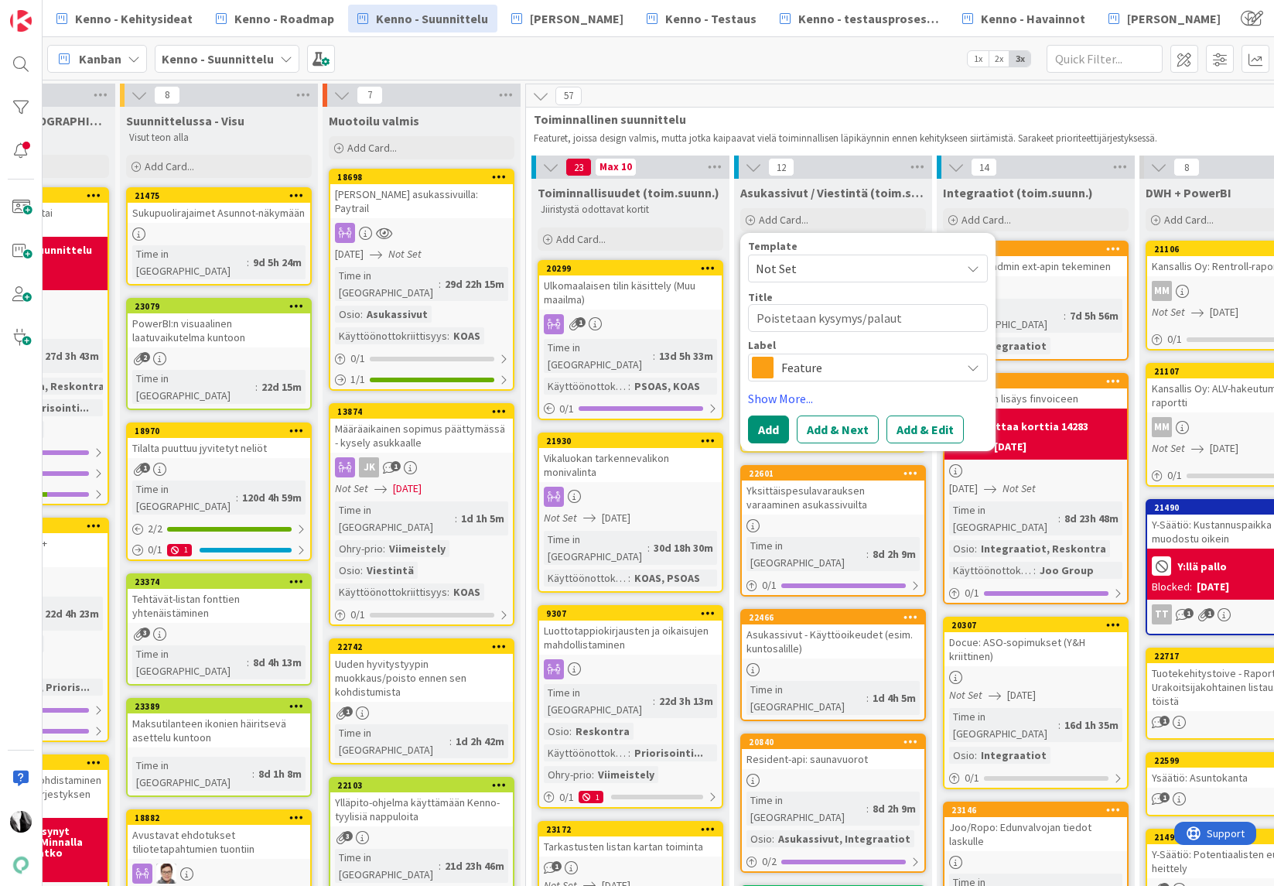
type textarea "Poistetaan kysymys/palaute"
type textarea "x"
type textarea "Poistetaan kysymys/palaute"
type textarea "x"
type textarea "Poistetaan kysymys/palaute i"
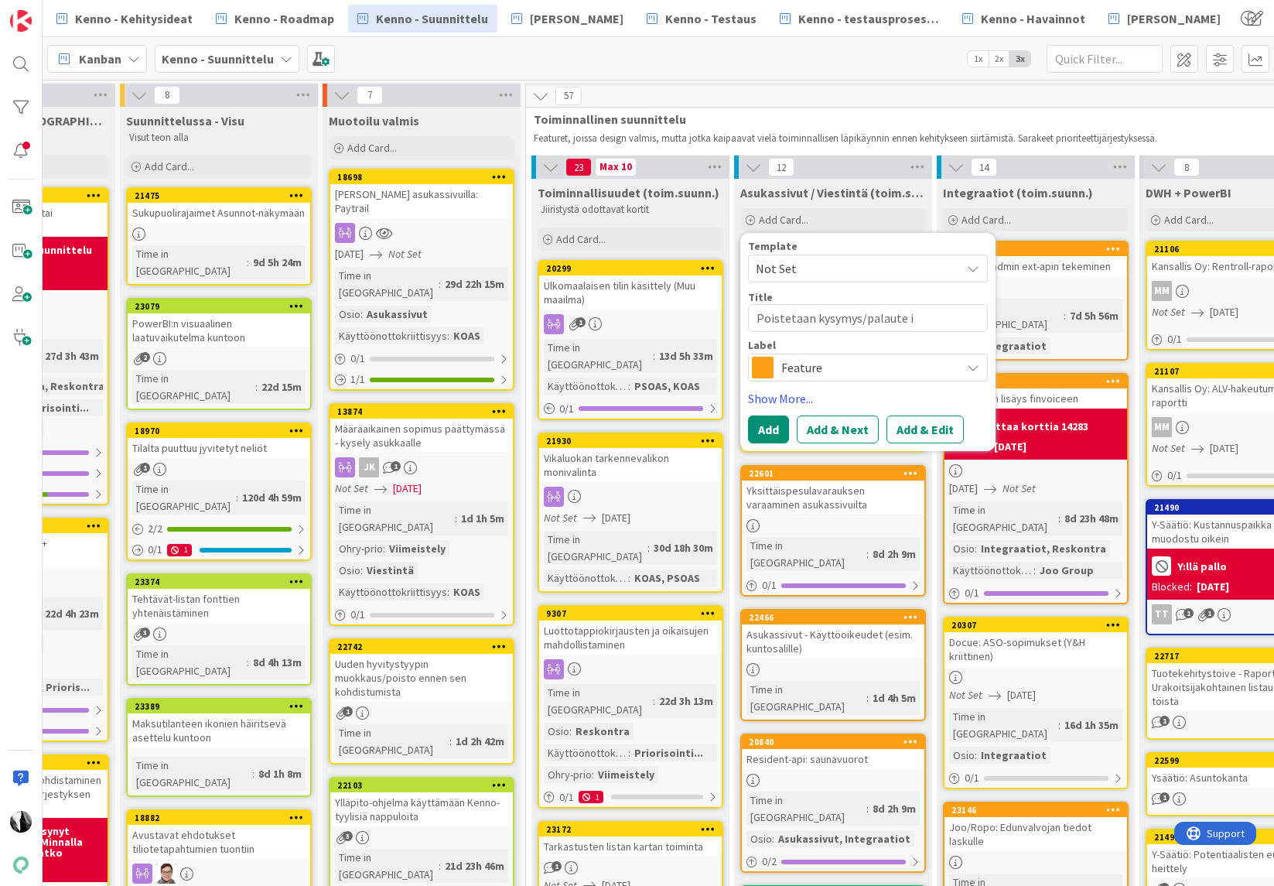
type textarea "x"
type textarea "Poistetaan kysymys/palaute"
type textarea "x"
type textarea "Poistetaan kysymys/palaute vi"
type textarea "x"
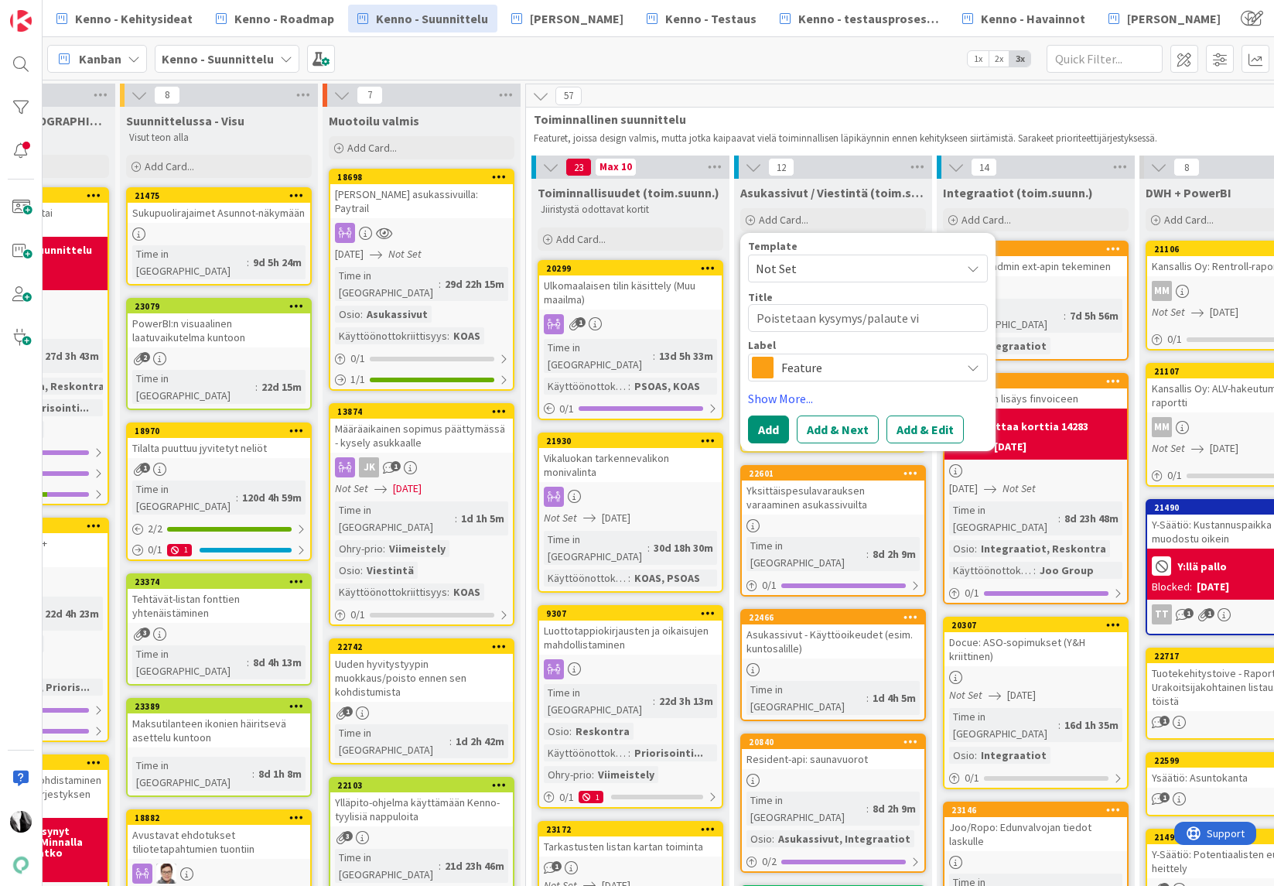
type textarea "Poistetaan kysymys/palaute vik"
type textarea "x"
type textarea "Poistetaan kysymys/palaute vika"
type textarea "x"
type textarea "Poistetaan kysymys/palaute vikai"
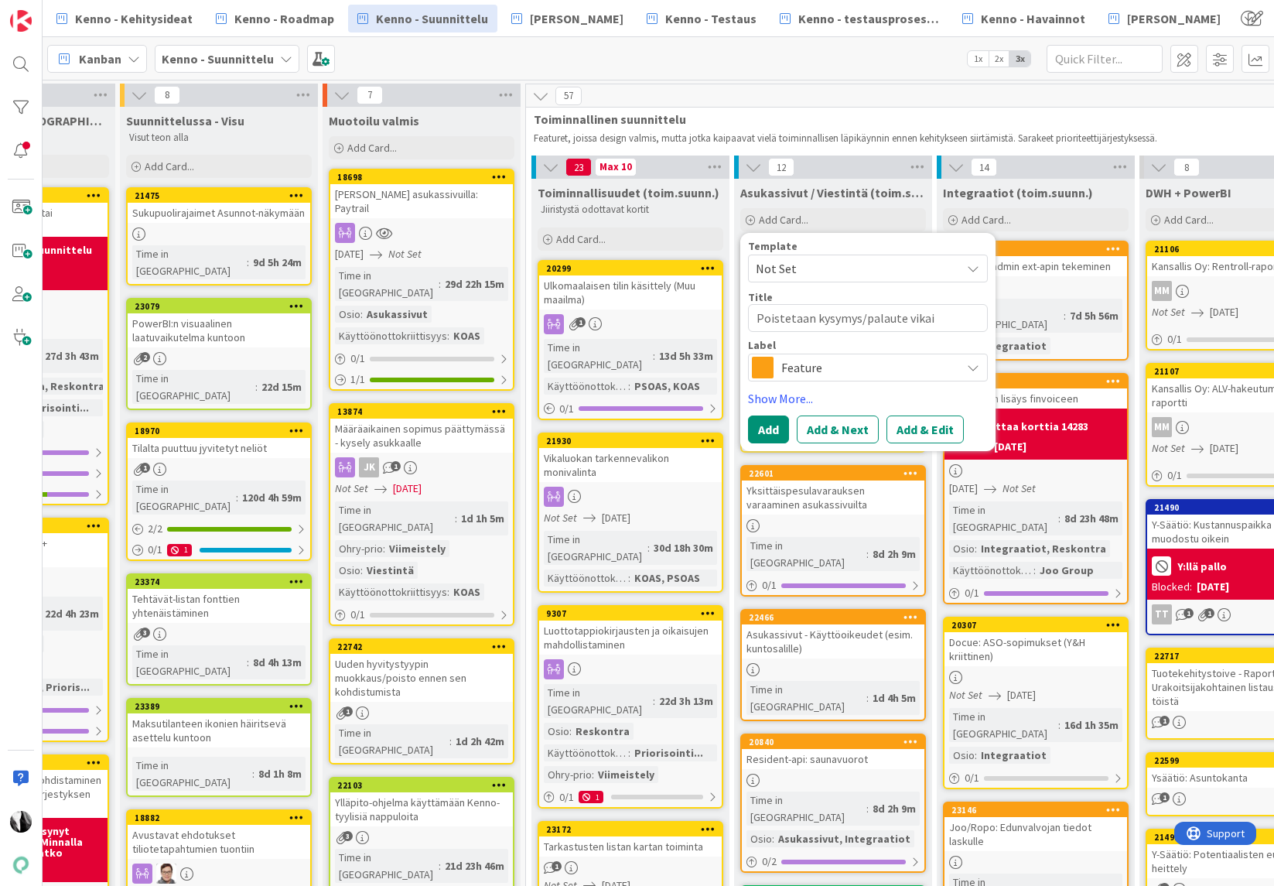
type textarea "x"
type textarea "Poistetaan kysymys/palaute vikail"
type textarea "x"
type textarea "Poistetaan kysymys/palaute vikailm"
type textarea "x"
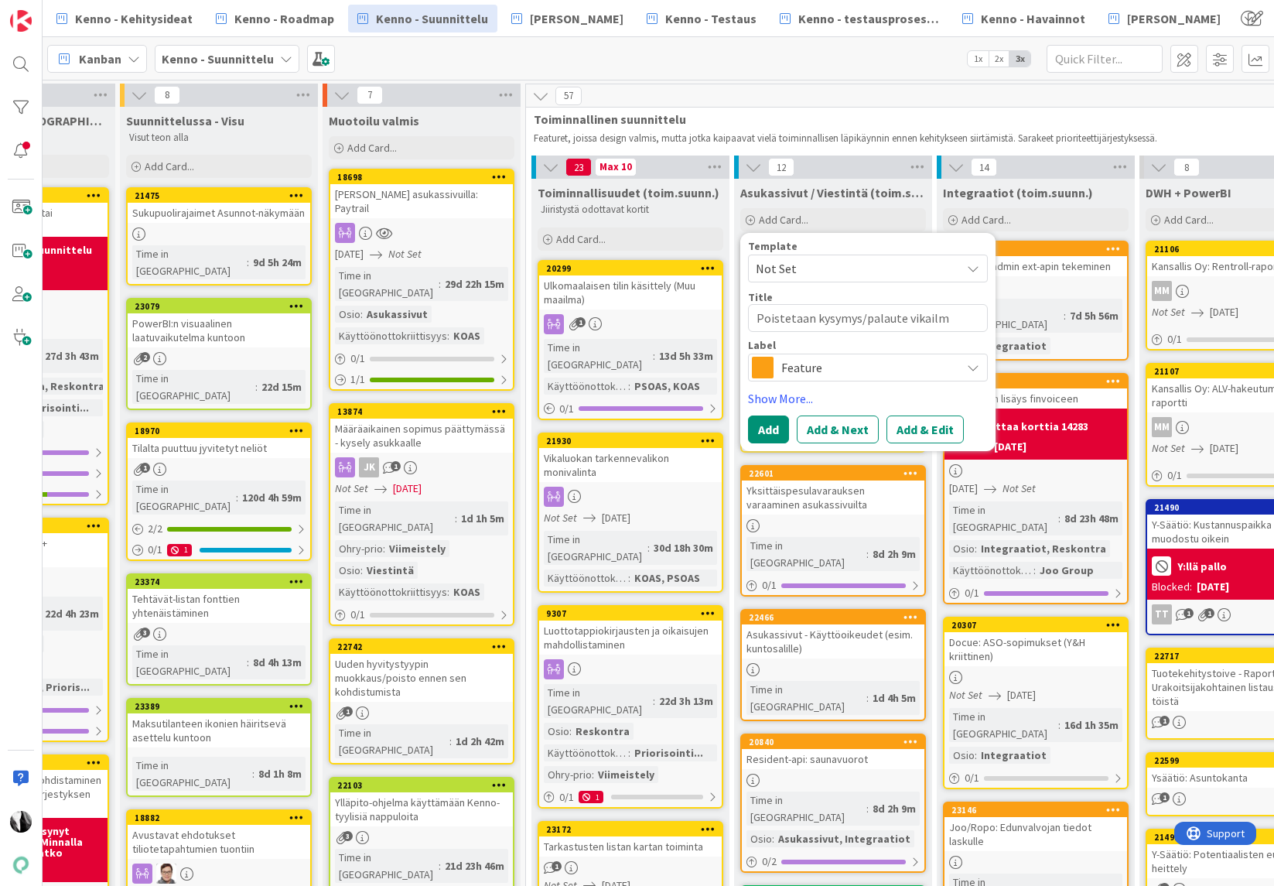
type textarea "Poistetaan kysymys/palaute vikailmo"
type textarea "x"
type textarea "Poistetaan kysymys/palaute vikailmoit"
type textarea "x"
type textarea "Poistetaan kysymys/palaute vikailmoitu"
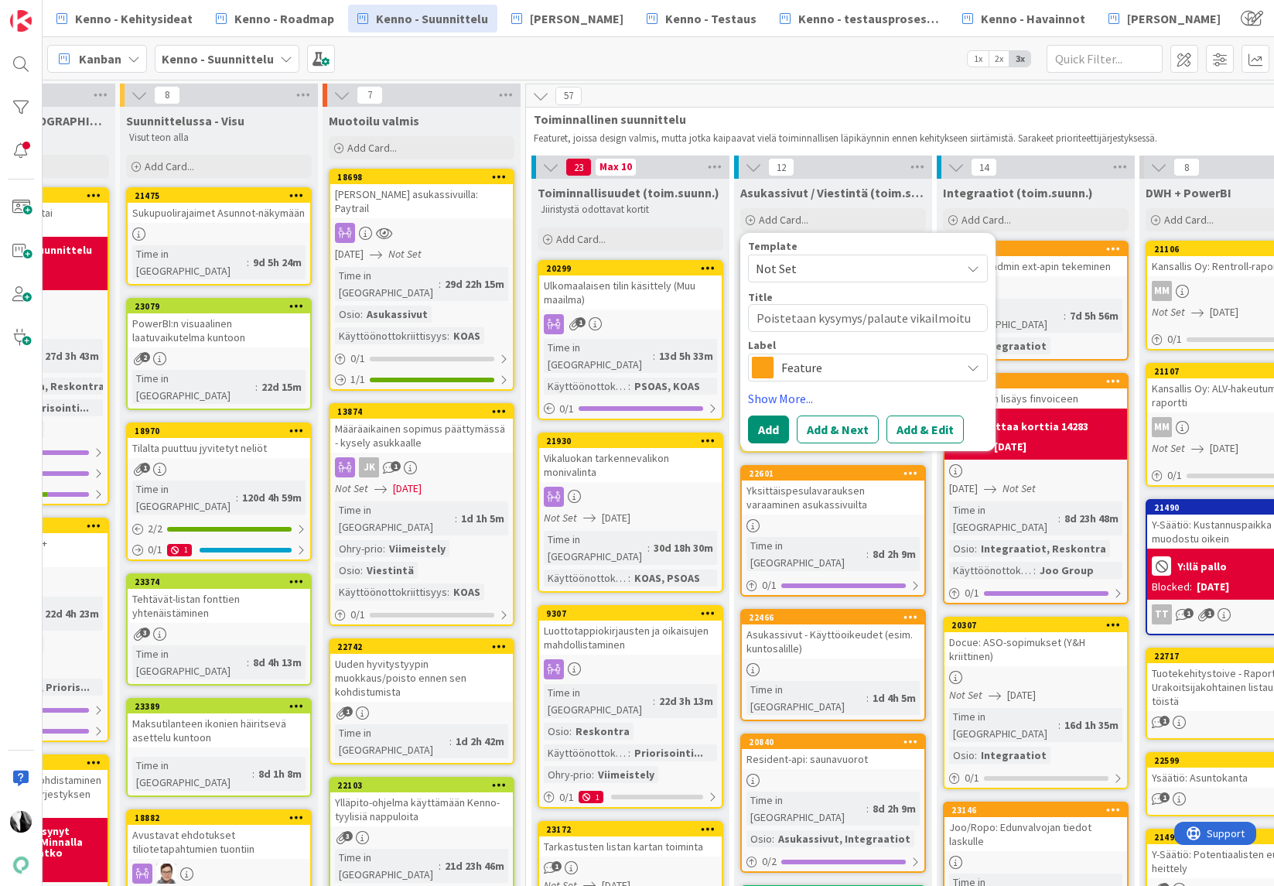
type textarea "x"
type textarea "Poistetaan kysymys/palaute vikailmoitus"
type textarea "x"
type textarea "Poistetaan kysymys/palaute vikailmoitus-"
type textarea "x"
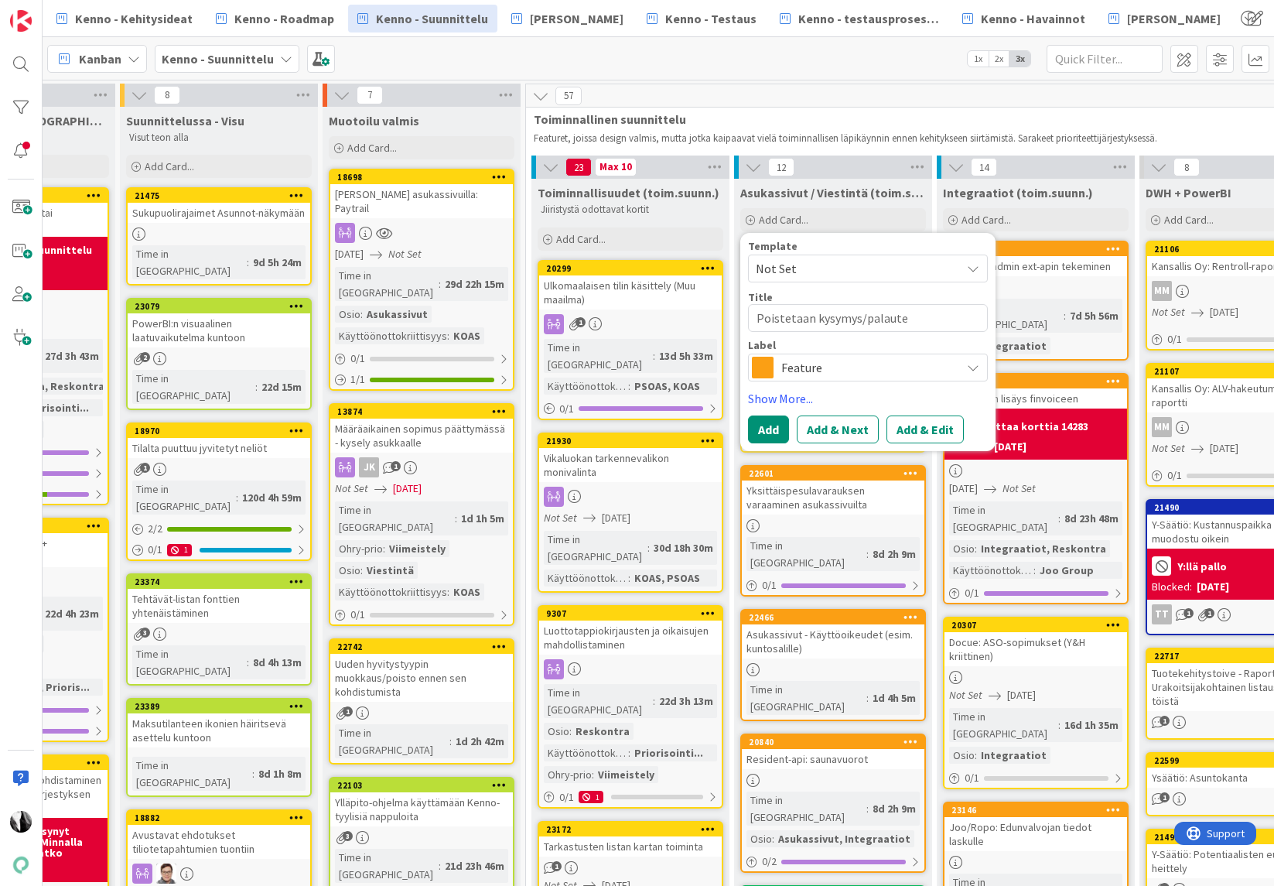
type textarea "Poistetaan kysymys/palaute vikailmoitus-o"
type textarea "x"
type textarea "Poistetaan kysymys/palaute vikailmoitus-os"
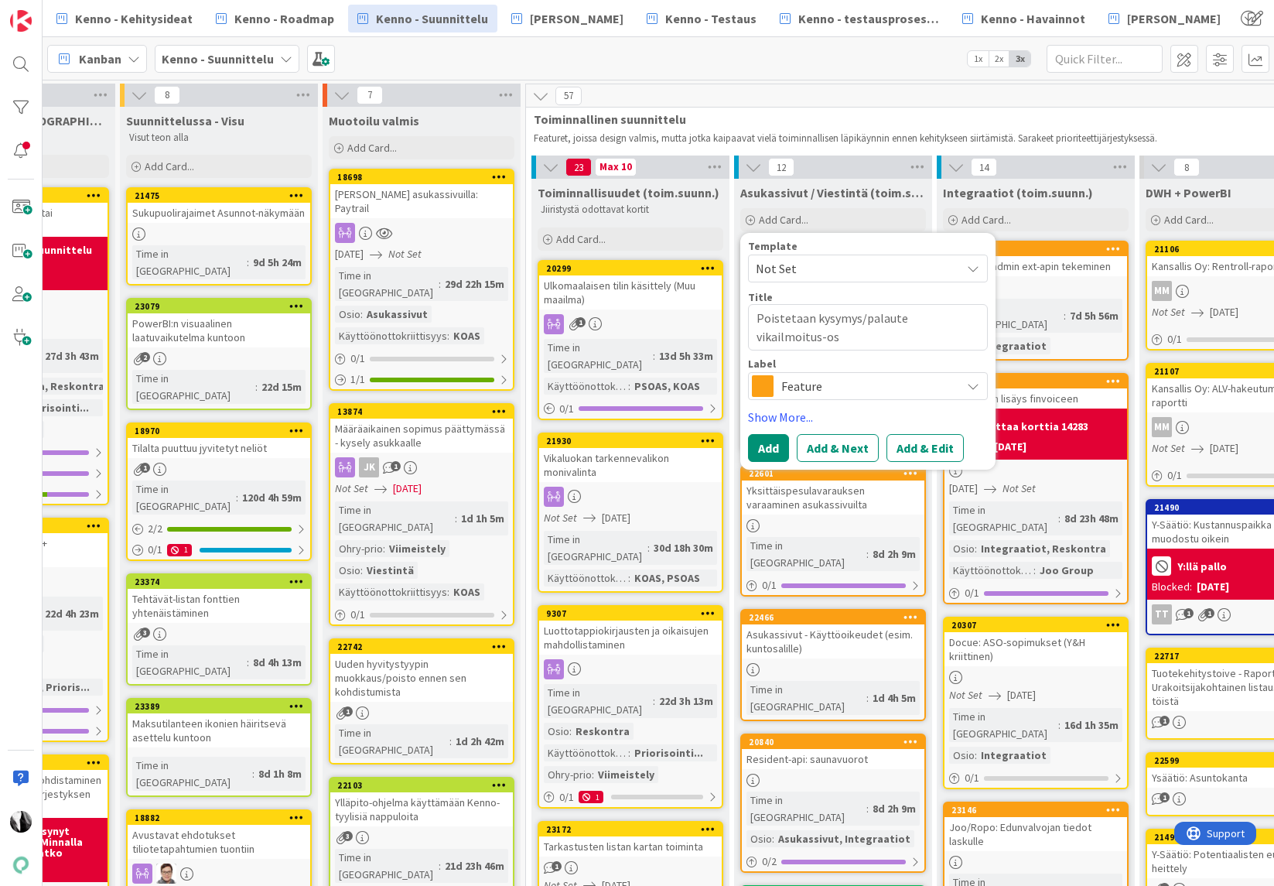
type textarea "x"
type textarea "Poistetaan kysymys/palaute vikailmoitus-osi"
type textarea "x"
type textarea "Poistetaan kysymys/palaute vikailmoitus-osio"
type textarea "x"
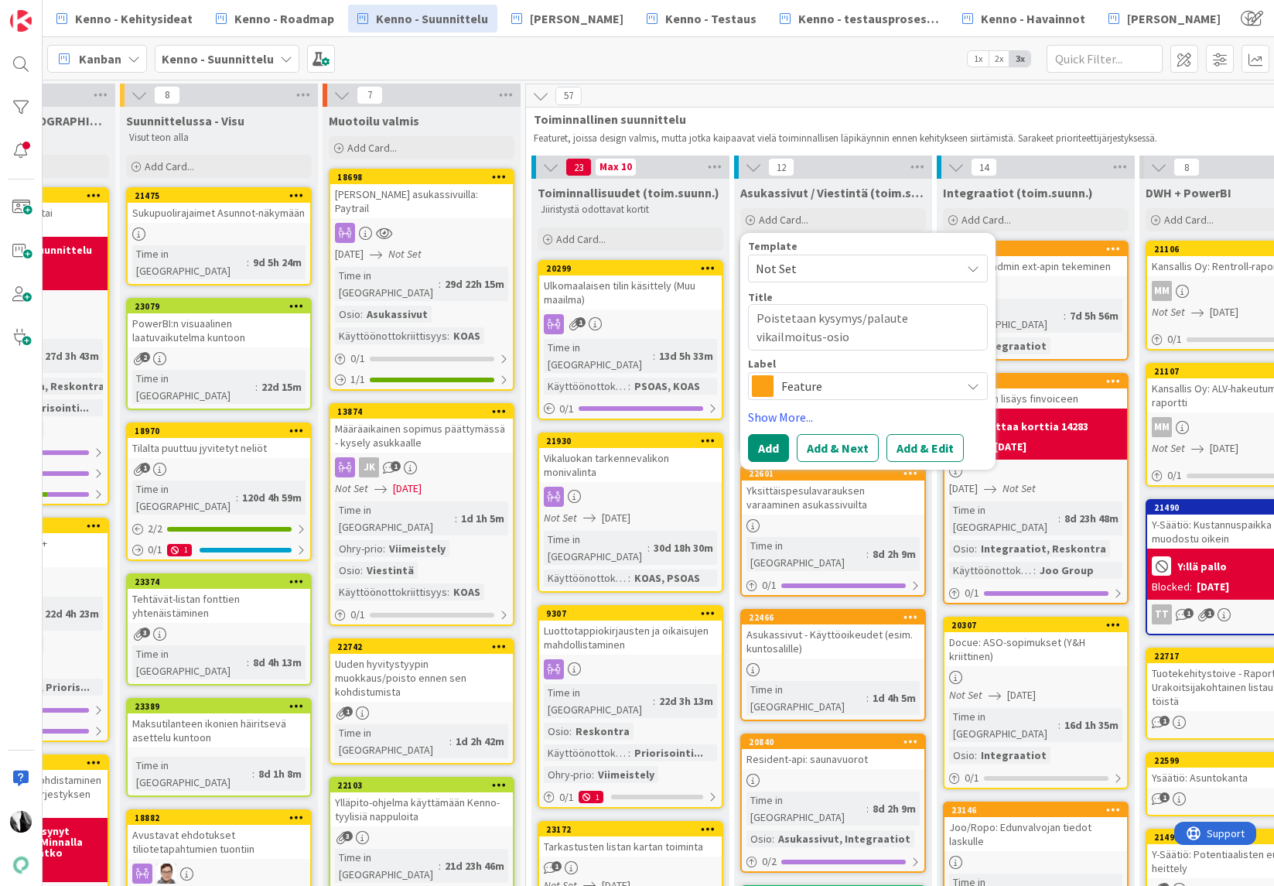
type textarea "Poistetaan kysymys/palaute vikailmoitus-osios"
type textarea "x"
type textarea "Poistetaan kysymys/palaute vikailmoitus-osiost"
type textarea "x"
type textarea "Poistetaan kysymys/palaute vikailmoitus-osiosta"
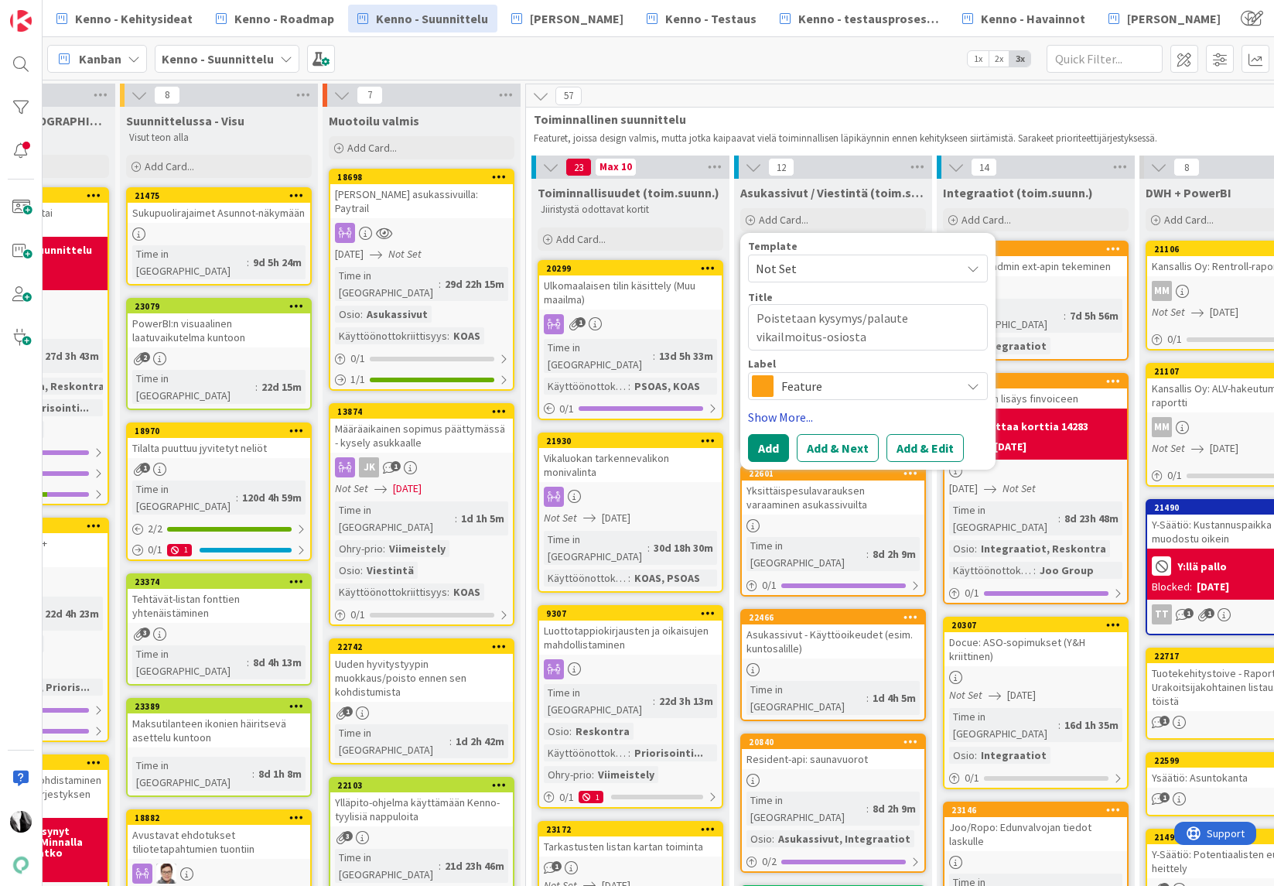
click at [794, 419] on link "Show More..." at bounding box center [868, 417] width 240 height 19
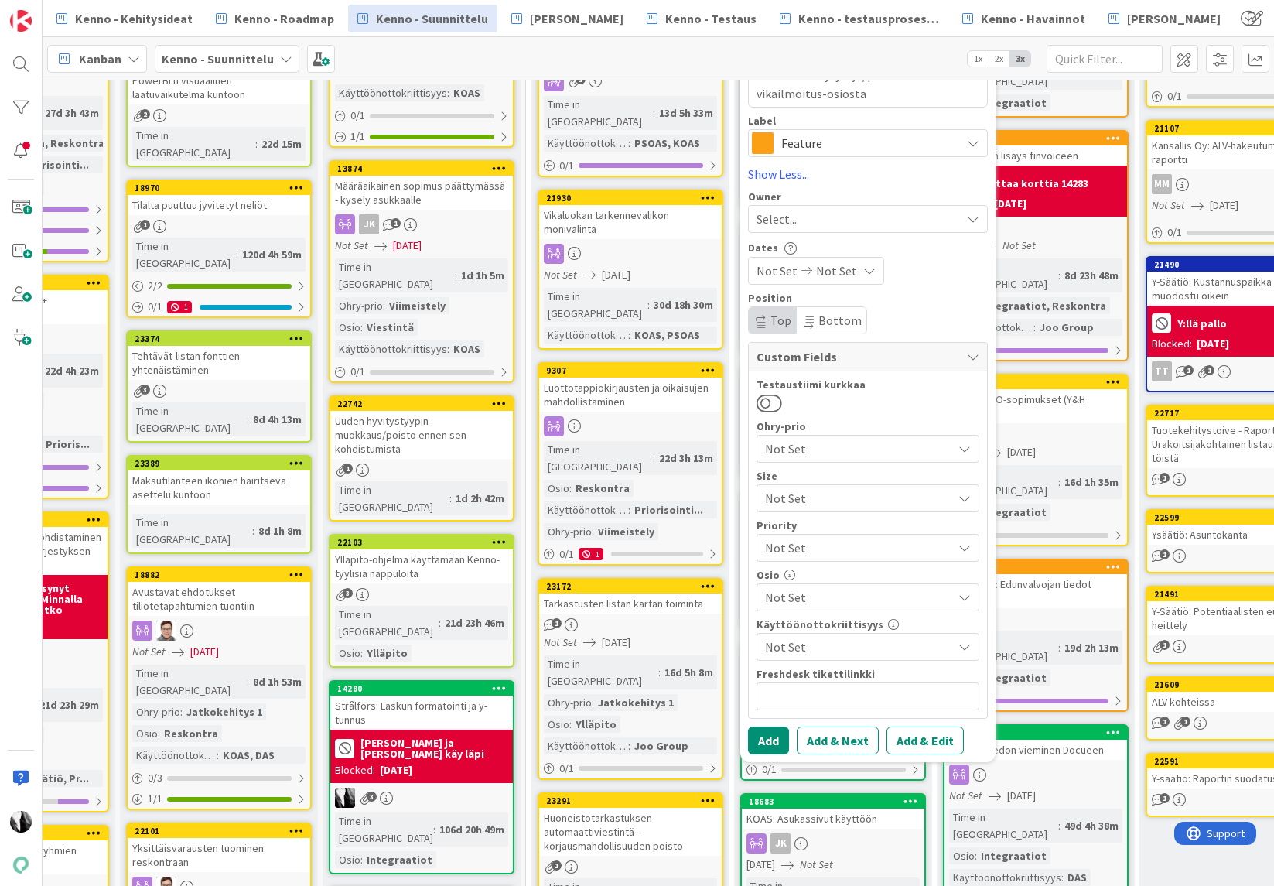
scroll to position [293, 333]
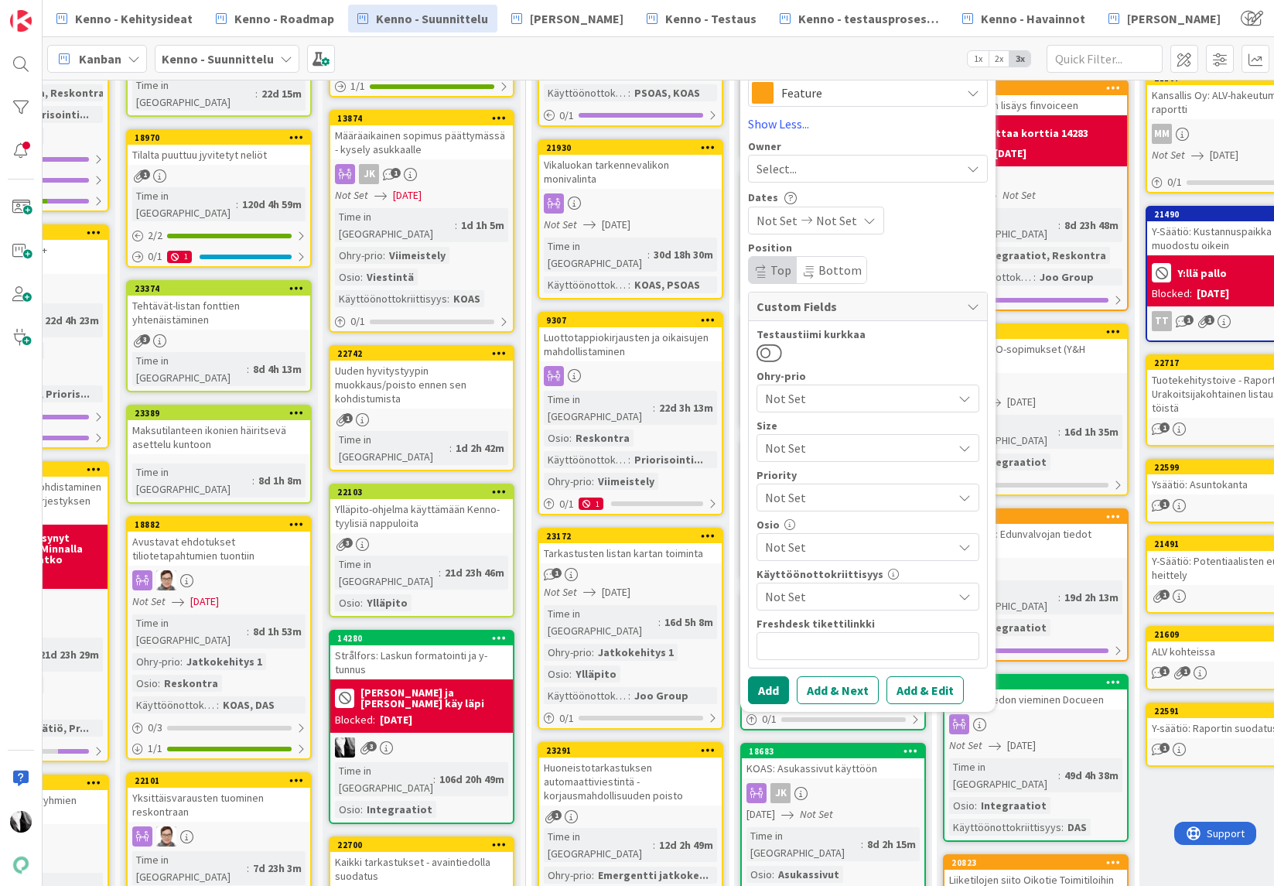
click at [847, 548] on span "Not Set" at bounding box center [858, 547] width 187 height 19
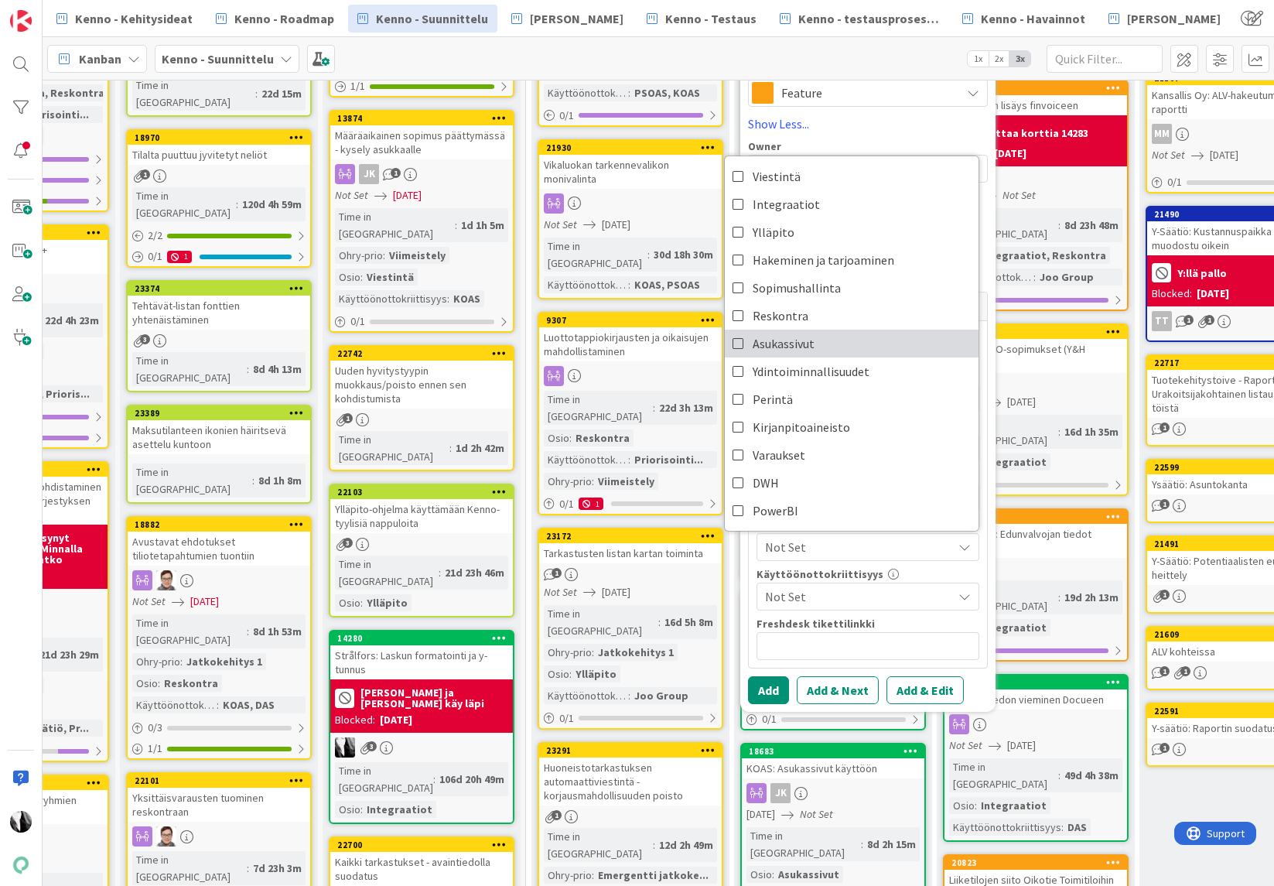
click at [797, 340] on span "Asukassivut" at bounding box center [784, 343] width 62 height 23
type textarea "x"
click at [922, 689] on button "Add & Edit" at bounding box center [924, 690] width 77 height 28
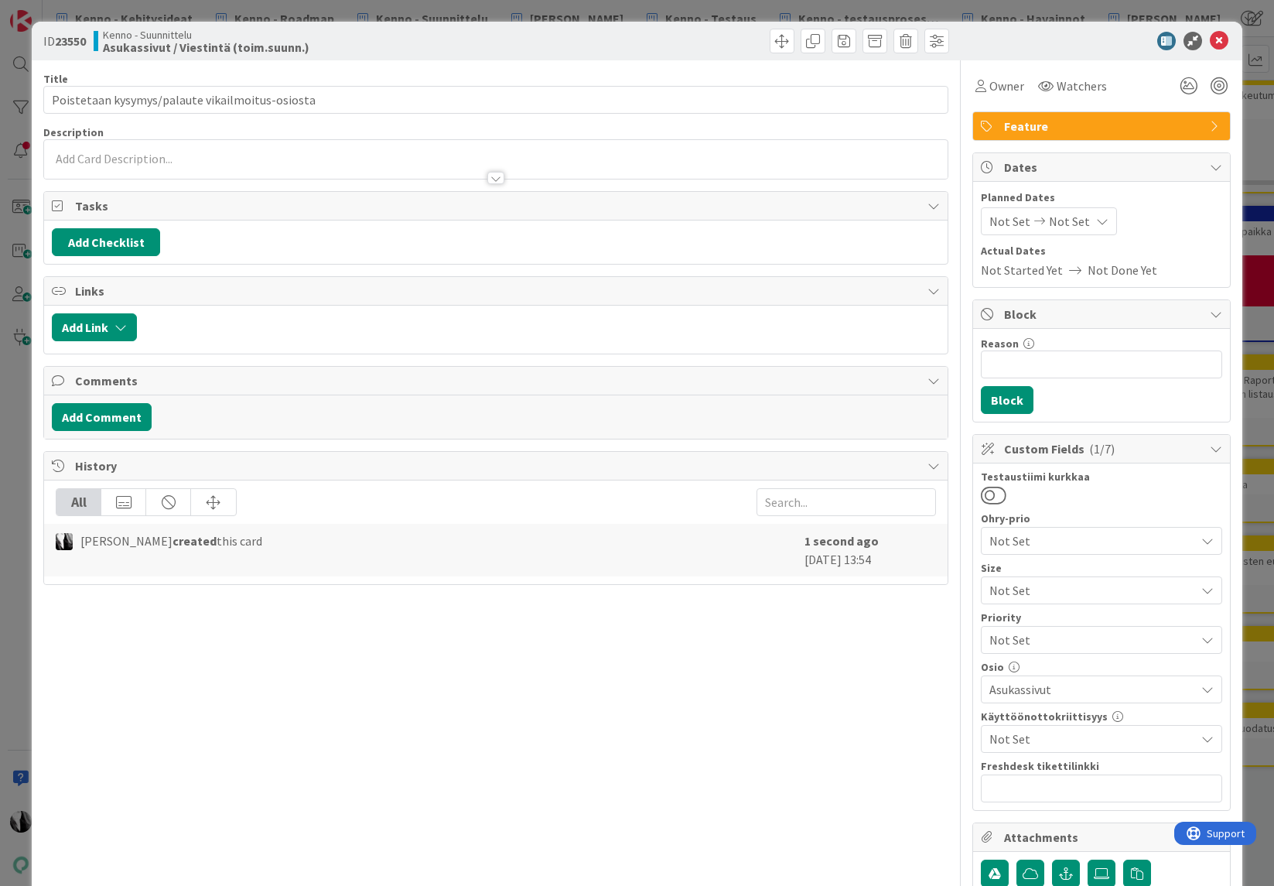
click at [197, 156] on div at bounding box center [495, 159] width 903 height 39
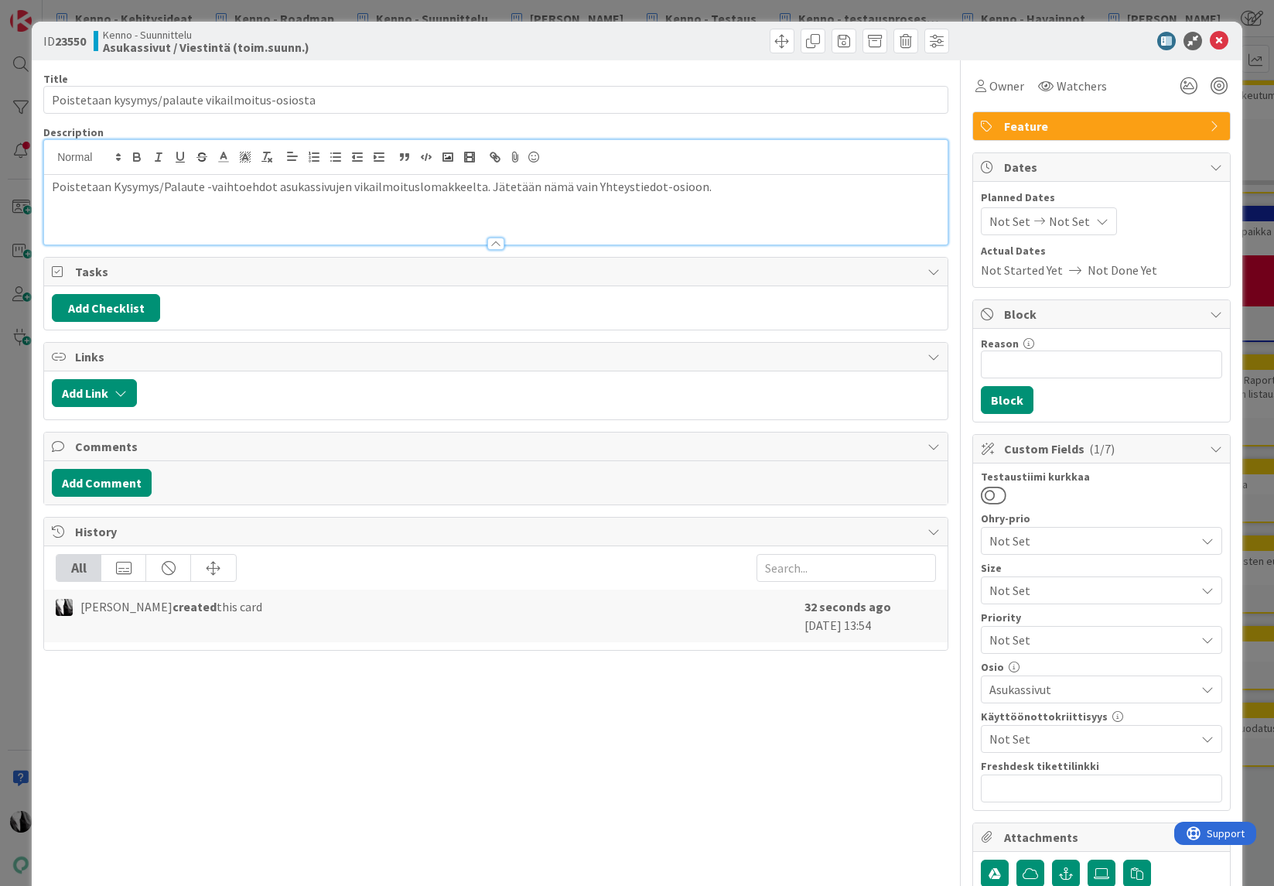
click at [1064, 41] on div at bounding box center [1094, 41] width 274 height 19
click at [1219, 40] on icon at bounding box center [1219, 41] width 19 height 19
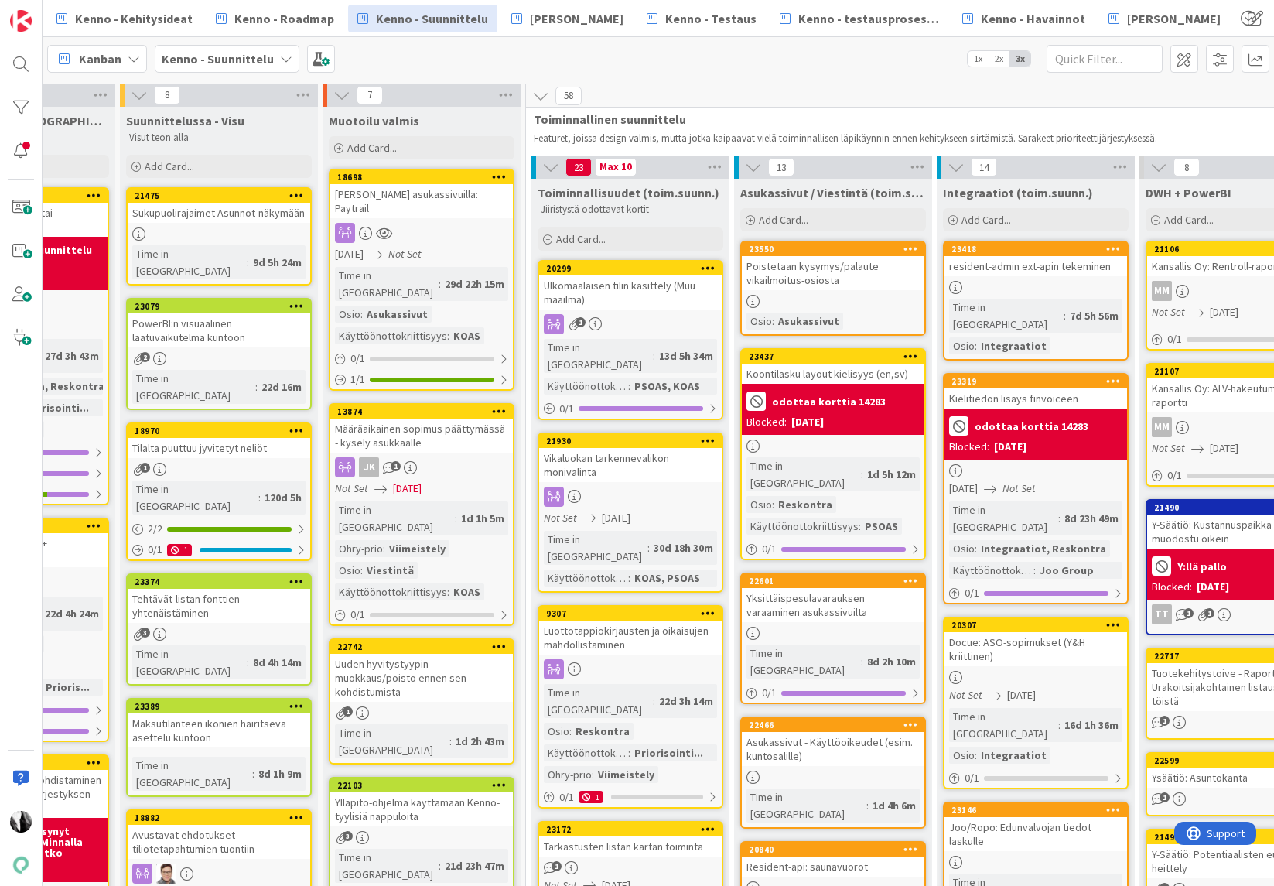
click at [847, 271] on div "Poistetaan kysymys/palaute vikailmoitus-osiosta" at bounding box center [833, 273] width 183 height 34
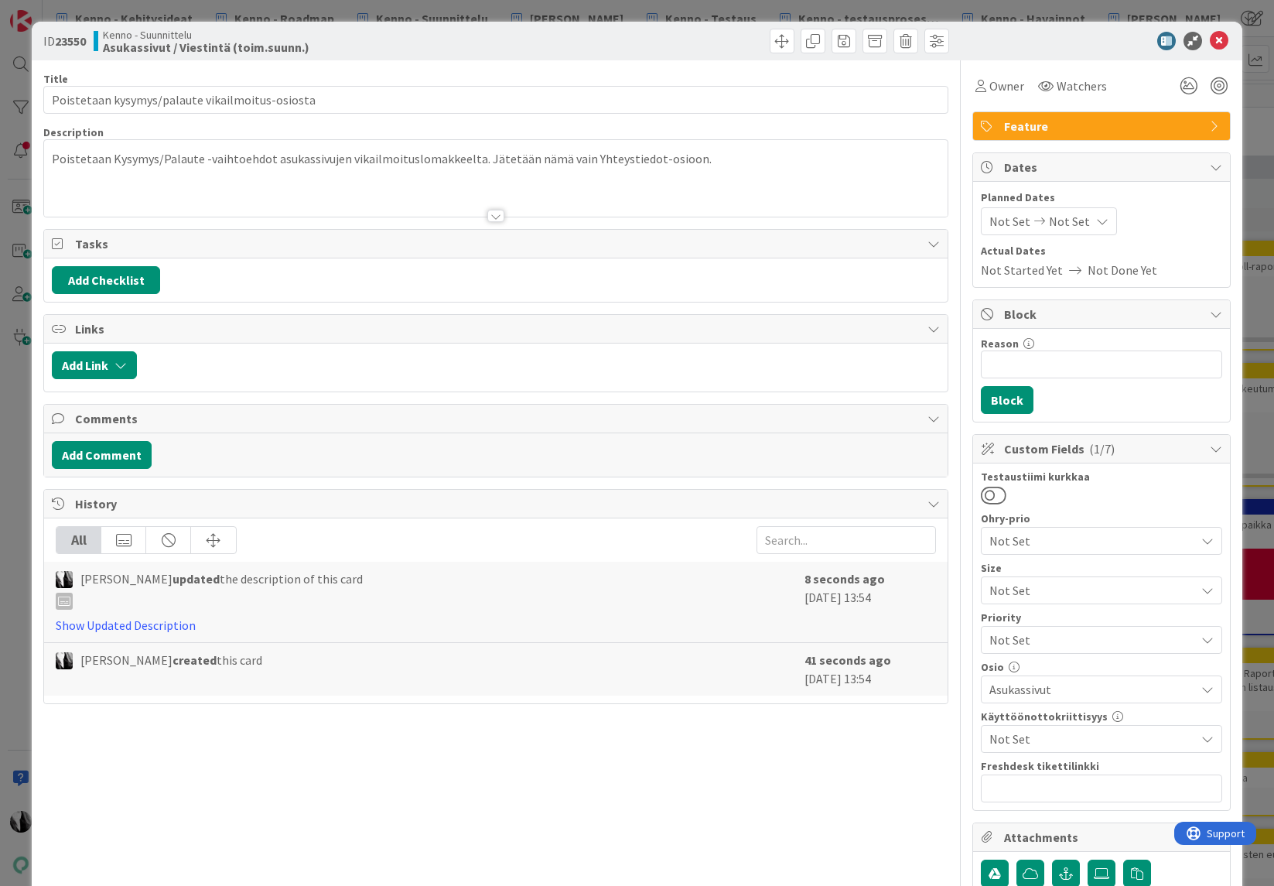
click at [73, 39] on b "23550" at bounding box center [70, 40] width 31 height 15
copy b "23550"
drag, startPoint x: 1074, startPoint y: 27, endPoint x: 1219, endPoint y: 52, distance: 147.5
click at [1076, 27] on div "ID 23550 Kenno - Suunnittelu Asukassivut / Viestintä (toim.suunn.)" at bounding box center [637, 41] width 1210 height 39
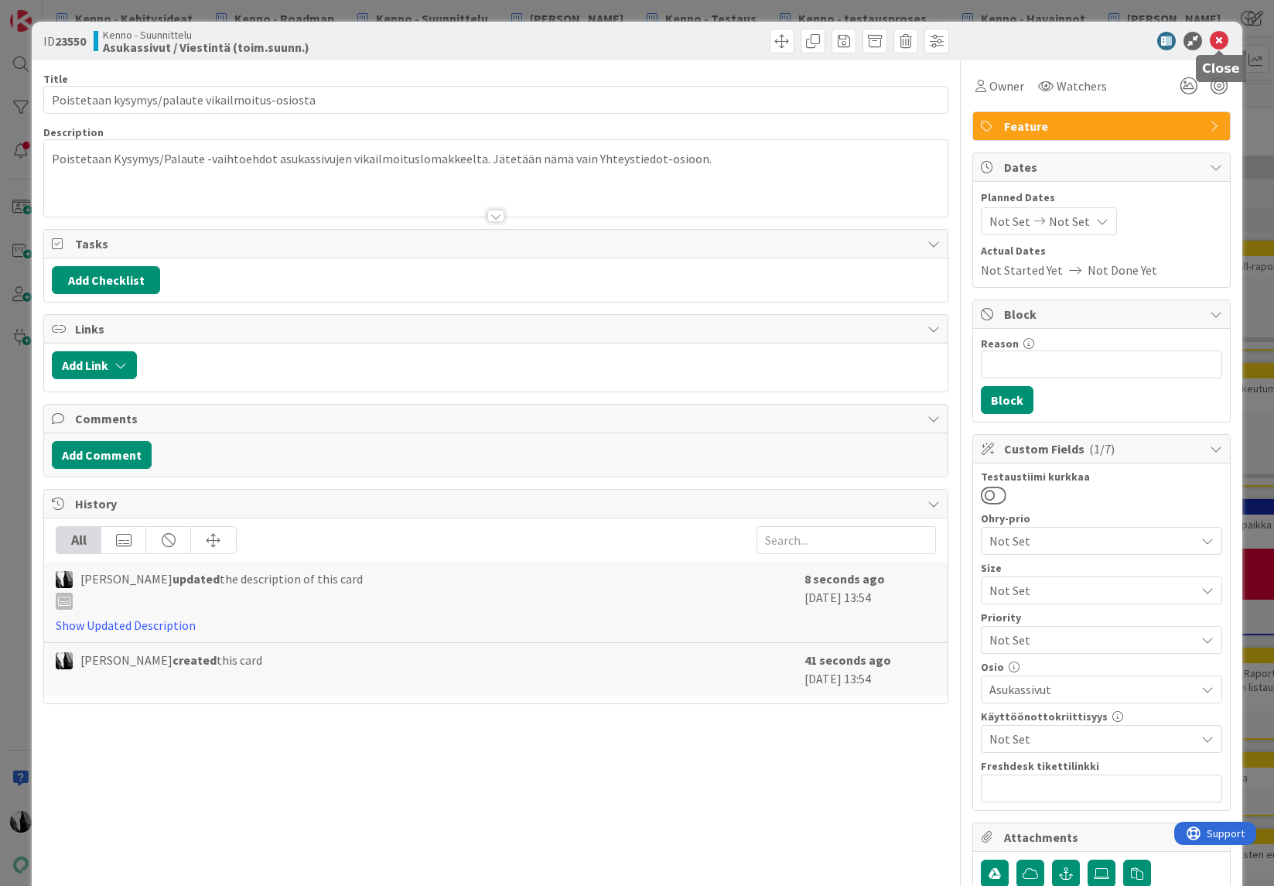
click at [1218, 44] on icon at bounding box center [1219, 41] width 19 height 19
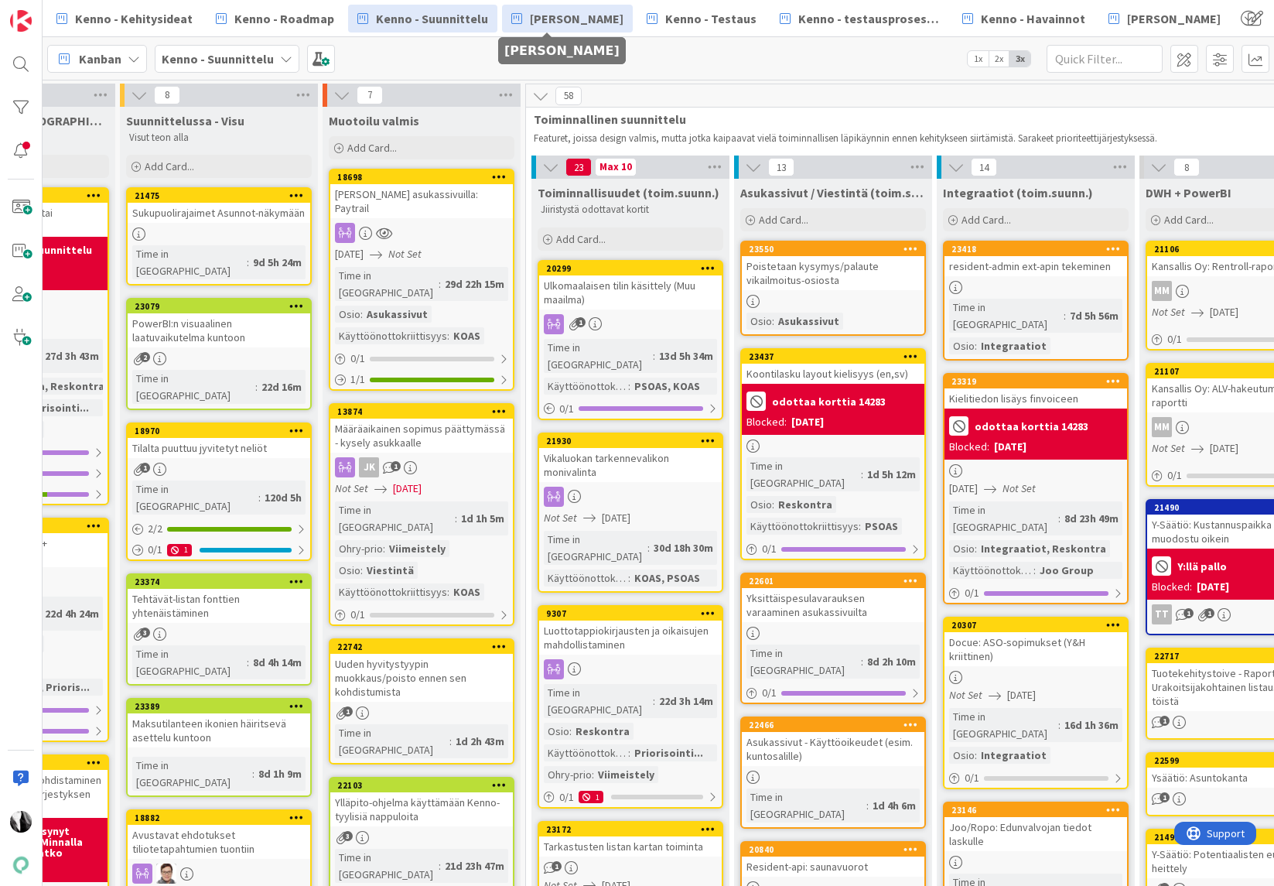
click at [565, 19] on span "[PERSON_NAME]" at bounding box center [577, 18] width 94 height 19
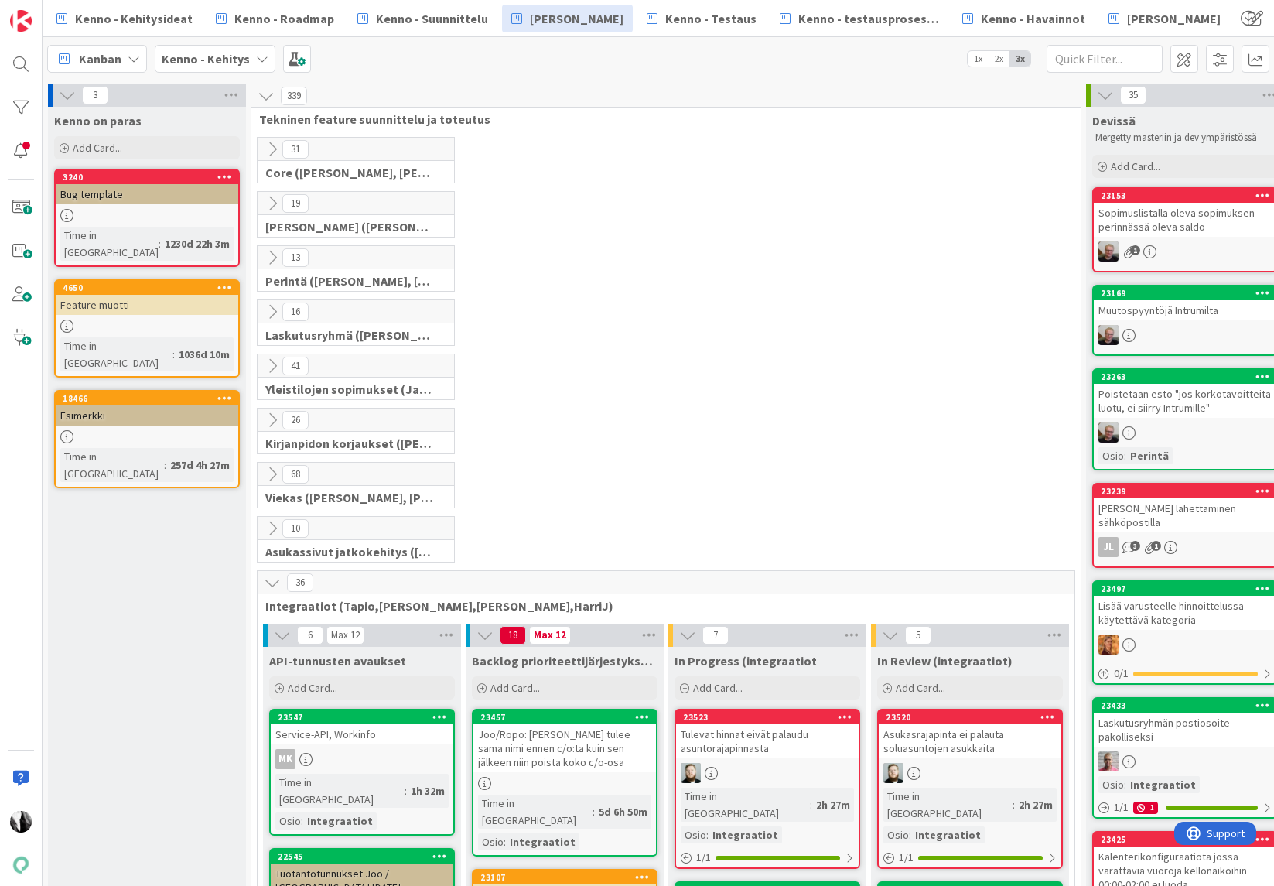
click at [271, 579] on icon at bounding box center [272, 582] width 17 height 17
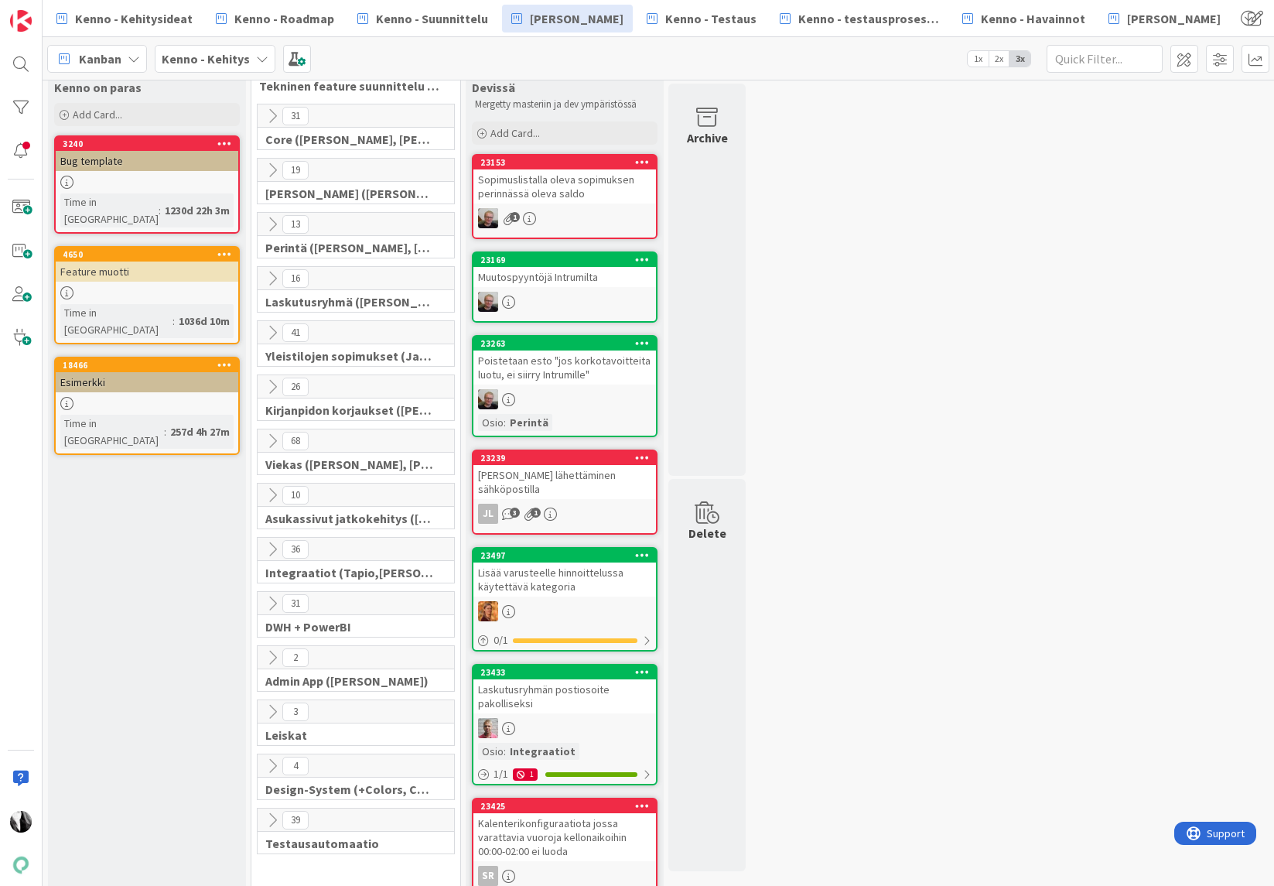
scroll to position [43, 0]
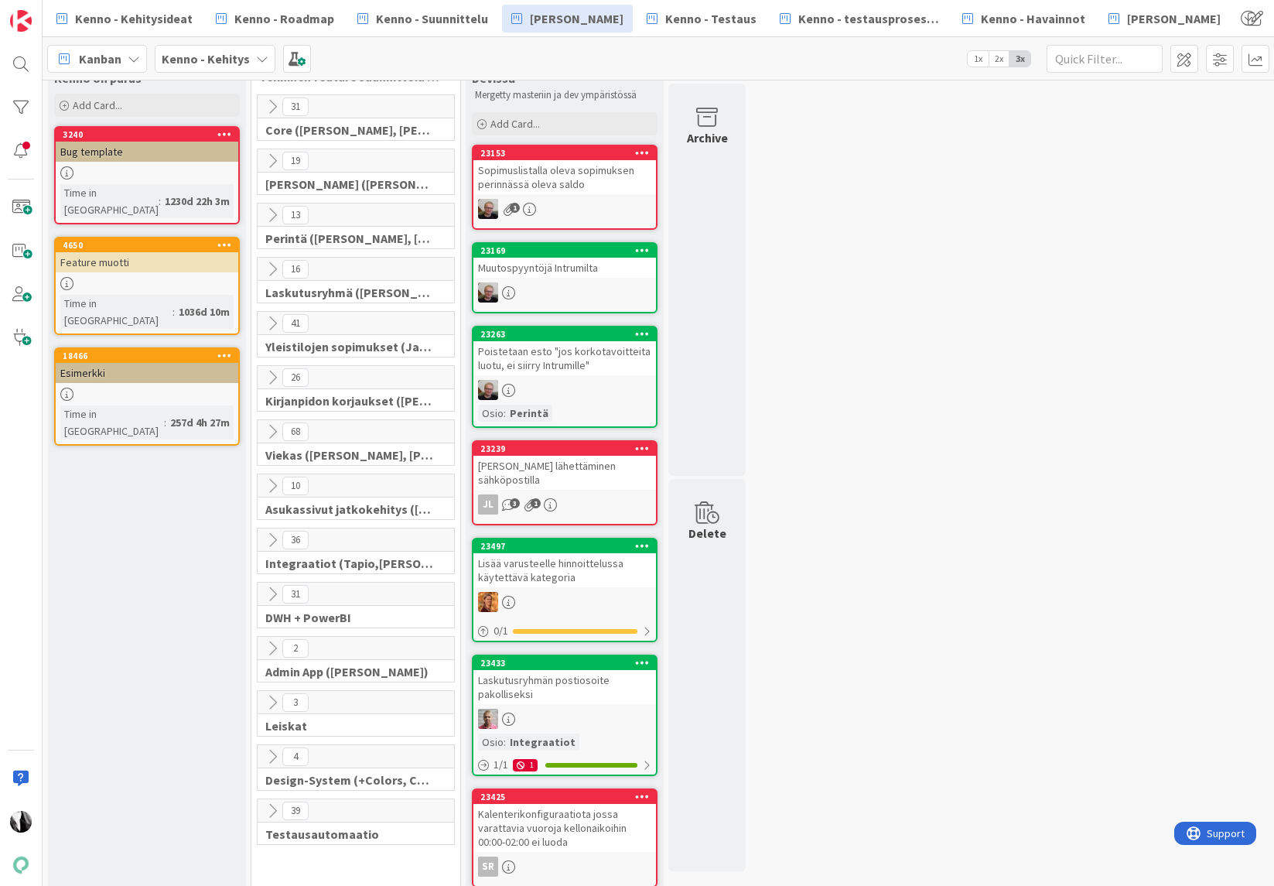
click at [270, 429] on icon at bounding box center [272, 431] width 17 height 17
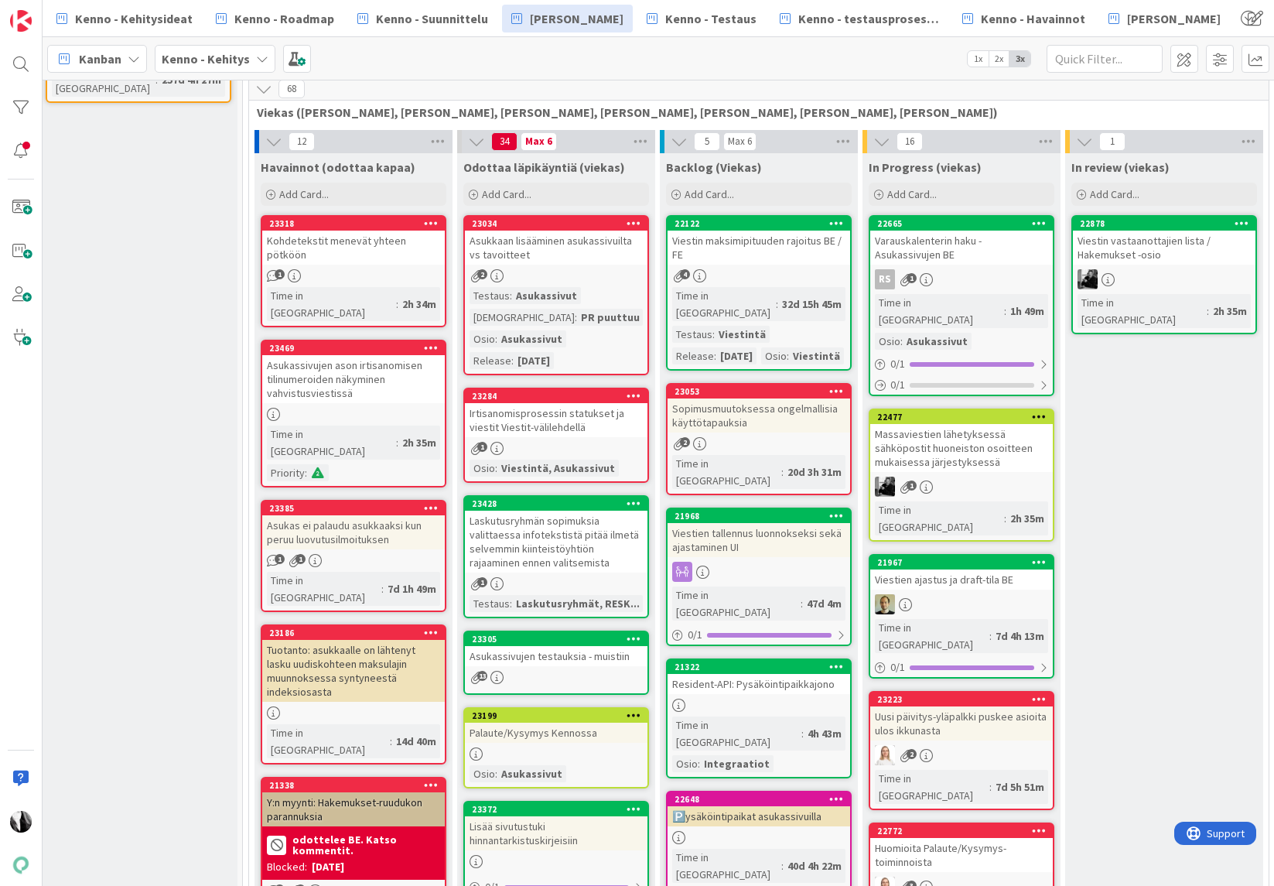
scroll to position [384, 9]
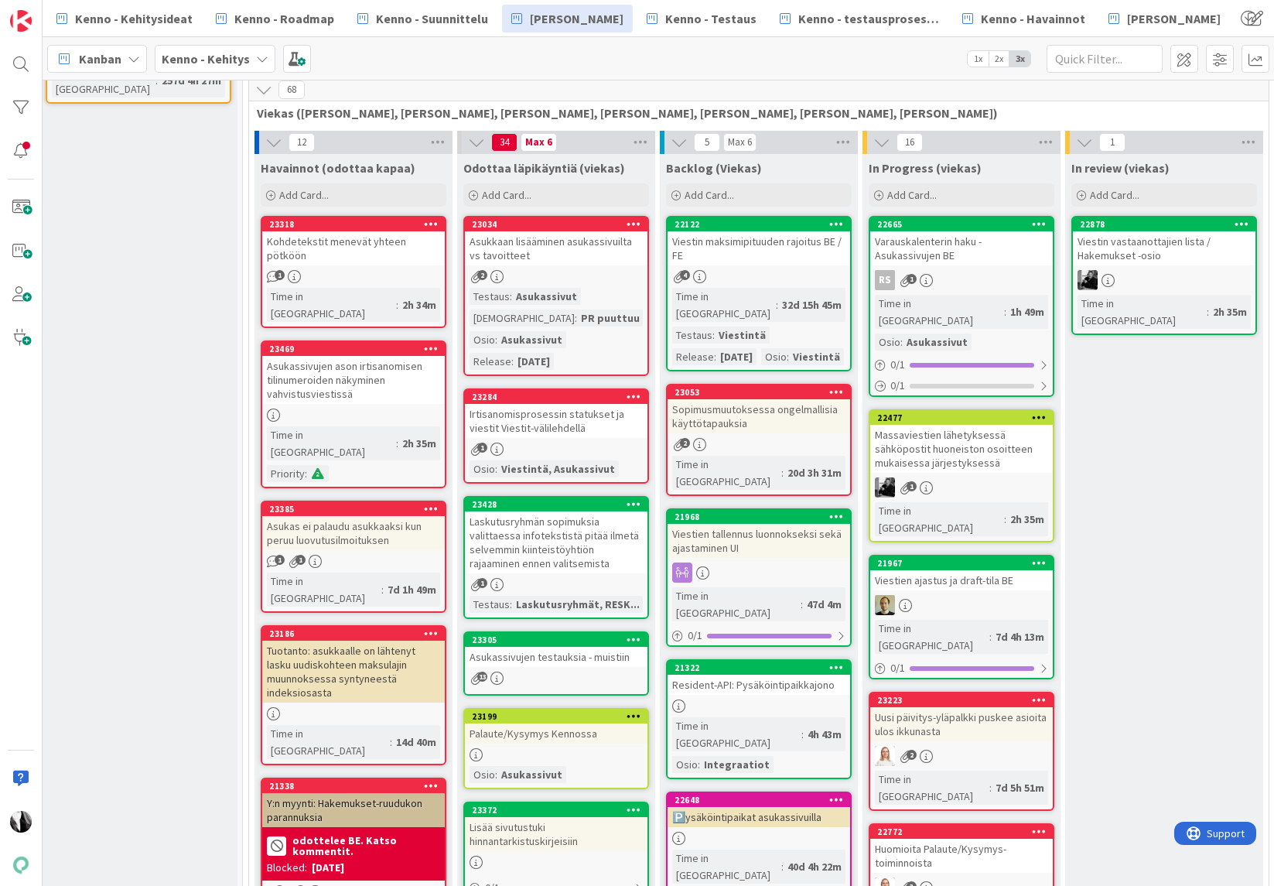
click at [551, 419] on div "Irtisanomisprosessin statukset ja viestit Viestit-välilehdellä" at bounding box center [556, 421] width 183 height 34
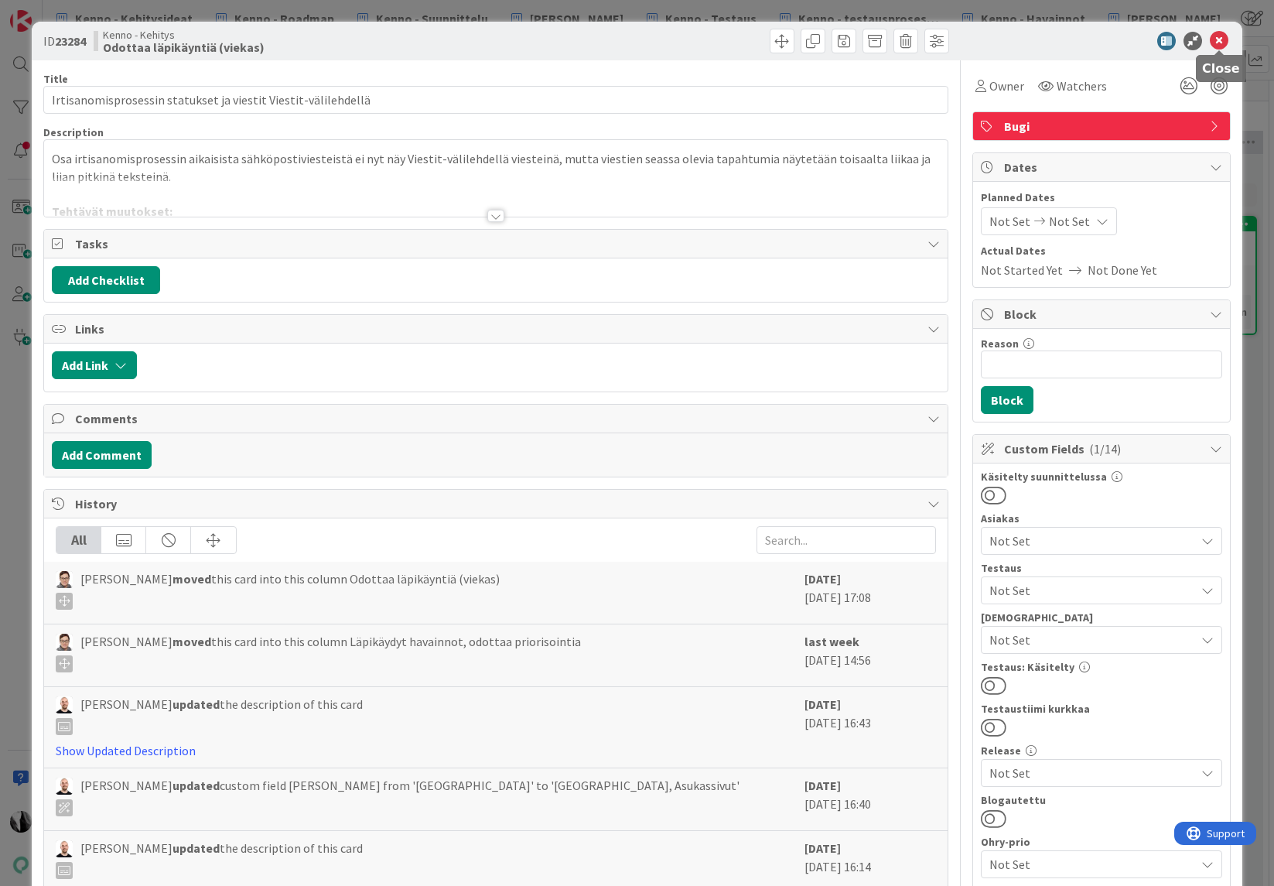
click at [1221, 40] on icon at bounding box center [1219, 41] width 19 height 19
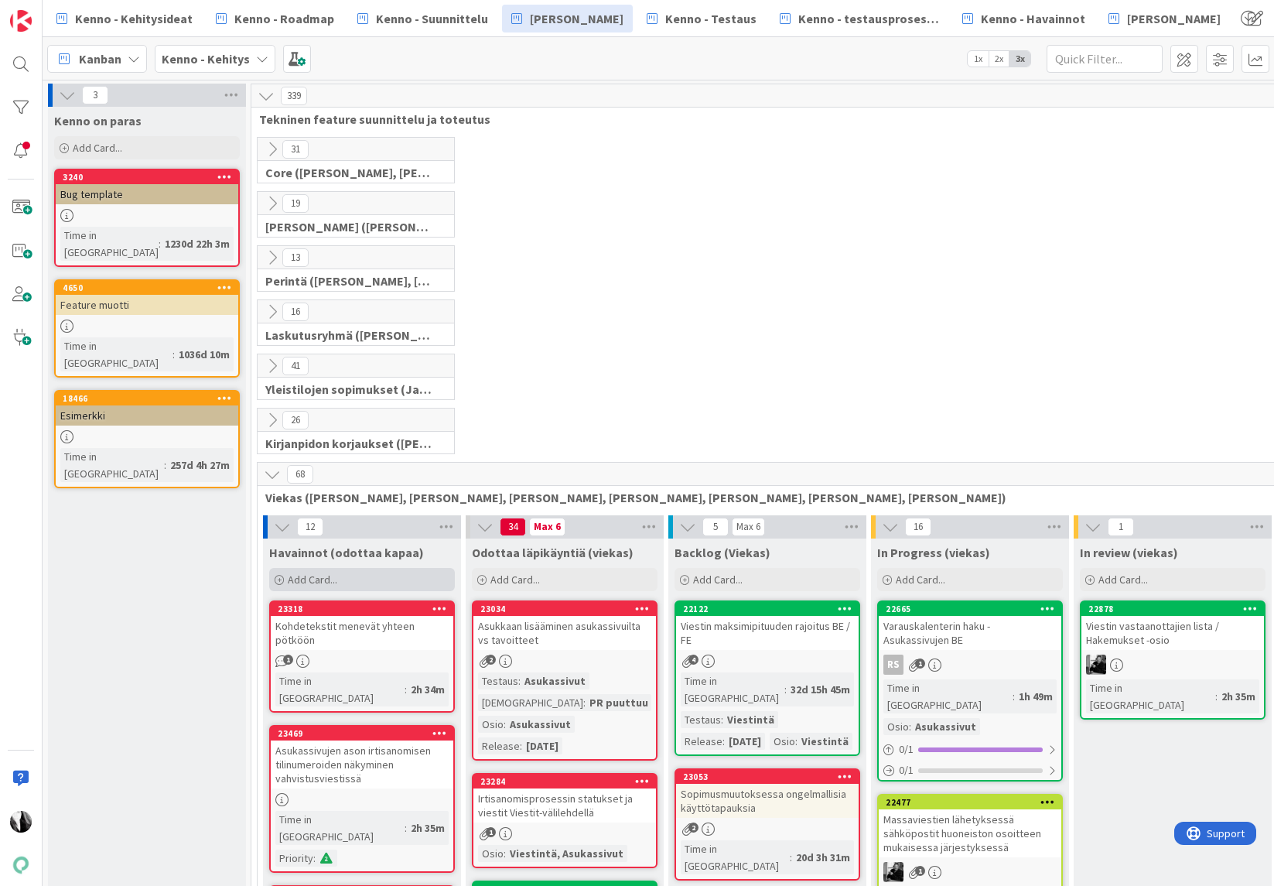
click at [360, 576] on div "Add Card..." at bounding box center [362, 579] width 186 height 23
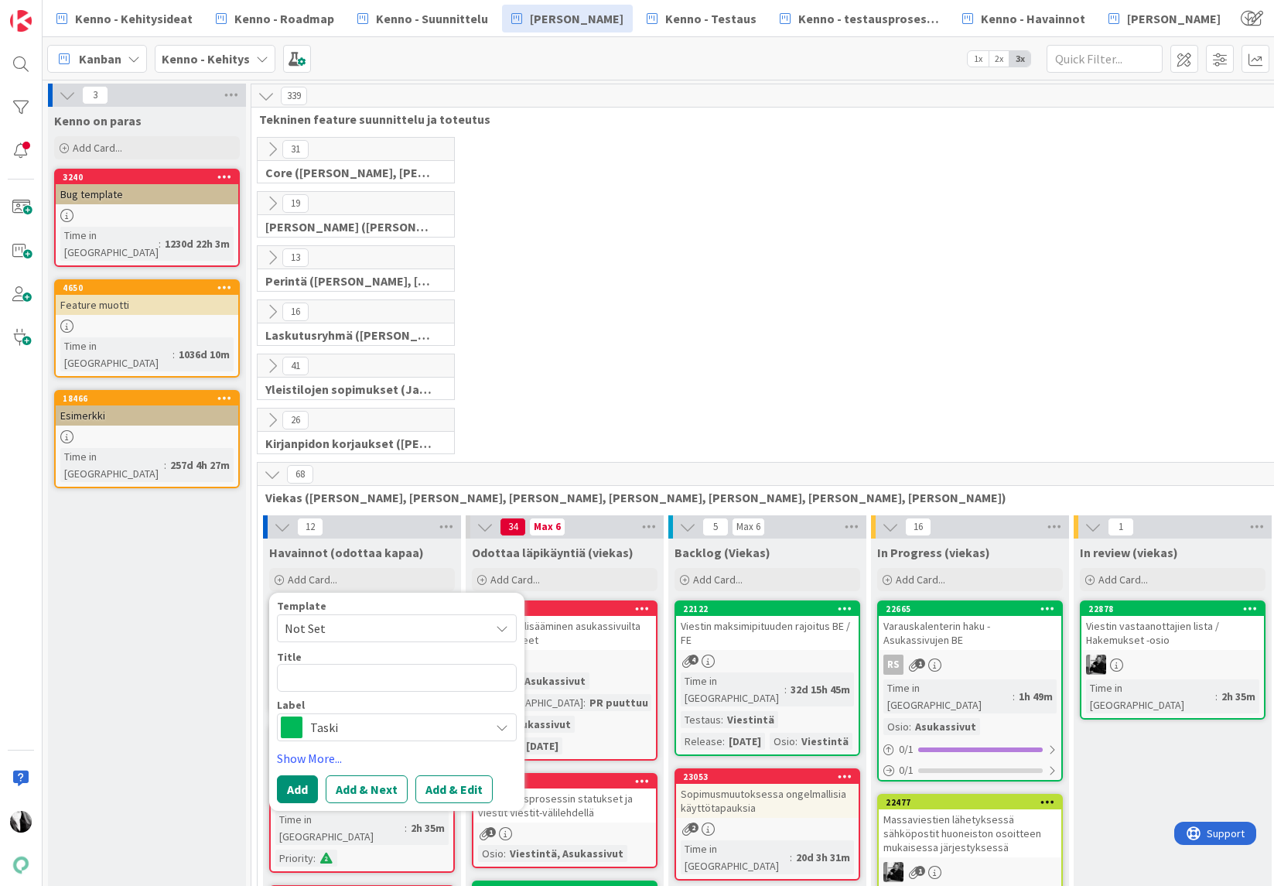
click at [400, 680] on textarea at bounding box center [397, 678] width 240 height 28
click at [333, 678] on textarea at bounding box center [397, 678] width 240 height 28
paste textarea "Uusia viestejä -rajain jää kellottamaan"
type textarea "x"
type textarea "Uusia viestejä -rajain jää kellottamaan"
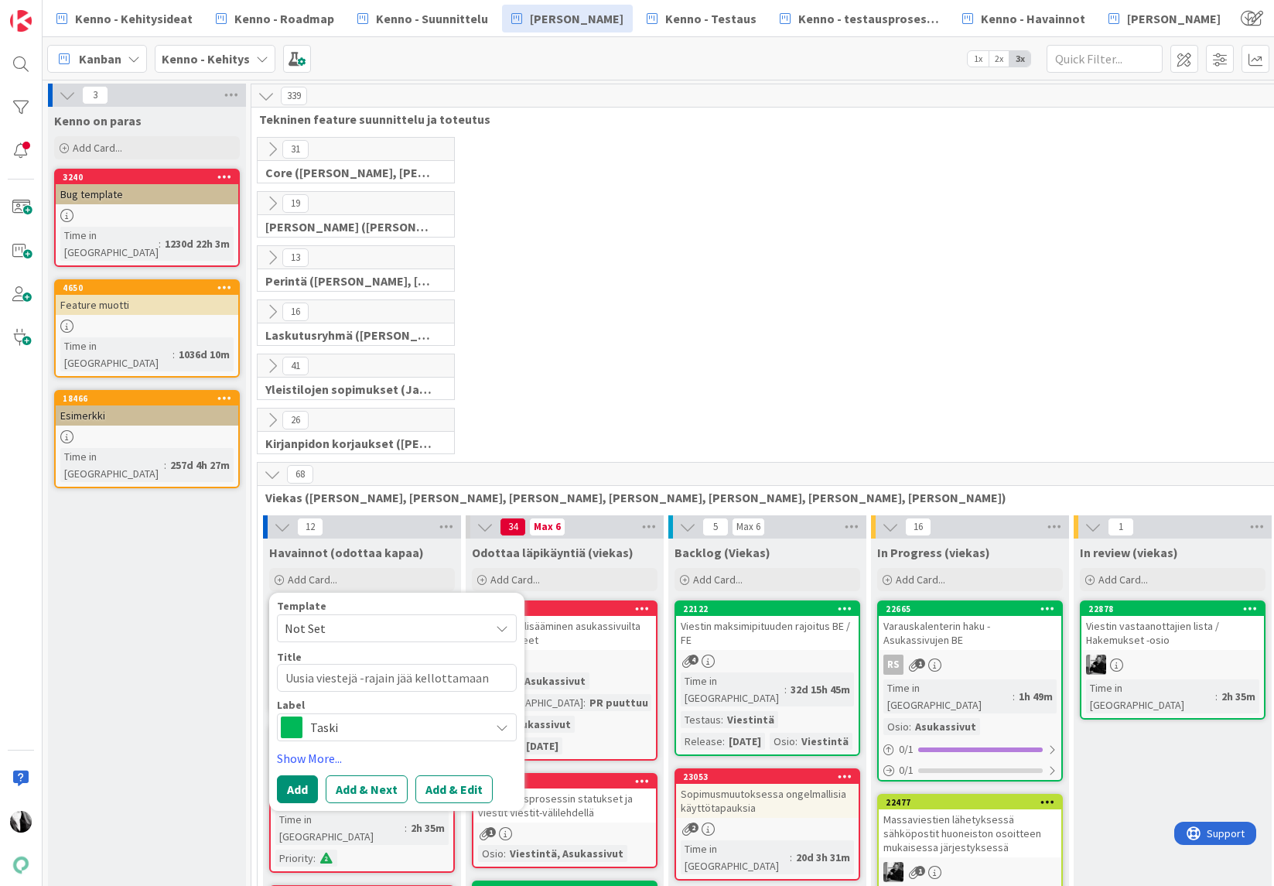
scroll to position [4, 0]
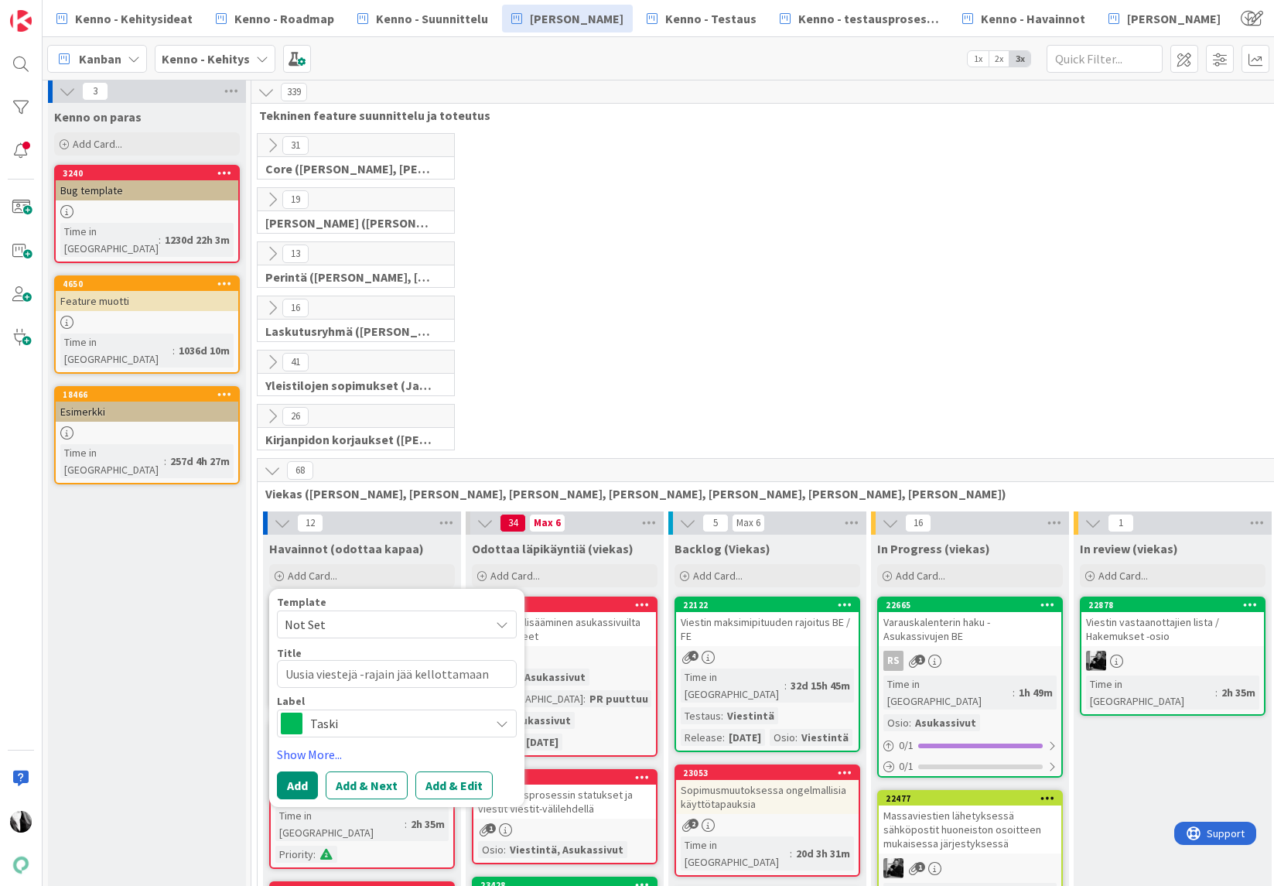
click at [335, 726] on span "Taski" at bounding box center [396, 723] width 172 height 22
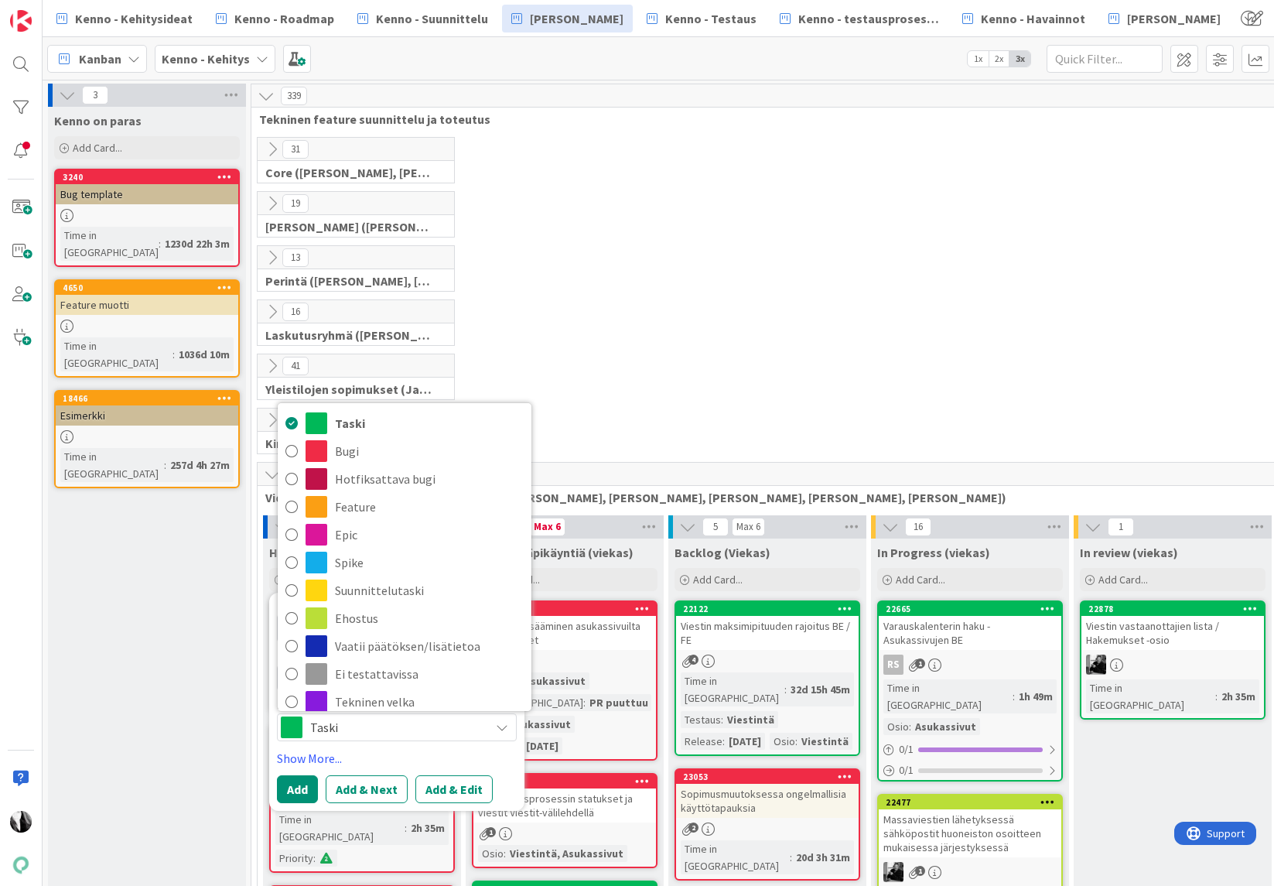
scroll to position [5, 0]
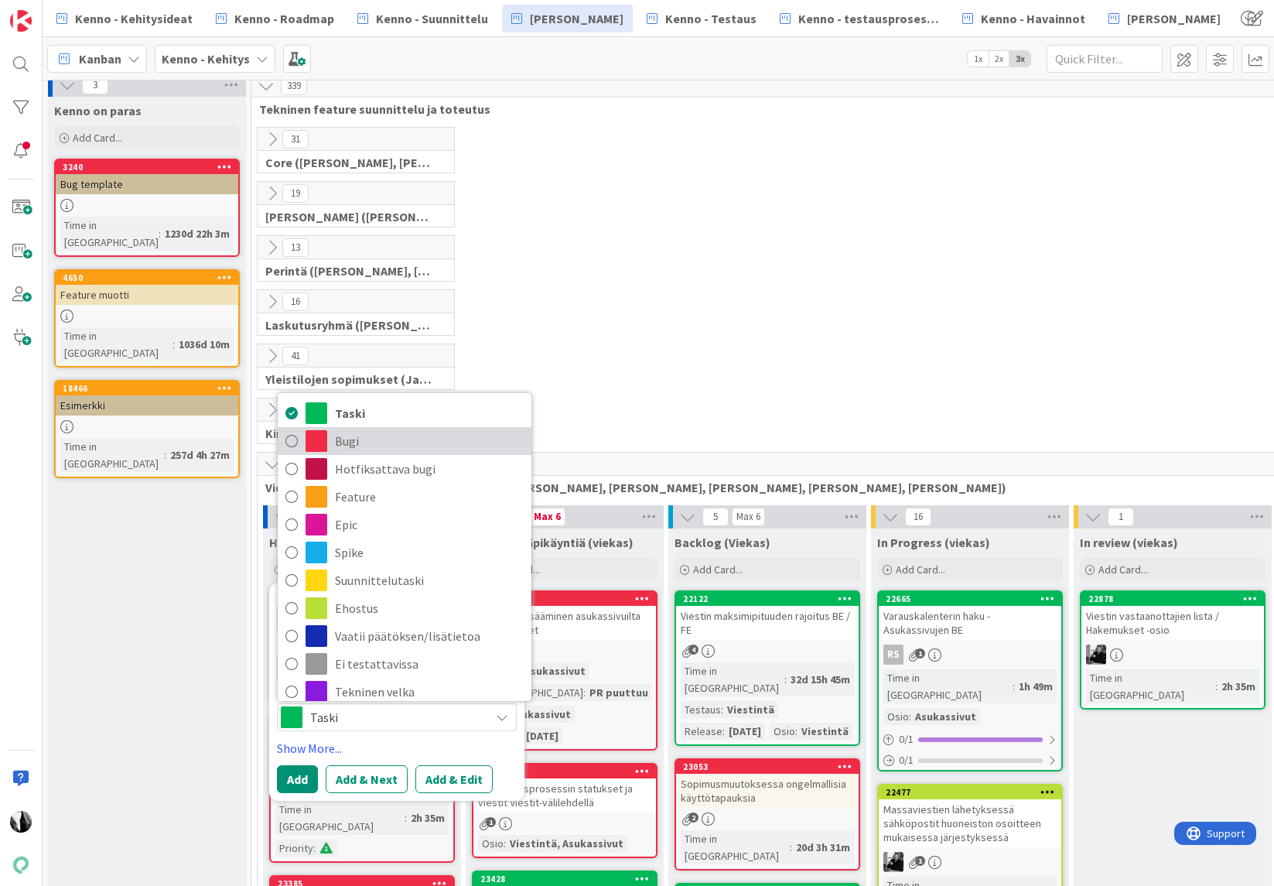
click at [347, 447] on span "Bugi" at bounding box center [429, 440] width 189 height 23
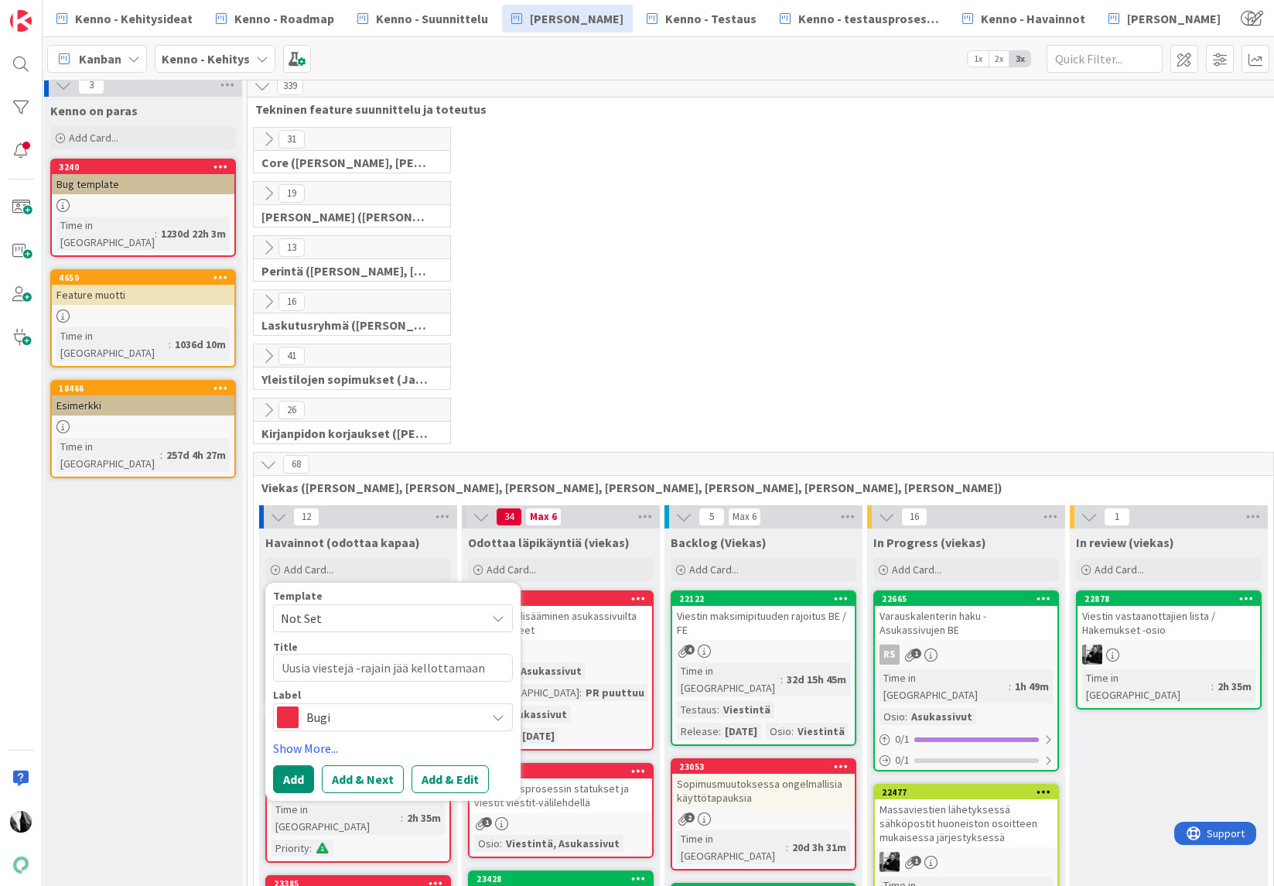
scroll to position [10, 6]
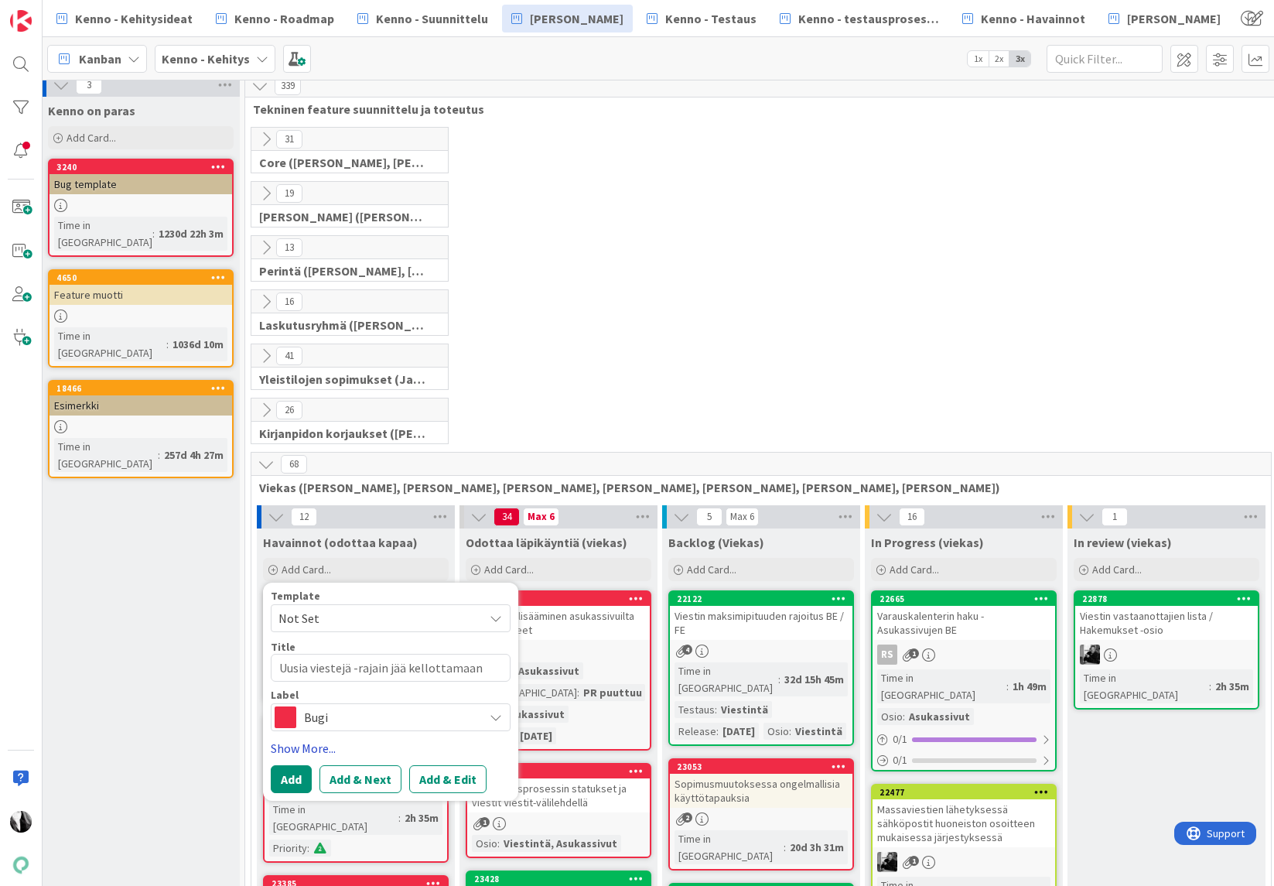
click at [323, 745] on link "Show More..." at bounding box center [391, 748] width 240 height 19
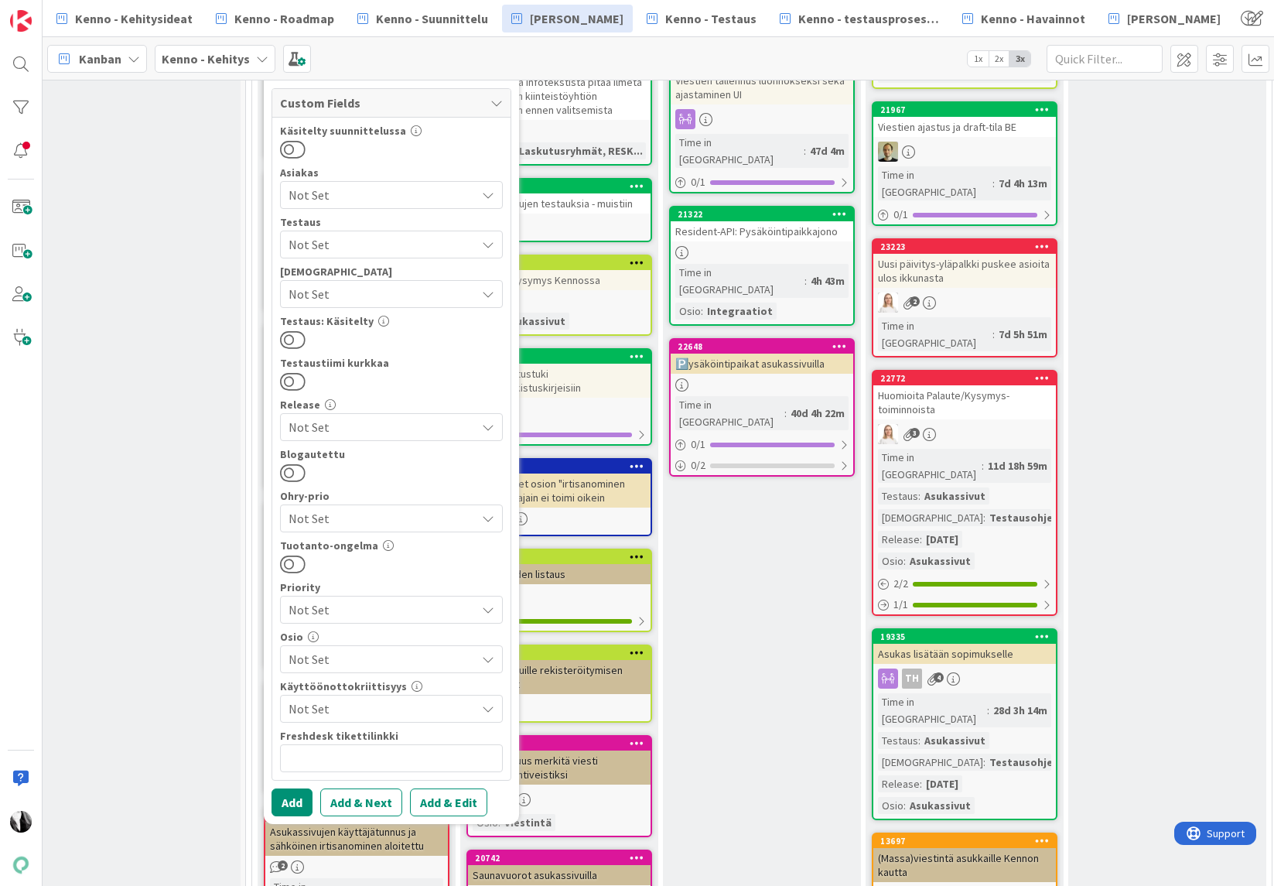
scroll to position [842, 5]
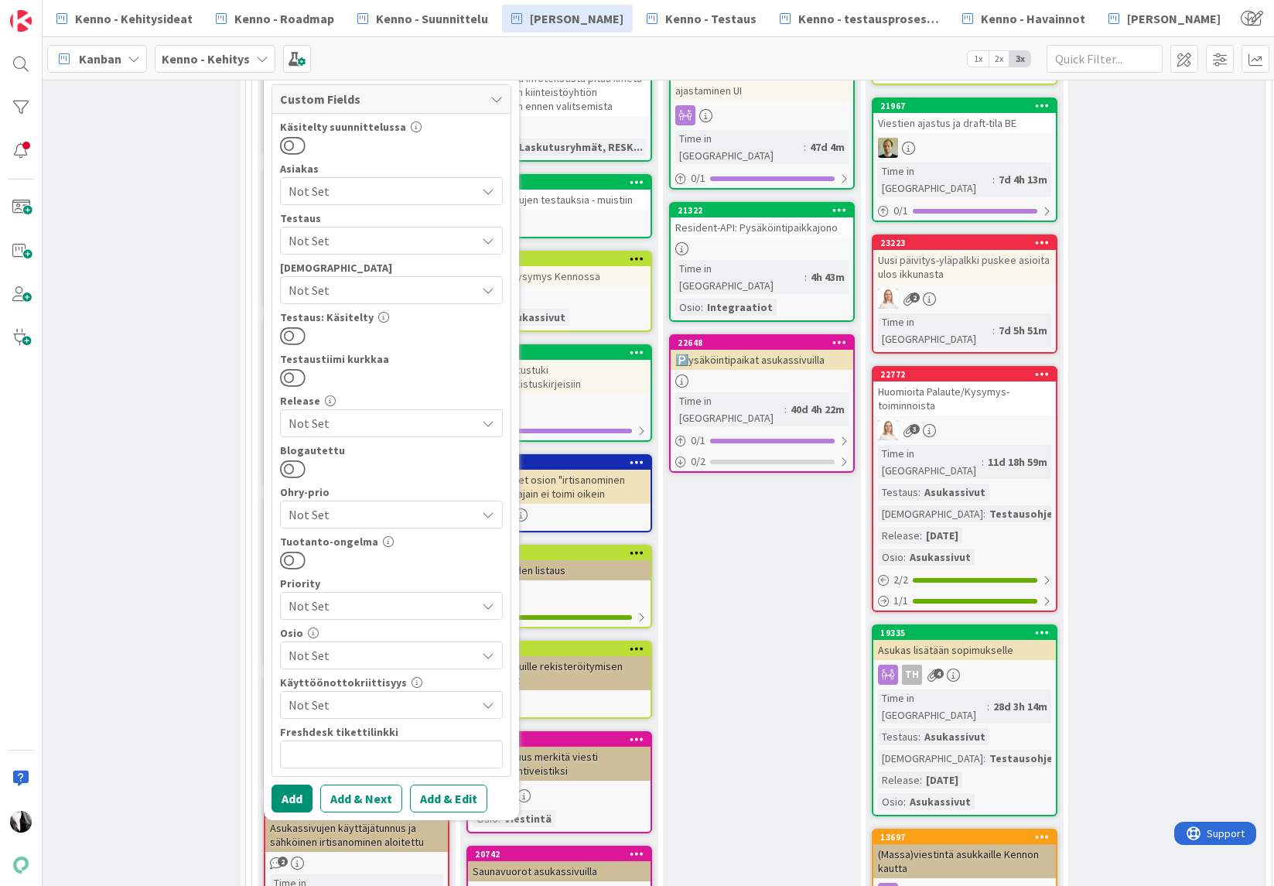
click at [381, 650] on span "Not Set" at bounding box center [382, 655] width 187 height 19
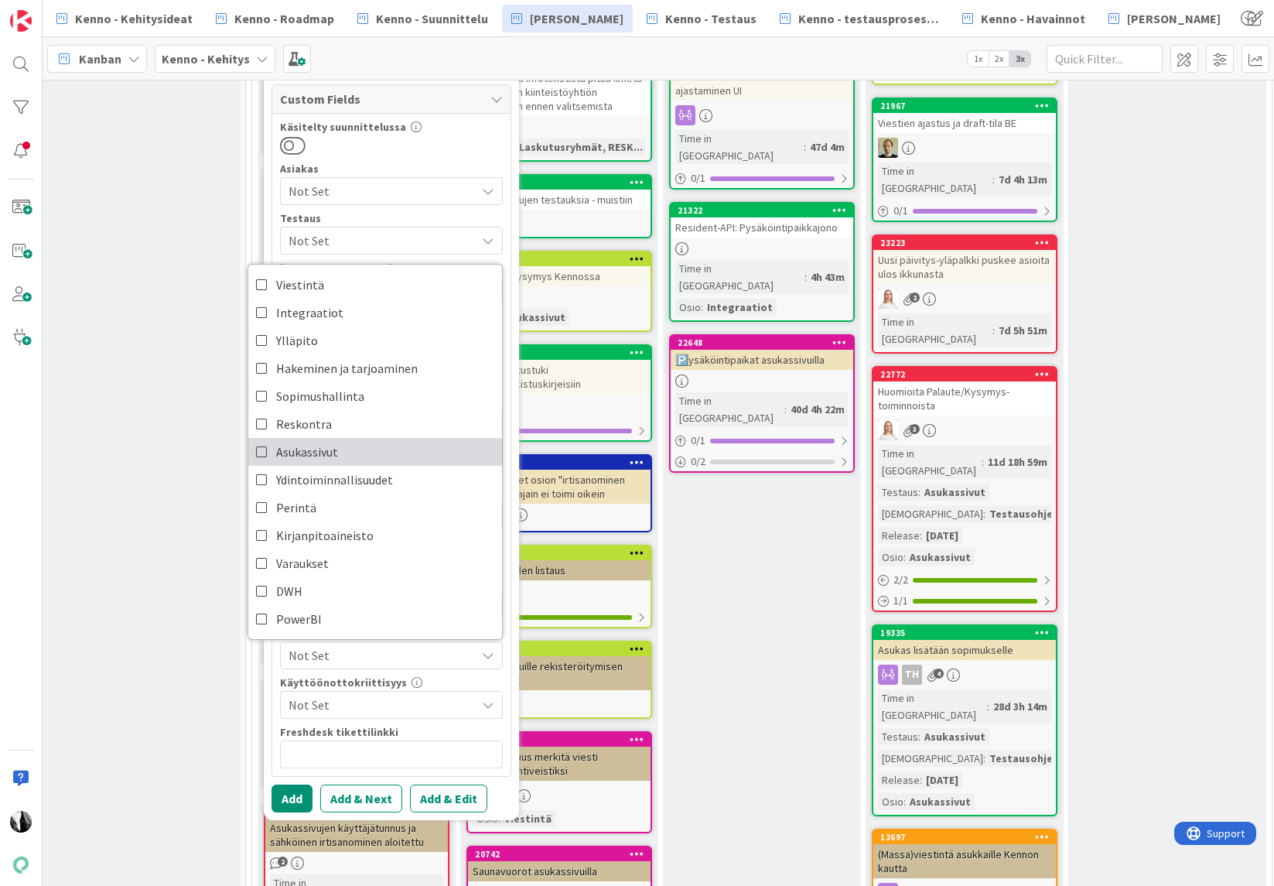
click at [306, 456] on span "Asukassivut" at bounding box center [307, 451] width 62 height 23
type textarea "x"
click at [462, 794] on button "Add & Edit" at bounding box center [448, 798] width 77 height 28
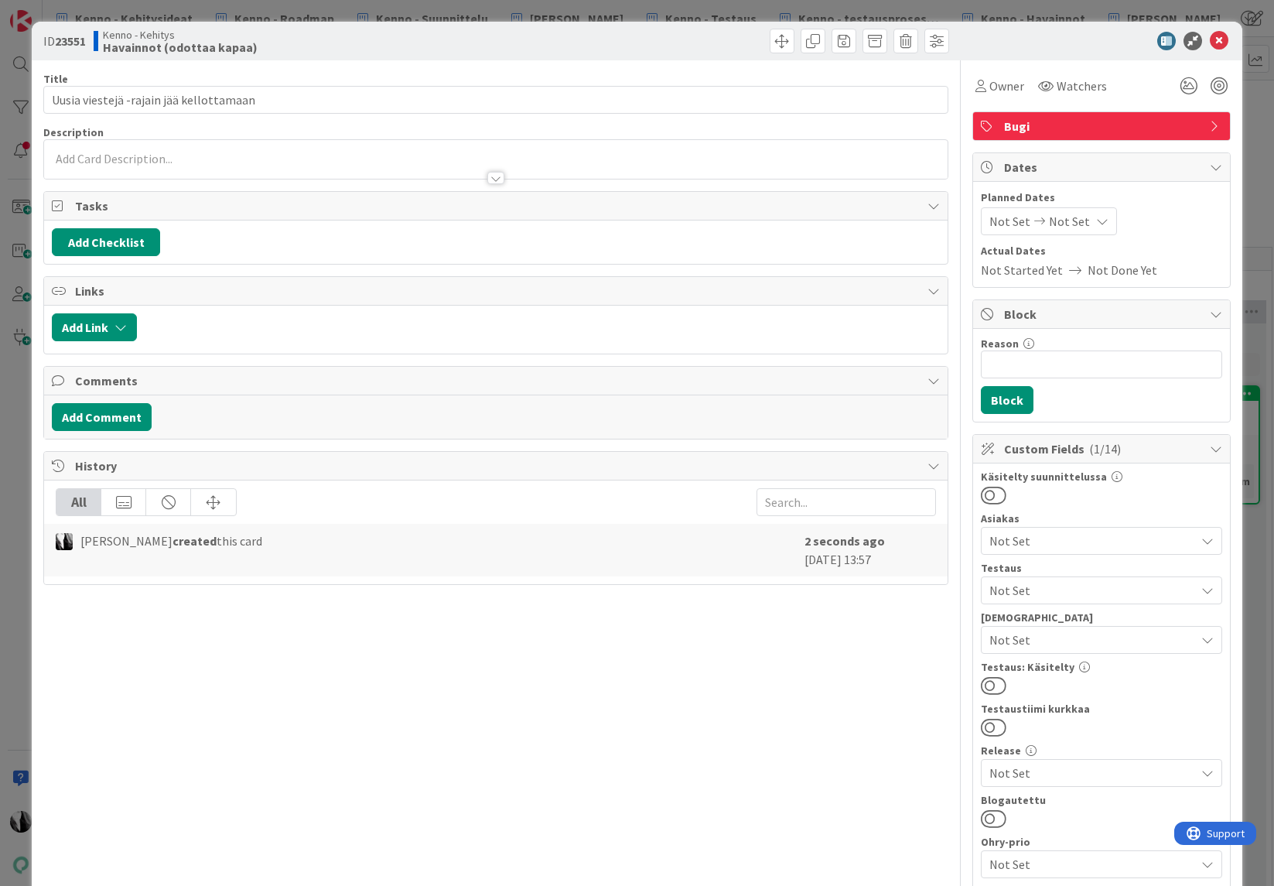
click at [272, 161] on div at bounding box center [495, 159] width 903 height 39
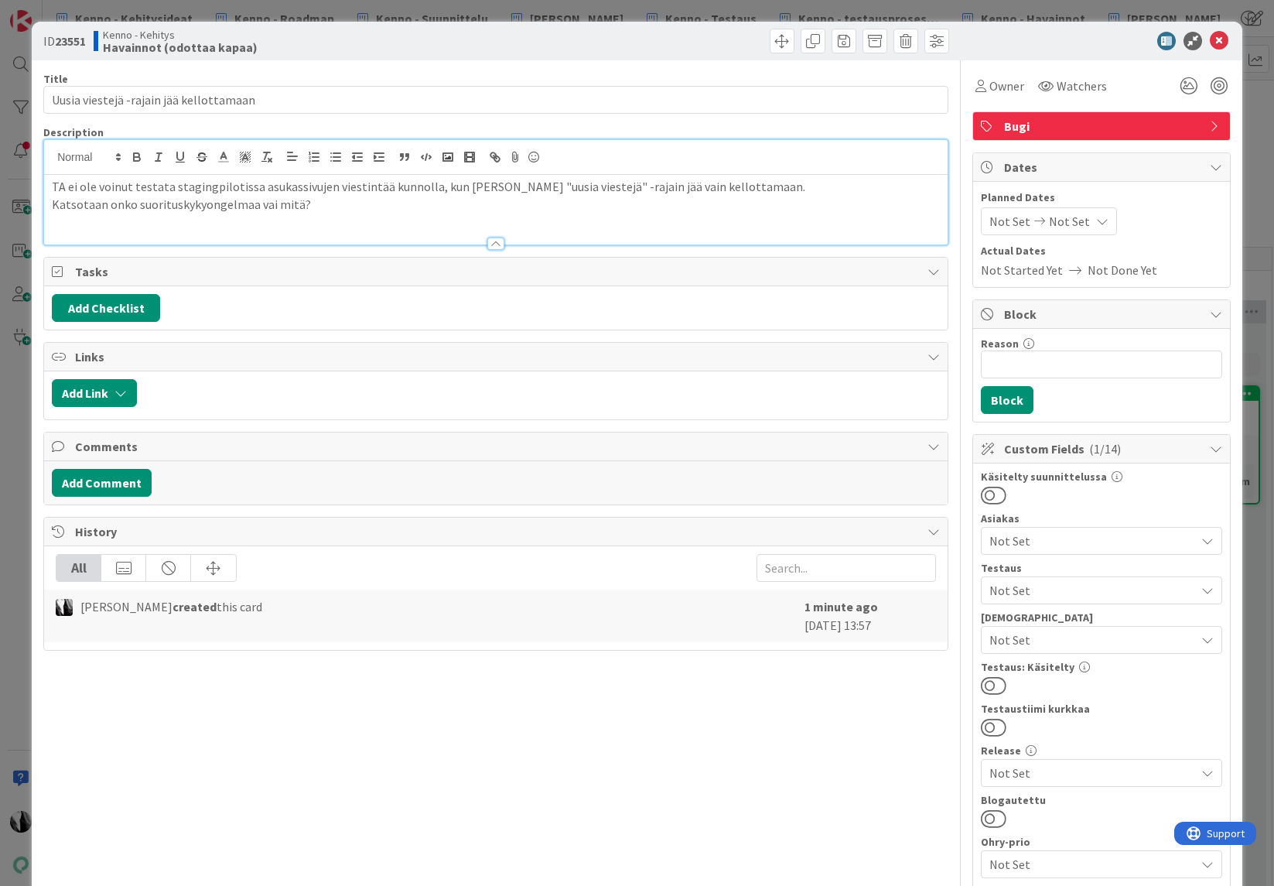
drag, startPoint x: 1053, startPoint y: 41, endPoint x: 1062, endPoint y: 41, distance: 8.5
click at [1053, 41] on div at bounding box center [1094, 41] width 274 height 19
click at [77, 42] on b "23551" at bounding box center [70, 40] width 31 height 15
copy b "23551"
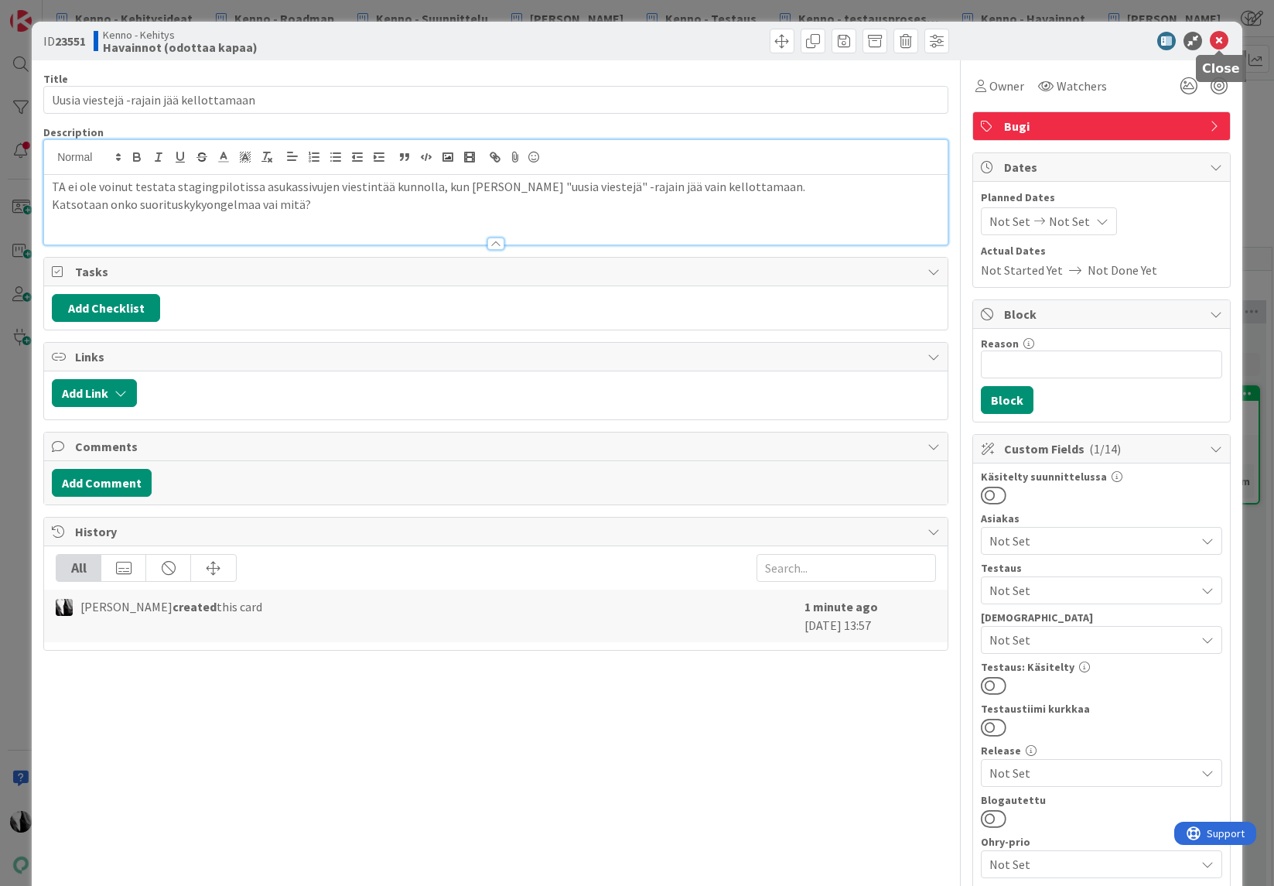
click at [1218, 37] on icon at bounding box center [1219, 41] width 19 height 19
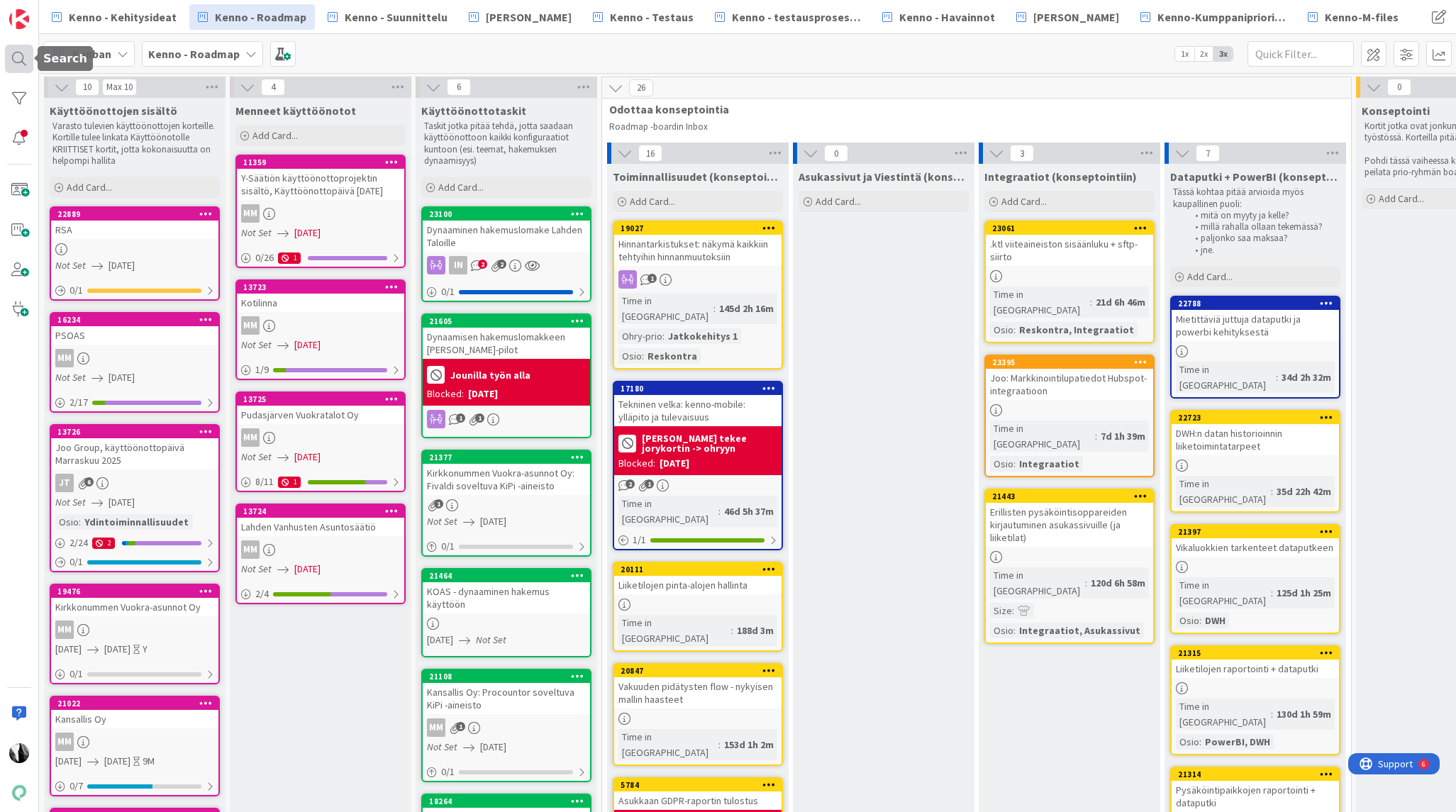
click at [16, 60] on div at bounding box center [18, 59] width 28 height 28
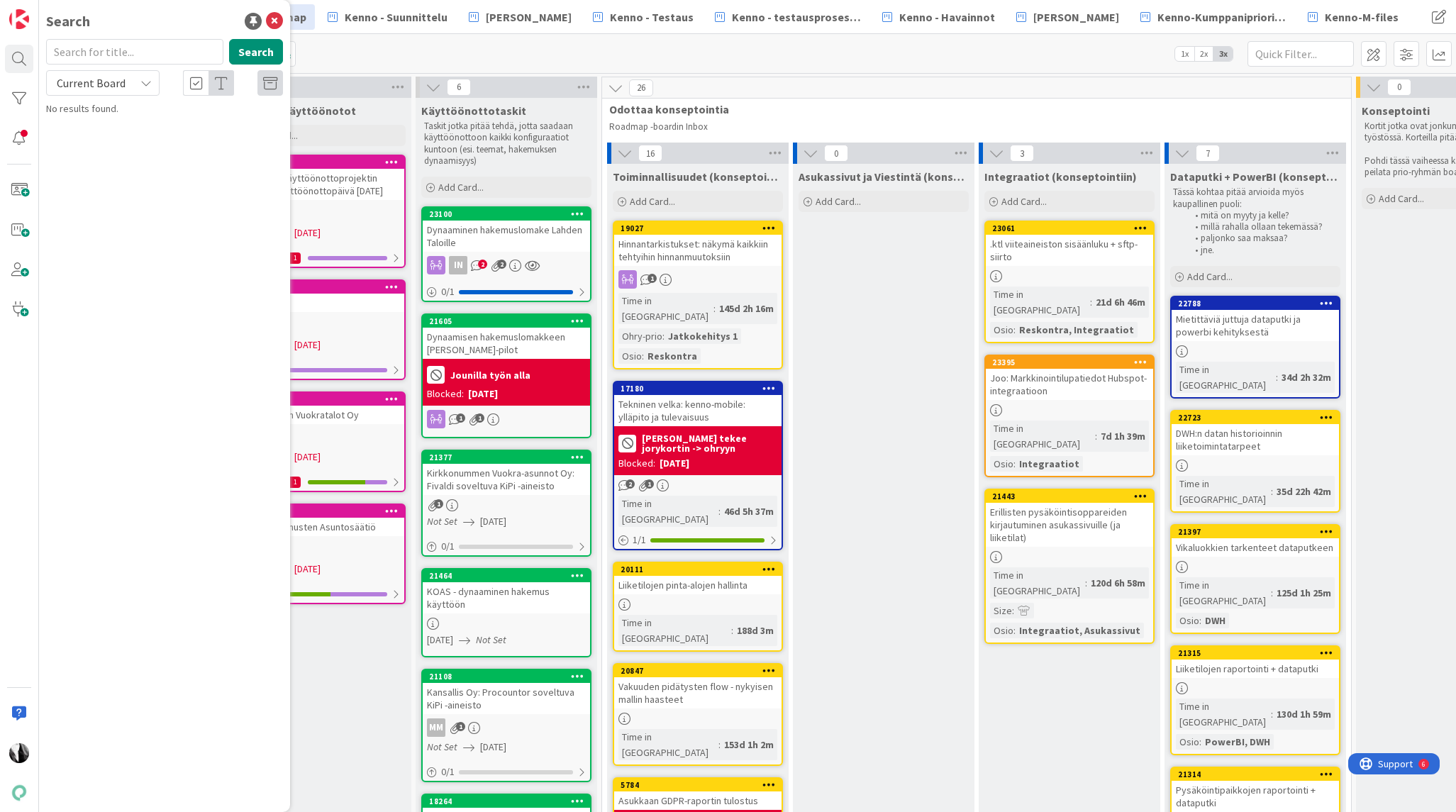
click at [133, 52] on input "text" at bounding box center [134, 52] width 177 height 26
type input "19335"
click at [130, 82] on div "Current Board" at bounding box center [103, 83] width 114 height 26
click at [130, 133] on span "All Boards" at bounding box center [127, 141] width 148 height 21
click at [161, 116] on div "Kenno - Kehitys › In Progress (viekas)" at bounding box center [174, 111] width 217 height 13
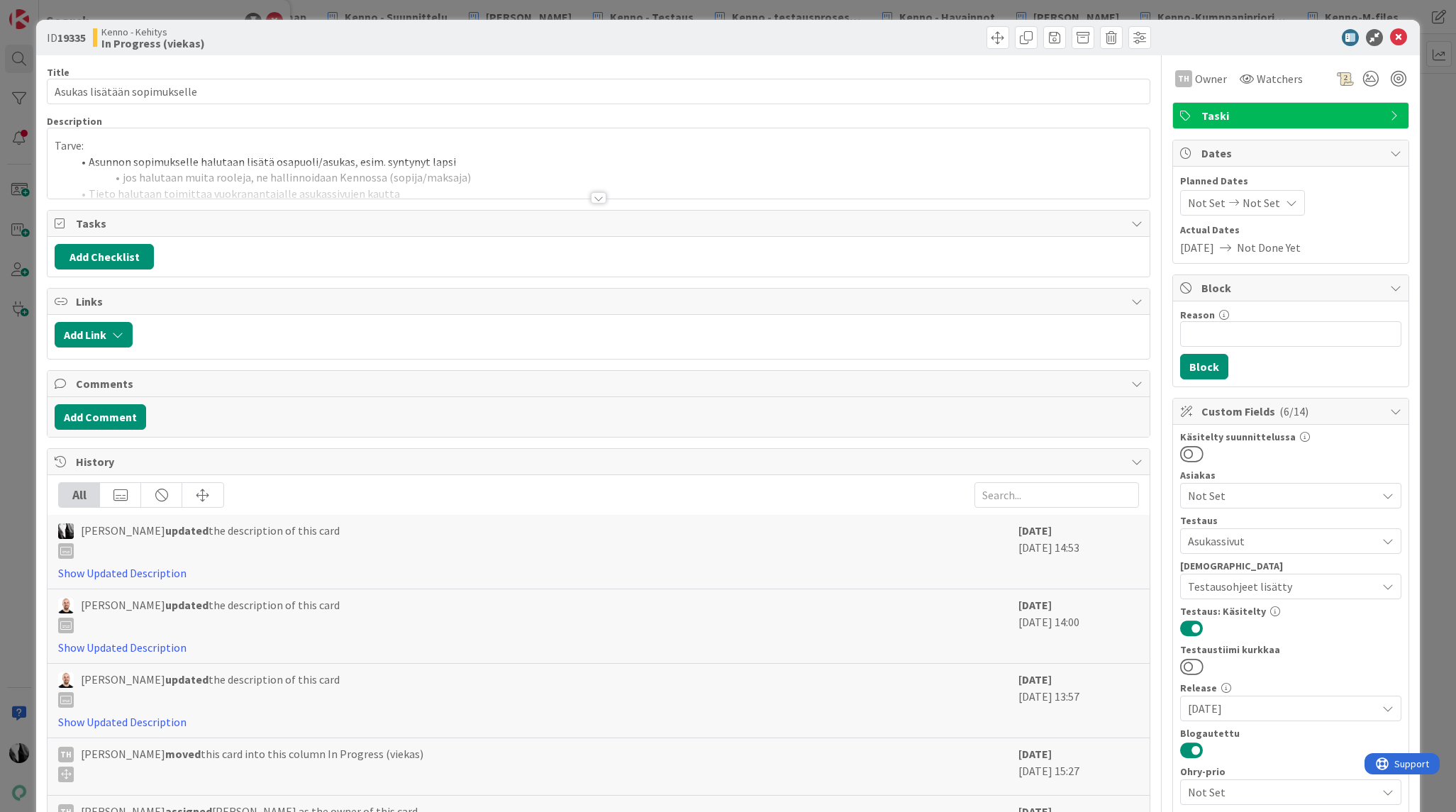
click at [600, 199] on div at bounding box center [598, 198] width 16 height 11
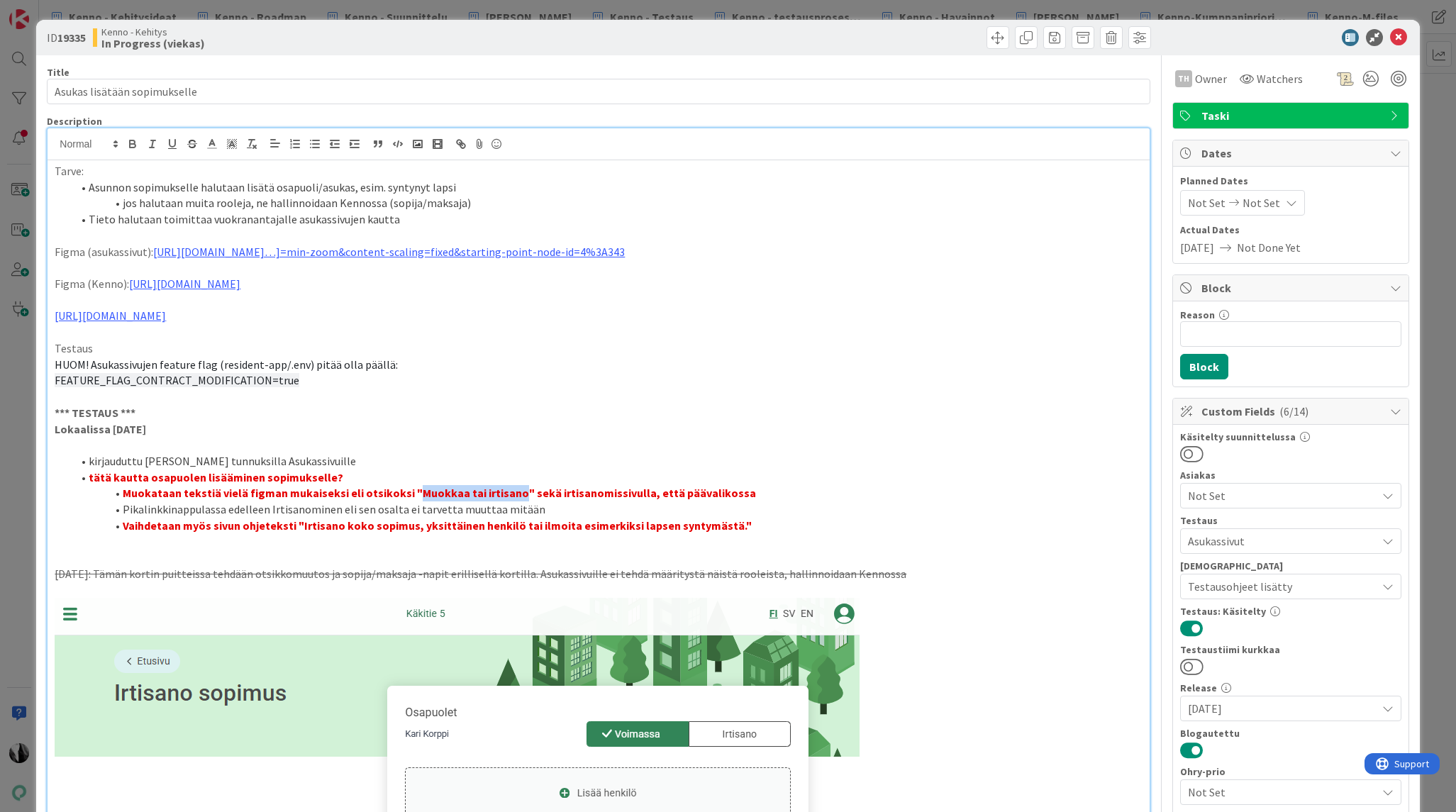
drag, startPoint x: 410, startPoint y: 493, endPoint x: 509, endPoint y: 495, distance: 99.0
click at [509, 495] on strong "Muokataan tekstiä vielä figman mukaiseksi eli otsikoksi "Muokkaa tai irtisano" …" at bounding box center [439, 492] width 634 height 14
drag, startPoint x: 313, startPoint y: 525, endPoint x: 722, endPoint y: 523, distance: 409.0
click at [722, 523] on strong "Vaihdetaan myös sivun ohjeteksti "Irtisano koko sopimus, yksittäinen henkilö ta…" at bounding box center [437, 524] width 629 height 14
copy strong "Irtisano koko sopimus, yksittäinen henkilö tai ilmoita esimerkiksi lapsen synty…"
